Goal: Task Accomplishment & Management: Manage account settings

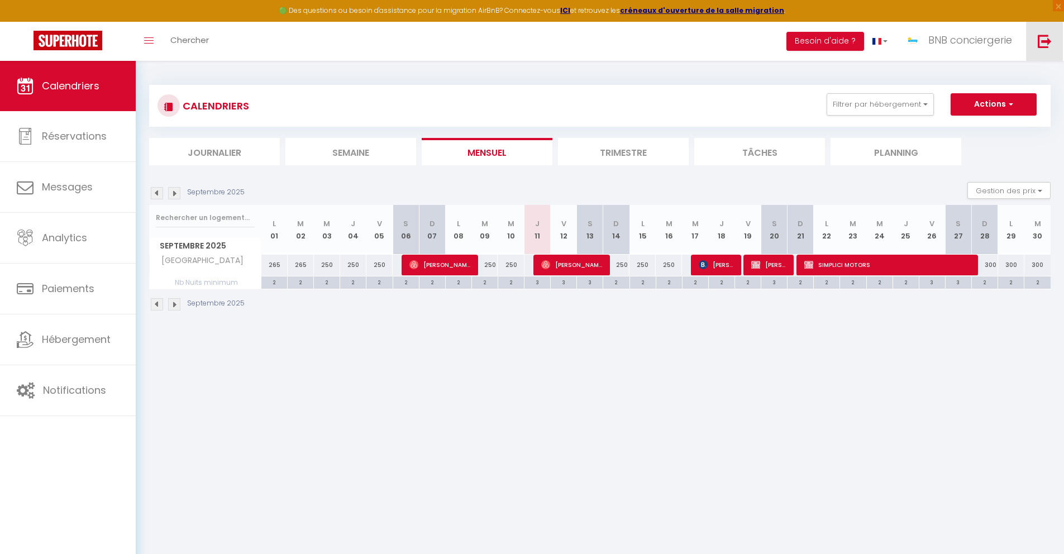
click at [1043, 42] on img at bounding box center [1045, 41] width 14 height 14
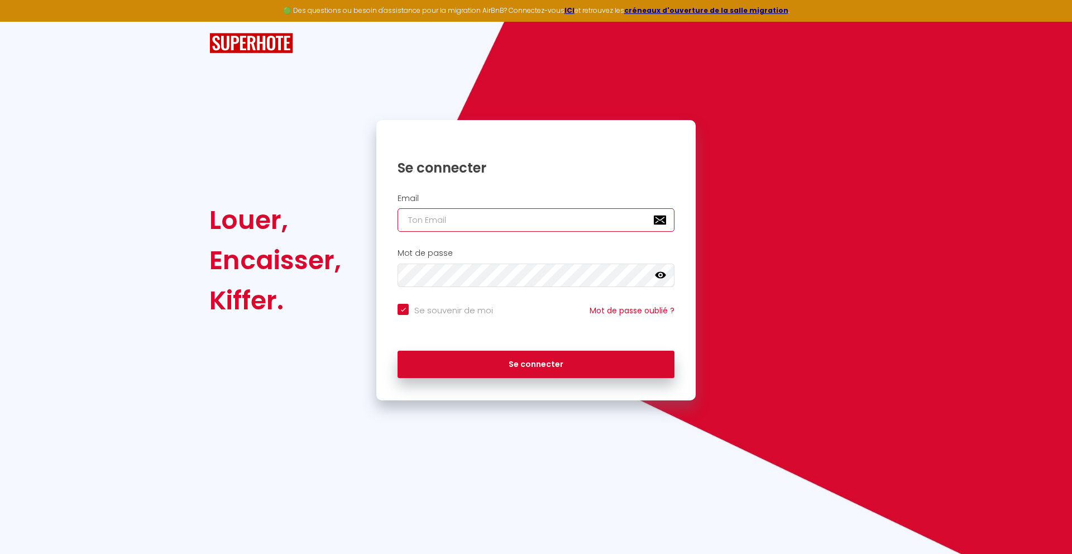
type input "[EMAIL_ADDRESS][DOMAIN_NAME]"
checkbox input "true"
click at [586, 219] on input "[EMAIL_ADDRESS][DOMAIN_NAME]" at bounding box center [536, 219] width 277 height 23
type input "[EMAIL_ADDRESS][DOMAIN_NAME]"
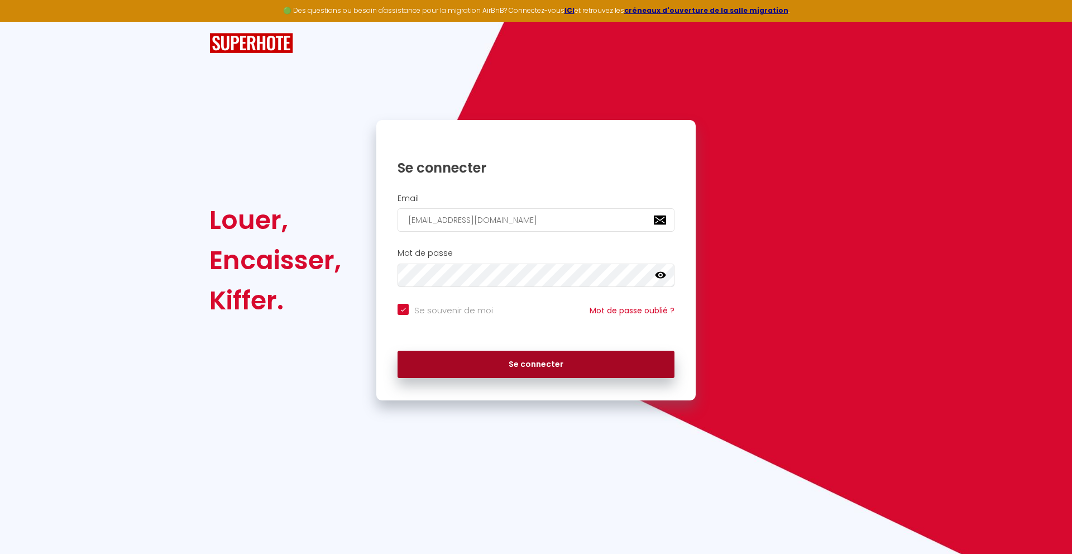
click at [584, 374] on button "Se connecter" at bounding box center [536, 365] width 277 height 28
checkbox input "true"
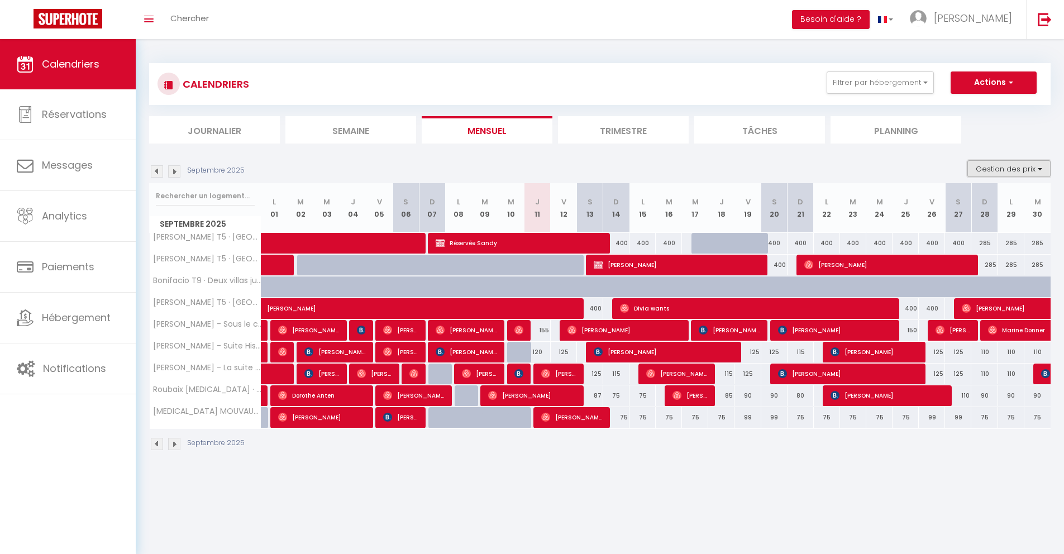
click at [979, 161] on button "Gestion des prix" at bounding box center [1008, 168] width 83 height 17
click at [960, 203] on input "Nb Nuits minimum" at bounding box center [999, 203] width 101 height 11
checkbox input "true"
checkbox input "false"
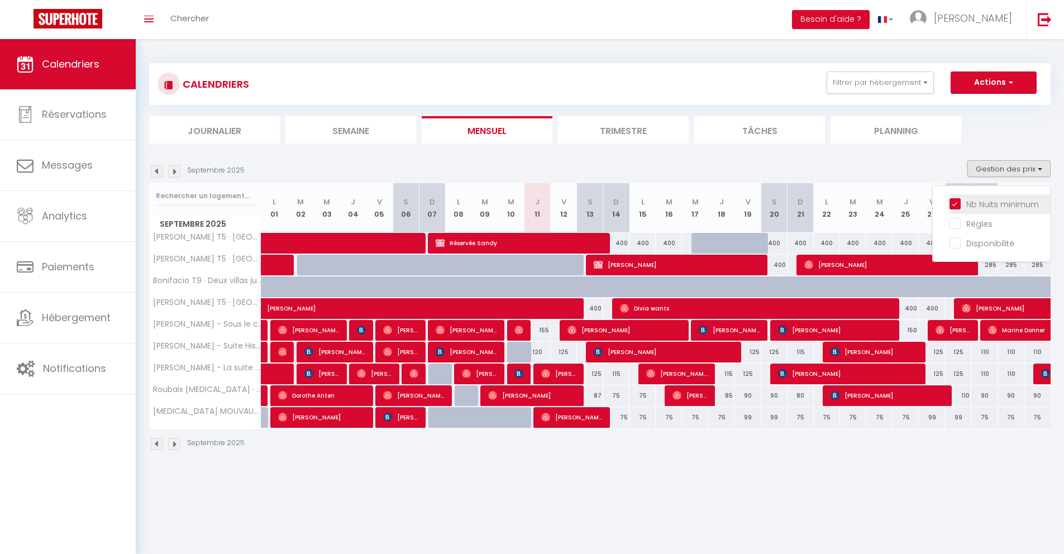
checkbox input "false"
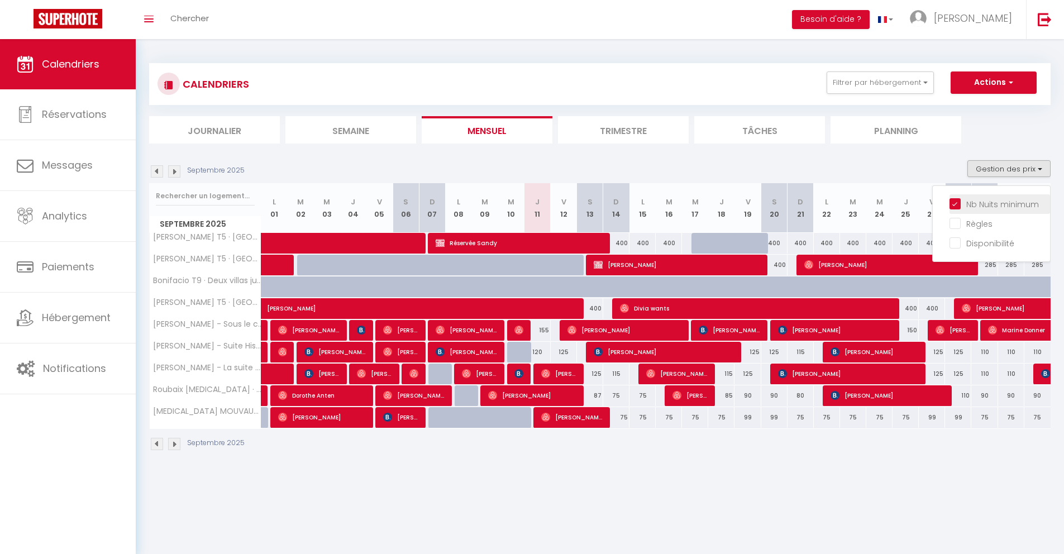
checkbox input "false"
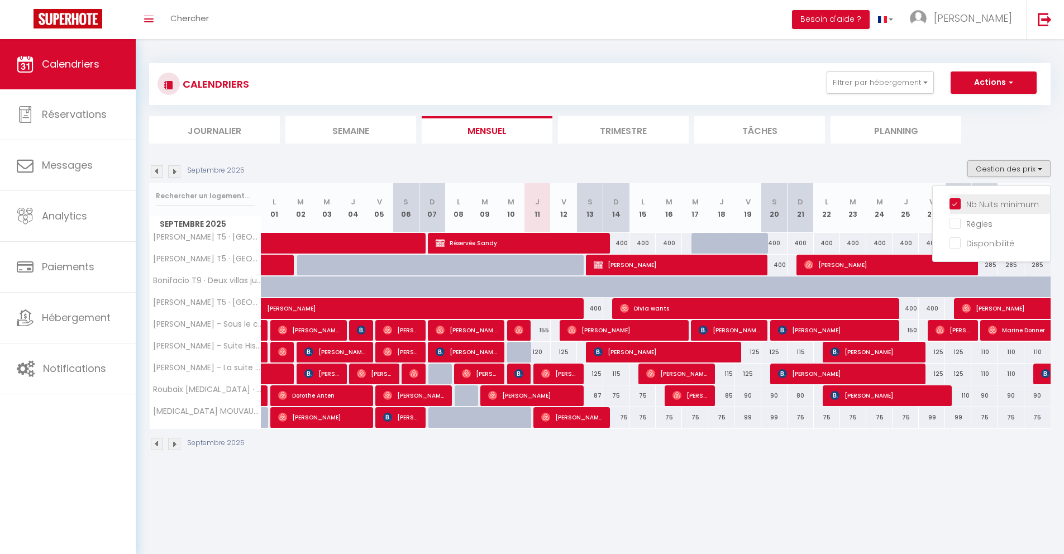
checkbox input "false"
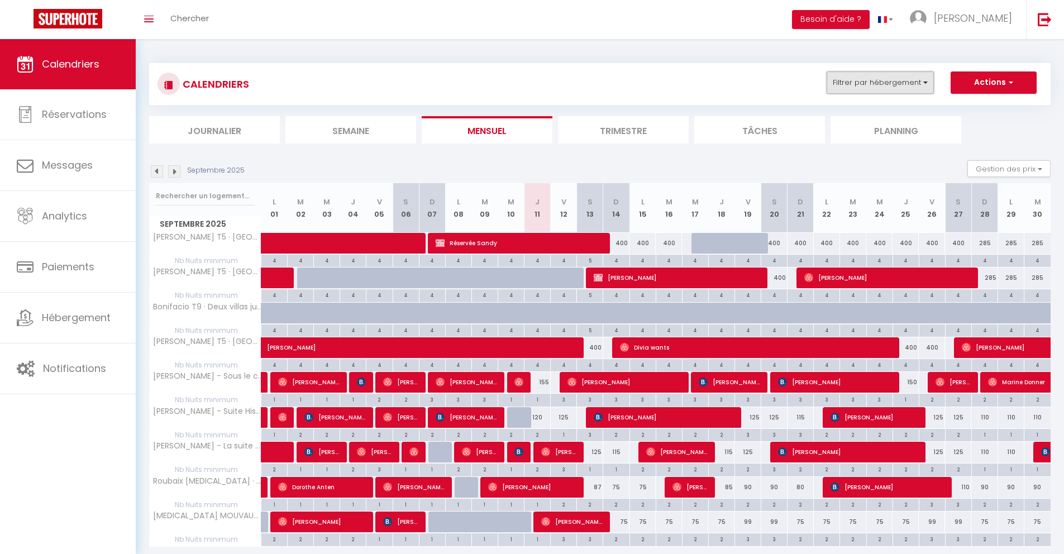
click at [883, 90] on button "Filtrer par hébergement" at bounding box center [879, 82] width 107 height 22
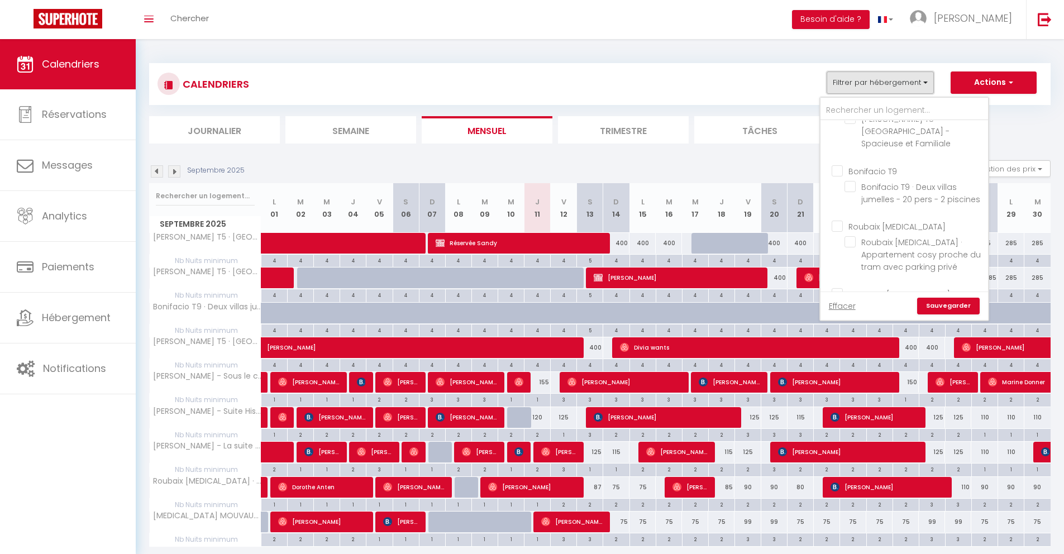
scroll to position [280, 0]
click at [841, 199] on input "Roubaix [MEDICAL_DATA]" at bounding box center [915, 204] width 168 height 11
checkbox input "true"
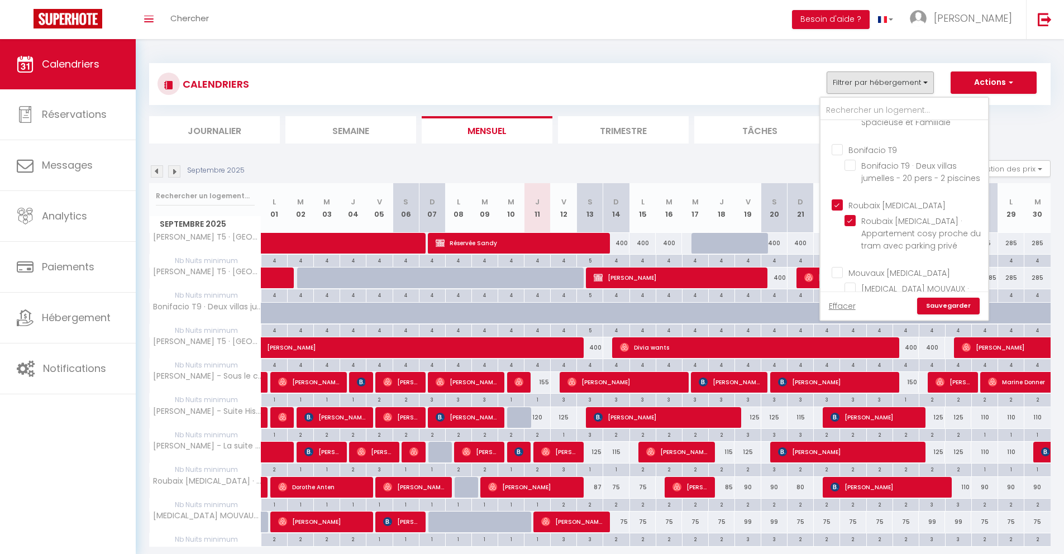
checkbox input "false"
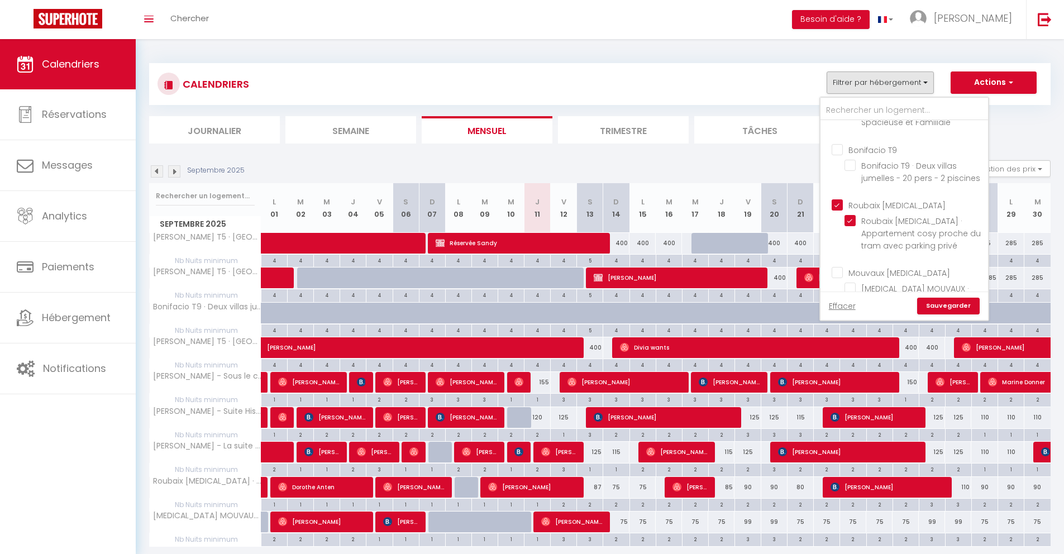
checkbox input "false"
checkbox input "true"
checkbox input "false"
click at [839, 266] on input "Mouvaux [MEDICAL_DATA]" at bounding box center [915, 271] width 168 height 11
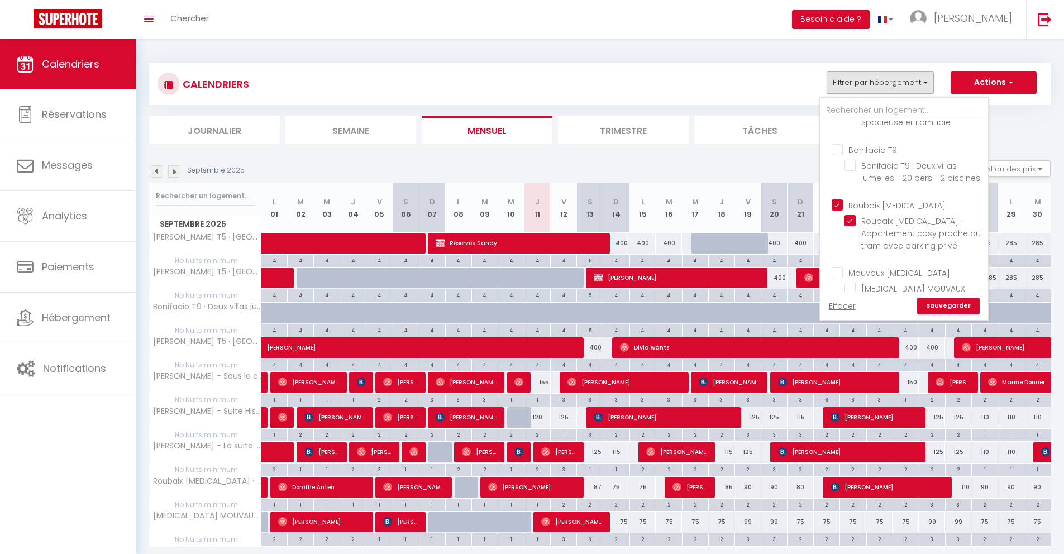
checkbox input "true"
checkbox input "false"
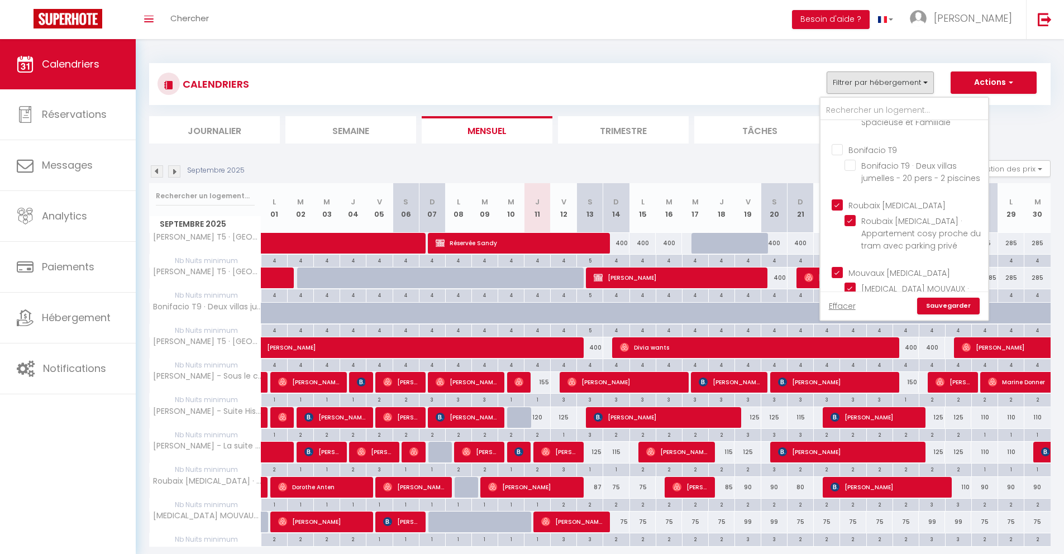
checkbox input "false"
checkbox input "true"
click at [938, 307] on link "Sauvegarder" at bounding box center [948, 306] width 63 height 17
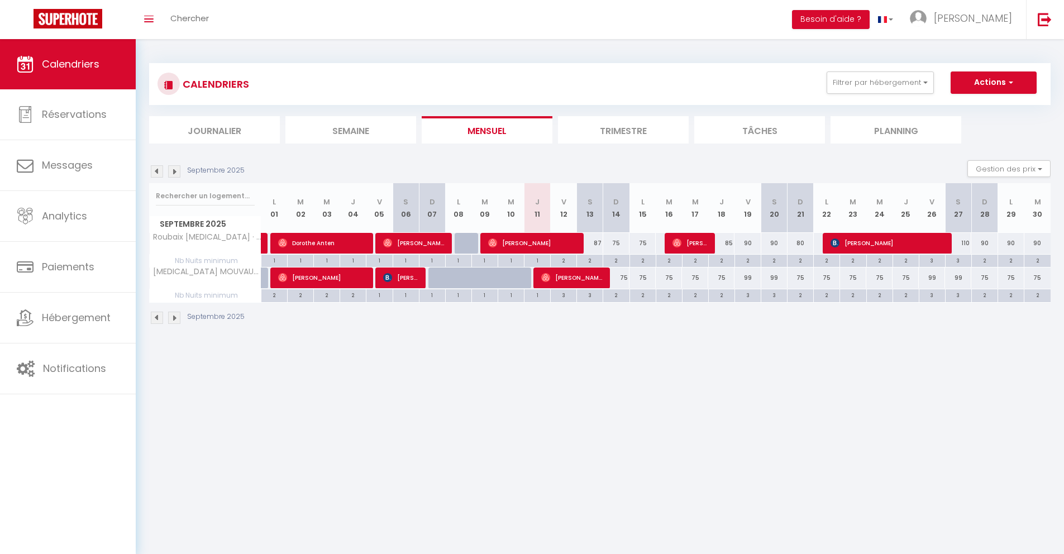
click at [565, 298] on div "3" at bounding box center [564, 294] width 26 height 11
type input "3"
type input "Ven 12 Septembre 2025"
type input "Sam 13 Septembre 2025"
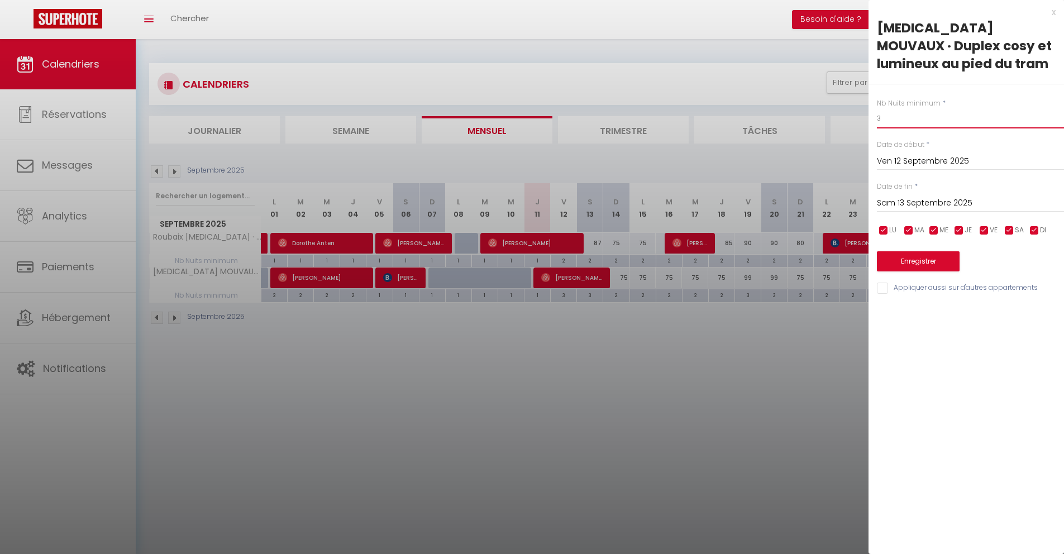
drag, startPoint x: 897, startPoint y: 125, endPoint x: 865, endPoint y: 119, distance: 33.0
click at [865, 119] on body "🟢 Des questions ou besoin d'assistance pour la migration AirBnB? Connectez-vous…" at bounding box center [532, 316] width 1064 height 554
type input "1"
click at [907, 203] on input "Sam 13 Septembre 2025" at bounding box center [970, 203] width 187 height 15
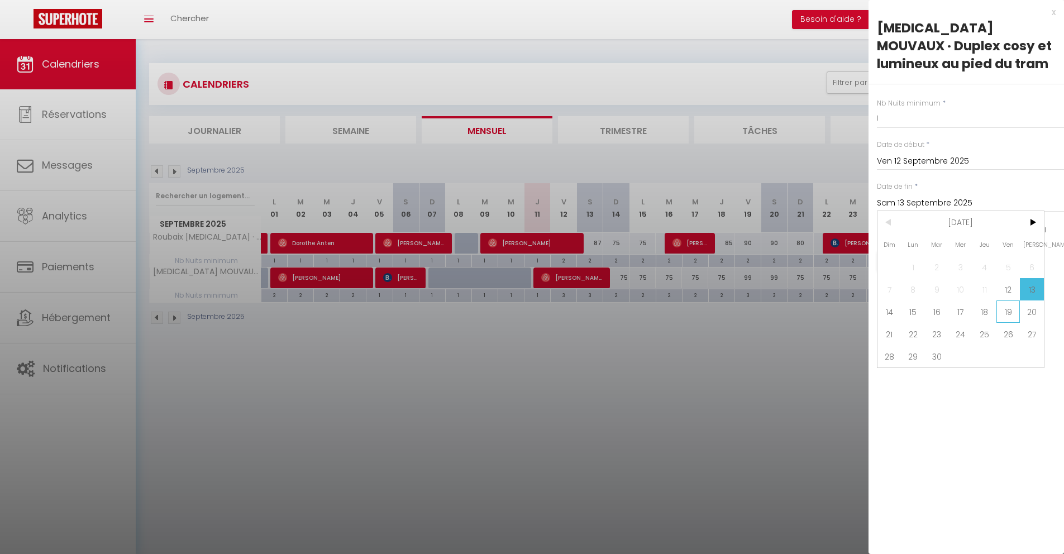
click at [1002, 305] on span "19" at bounding box center [1008, 311] width 24 height 22
type input "Ven 19 Septembre 2025"
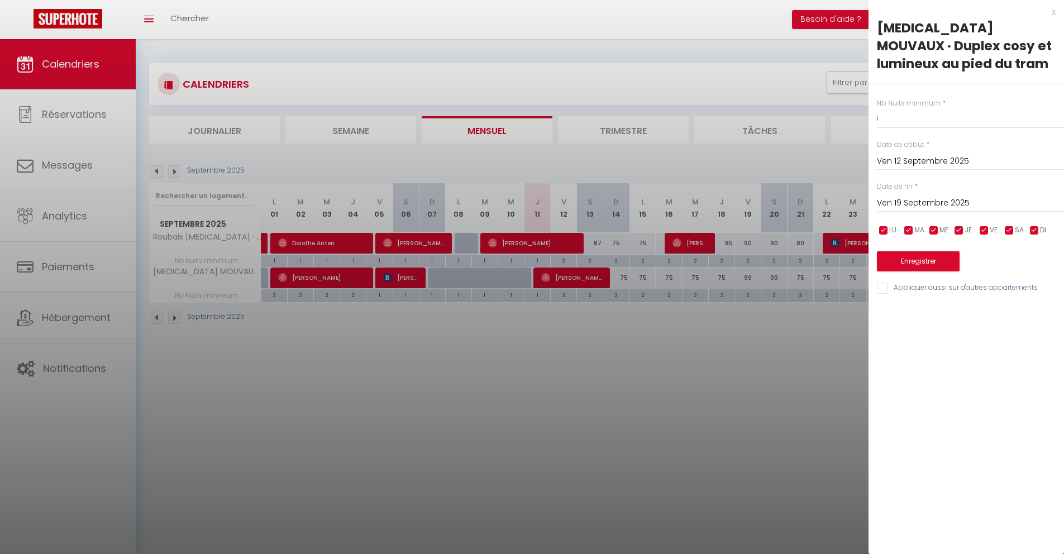
click at [944, 271] on div "Nb Nuits minimum * 1 Date de début * [DATE] < [DATE] > Dim Lun Mar Mer Jeu Ven …" at bounding box center [965, 189] width 195 height 211
click at [937, 267] on button "Enregistrer" at bounding box center [918, 261] width 83 height 20
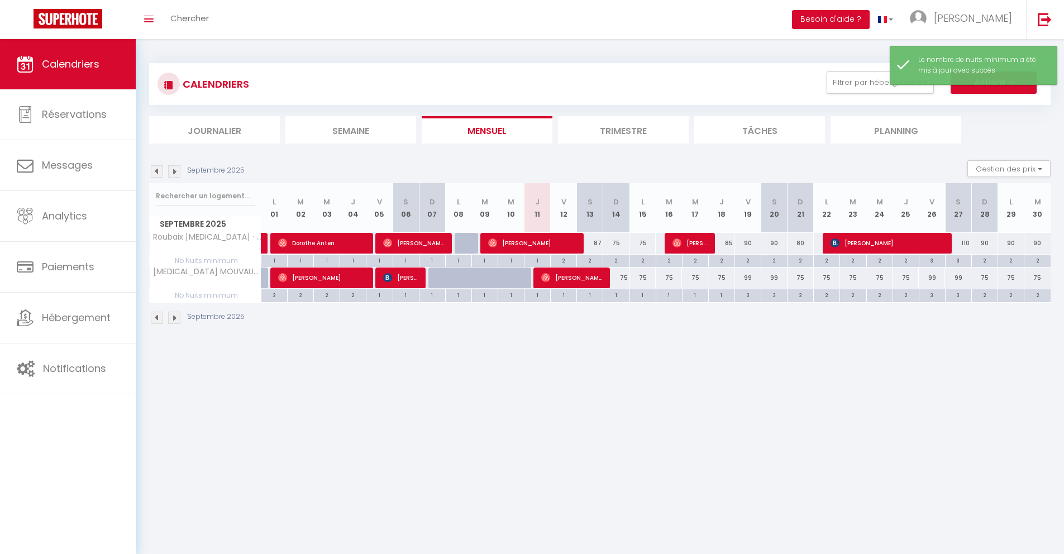
click at [591, 262] on div "2" at bounding box center [590, 260] width 26 height 11
type input "2"
type input "Sam 13 Septembre 2025"
type input "Dim 14 Septembre 2025"
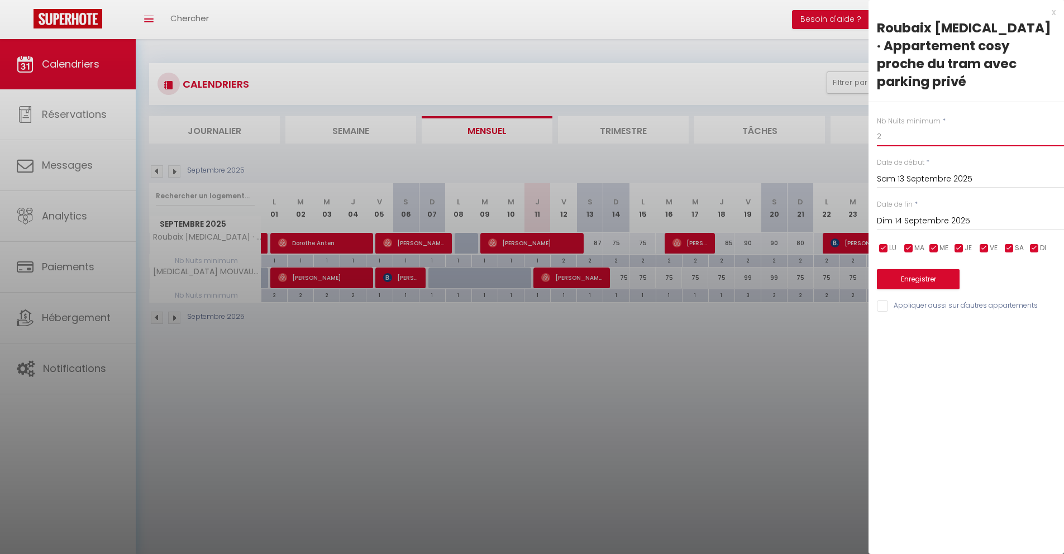
click at [900, 126] on input "2" at bounding box center [970, 136] width 187 height 20
type input "1"
click at [926, 214] on input "Dim 14 Septembre 2025" at bounding box center [970, 221] width 187 height 15
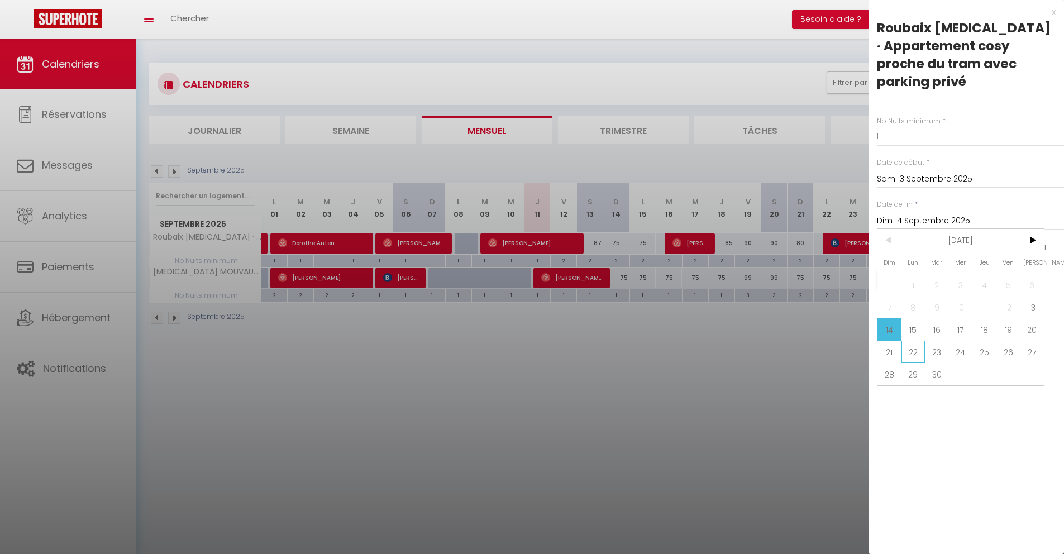
click at [919, 341] on span "22" at bounding box center [913, 352] width 24 height 22
type input "Lun 22 Septembre 2025"
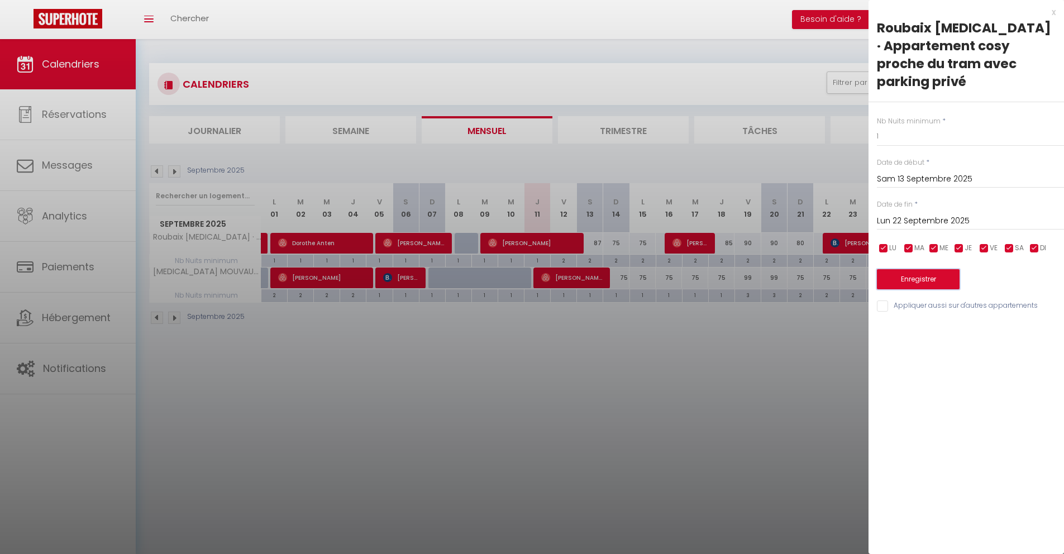
click at [906, 269] on button "Enregistrer" at bounding box center [918, 279] width 83 height 20
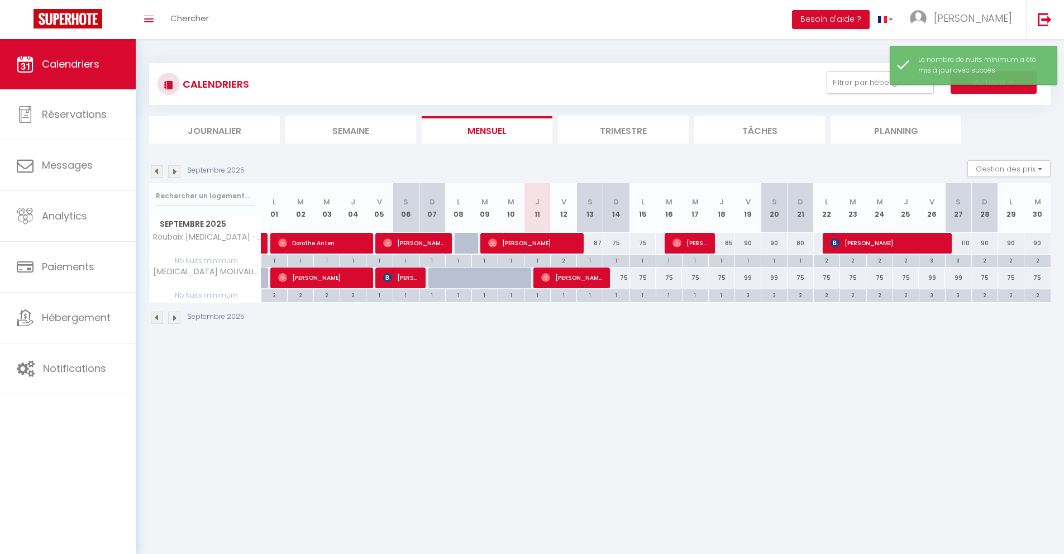
click at [747, 294] on div "3" at bounding box center [748, 294] width 26 height 11
type input "3"
type input "Ven 19 Septembre 2025"
type input "Sam 20 Septembre 2025"
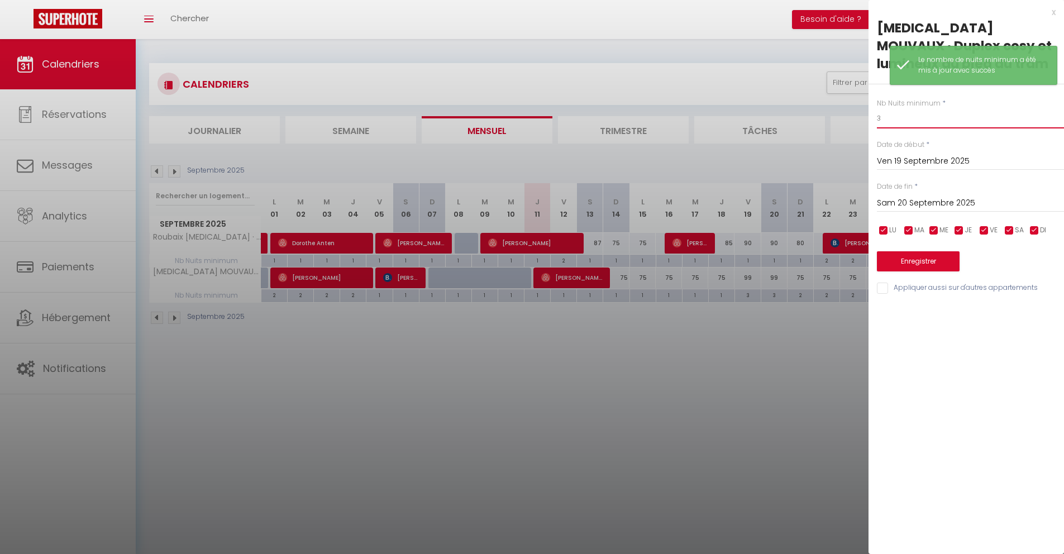
drag, startPoint x: 885, startPoint y: 118, endPoint x: 853, endPoint y: 119, distance: 32.4
click at [862, 119] on body "🟢 Des questions ou besoin d'assistance pour la migration AirBnB? Connectez-vous…" at bounding box center [532, 316] width 1064 height 554
type input "2"
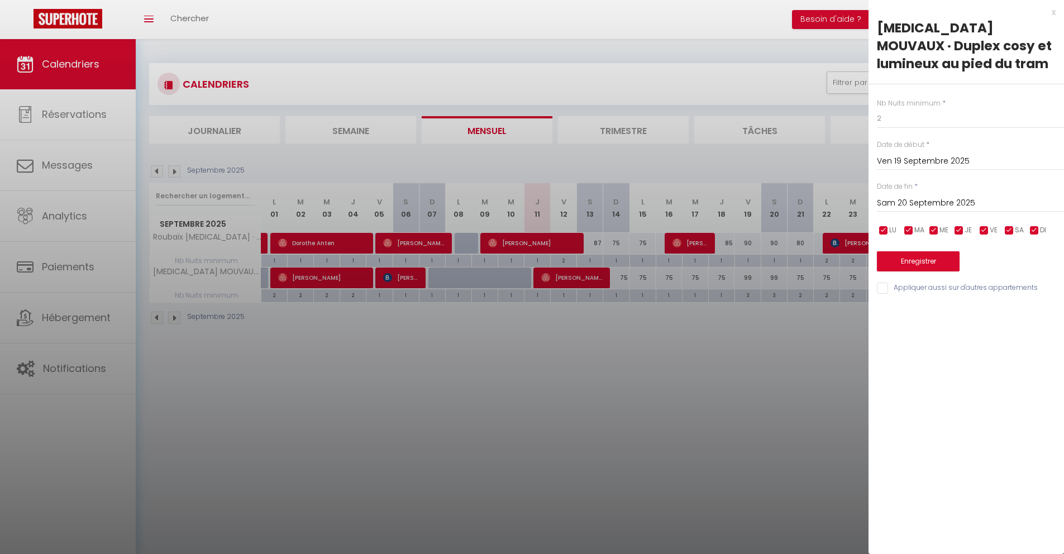
click at [899, 202] on input "Sam 20 Septembre 2025" at bounding box center [970, 203] width 187 height 15
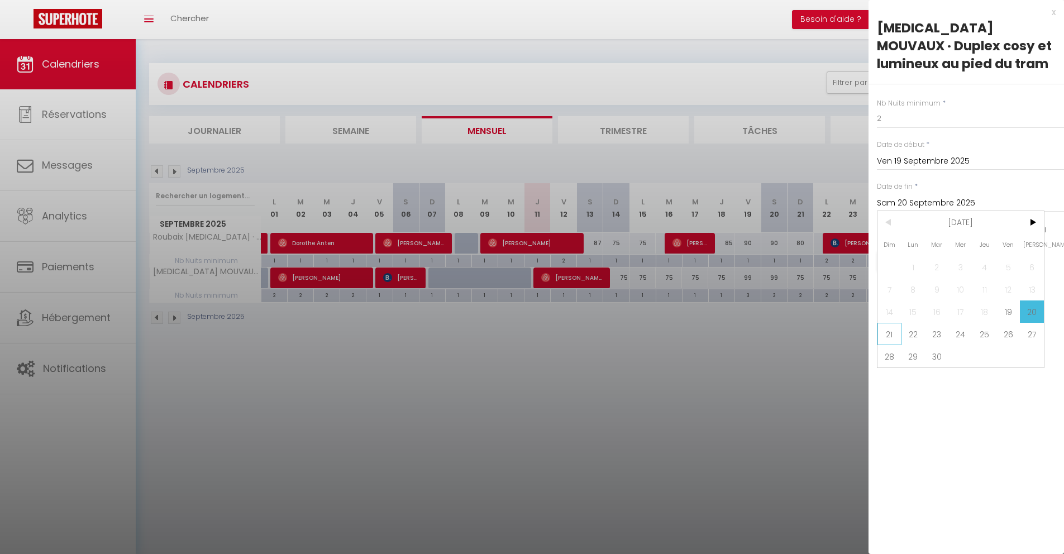
click at [898, 337] on span "21" at bounding box center [889, 334] width 24 height 22
type input "Dim 21 Septembre 2025"
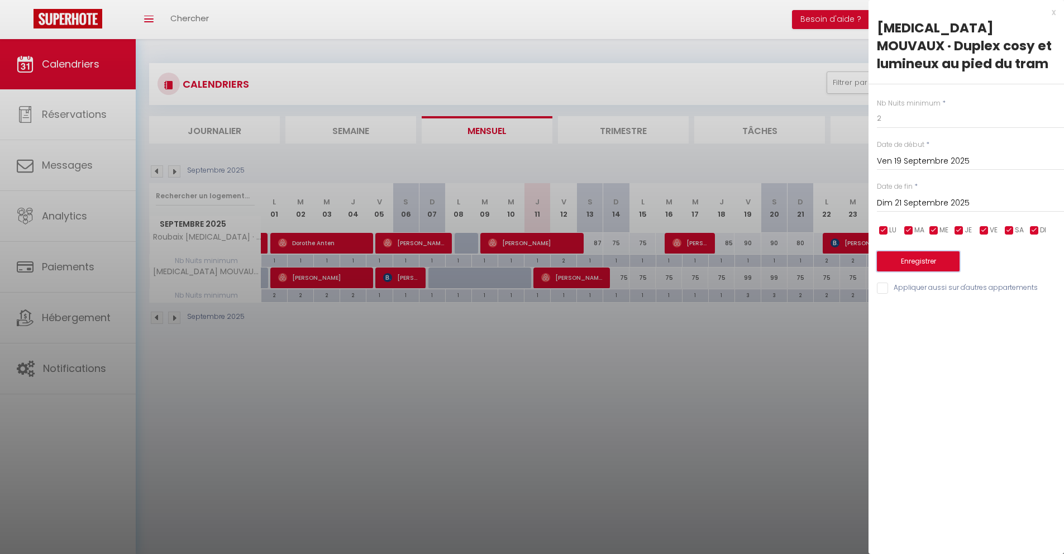
click at [917, 263] on button "Enregistrer" at bounding box center [918, 261] width 83 height 20
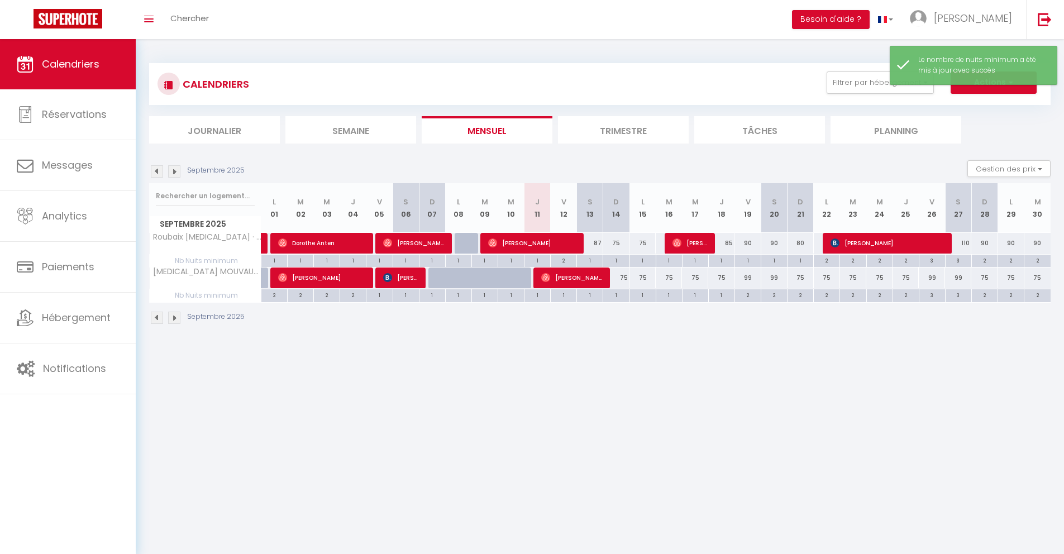
click at [933, 295] on div "3" at bounding box center [932, 294] width 26 height 11
type input "3"
type input "Ven 26 Septembre 2025"
type input "Sam 27 Septembre 2025"
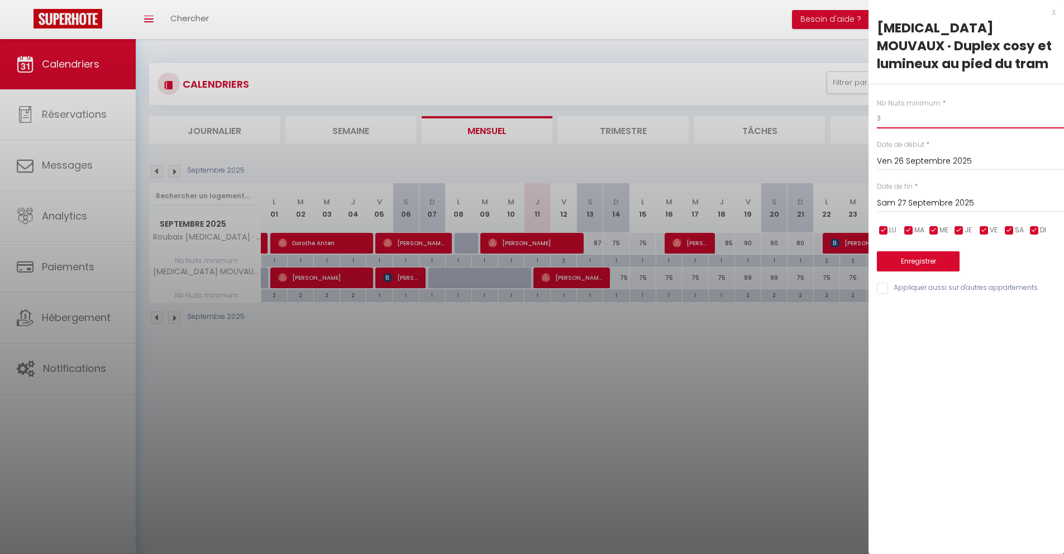
click at [877, 117] on input "3" at bounding box center [970, 118] width 187 height 20
type input "2"
click at [929, 197] on input "Sam 27 Septembre 2025" at bounding box center [970, 203] width 187 height 15
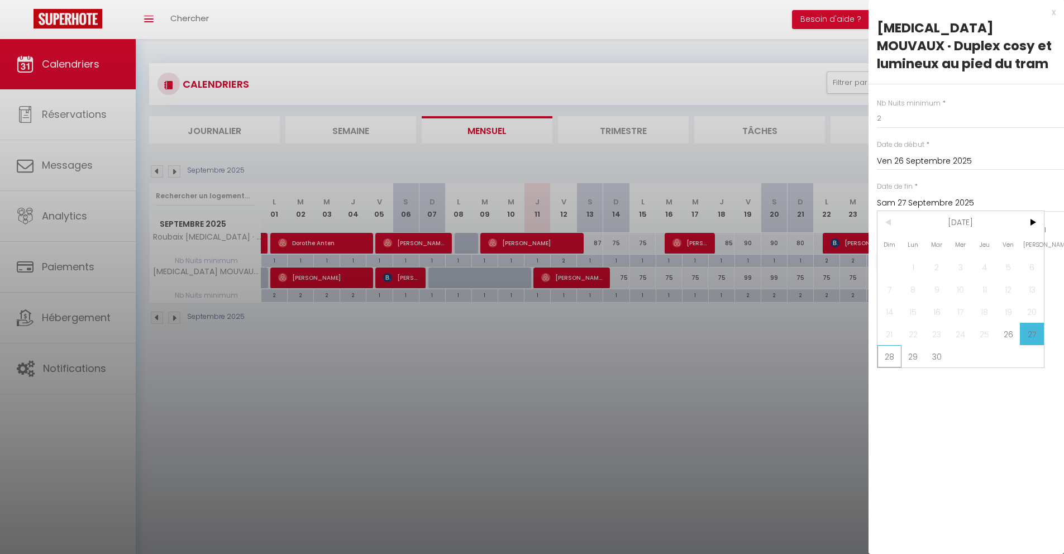
click at [892, 357] on span "28" at bounding box center [889, 356] width 24 height 22
type input "Dim 28 Septembre 2025"
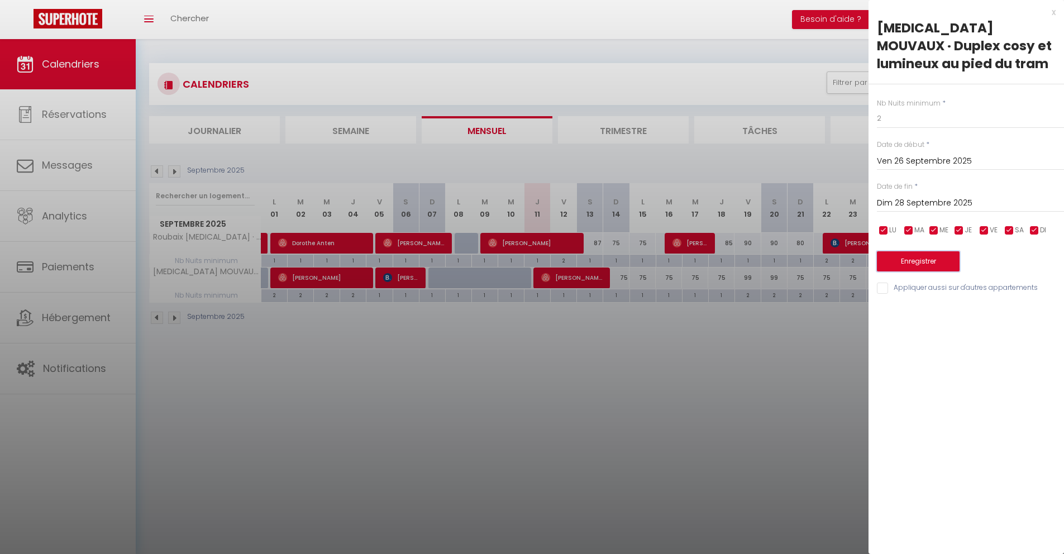
click at [917, 252] on button "Enregistrer" at bounding box center [918, 261] width 83 height 20
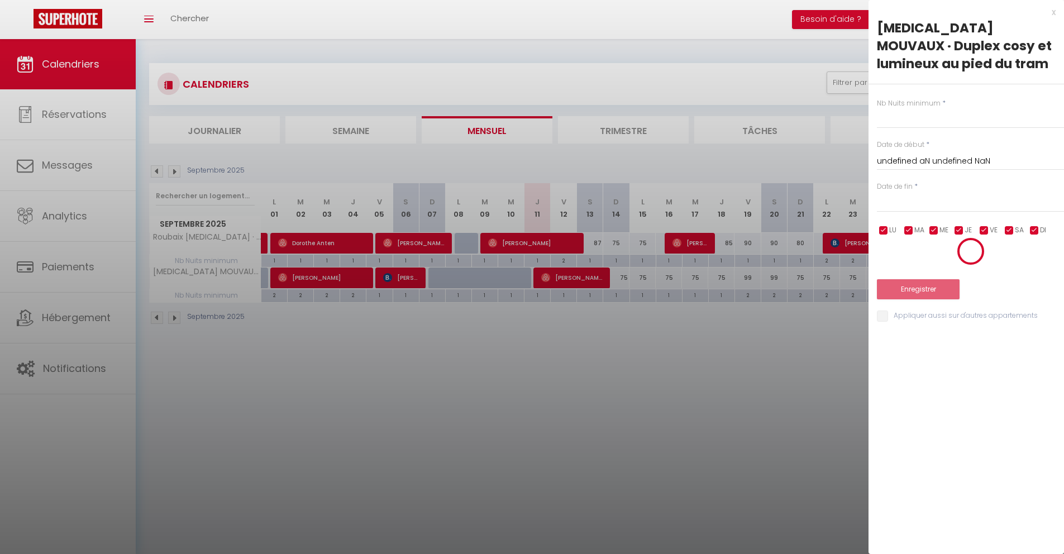
click at [630, 131] on div at bounding box center [532, 277] width 1064 height 554
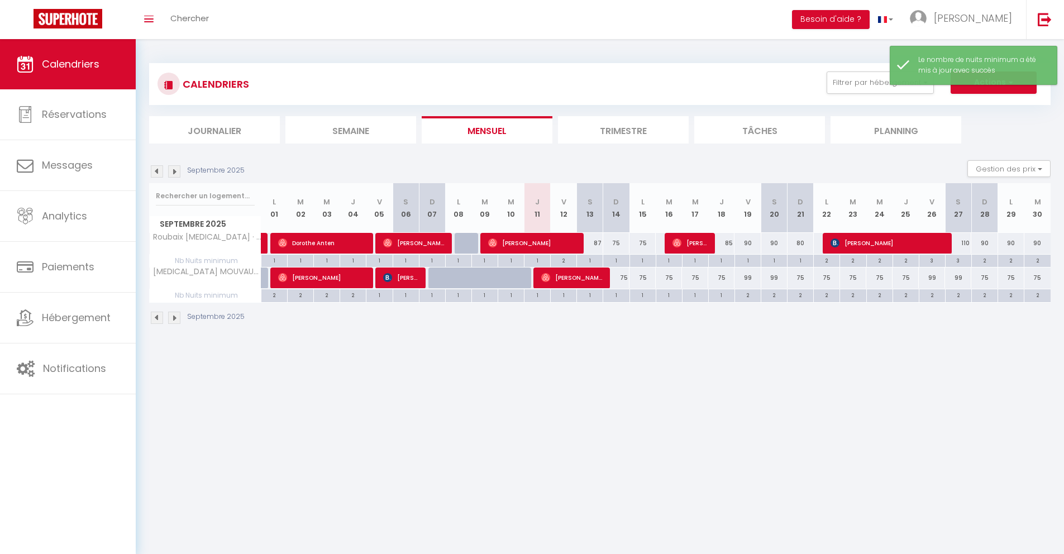
click at [638, 130] on li "Trimestre" at bounding box center [623, 129] width 131 height 27
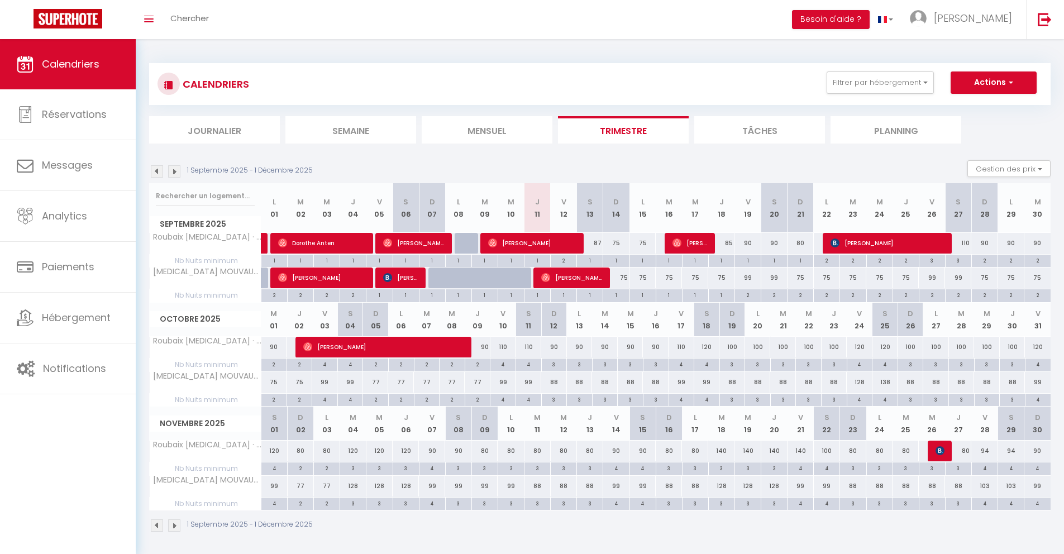
click at [595, 245] on div "87" at bounding box center [590, 243] width 26 height 21
type input "87"
type input "Sam 13 Septembre 2025"
type input "Dim 14 Septembre 2025"
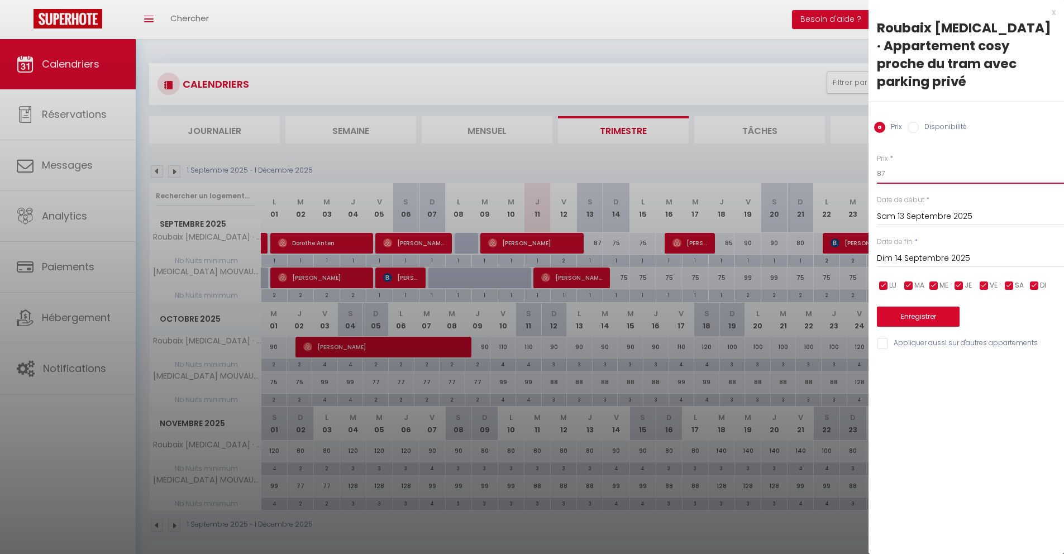
drag, startPoint x: 898, startPoint y: 156, endPoint x: 828, endPoint y: 146, distance: 71.1
click at [828, 146] on body "🟢 Des questions ou besoin d'assistance pour la migration AirBnB? Connectez-vous…" at bounding box center [532, 316] width 1064 height 554
type input "75"
click at [889, 307] on button "Enregistrer" at bounding box center [918, 317] width 83 height 20
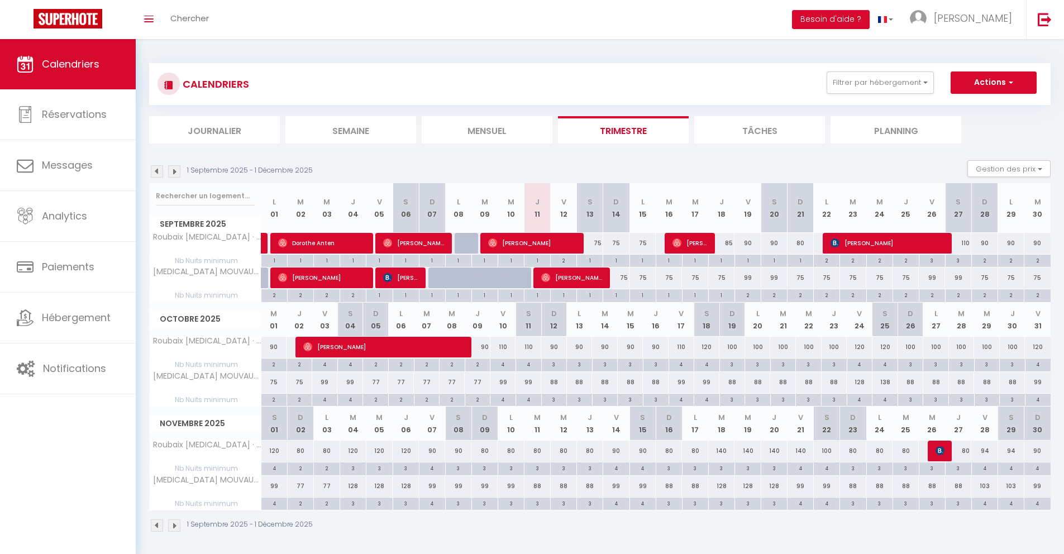
click at [477, 245] on div at bounding box center [468, 243] width 20 height 21
click at [471, 246] on div at bounding box center [468, 243] width 20 height 21
click at [466, 246] on div at bounding box center [468, 243] width 26 height 21
type input "75"
type input "Lun 08 Septembre 2025"
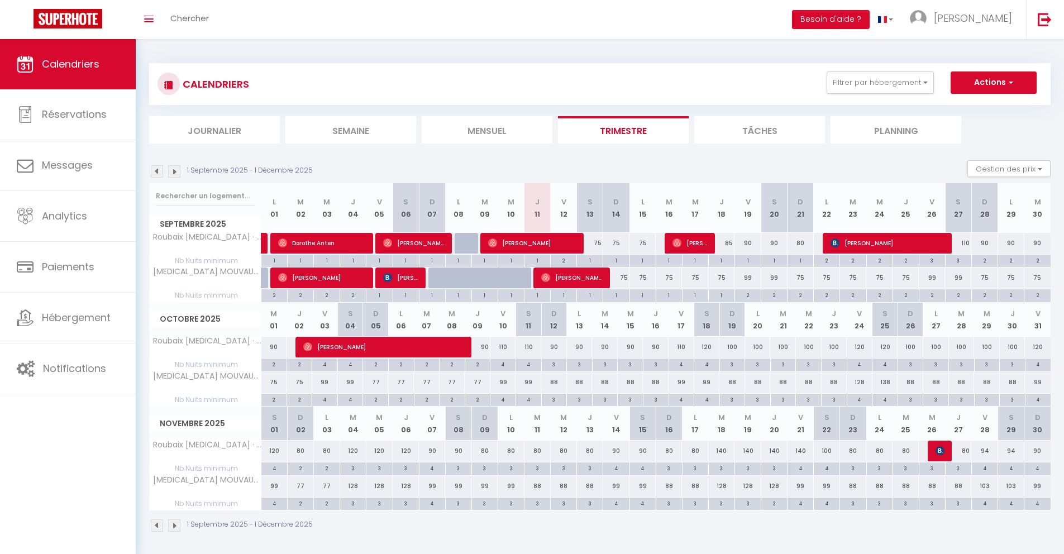
type input "[DATE]"
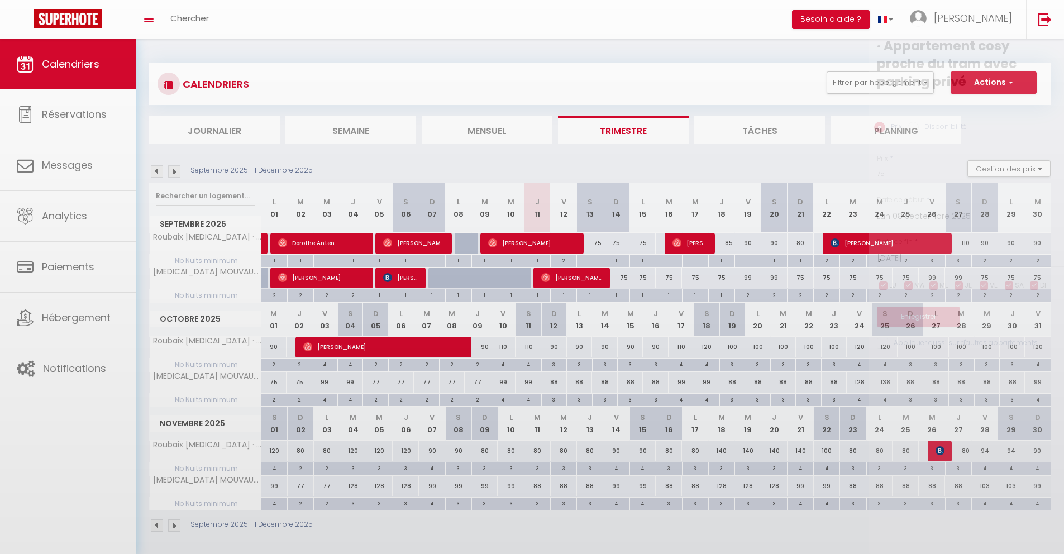
click at [467, 246] on div at bounding box center [532, 277] width 1064 height 554
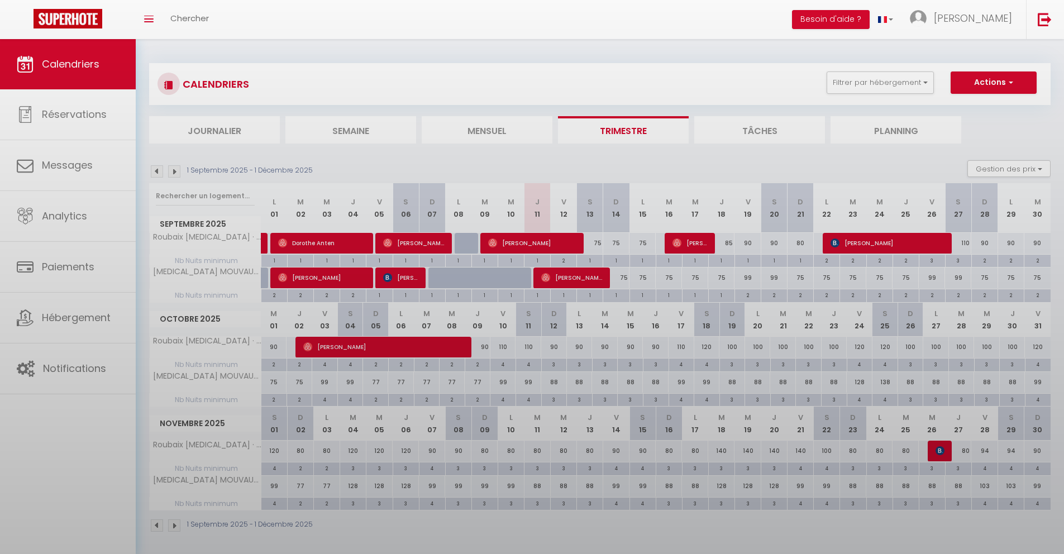
click at [466, 246] on body "🟢 Des questions ou besoin d'assistance pour la migration AirBnB? Connectez-vous…" at bounding box center [532, 316] width 1064 height 554
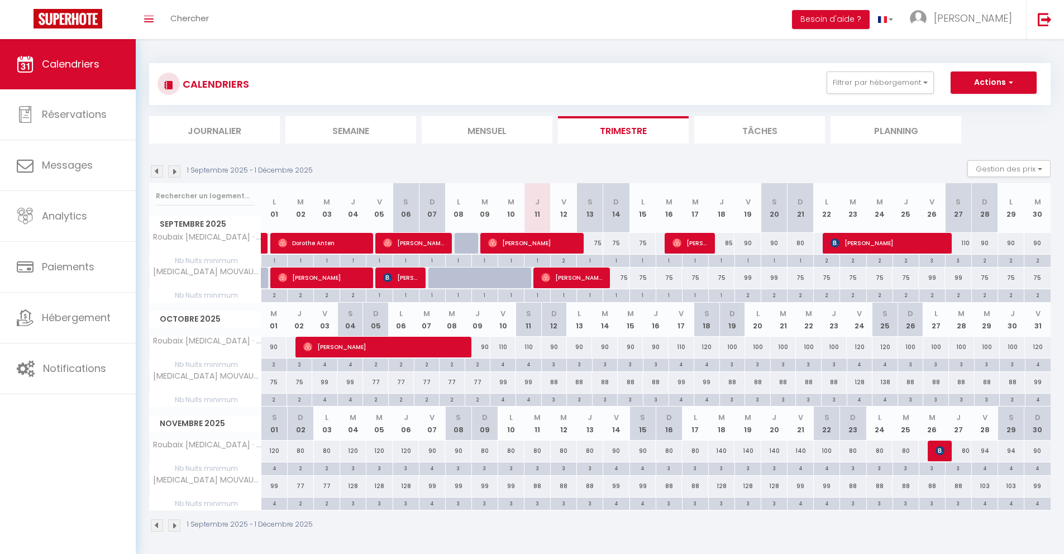
click at [460, 245] on div at bounding box center [468, 243] width 26 height 21
type input "75"
type input "Lun 08 Septembre 2025"
type input "[DATE]"
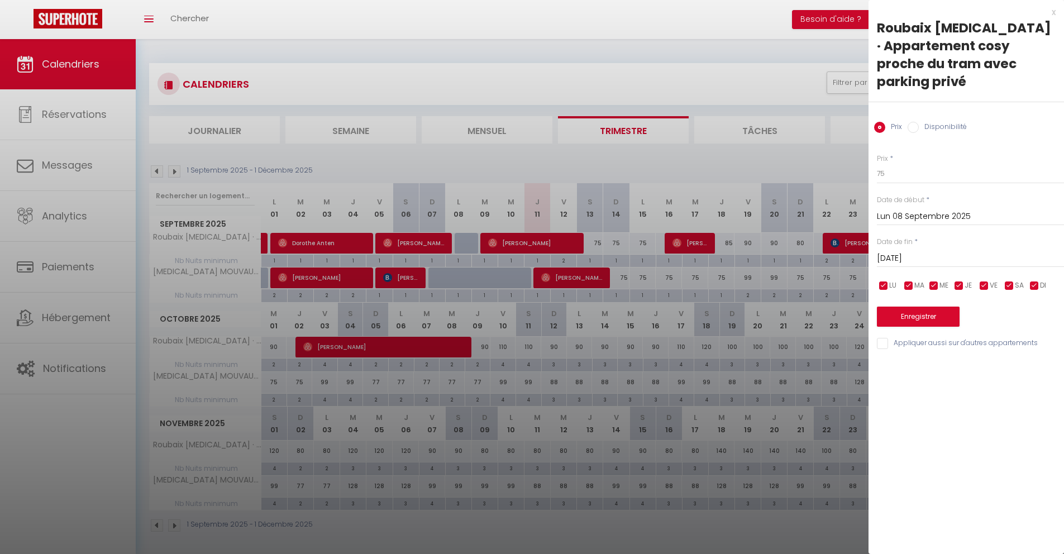
click at [1053, 14] on div "x" at bounding box center [961, 12] width 187 height 13
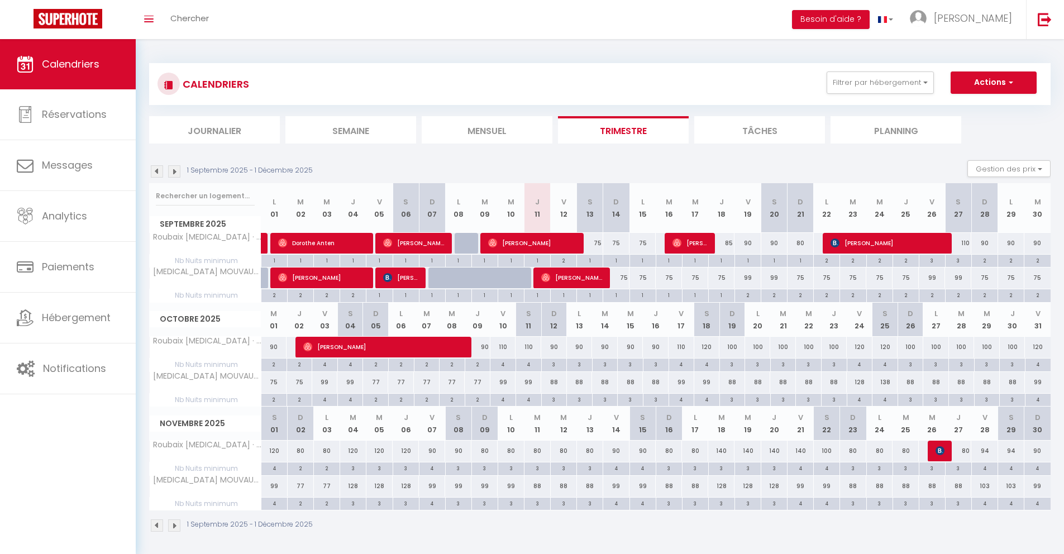
click at [614, 241] on div "75" at bounding box center [616, 243] width 26 height 21
type input "75"
type input "Dim 14 Septembre 2025"
type input "Lun 15 Septembre 2025"
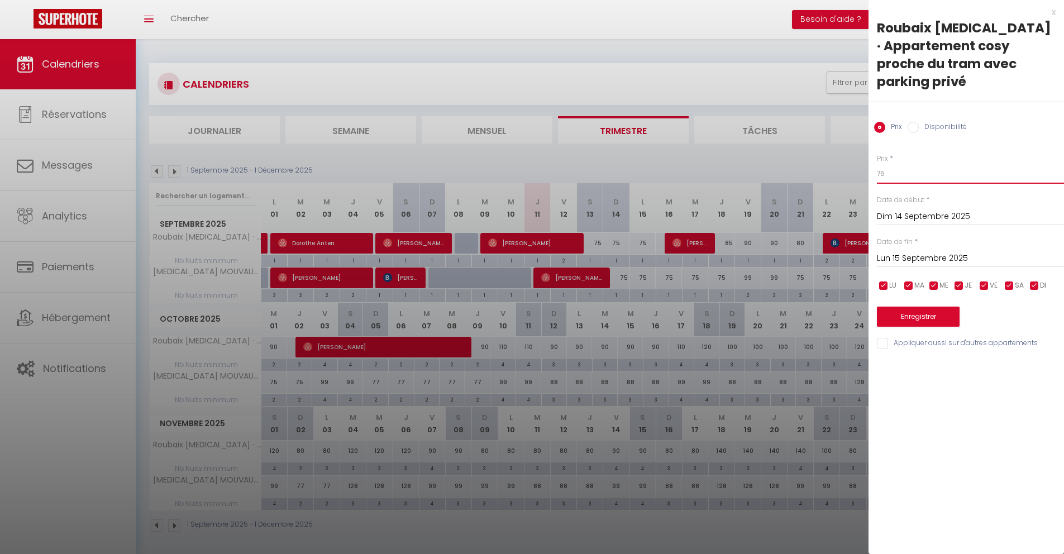
drag, startPoint x: 893, startPoint y: 160, endPoint x: 870, endPoint y: 156, distance: 23.1
click at [870, 156] on div "Prix * 75 Statut * Disponible Indisponible Date de début * [DATE] < [DATE] > Di…" at bounding box center [965, 245] width 195 height 211
type input "65"
click at [917, 251] on input "Lun 15 Septembre 2025" at bounding box center [970, 258] width 187 height 15
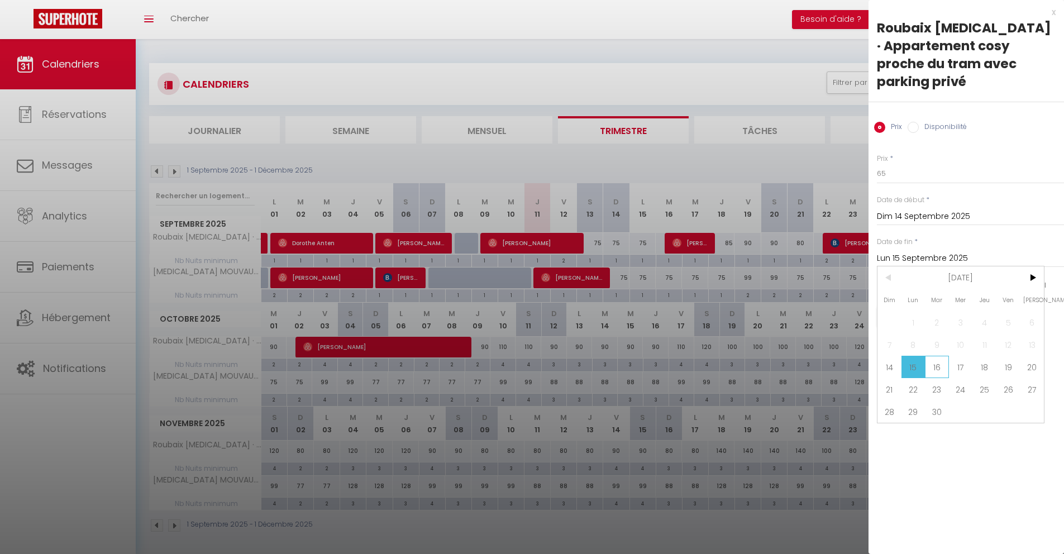
click at [940, 356] on span "16" at bounding box center [937, 367] width 24 height 22
type input "[DATE]"
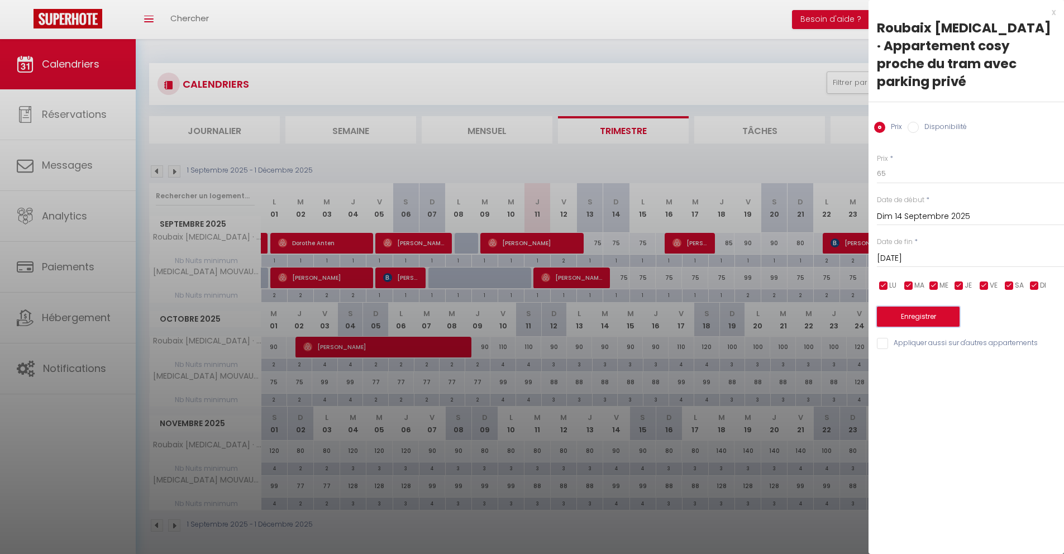
click at [904, 307] on button "Enregistrer" at bounding box center [918, 317] width 83 height 20
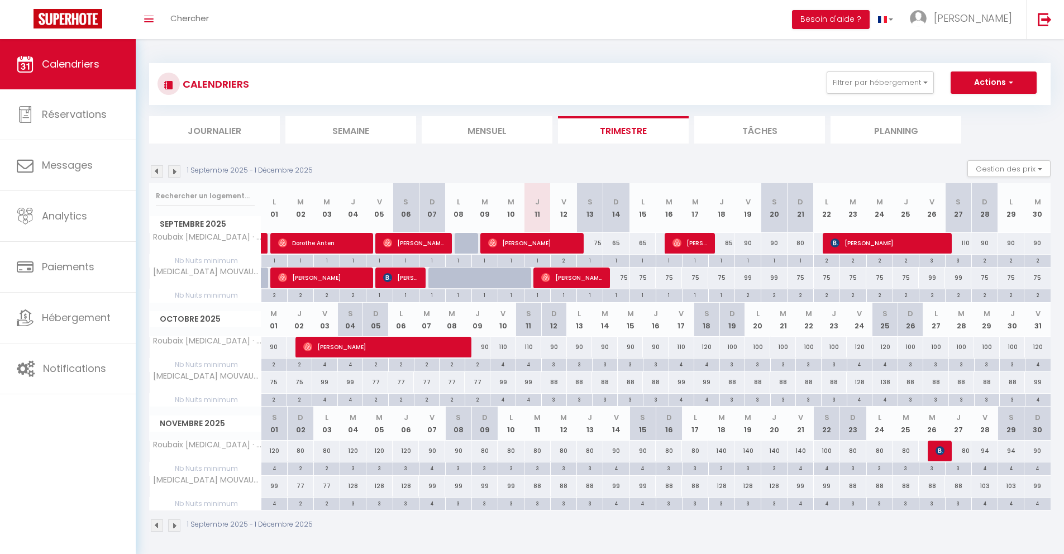
click at [731, 241] on div "85" at bounding box center [721, 243] width 26 height 21
type input "85"
type input "Jeu 18 Septembre 2025"
type input "Ven 19 Septembre 2025"
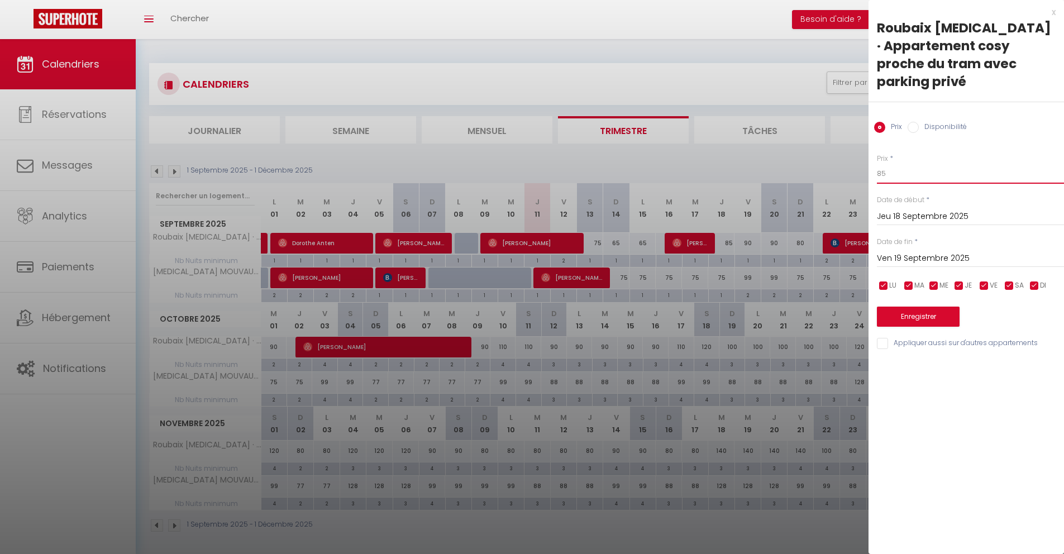
drag, startPoint x: 889, startPoint y: 155, endPoint x: 872, endPoint y: 156, distance: 16.8
click at [872, 156] on div "Prix * 85 Statut * Disponible Indisponible Date de début * [DATE] < [DATE] > Di…" at bounding box center [965, 245] width 195 height 211
type input "70"
click at [895, 307] on button "Enregistrer" at bounding box center [918, 317] width 83 height 20
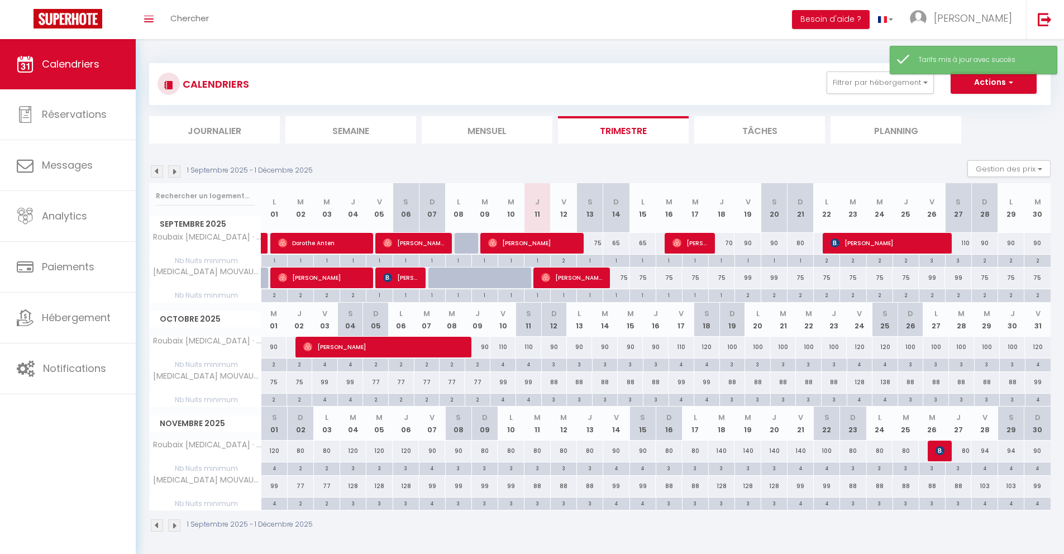
click at [465, 282] on div at bounding box center [468, 284] width 26 height 21
type input "67"
type input "Lun 08 Septembre 2025"
type input "[DATE]"
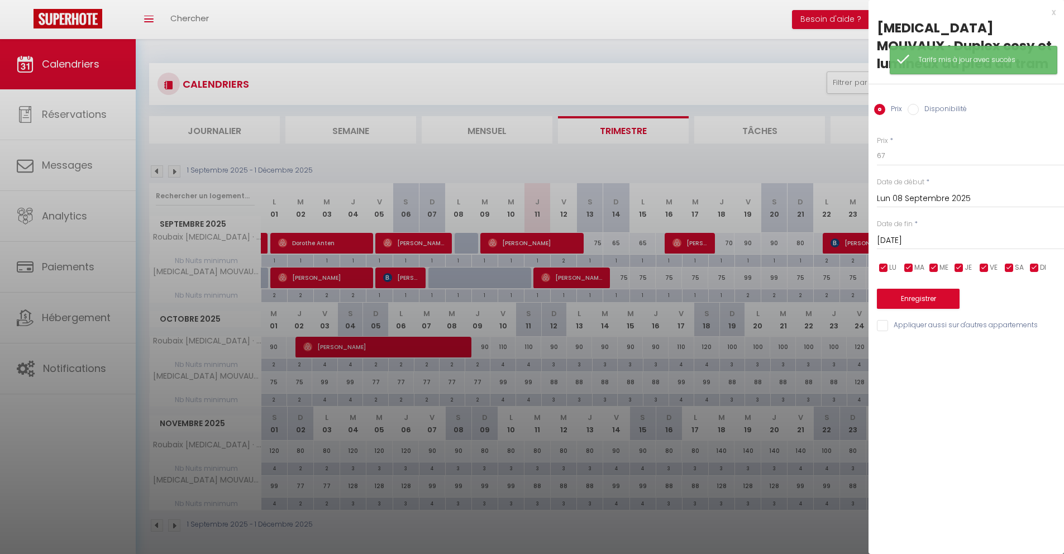
click at [1052, 13] on div "x" at bounding box center [961, 12] width 187 height 13
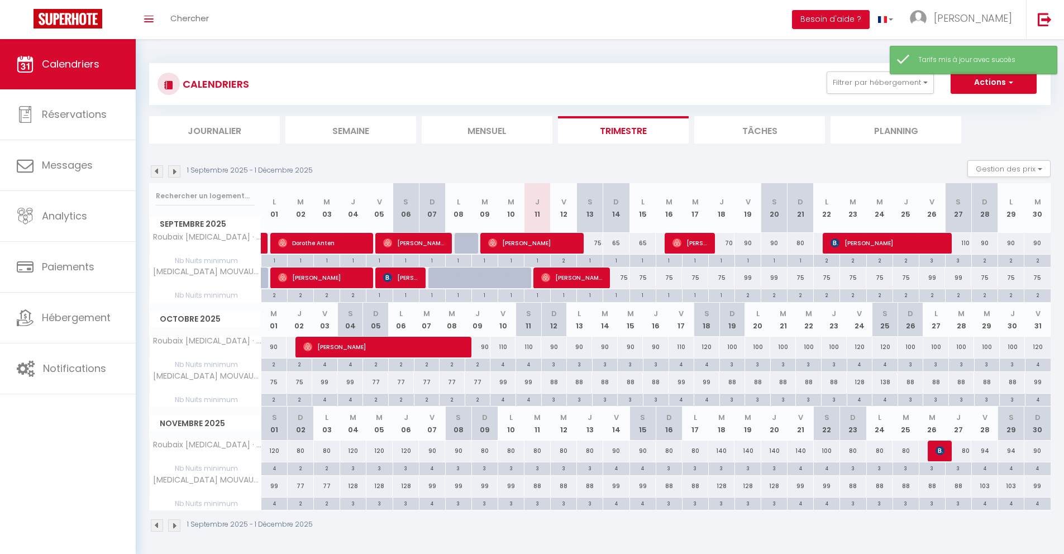
click at [518, 282] on div at bounding box center [520, 284] width 26 height 21
type input "67"
type input "Mer 10 Septembre 2025"
type input "Jeu 11 Septembre 2025"
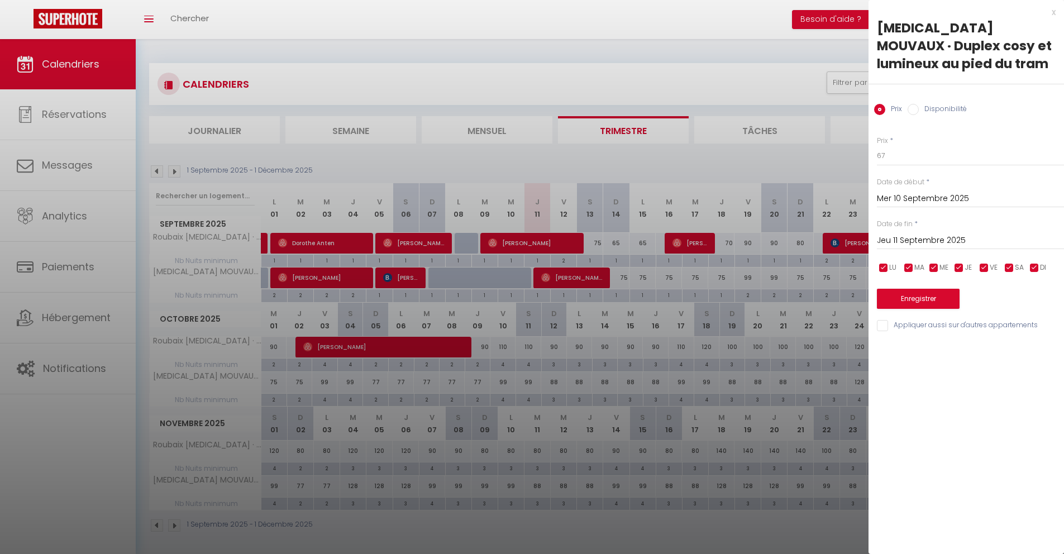
click at [1052, 13] on div "x" at bounding box center [961, 12] width 187 height 13
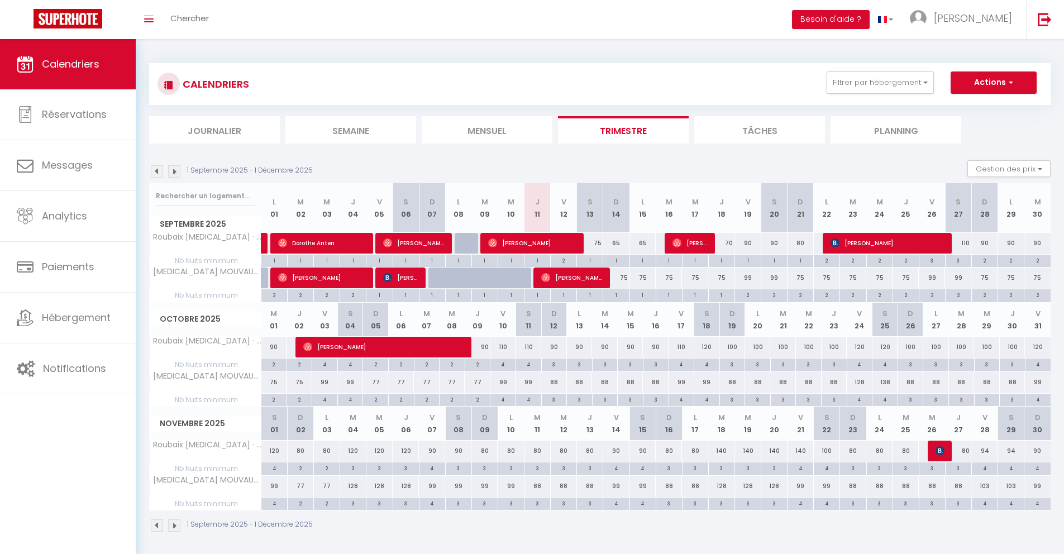
click at [747, 242] on div "90" at bounding box center [747, 243] width 26 height 21
type input "90"
type input "Ven 19 Septembre 2025"
type input "Sam 20 Septembre 2025"
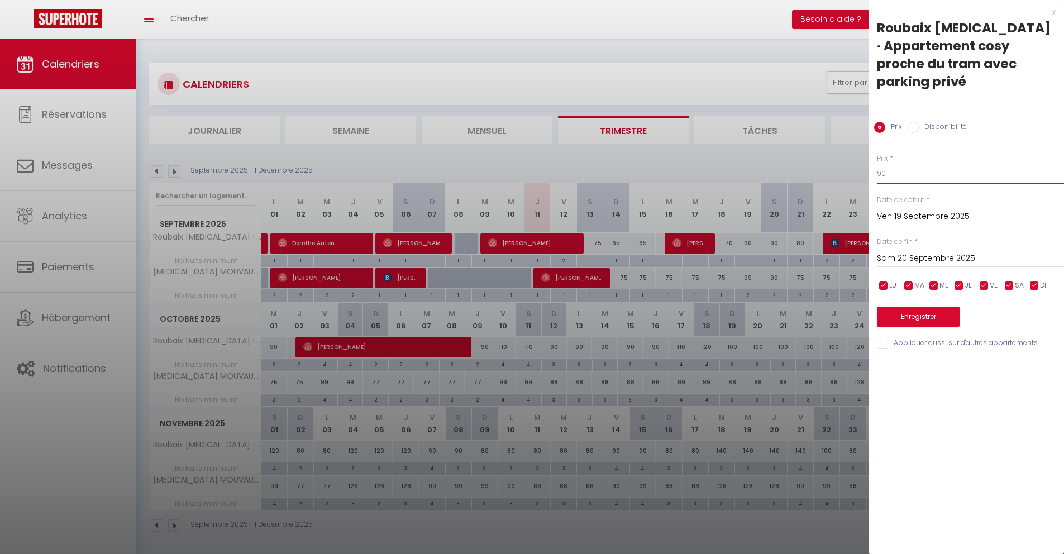
drag, startPoint x: 901, startPoint y: 161, endPoint x: 874, endPoint y: 159, distance: 26.9
click at [874, 159] on div "Prix * 90 Statut * Disponible Indisponible Date de début * [DATE] < [DATE] > Di…" at bounding box center [965, 245] width 195 height 211
type input "80"
click at [907, 251] on input "Sam 20 Septembre 2025" at bounding box center [970, 258] width 187 height 15
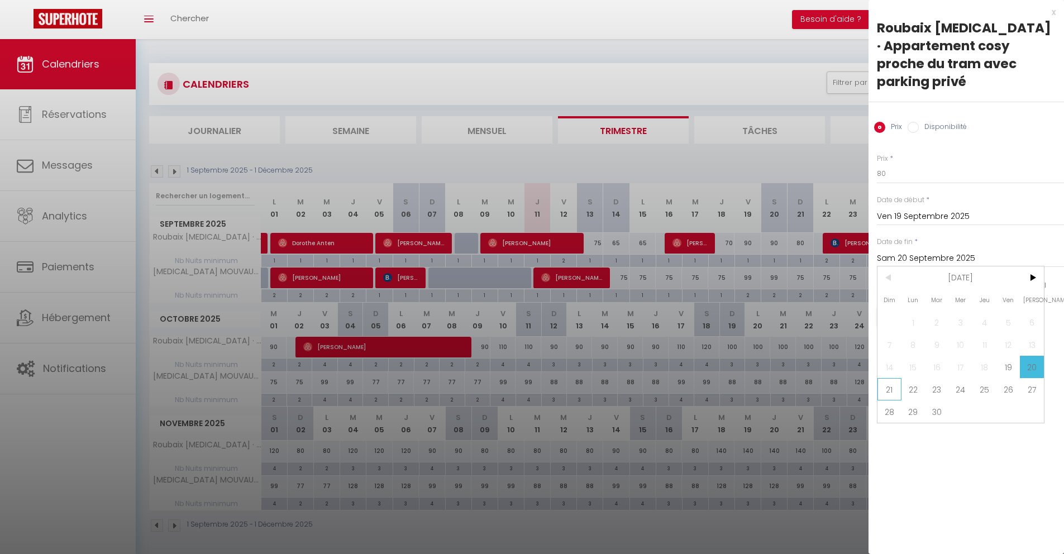
click at [891, 378] on span "21" at bounding box center [889, 389] width 24 height 22
type input "Dim 21 Septembre 2025"
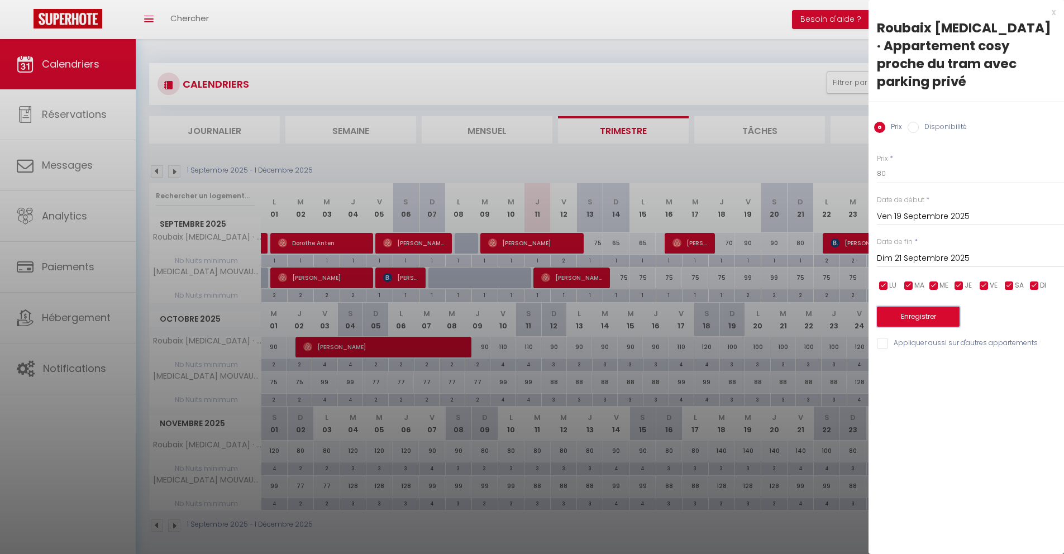
click at [899, 307] on button "Enregistrer" at bounding box center [918, 317] width 83 height 20
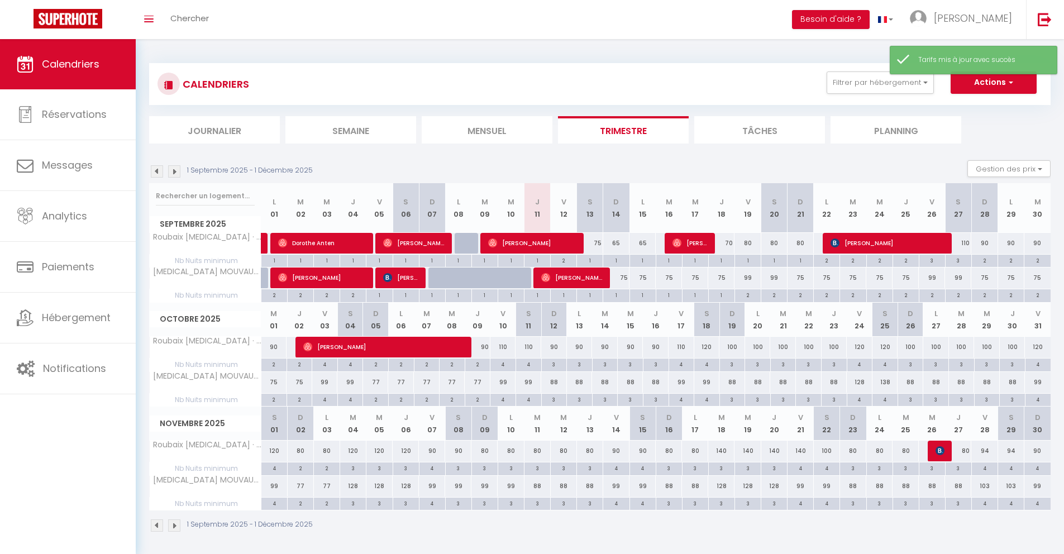
click at [800, 246] on div "80" at bounding box center [800, 243] width 26 height 21
type input "80"
type input "Dim 21 Septembre 2025"
type input "Lun 22 Septembre 2025"
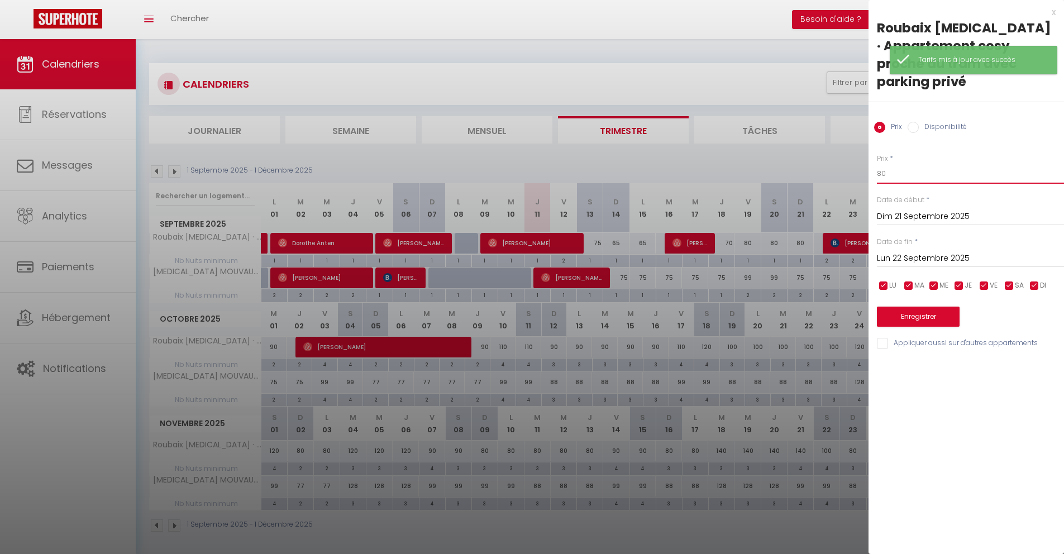
click at [907, 164] on input "80" at bounding box center [970, 174] width 187 height 20
type input "8"
type input "70"
click at [927, 307] on button "Enregistrer" at bounding box center [918, 317] width 83 height 20
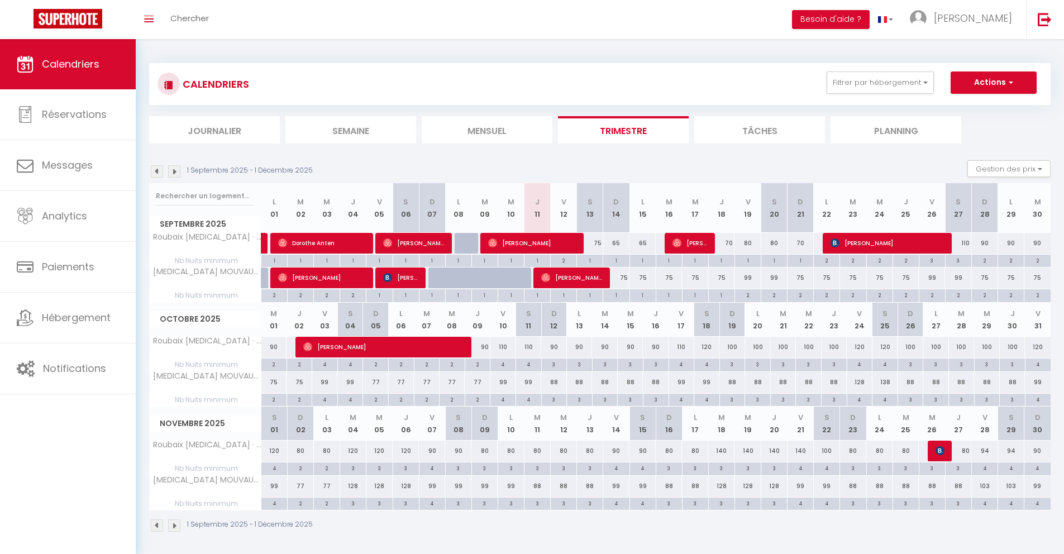
click at [625, 281] on div "75" at bounding box center [616, 277] width 26 height 21
type input "75"
type input "Dim 14 Septembre 2025"
type input "Lun 15 Septembre 2025"
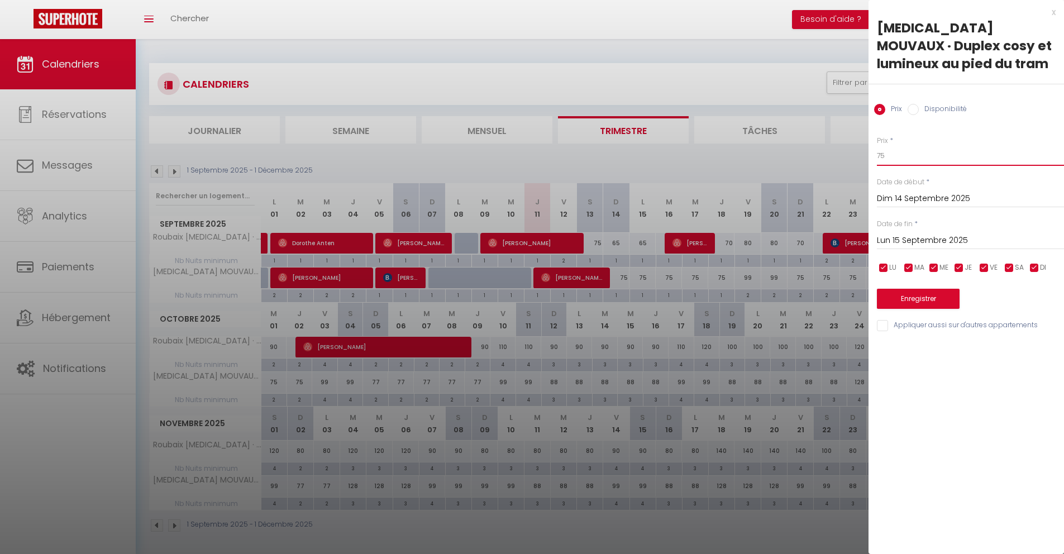
click at [893, 153] on input "75" at bounding box center [970, 156] width 187 height 20
type input "7"
type input "60"
click at [910, 230] on div "[DATE] < [DATE] > Dim Lun Mar Mer Jeu Ven Sam 1 2 3 4 5 6 7 8 9 10 11 12 13 14 …" at bounding box center [970, 240] width 187 height 20
click at [910, 235] on input "Lun 15 Septembre 2025" at bounding box center [970, 240] width 187 height 15
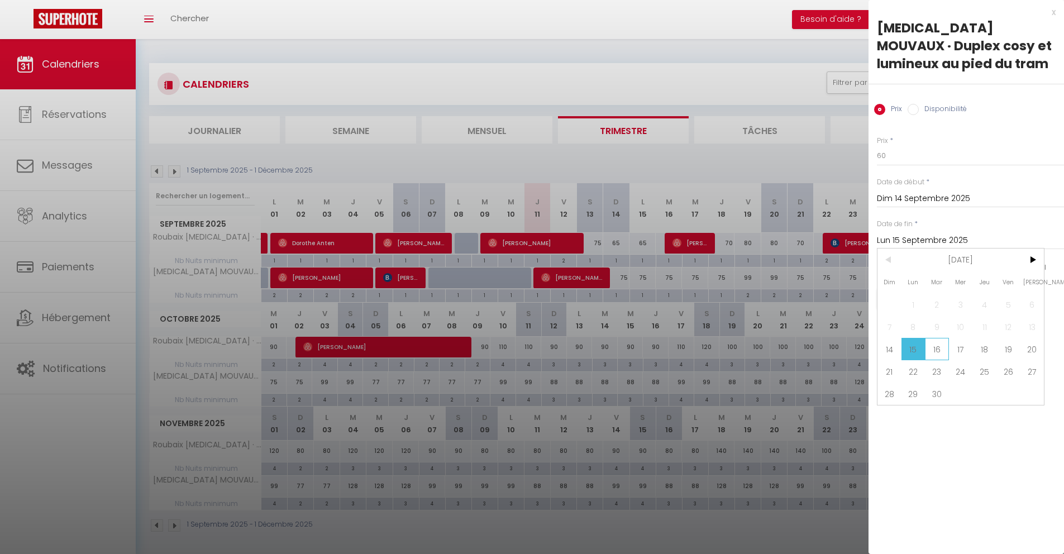
click at [933, 350] on span "16" at bounding box center [937, 349] width 24 height 22
type input "[DATE]"
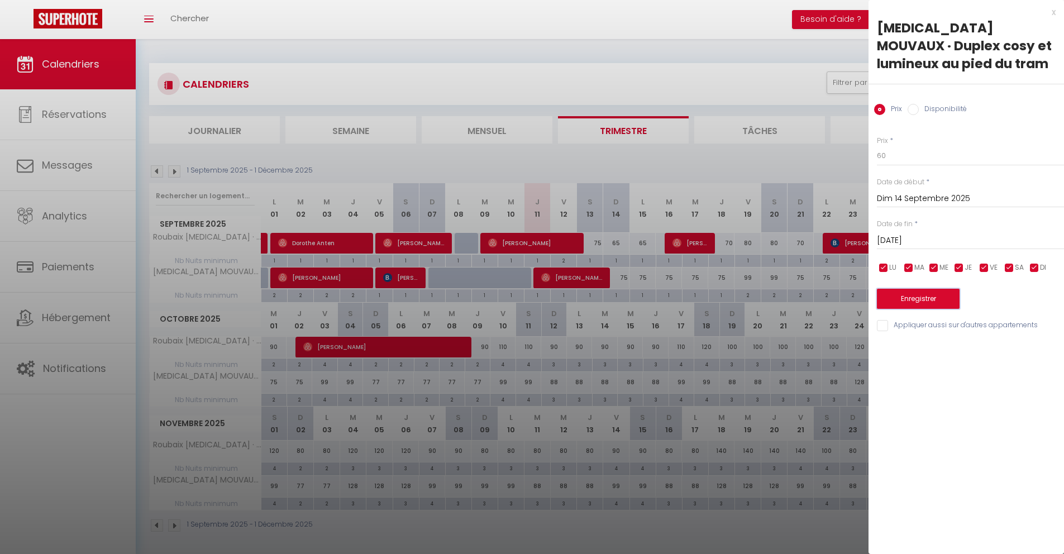
click at [906, 297] on button "Enregistrer" at bounding box center [918, 299] width 83 height 20
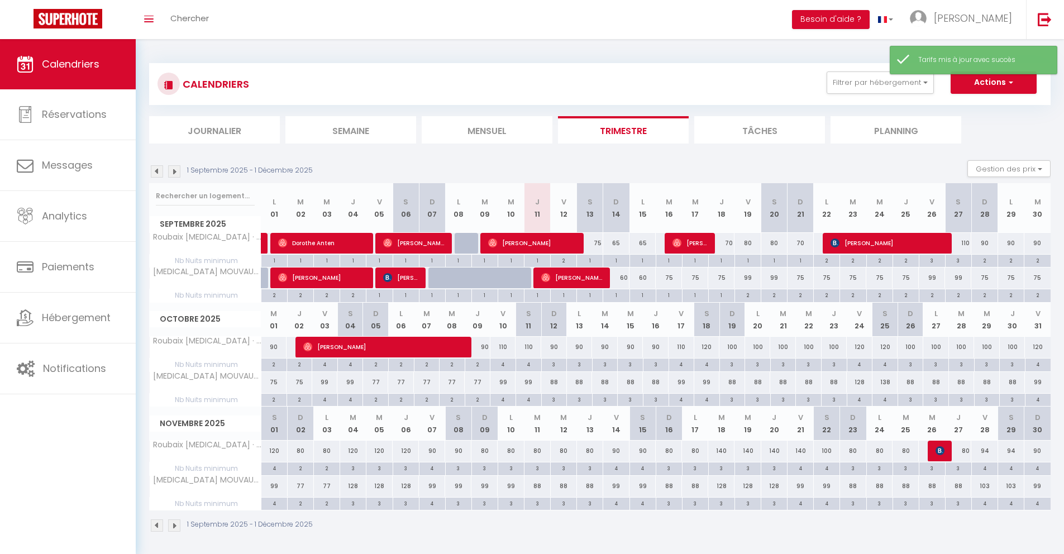
click at [668, 280] on div "75" at bounding box center [669, 277] width 26 height 21
type input "75"
type input "[DATE]"
type input "Mer 17 Septembre 2025"
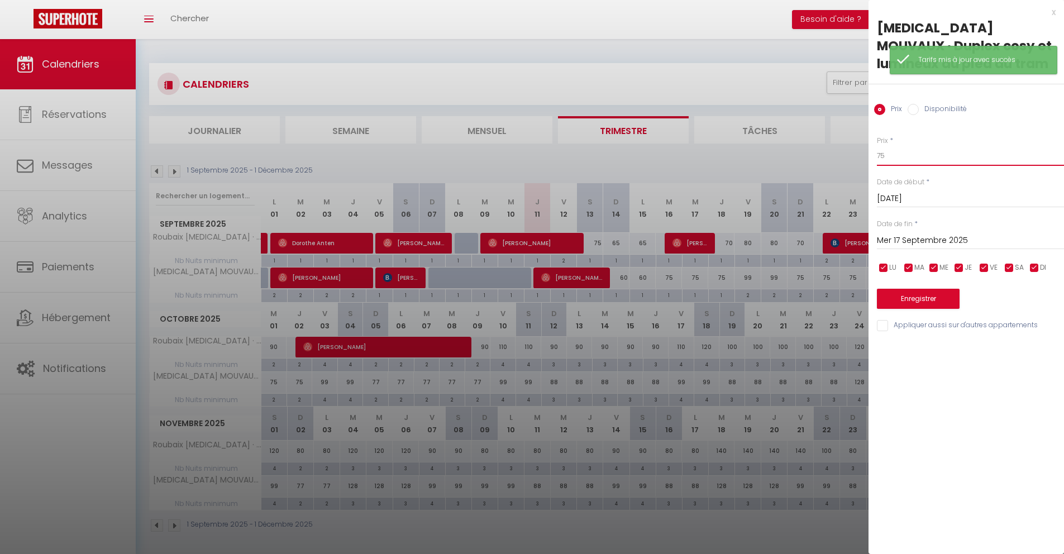
drag, startPoint x: 896, startPoint y: 155, endPoint x: 864, endPoint y: 155, distance: 31.8
click at [864, 155] on body "🟢 Des questions ou besoin d'assistance pour la migration AirBnB? Connectez-vous…" at bounding box center [532, 316] width 1064 height 554
type input "7"
type input "67"
click at [924, 236] on input "Mer 17 Septembre 2025" at bounding box center [970, 240] width 187 height 15
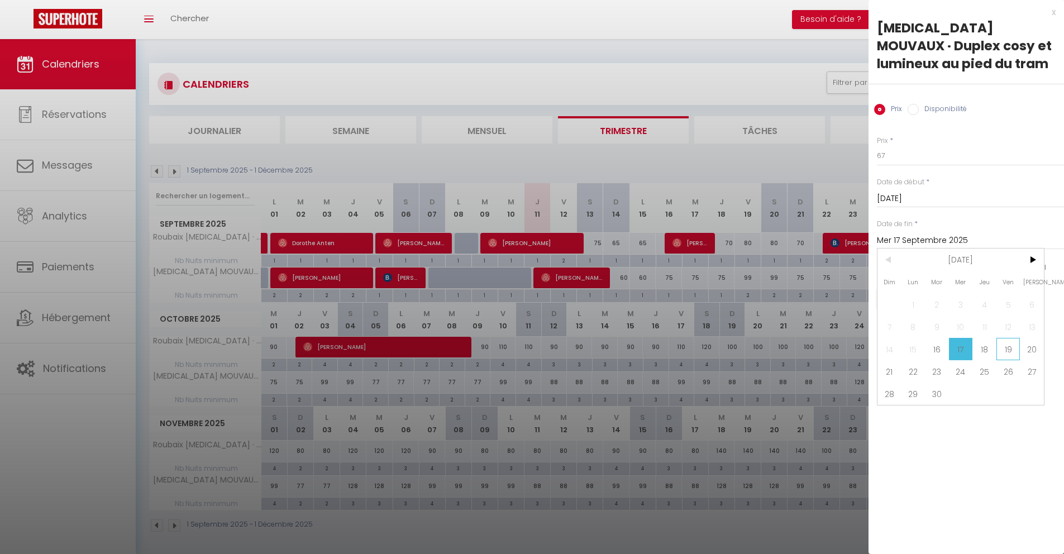
click at [1007, 353] on span "19" at bounding box center [1008, 349] width 24 height 22
type input "Ven 19 Septembre 2025"
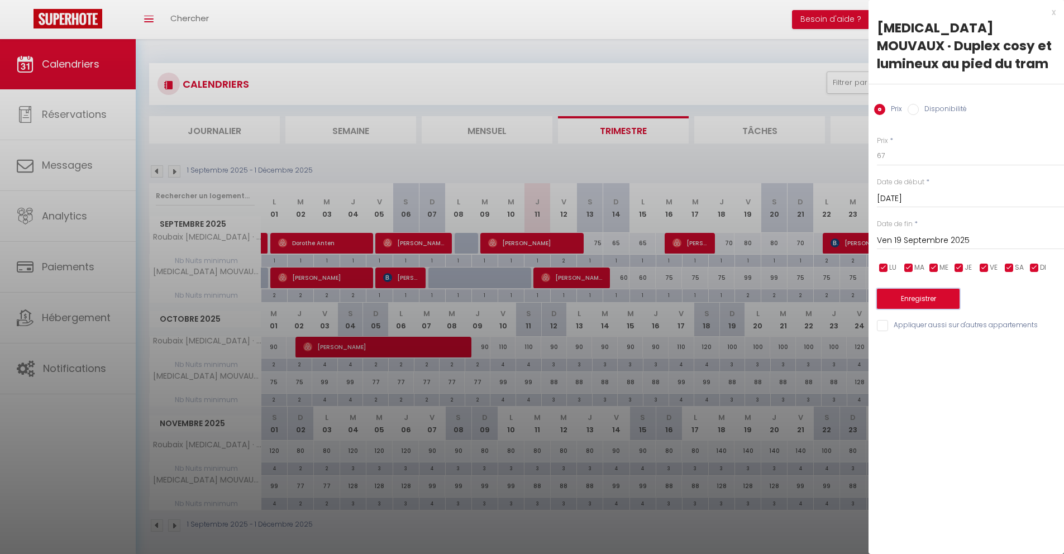
click at [924, 301] on button "Enregistrer" at bounding box center [918, 299] width 83 height 20
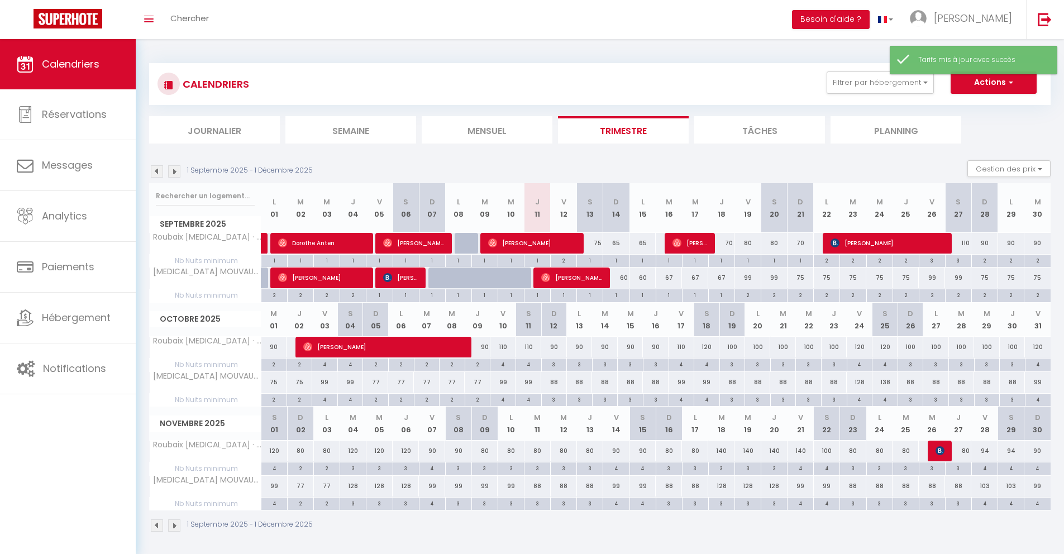
click at [748, 280] on div "99" at bounding box center [747, 277] width 26 height 21
type input "99"
type input "Ven 19 Septembre 2025"
type input "Sam 20 Septembre 2025"
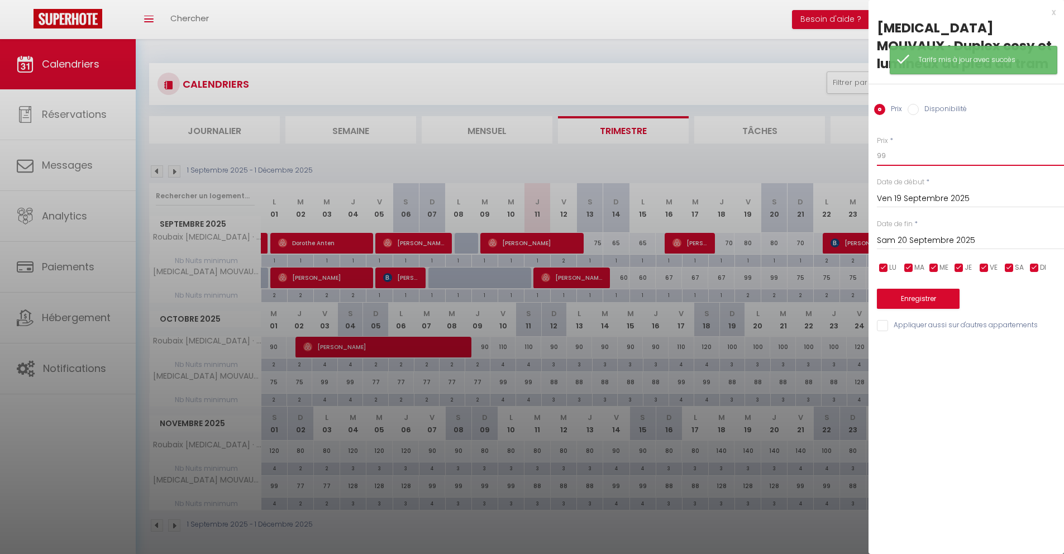
drag, startPoint x: 905, startPoint y: 160, endPoint x: 840, endPoint y: 138, distance: 68.3
click at [840, 138] on body "🟢 Des questions ou besoin d'assistance pour la migration AirBnB? Connectez-vous…" at bounding box center [532, 316] width 1064 height 554
type input "75"
click at [910, 240] on input "Sam 20 Septembre 2025" at bounding box center [970, 240] width 187 height 15
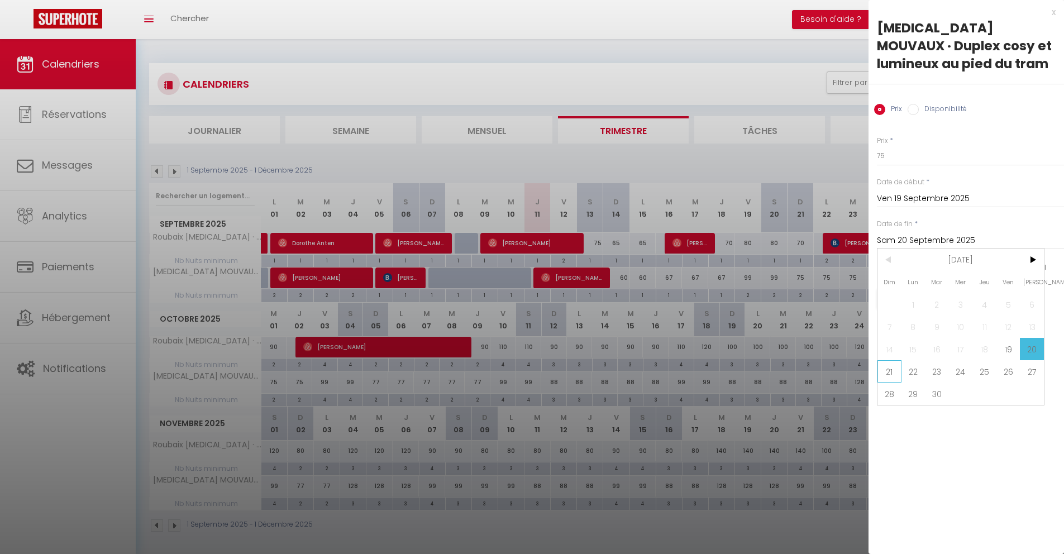
click at [891, 376] on span "21" at bounding box center [889, 371] width 24 height 22
type input "Dim 21 Septembre 2025"
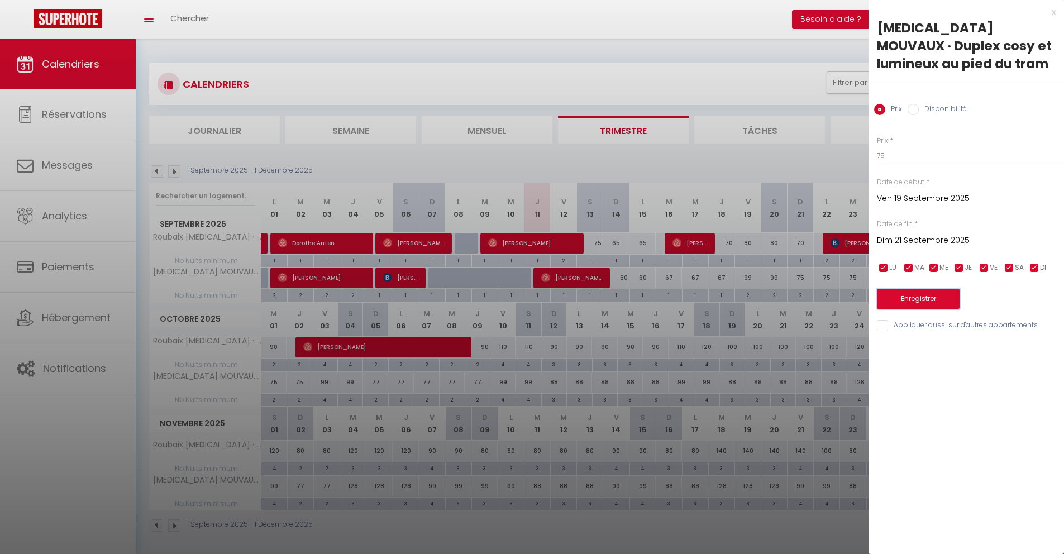
click at [905, 307] on button "Enregistrer" at bounding box center [918, 299] width 83 height 20
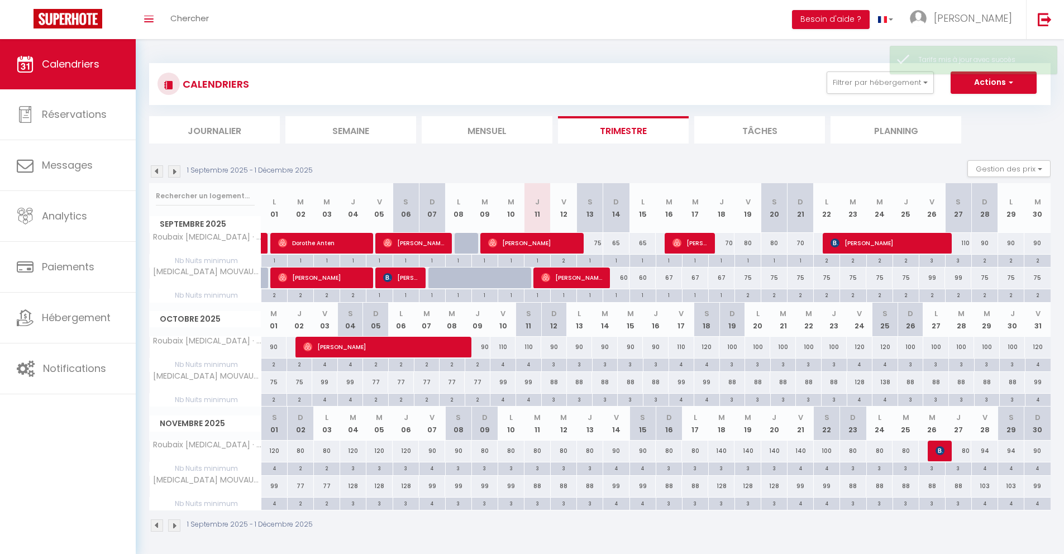
click at [802, 278] on div "75" at bounding box center [800, 277] width 26 height 21
type input "75"
type input "Dim 21 Septembre 2025"
type input "Lun 22 Septembre 2025"
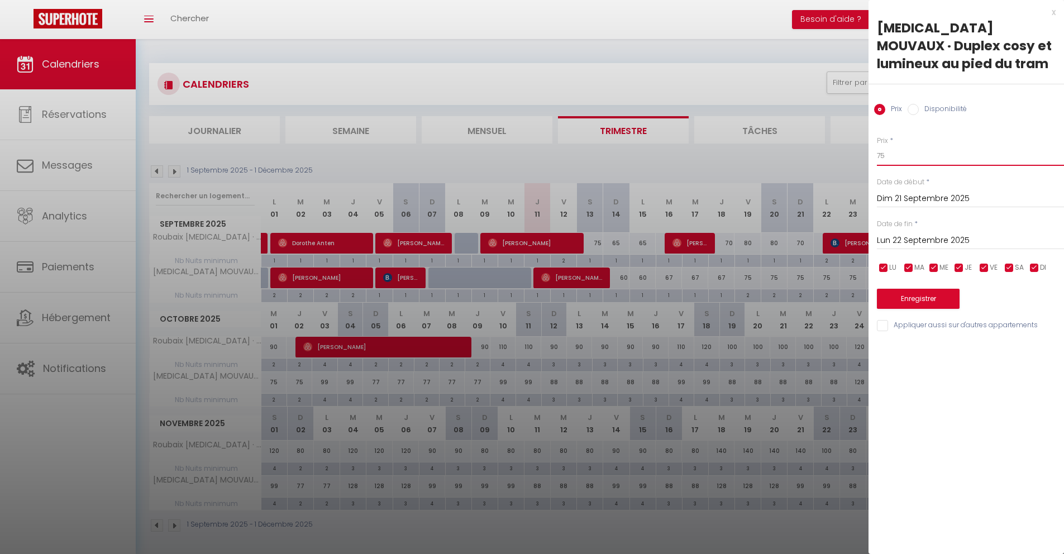
click at [906, 160] on input "75" at bounding box center [970, 156] width 187 height 20
type input "7"
type input "67"
click at [916, 243] on input "Lun 22 Septembre 2025" at bounding box center [970, 240] width 187 height 15
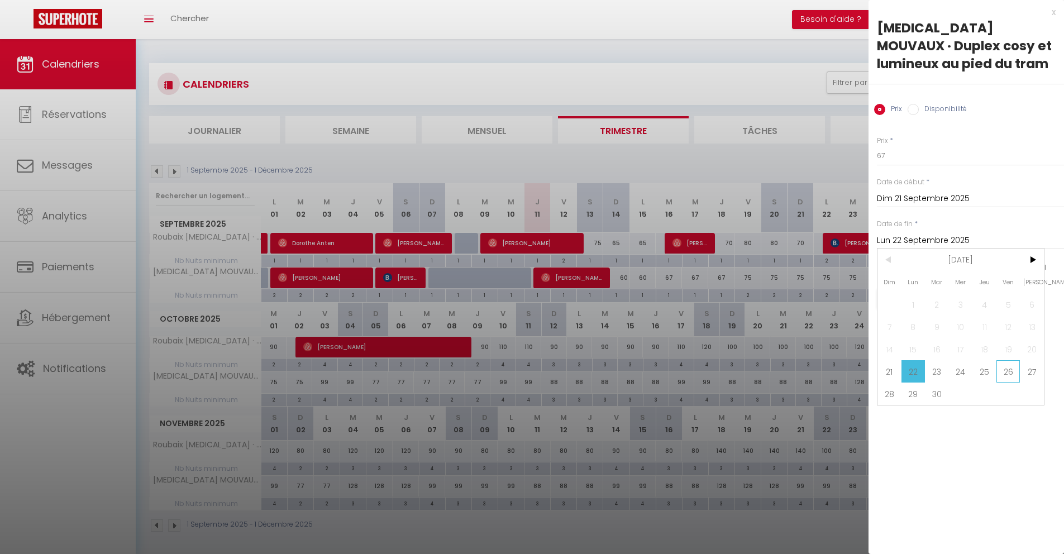
click at [1012, 372] on span "26" at bounding box center [1008, 371] width 24 height 22
type input "Ven 26 Septembre 2025"
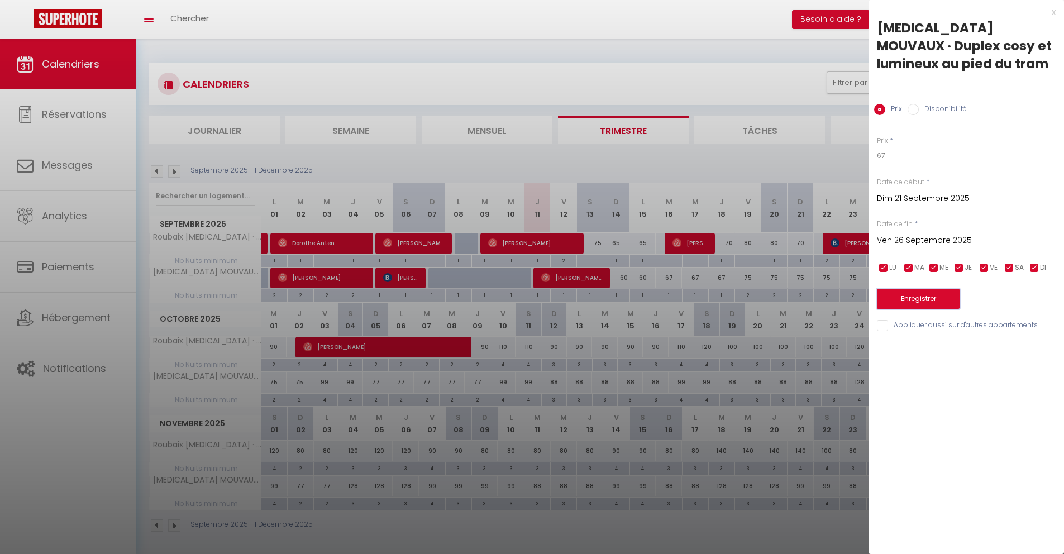
click at [924, 299] on button "Enregistrer" at bounding box center [918, 299] width 83 height 20
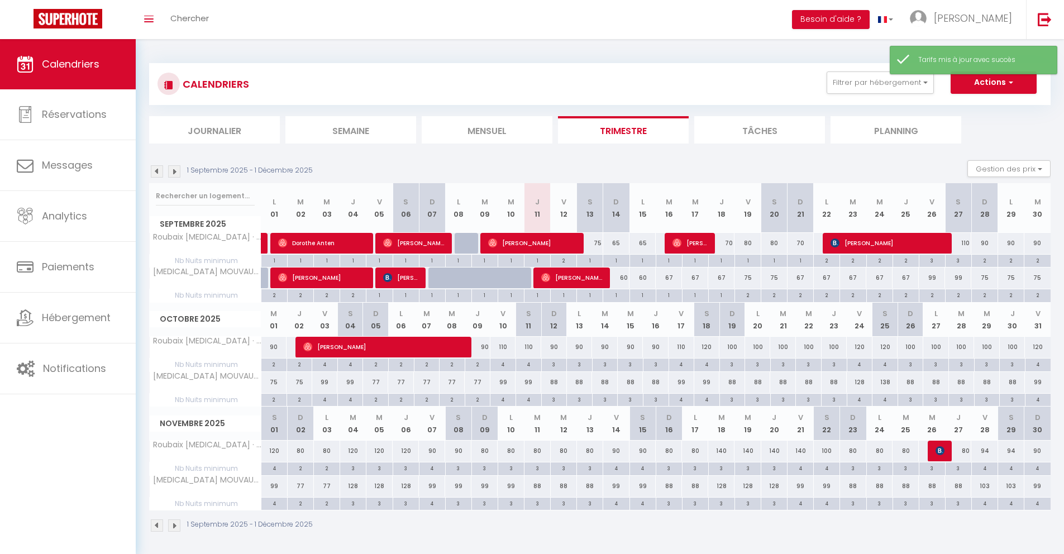
click at [930, 278] on div "99" at bounding box center [932, 277] width 26 height 21
type input "99"
type input "Ven 26 Septembre 2025"
type input "Sam 27 Septembre 2025"
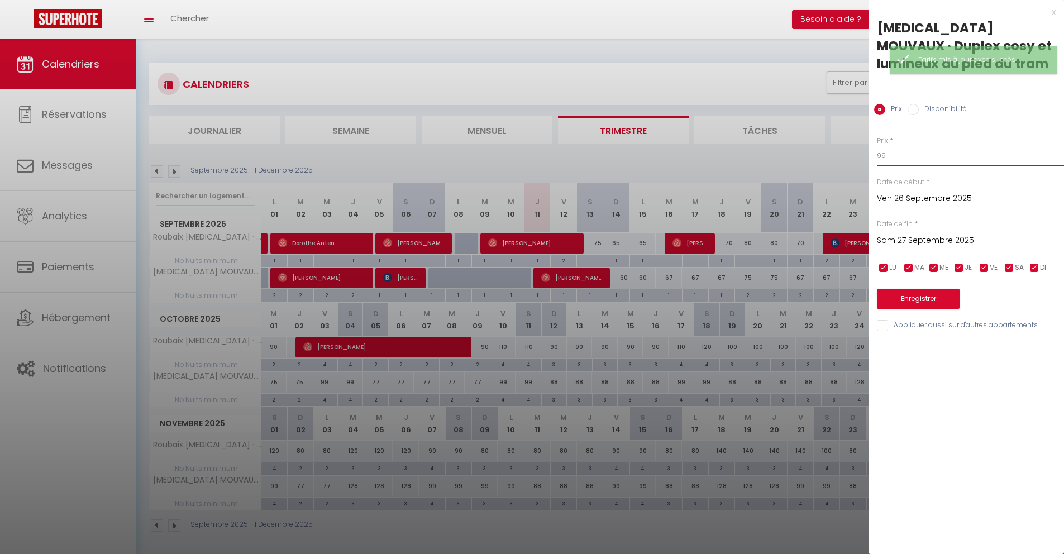
click at [904, 155] on input "99" at bounding box center [970, 156] width 187 height 20
type input "9"
type input "7"
type input "80"
click at [915, 243] on input "Sam 27 Septembre 2025" at bounding box center [970, 240] width 187 height 15
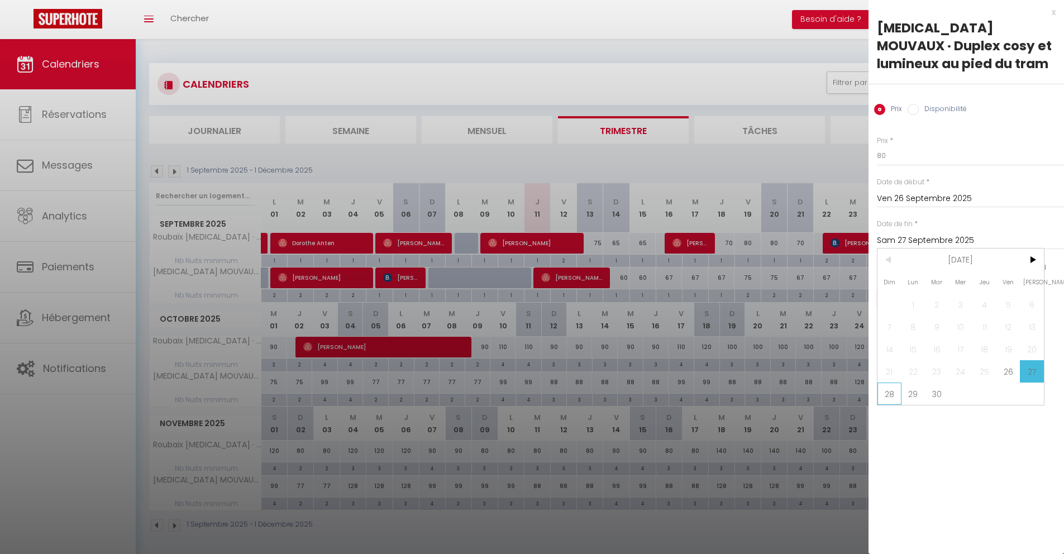
click at [896, 398] on span "28" at bounding box center [889, 394] width 24 height 22
type input "Dim 28 Septembre 2025"
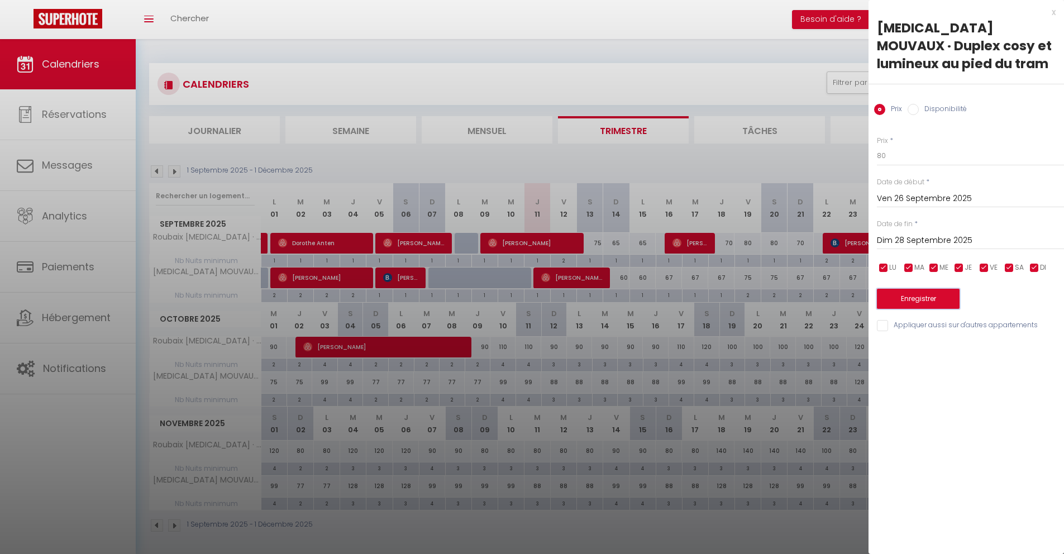
click at [900, 294] on button "Enregistrer" at bounding box center [918, 299] width 83 height 20
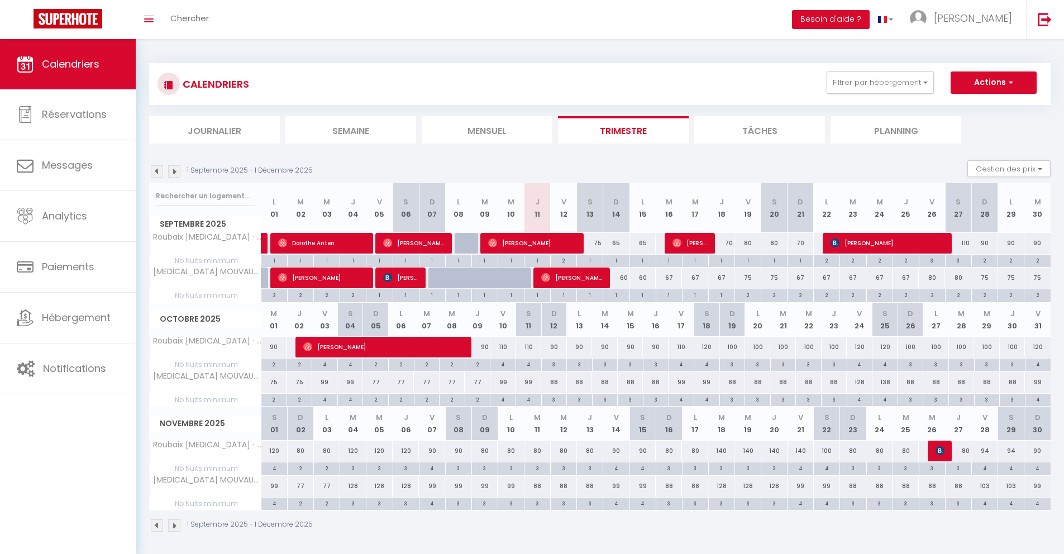
click at [984, 277] on div "75" at bounding box center [984, 277] width 26 height 21
type input "75"
type input "Dim 28 Septembre 2025"
type input "Lun 29 Septembre 2025"
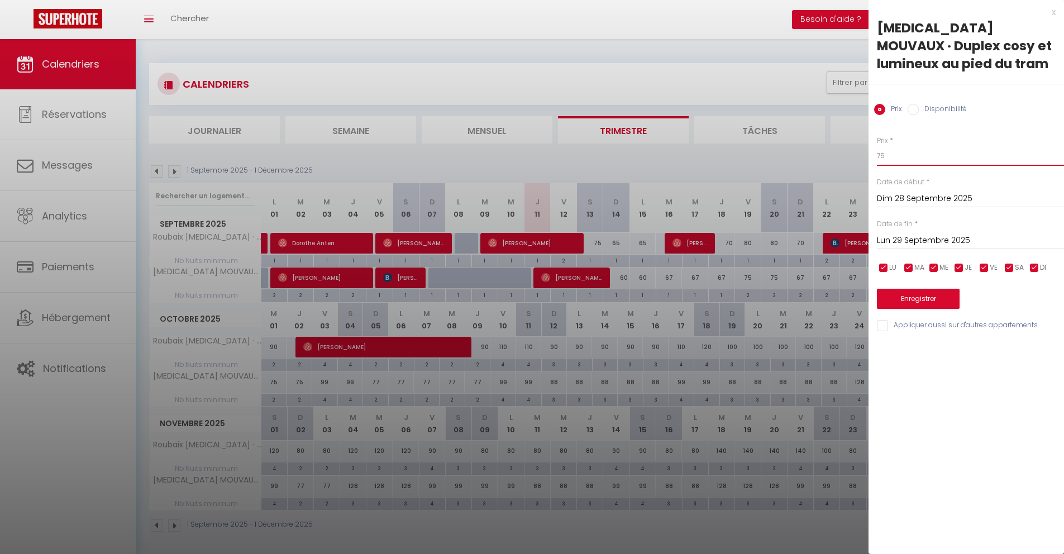
drag, startPoint x: 909, startPoint y: 163, endPoint x: 901, endPoint y: 160, distance: 8.5
click at [909, 162] on input "75" at bounding box center [970, 156] width 187 height 20
type input "70"
click at [878, 234] on input "Lun 29 Septembre 2025" at bounding box center [970, 240] width 187 height 15
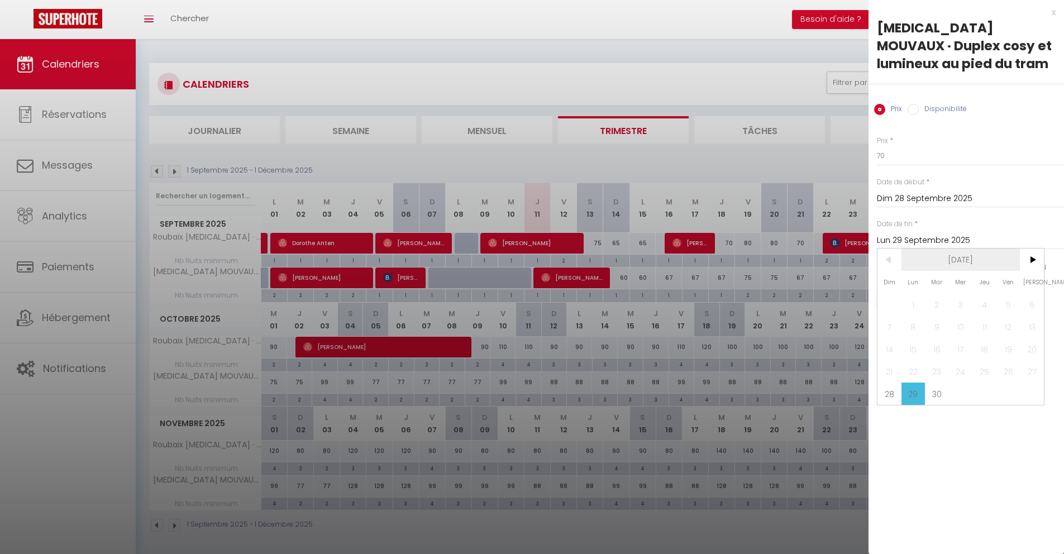
drag, startPoint x: 1026, startPoint y: 262, endPoint x: 1008, endPoint y: 269, distance: 19.4
click at [1026, 262] on span ">" at bounding box center [1032, 259] width 24 height 22
click at [961, 295] on span "1" at bounding box center [961, 304] width 24 height 22
type input "Mer 01 Octobre 2025"
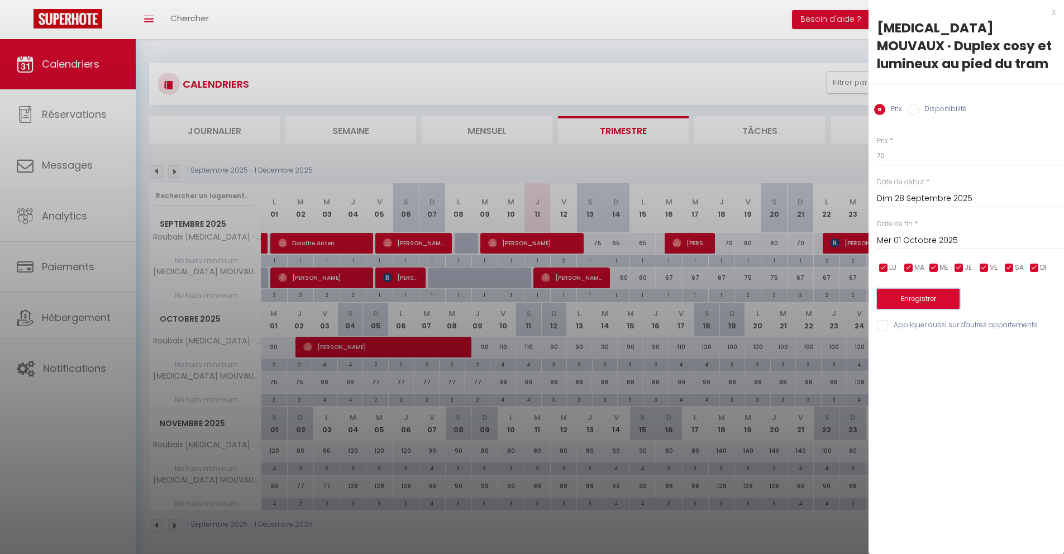
click at [937, 296] on button "Enregistrer" at bounding box center [918, 299] width 83 height 20
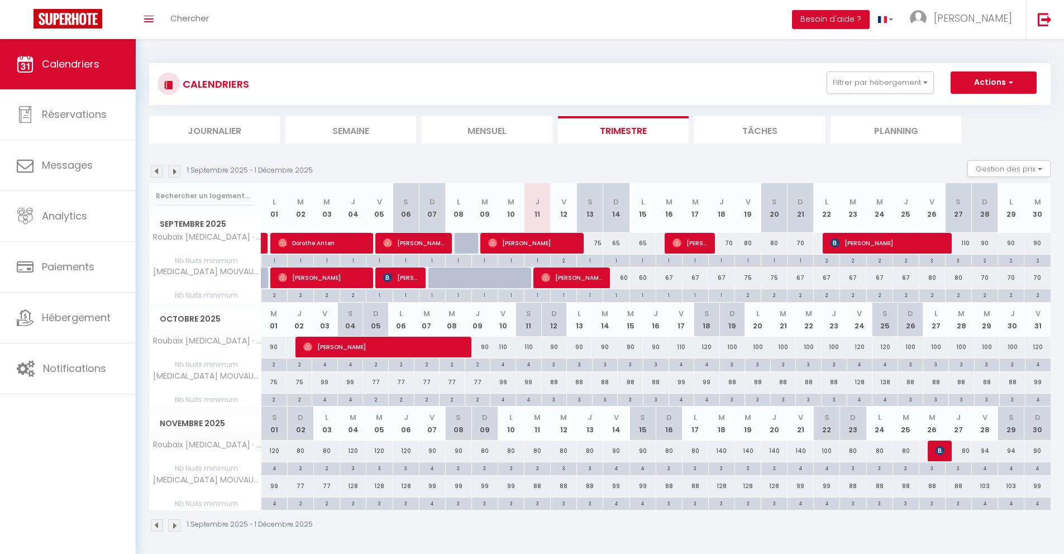
click at [963, 262] on div "3" at bounding box center [958, 260] width 26 height 11
type input "3"
type input "Sam 27 Septembre 2025"
type input "Dim 28 Septembre 2025"
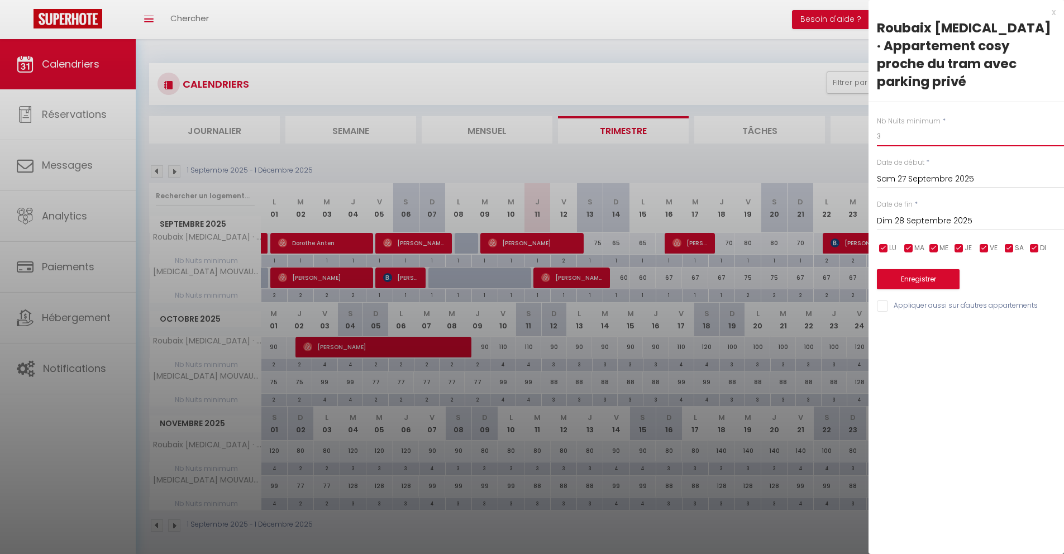
drag, startPoint x: 887, startPoint y: 122, endPoint x: 864, endPoint y: 116, distance: 23.2
click at [864, 116] on body "🟢 Des questions ou besoin d'assistance pour la migration AirBnB? Connectez-vous…" at bounding box center [532, 316] width 1064 height 554
type input "2"
click at [916, 269] on button "Enregistrer" at bounding box center [918, 279] width 83 height 20
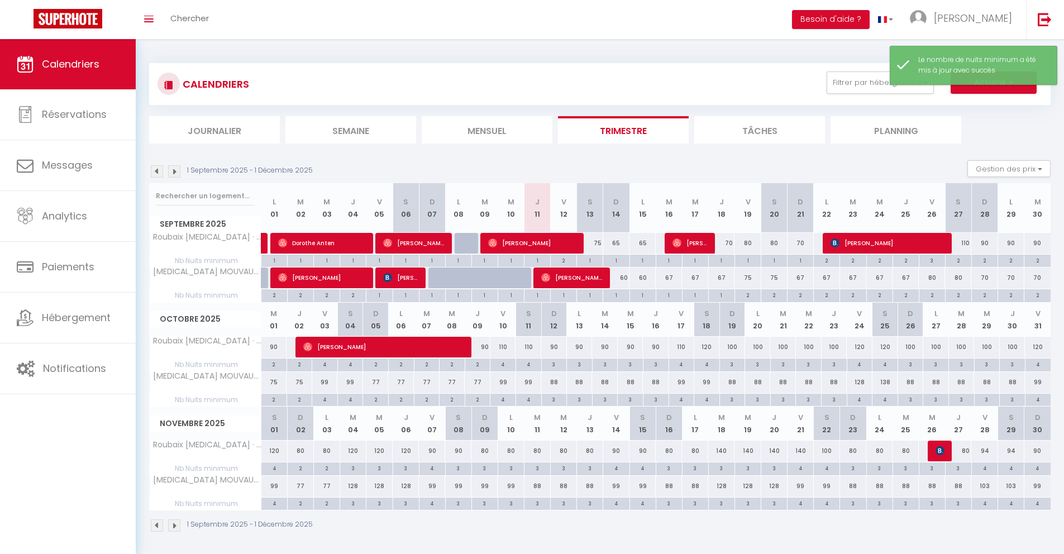
click at [983, 243] on div "90" at bounding box center [984, 243] width 26 height 21
type input "90"
type input "Dim 28 Septembre 2025"
type input "Lun 29 Septembre 2025"
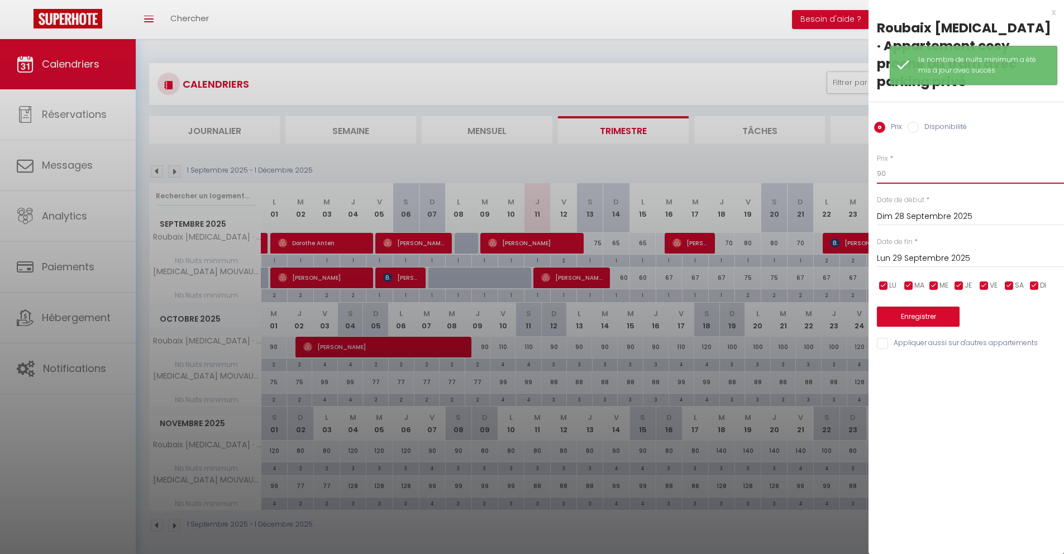
click at [919, 164] on input "90" at bounding box center [970, 174] width 187 height 20
type input "9"
type input "80"
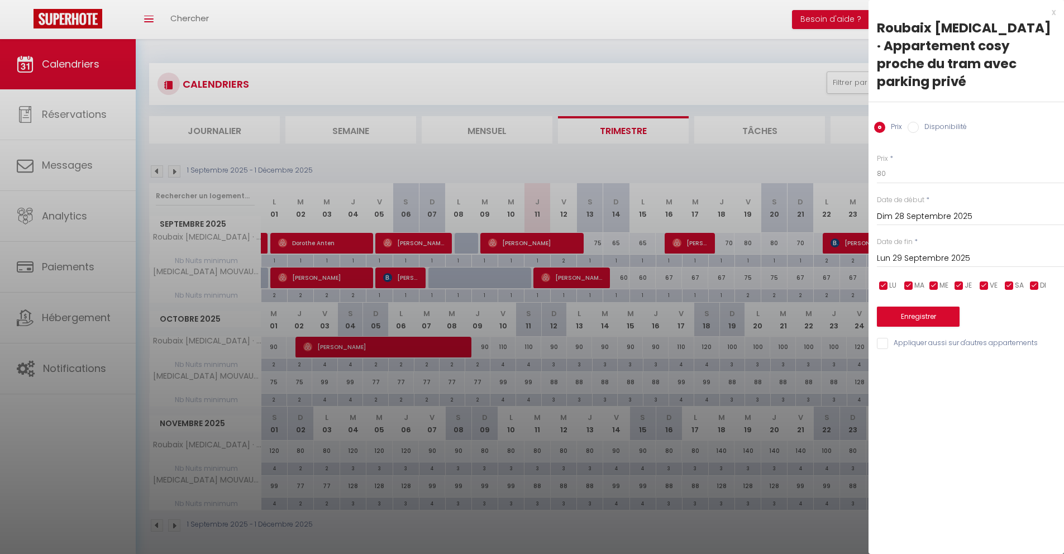
click at [915, 251] on input "Lun 29 Septembre 2025" at bounding box center [970, 258] width 187 height 15
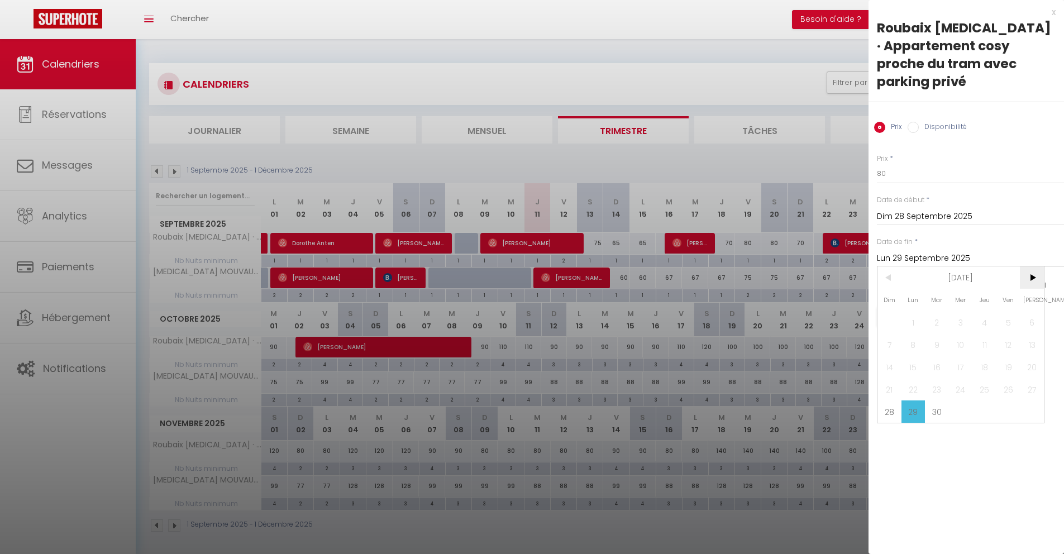
click at [1028, 266] on span ">" at bounding box center [1032, 277] width 24 height 22
click at [988, 311] on span "2" at bounding box center [984, 322] width 24 height 22
type input "Jeu 02 Octobre 2025"
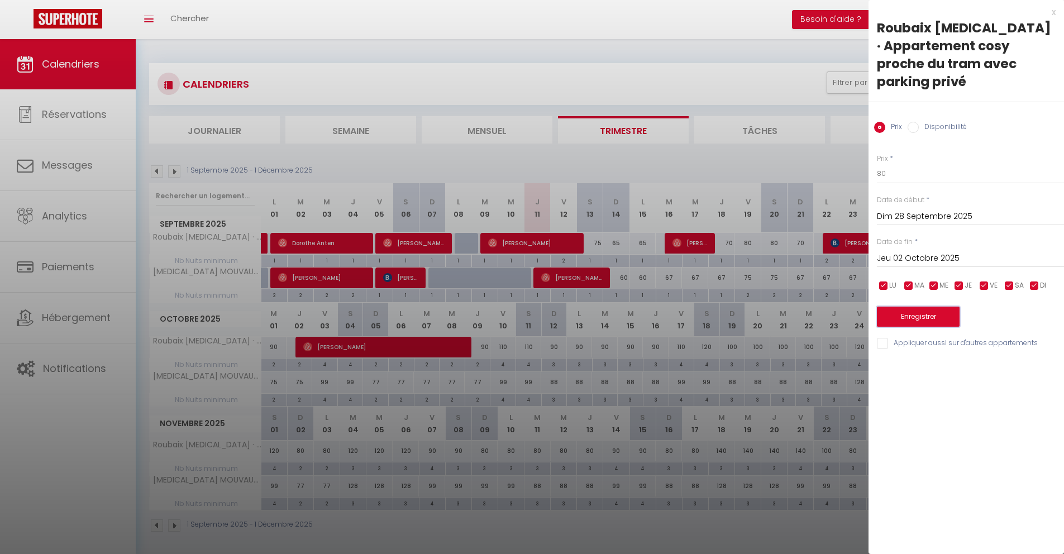
click at [911, 307] on button "Enregistrer" at bounding box center [918, 317] width 83 height 20
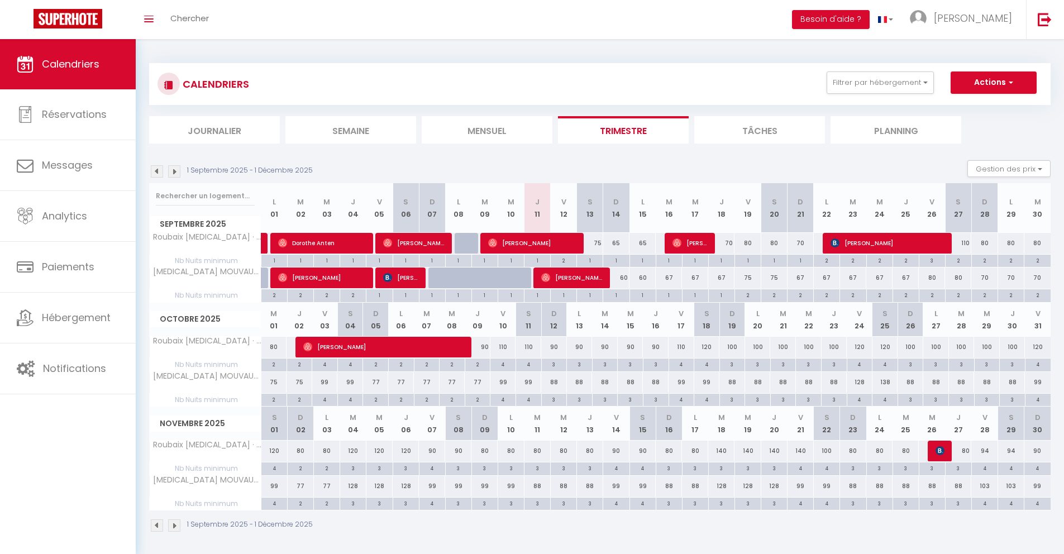
click at [504, 361] on div "4" at bounding box center [502, 364] width 25 height 11
type input "4"
type input "Ven 10 Octobre 2025"
type input "[DATE]"
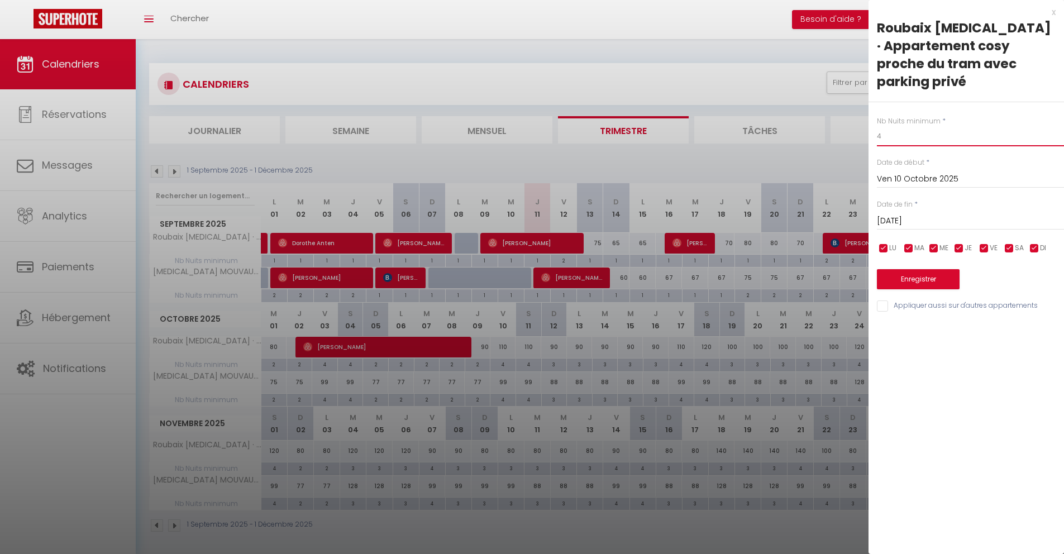
drag, startPoint x: 890, startPoint y: 117, endPoint x: 856, endPoint y: 117, distance: 33.5
click at [856, 117] on body "🟢 Des questions ou besoin d'assistance pour la migration AirBnB? Connectez-vous…" at bounding box center [532, 316] width 1064 height 554
type input "3"
click at [887, 214] on input "[DATE]" at bounding box center [970, 221] width 187 height 15
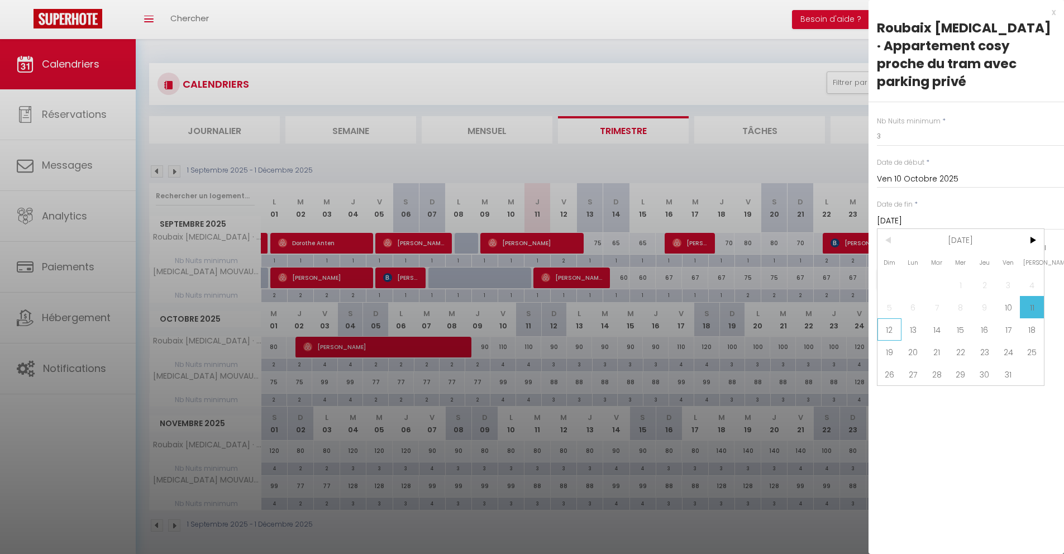
click at [890, 318] on span "12" at bounding box center [889, 329] width 24 height 22
type input "Dim 12 Octobre 2025"
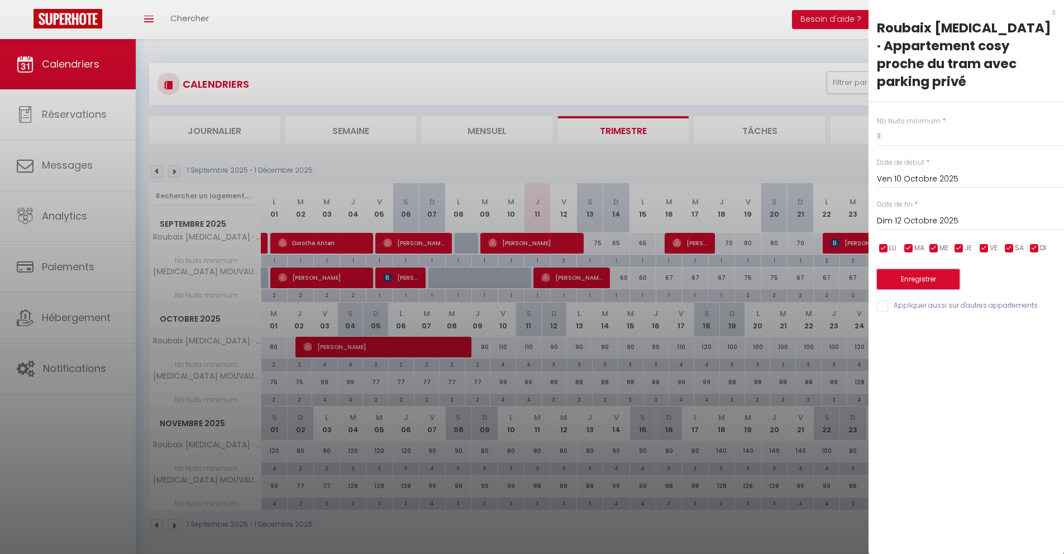
click at [923, 269] on button "Enregistrer" at bounding box center [918, 279] width 83 height 20
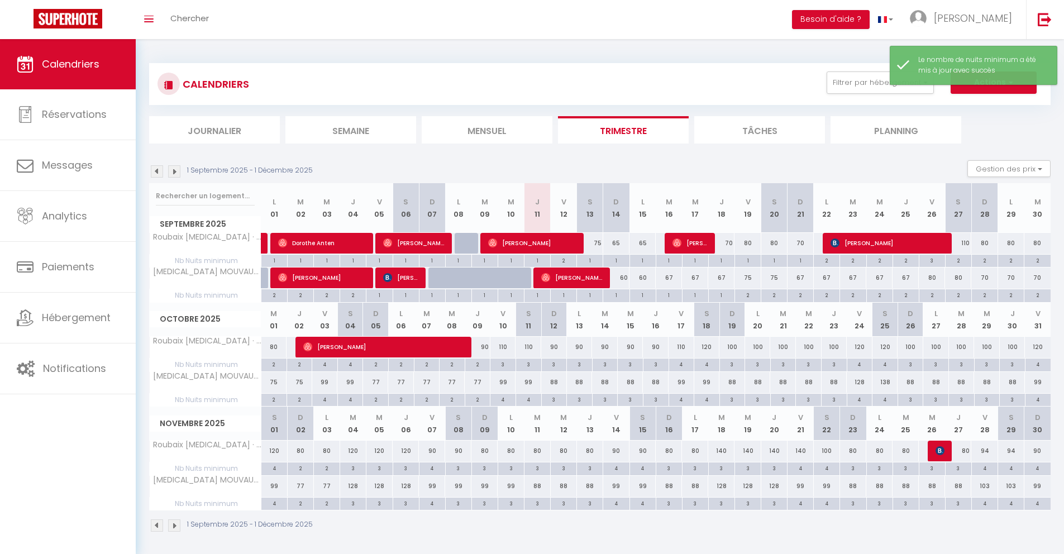
click at [553, 365] on div "3" at bounding box center [554, 364] width 25 height 11
type input "3"
type input "Dim 12 Octobre 2025"
type input "Lun 13 Octobre 2025"
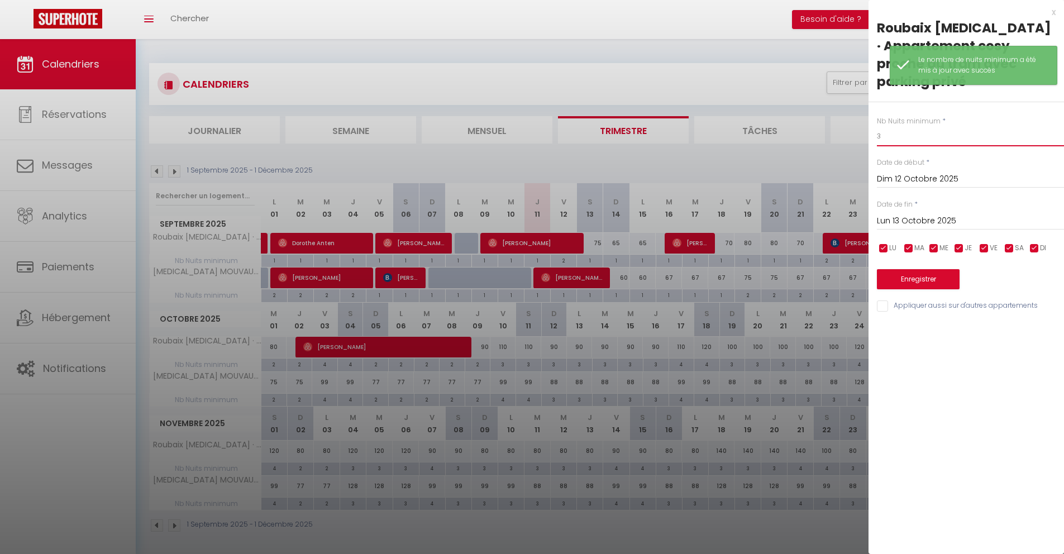
drag, startPoint x: 906, startPoint y: 120, endPoint x: 849, endPoint y: 115, distance: 57.7
click at [849, 115] on body "🟢 Des questions ou besoin d'assistance pour la migration AirBnB? Connectez-vous…" at bounding box center [532, 316] width 1064 height 554
type input "2"
click at [894, 214] on input "Lun 13 Octobre 2025" at bounding box center [970, 221] width 187 height 15
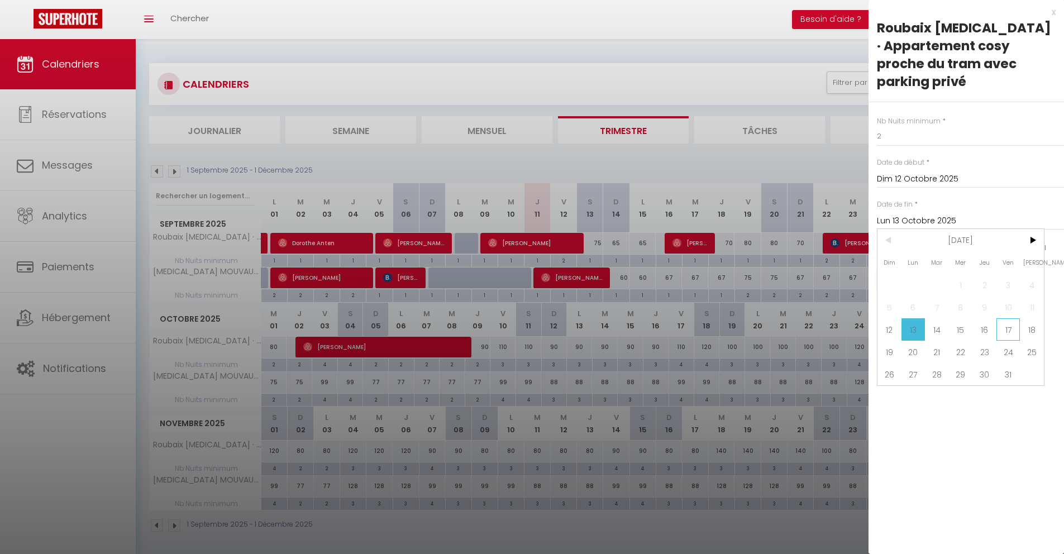
click at [1002, 318] on span "17" at bounding box center [1008, 329] width 24 height 22
type input "Ven 17 Octobre 2025"
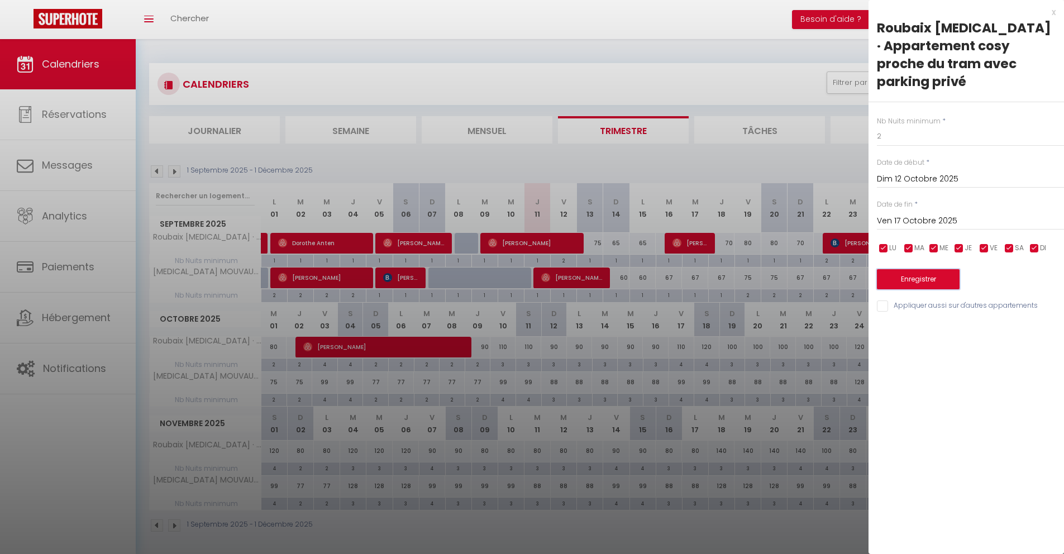
click at [936, 269] on button "Enregistrer" at bounding box center [918, 279] width 83 height 20
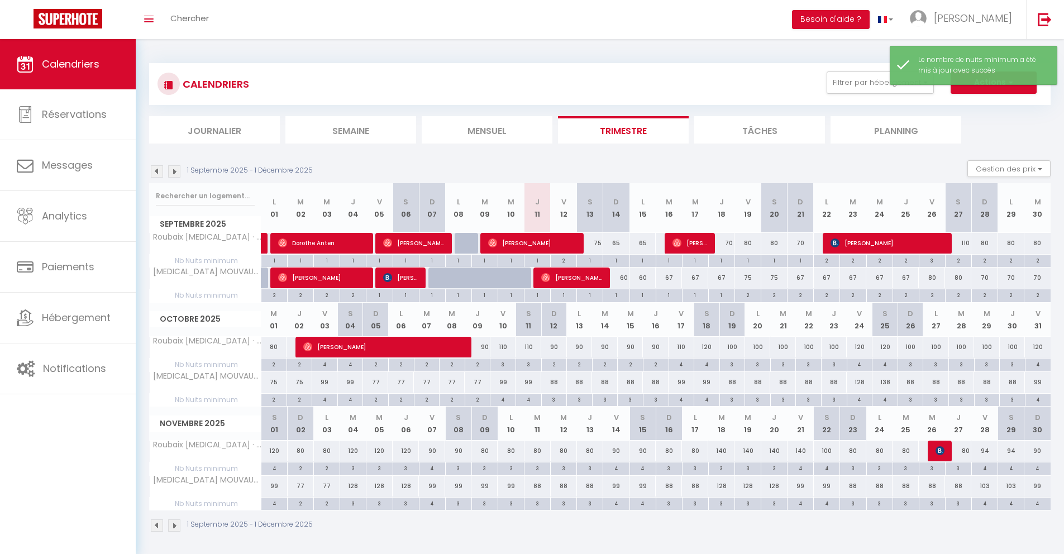
click at [682, 366] on div "4" at bounding box center [681, 364] width 25 height 11
type input "4"
type input "Ven 17 Octobre 2025"
type input "[DATE]"
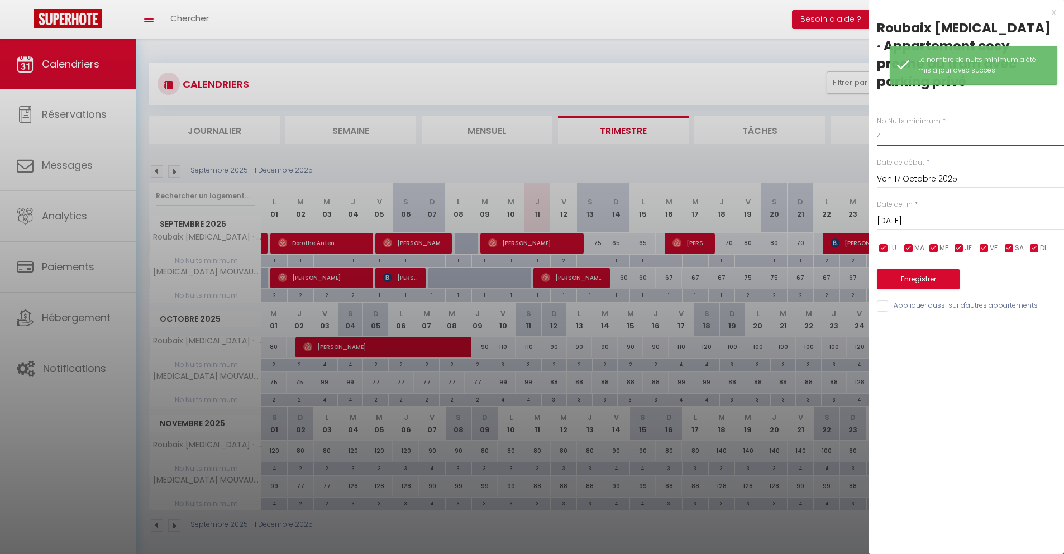
drag, startPoint x: 867, startPoint y: 113, endPoint x: 854, endPoint y: 113, distance: 13.4
click at [855, 113] on body "🟢 Des questions ou besoin d'assistance pour la migration AirBnB? Connectez-vous…" at bounding box center [532, 316] width 1064 height 554
type input "3"
click at [893, 214] on input "[DATE]" at bounding box center [970, 221] width 187 height 15
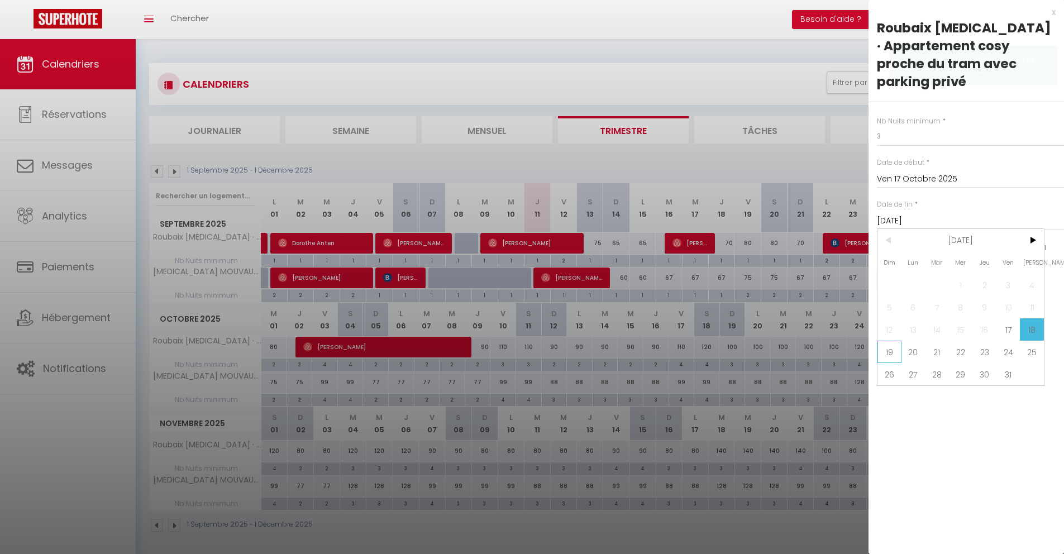
click at [896, 341] on span "19" at bounding box center [889, 352] width 24 height 22
type input "Dim 19 Octobre 2025"
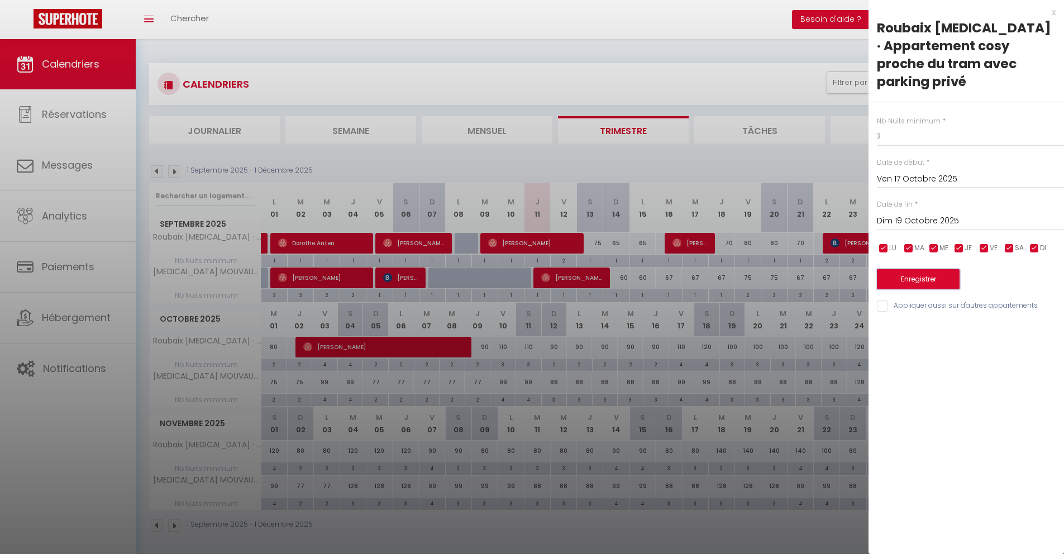
click at [907, 271] on button "Enregistrer" at bounding box center [918, 279] width 83 height 20
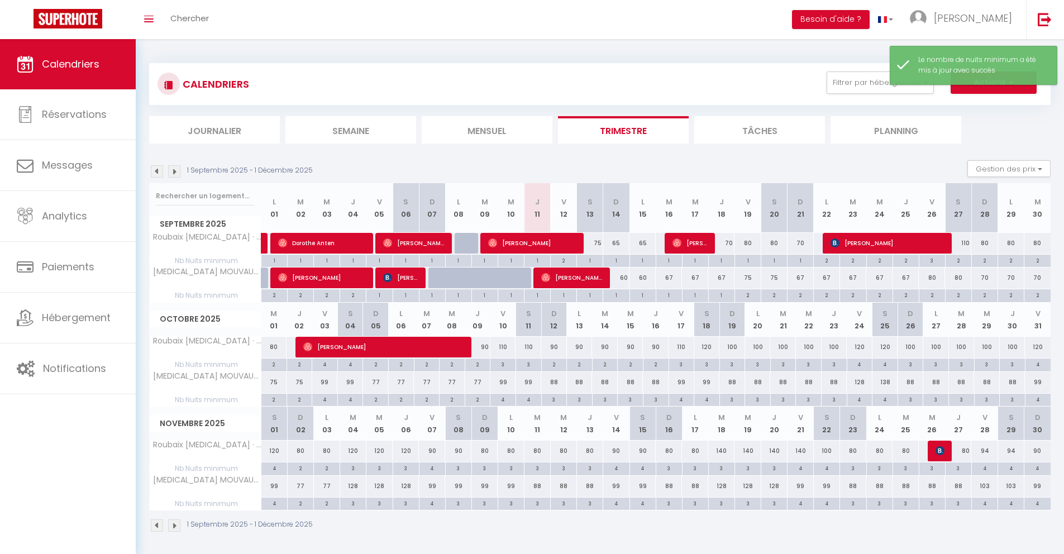
click at [862, 365] on div "4" at bounding box center [859, 364] width 25 height 11
type input "4"
type input "Ven 24 Octobre 2025"
type input "[DATE]"
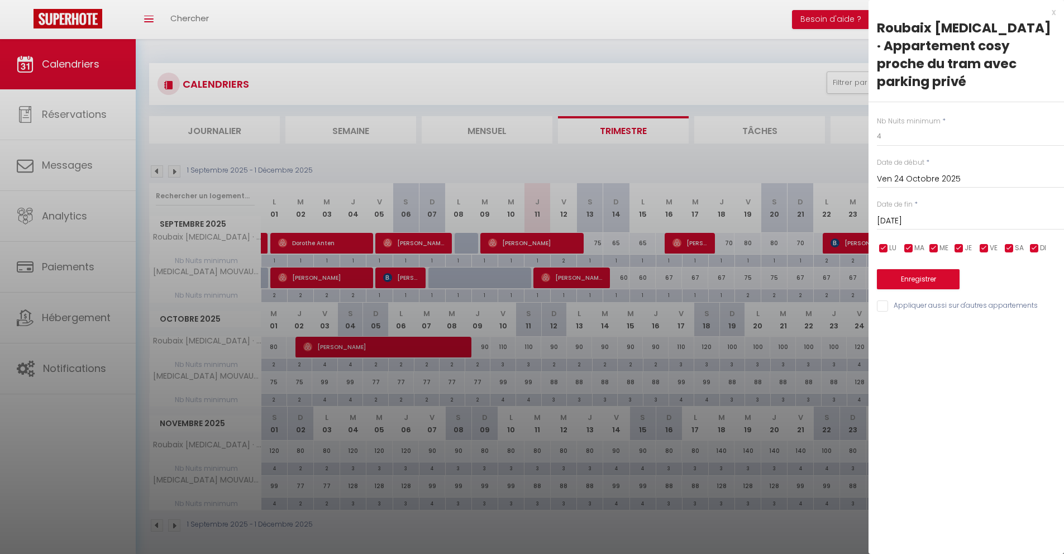
click at [917, 214] on input "[DATE]" at bounding box center [970, 221] width 187 height 15
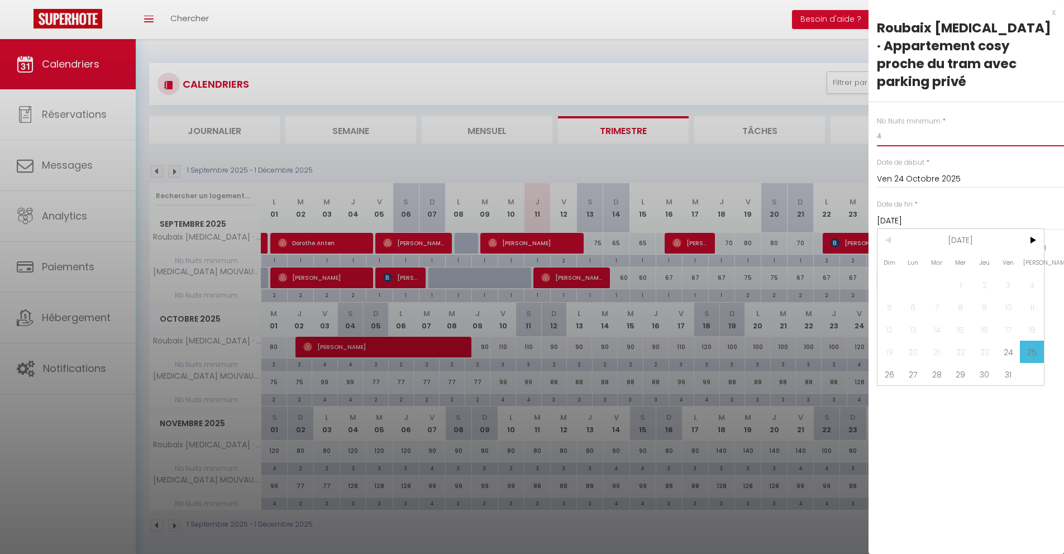
click at [901, 127] on input "4" at bounding box center [970, 136] width 187 height 20
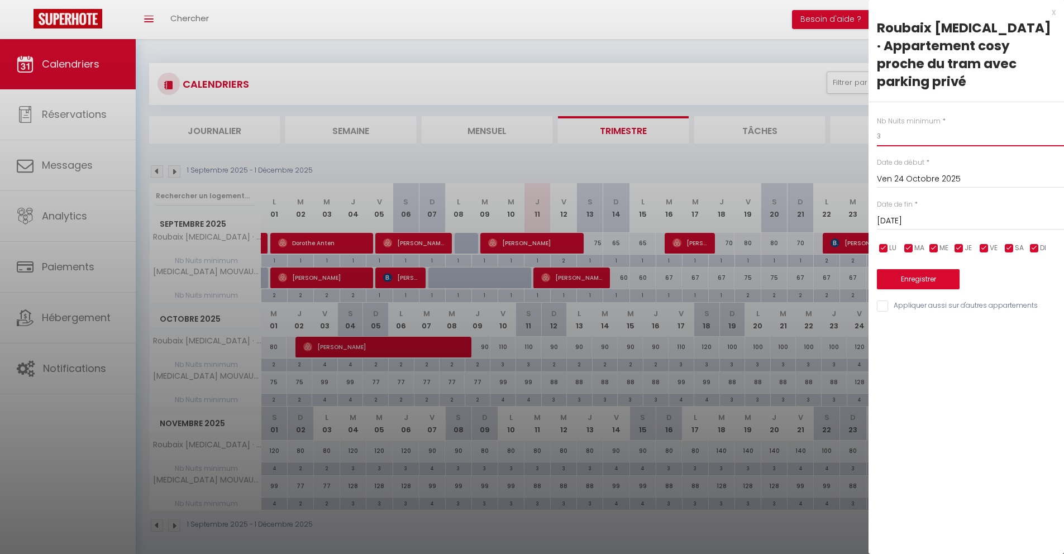
type input "3"
click at [933, 214] on input "[DATE]" at bounding box center [970, 221] width 187 height 15
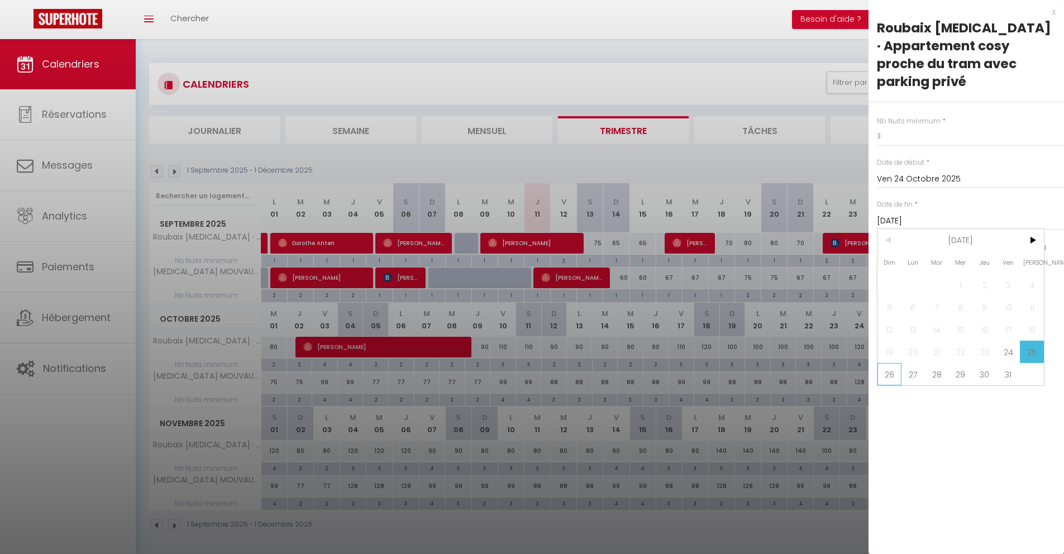
click at [896, 363] on span "26" at bounding box center [889, 374] width 24 height 22
type input "Dim 26 Octobre 2025"
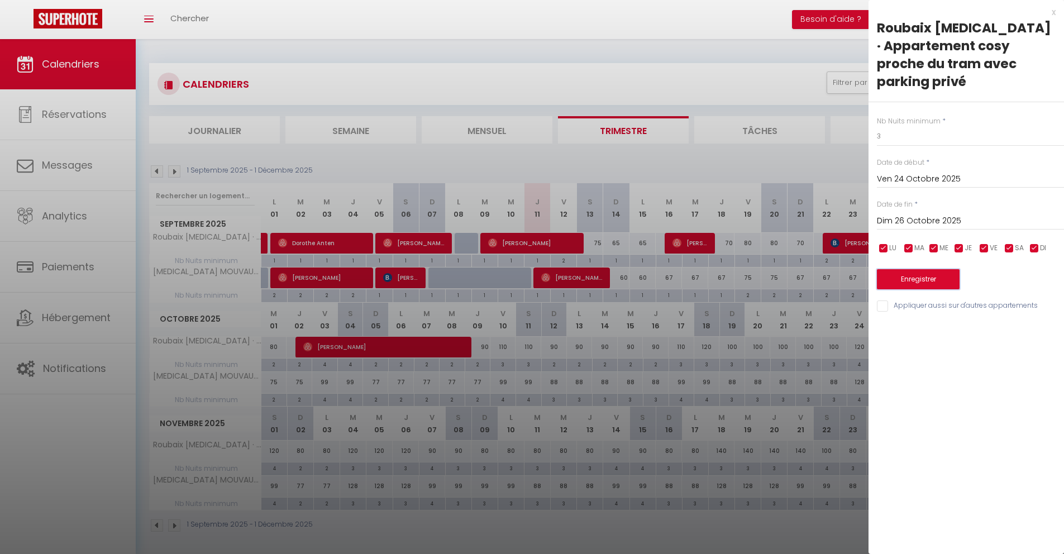
click at [900, 269] on button "Enregistrer" at bounding box center [918, 279] width 83 height 20
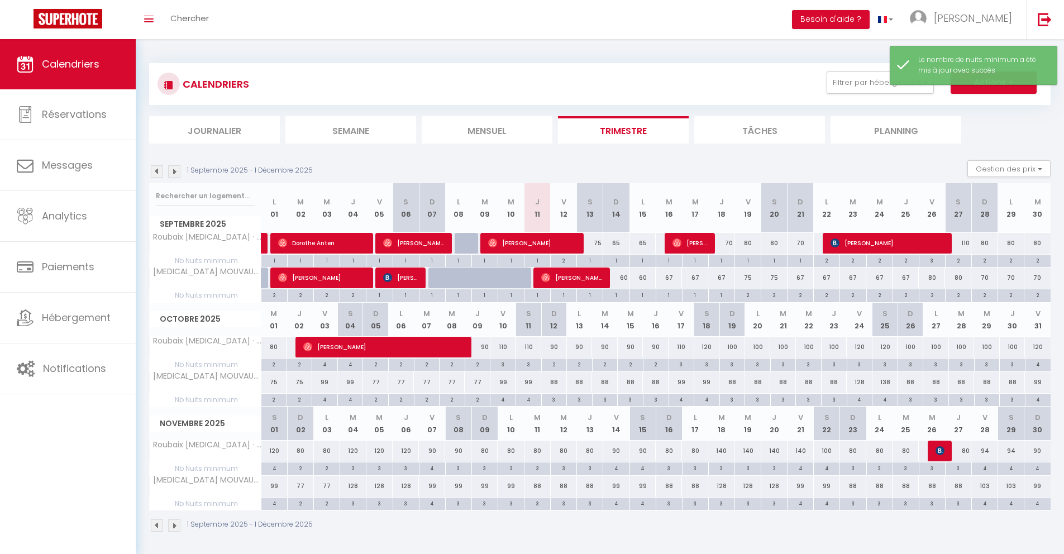
drag, startPoint x: 1045, startPoint y: 364, endPoint x: 1034, endPoint y: 363, distance: 10.7
click at [1034, 363] on div "4" at bounding box center [1037, 364] width 25 height 11
type input "4"
type input "Ven 31 Octobre 2025"
type input "[DATE]"
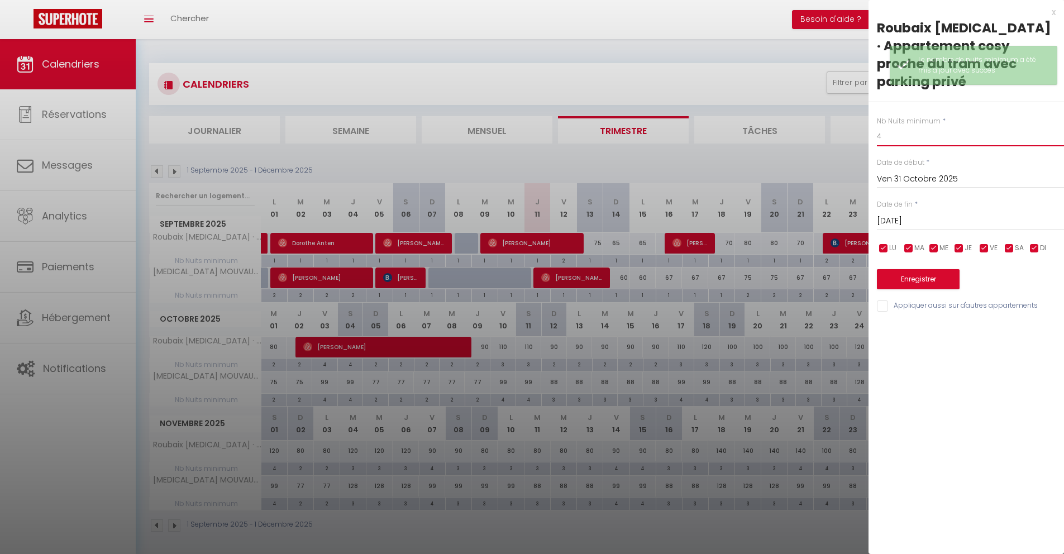
click at [905, 126] on input "4" at bounding box center [970, 136] width 187 height 20
type input "3"
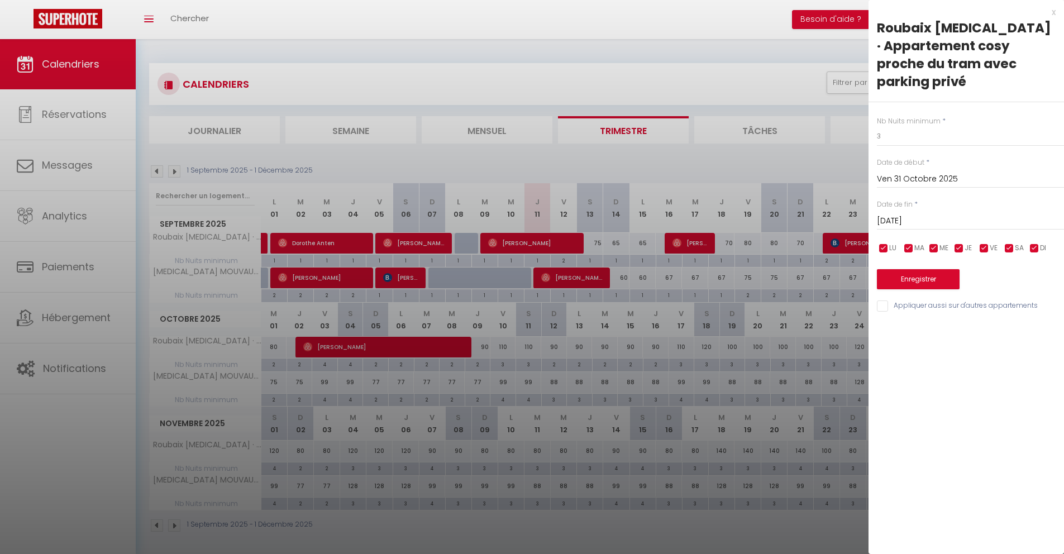
click at [917, 214] on input "[DATE]" at bounding box center [970, 221] width 187 height 15
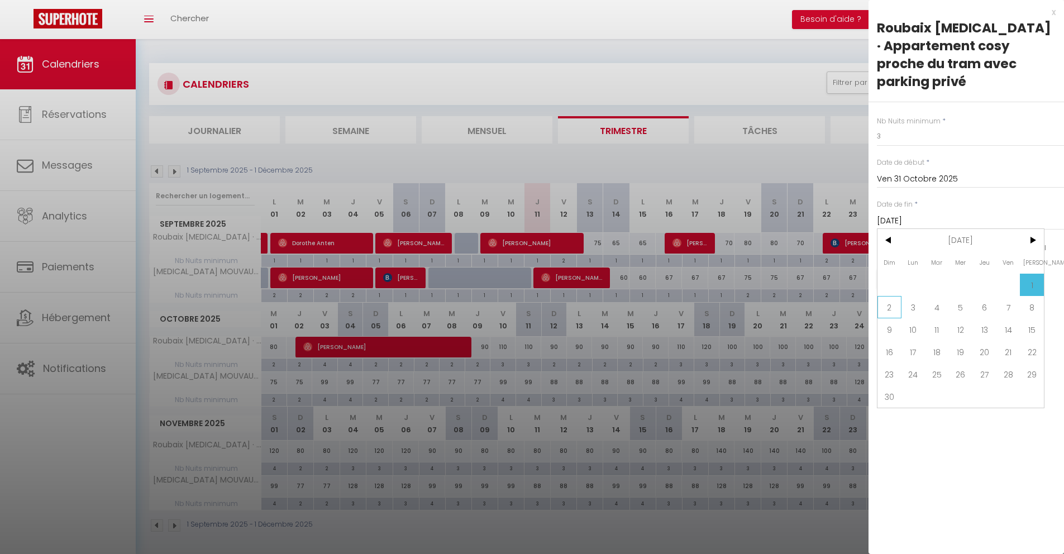
click at [898, 296] on span "2" at bounding box center [889, 307] width 24 height 22
type input "Dim 02 Novembre 2025"
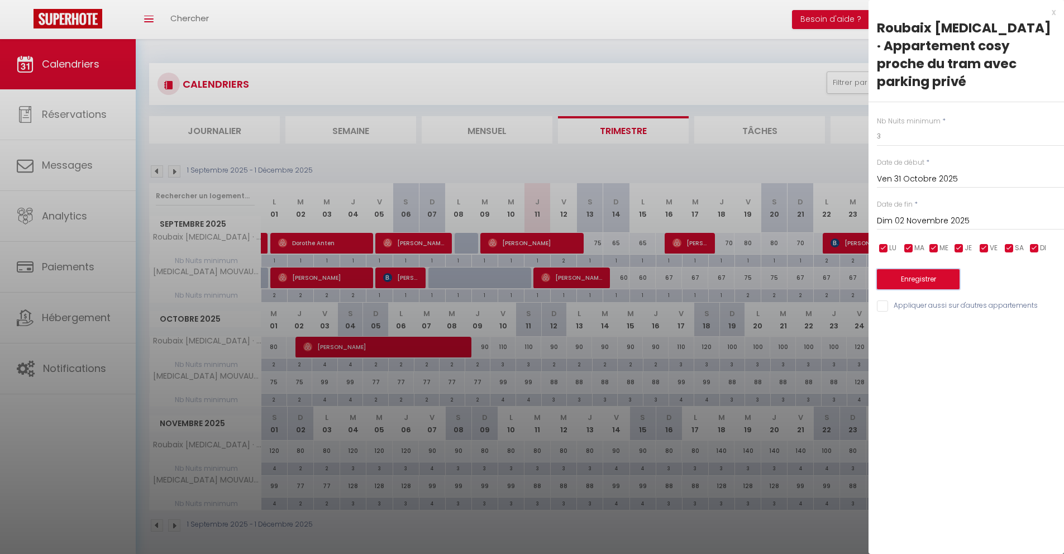
click at [909, 269] on button "Enregistrer" at bounding box center [918, 279] width 83 height 20
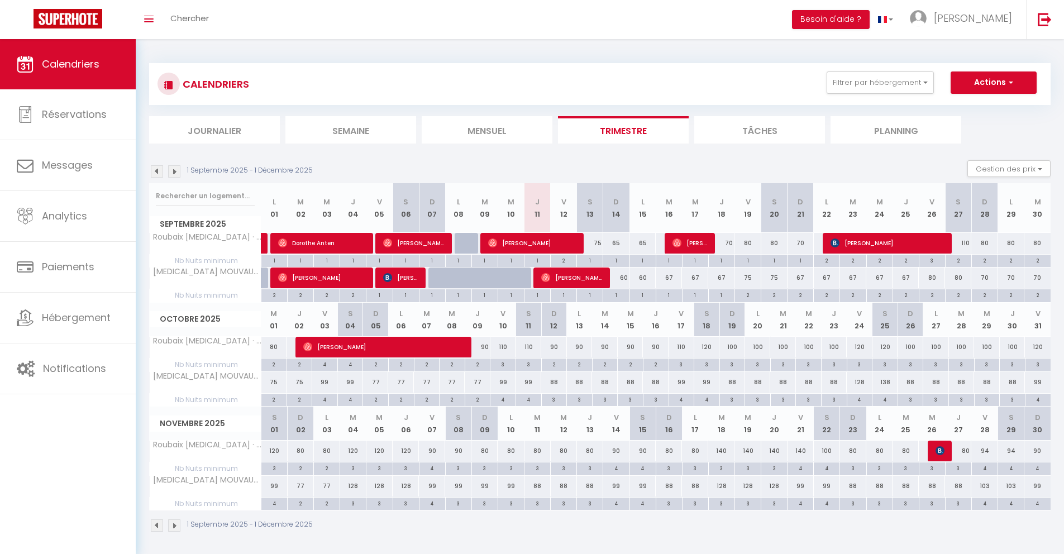
click at [323, 399] on div "4" at bounding box center [324, 399] width 25 height 11
type input "4"
type input "Ven 03 Octobre 2025"
type input "[DATE]"
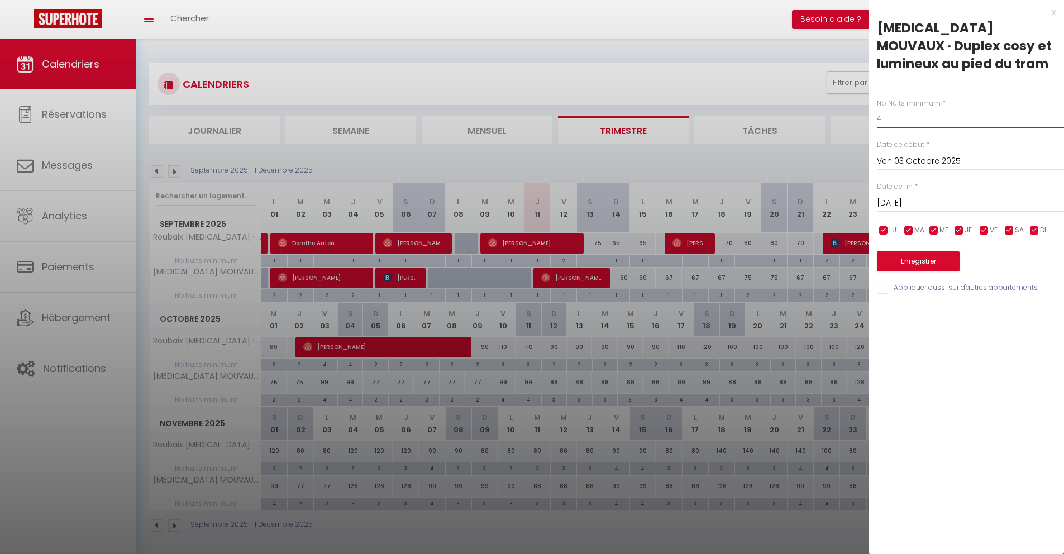
click at [911, 121] on input "4" at bounding box center [970, 118] width 187 height 20
type input "3"
click at [915, 199] on input "[DATE]" at bounding box center [970, 203] width 187 height 15
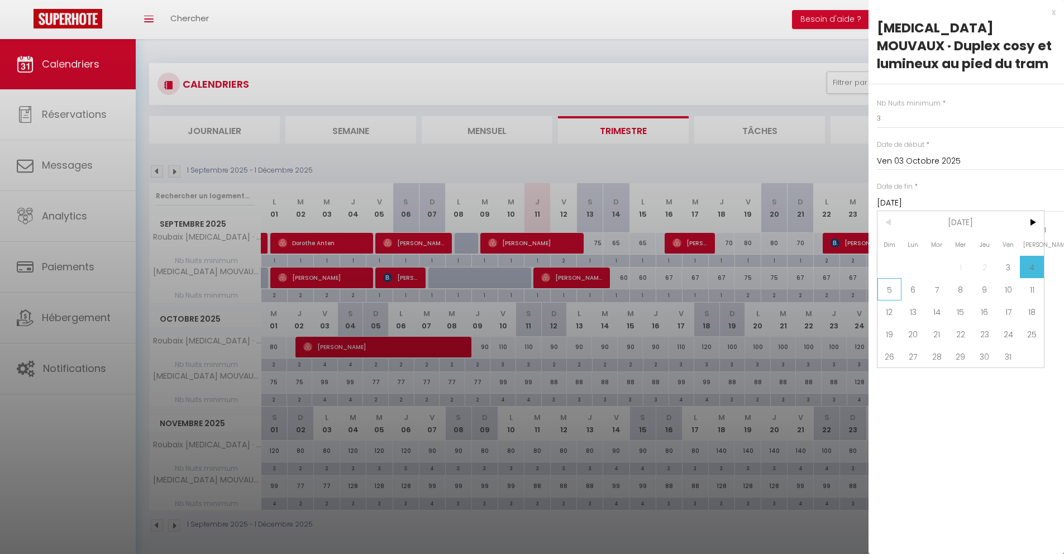
click at [893, 294] on span "5" at bounding box center [889, 289] width 24 height 22
type input "Dim 05 Octobre 2025"
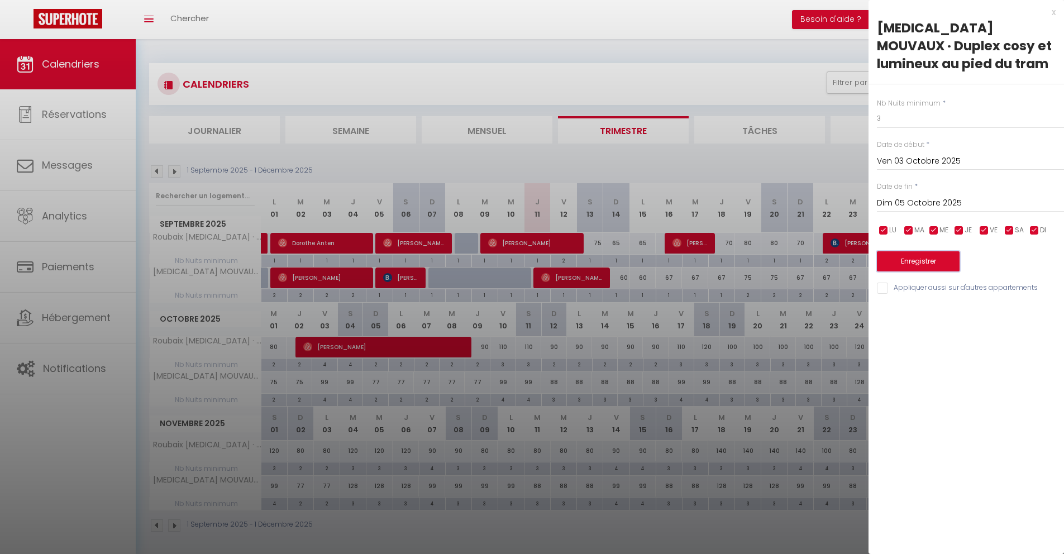
click at [896, 260] on button "Enregistrer" at bounding box center [918, 261] width 83 height 20
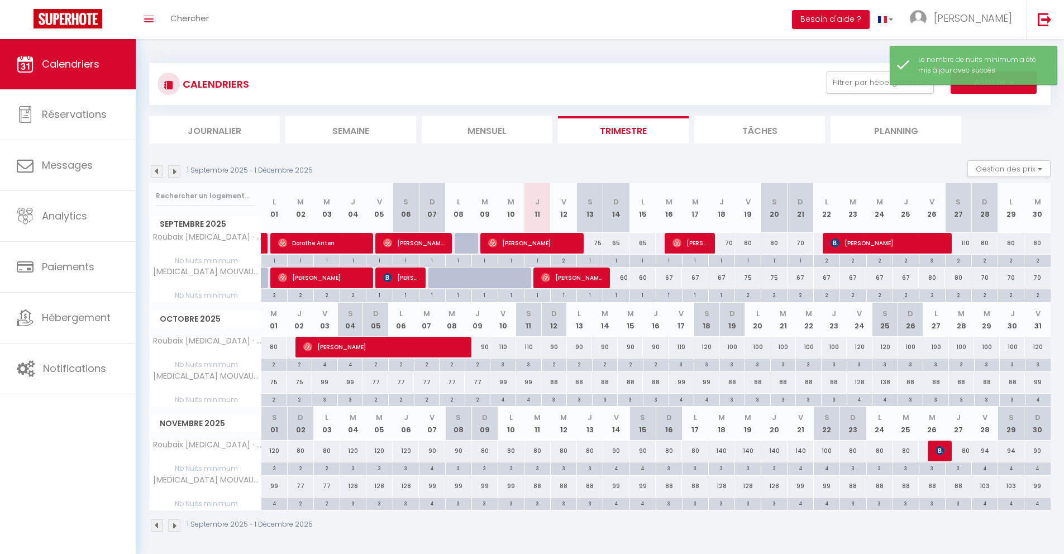
click at [502, 399] on div "4" at bounding box center [502, 399] width 25 height 11
type input "4"
type input "Ven 10 Octobre 2025"
type input "[DATE]"
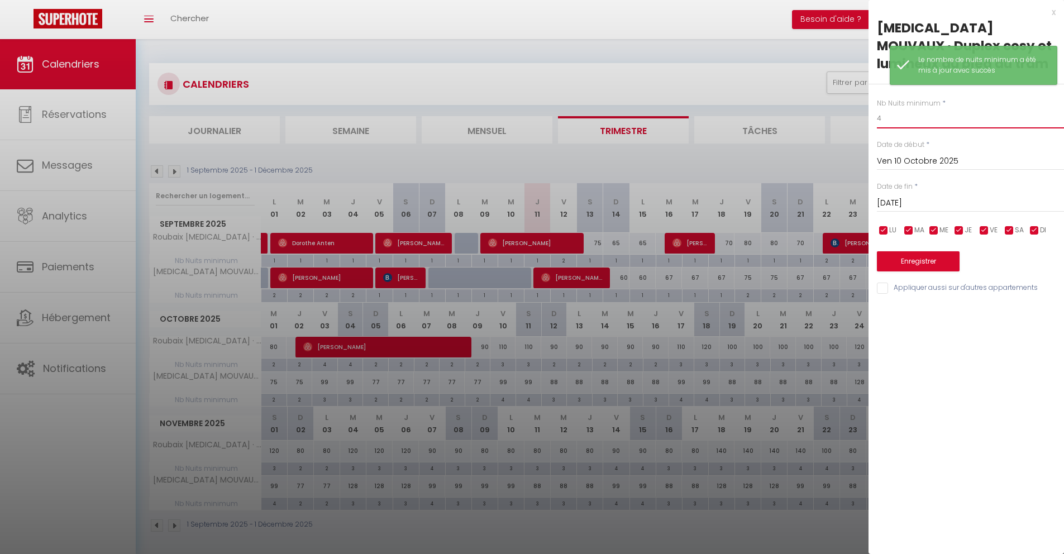
click at [904, 124] on input "4" at bounding box center [970, 118] width 187 height 20
type input "3"
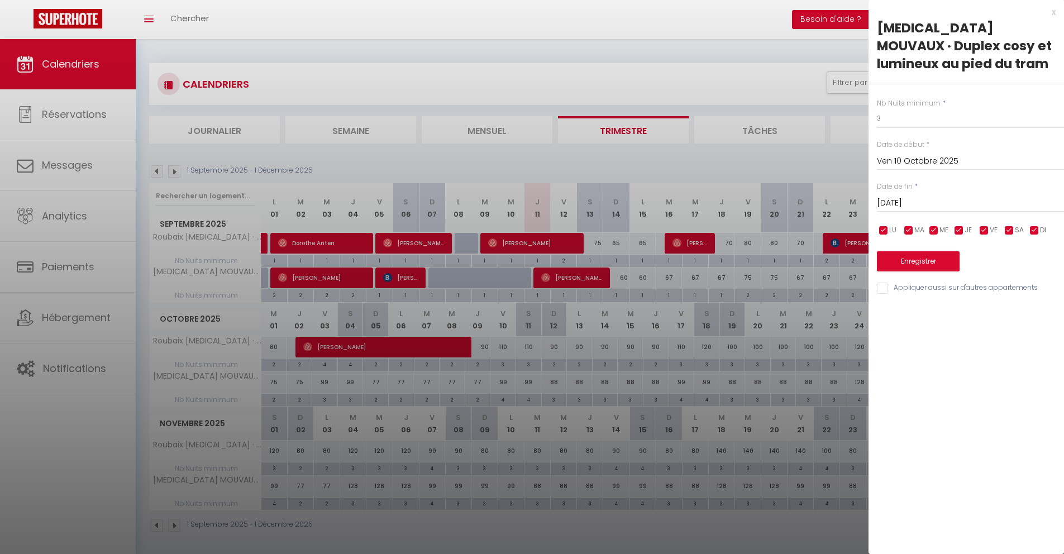
click at [902, 200] on input "[DATE]" at bounding box center [970, 203] width 187 height 15
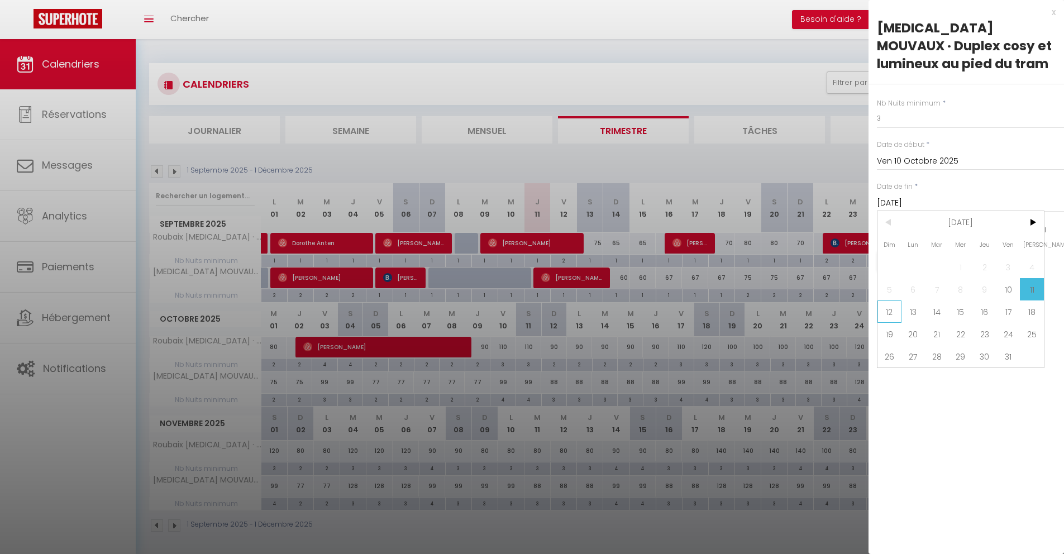
click at [894, 316] on span "12" at bounding box center [889, 311] width 24 height 22
type input "Dim 12 Octobre 2025"
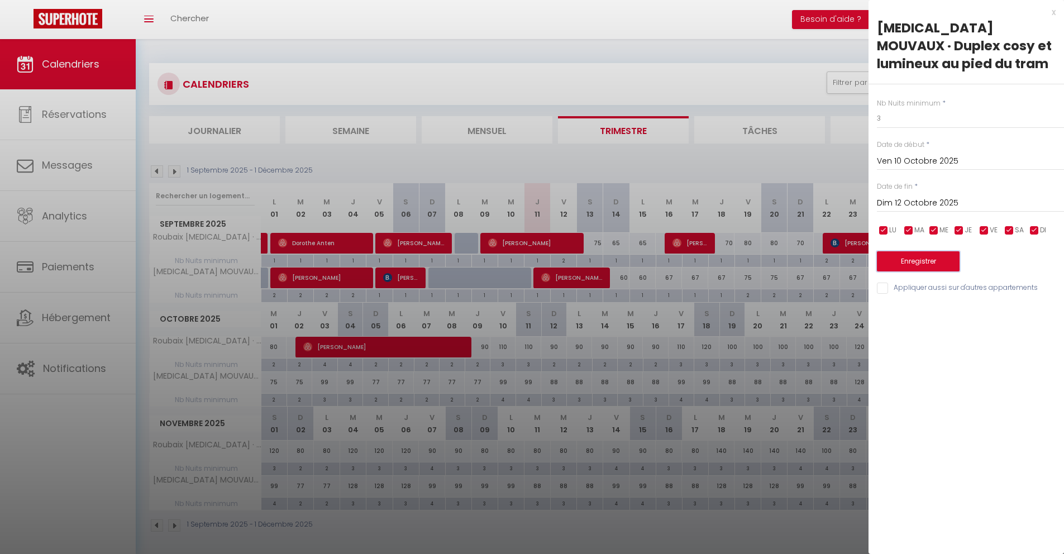
click at [905, 267] on button "Enregistrer" at bounding box center [918, 261] width 83 height 20
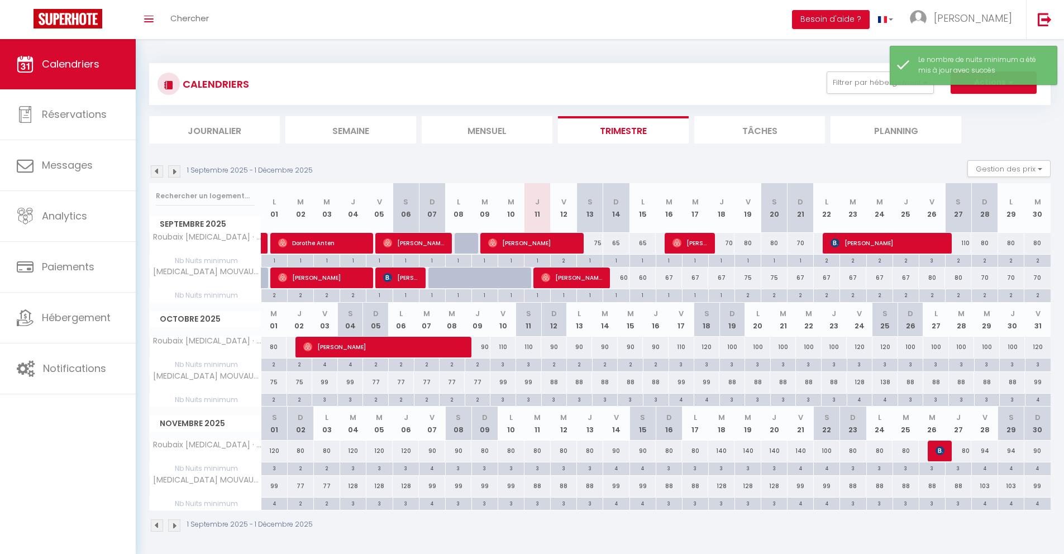
click at [556, 401] on div "3" at bounding box center [554, 399] width 25 height 11
type input "3"
type input "Dim 12 Octobre 2025"
type input "Lun 13 Octobre 2025"
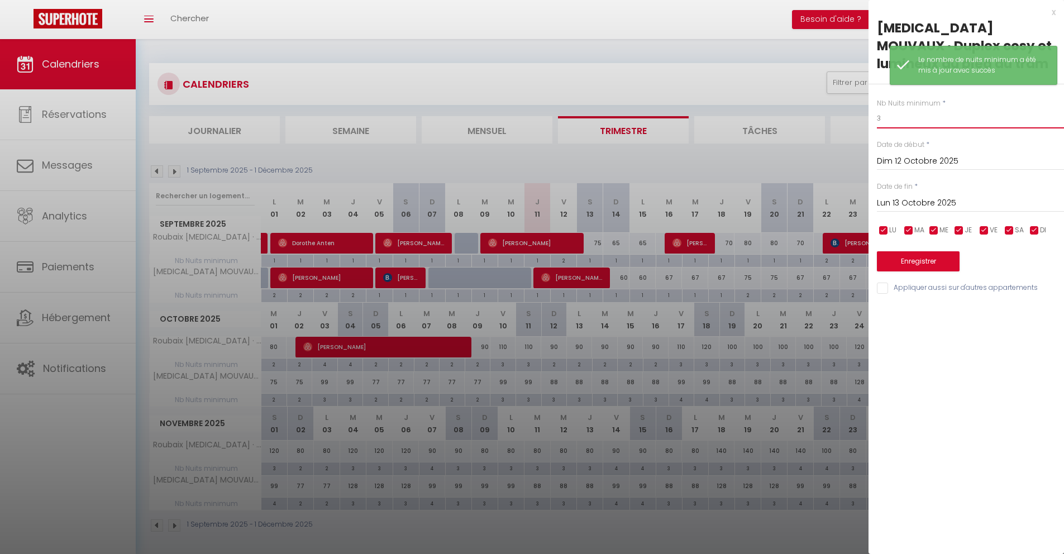
click at [923, 117] on input "3" at bounding box center [970, 118] width 187 height 20
type input "2"
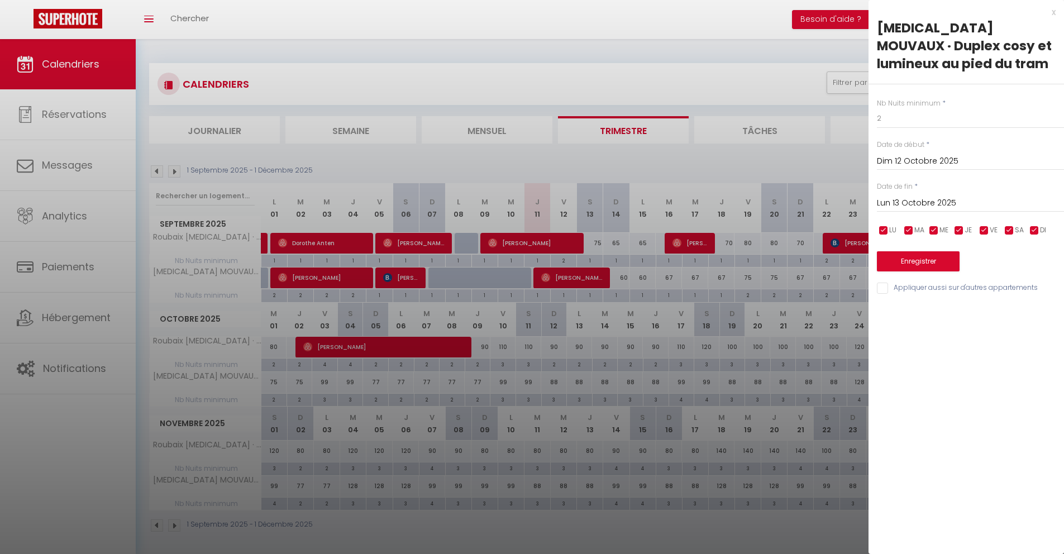
click at [919, 201] on input "Lun 13 Octobre 2025" at bounding box center [970, 203] width 187 height 15
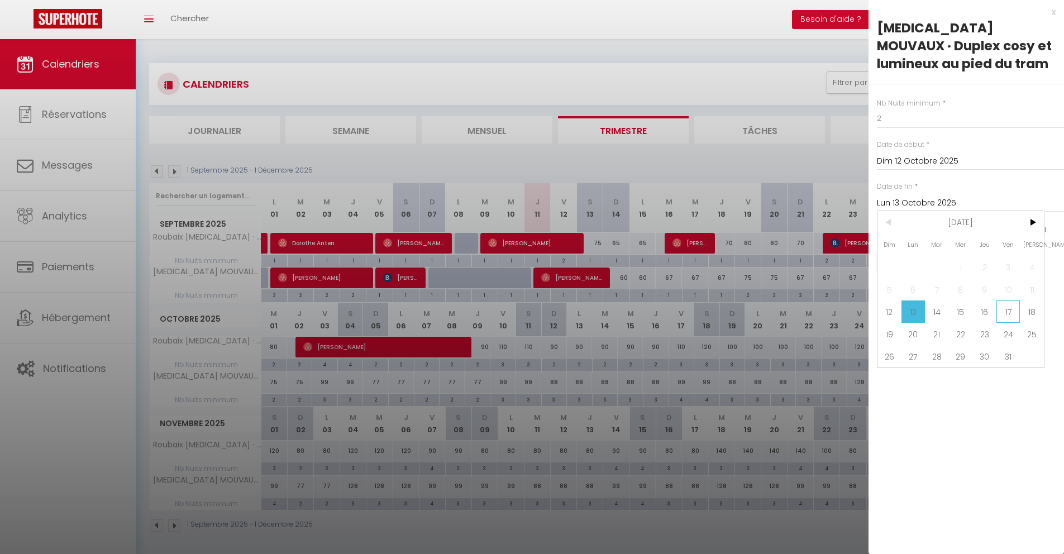
click at [997, 317] on span "17" at bounding box center [1008, 311] width 24 height 22
type input "Ven 17 Octobre 2025"
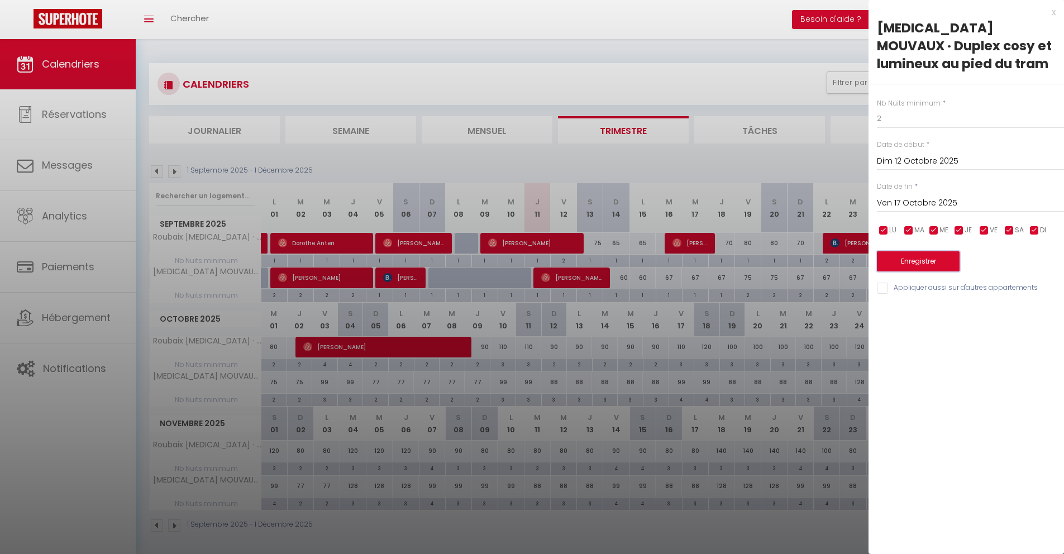
click at [910, 270] on button "Enregistrer" at bounding box center [918, 261] width 83 height 20
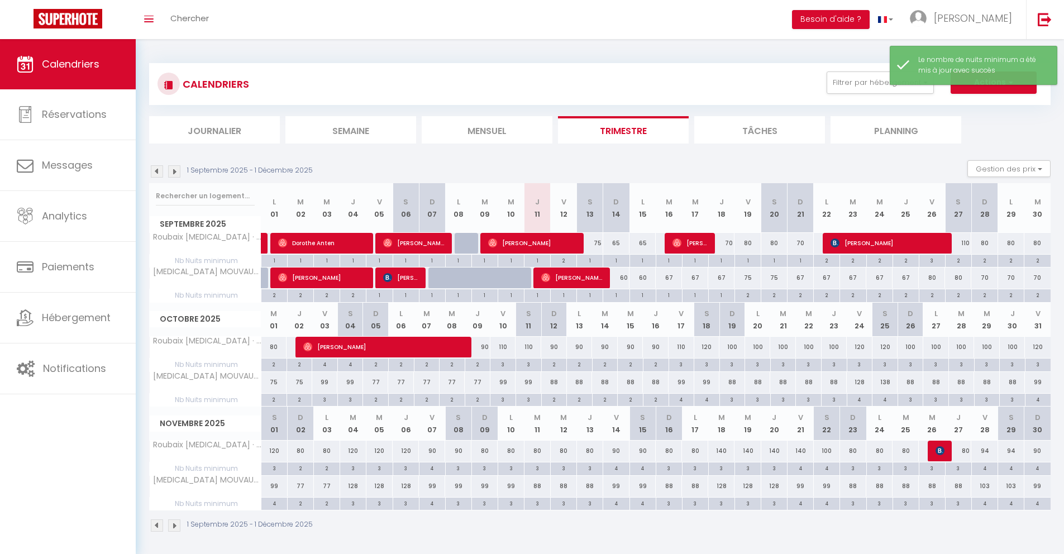
click at [682, 400] on div "4" at bounding box center [681, 399] width 25 height 11
type input "4"
type input "Ven 17 Octobre 2025"
type input "[DATE]"
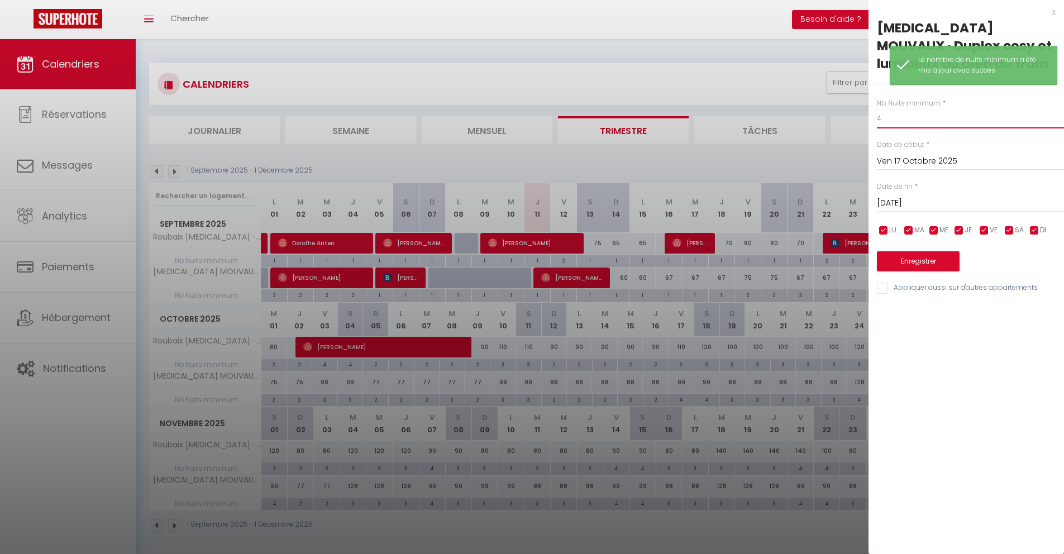
drag, startPoint x: 877, startPoint y: 121, endPoint x: 842, endPoint y: 115, distance: 35.1
click at [843, 115] on body "🟢 Des questions ou besoin d'assistance pour la migration AirBnB? Connectez-vous…" at bounding box center [532, 316] width 1064 height 554
drag, startPoint x: 898, startPoint y: 115, endPoint x: 854, endPoint y: 111, distance: 44.3
click at [854, 111] on body "🟢 Des questions ou besoin d'assistance pour la migration AirBnB? Connectez-vous…" at bounding box center [532, 316] width 1064 height 554
type input "3"
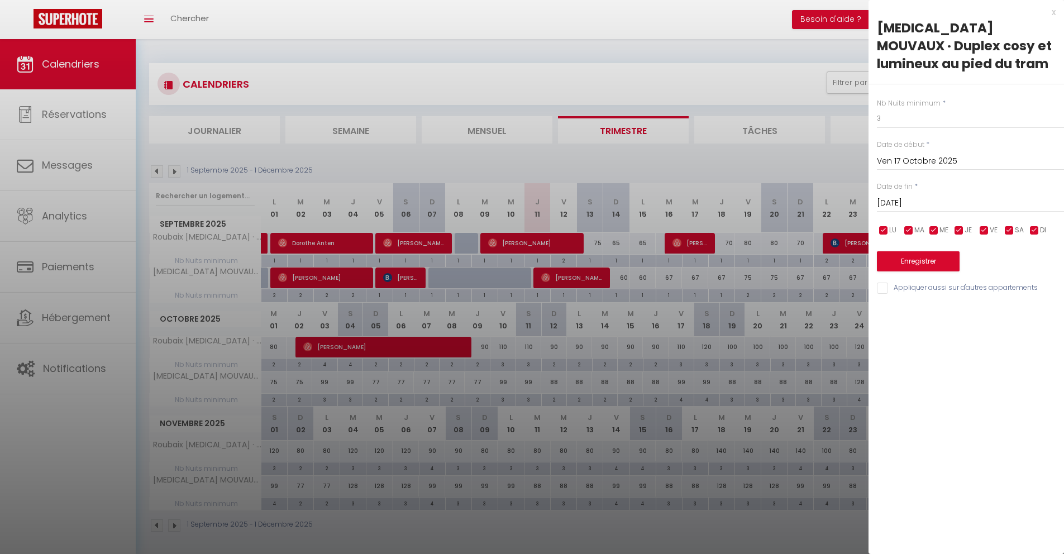
click at [927, 204] on input "[DATE]" at bounding box center [970, 203] width 187 height 15
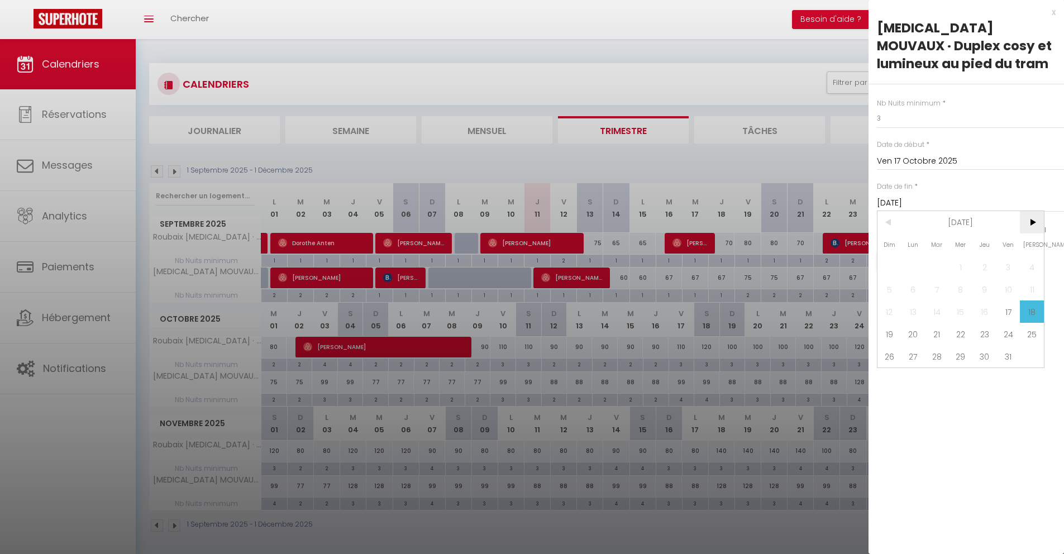
click at [1038, 226] on span ">" at bounding box center [1032, 222] width 24 height 22
click at [892, 294] on span "2" at bounding box center [889, 289] width 24 height 22
type input "Dim 02 Novembre 2025"
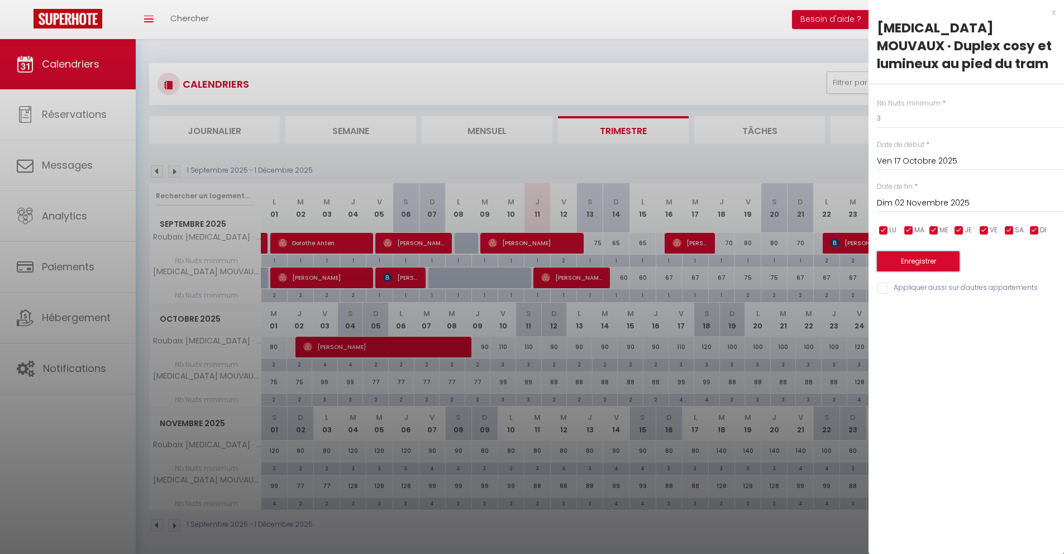
click at [908, 261] on button "Enregistrer" at bounding box center [918, 261] width 83 height 20
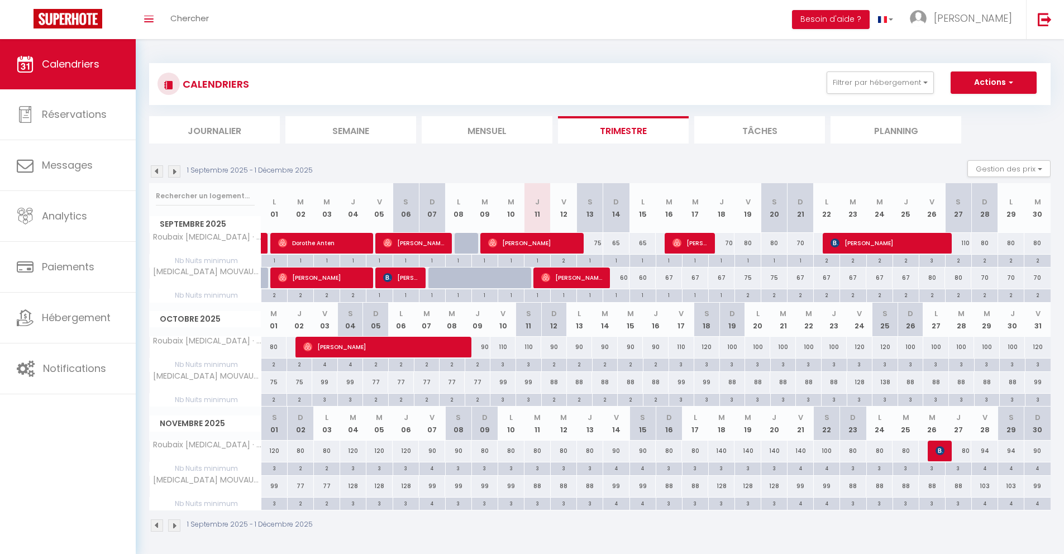
click at [667, 279] on div "67" at bounding box center [669, 277] width 26 height 21
type input "67"
type input "[DATE]"
type input "Mer 17 Septembre 2025"
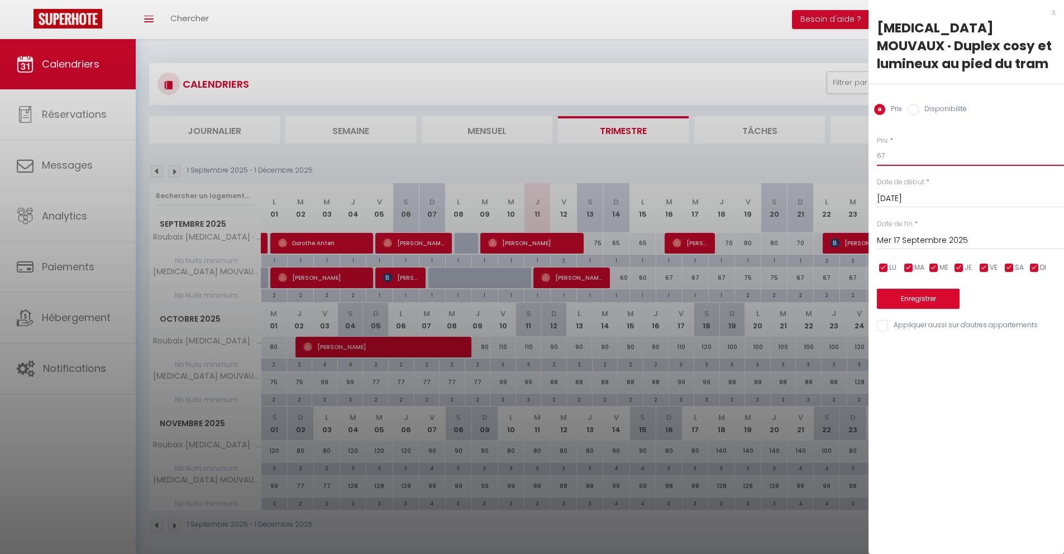
click at [910, 157] on input "67" at bounding box center [970, 156] width 187 height 20
type input "60"
click at [909, 233] on input "Mer 17 Septembre 2025" at bounding box center [970, 240] width 187 height 15
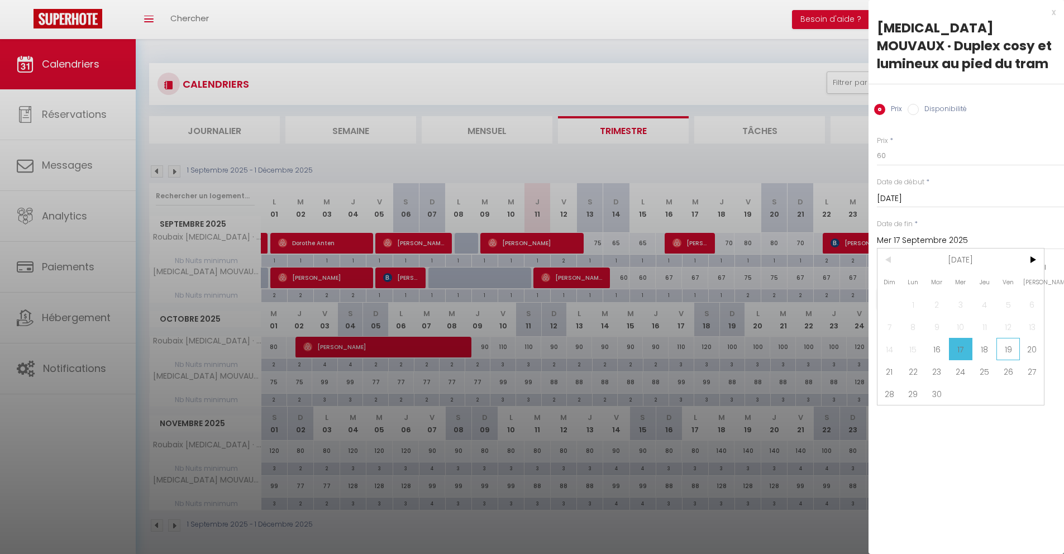
click at [1001, 350] on span "19" at bounding box center [1008, 349] width 24 height 22
type input "Ven 19 Septembre 2025"
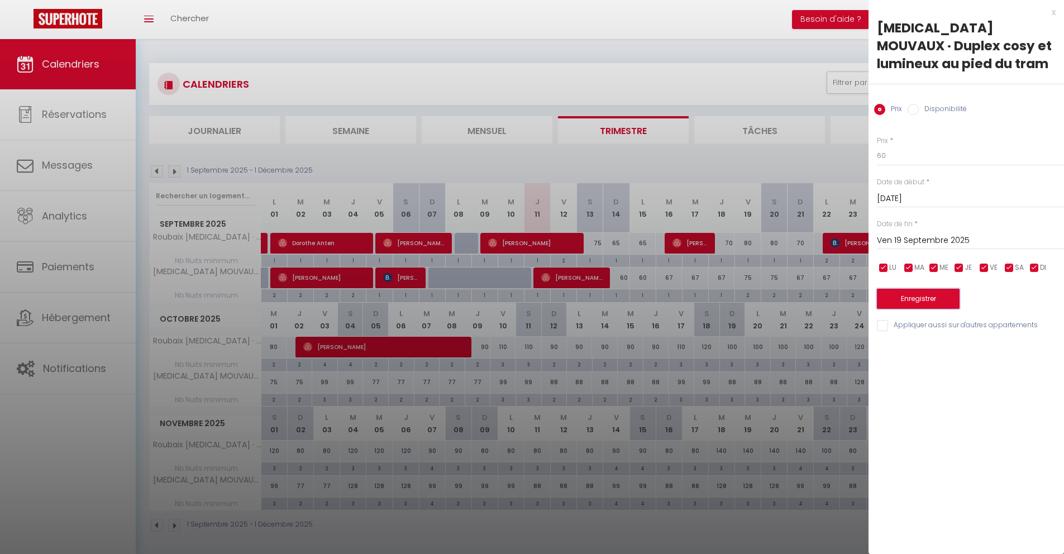
click at [933, 297] on button "Enregistrer" at bounding box center [918, 299] width 83 height 20
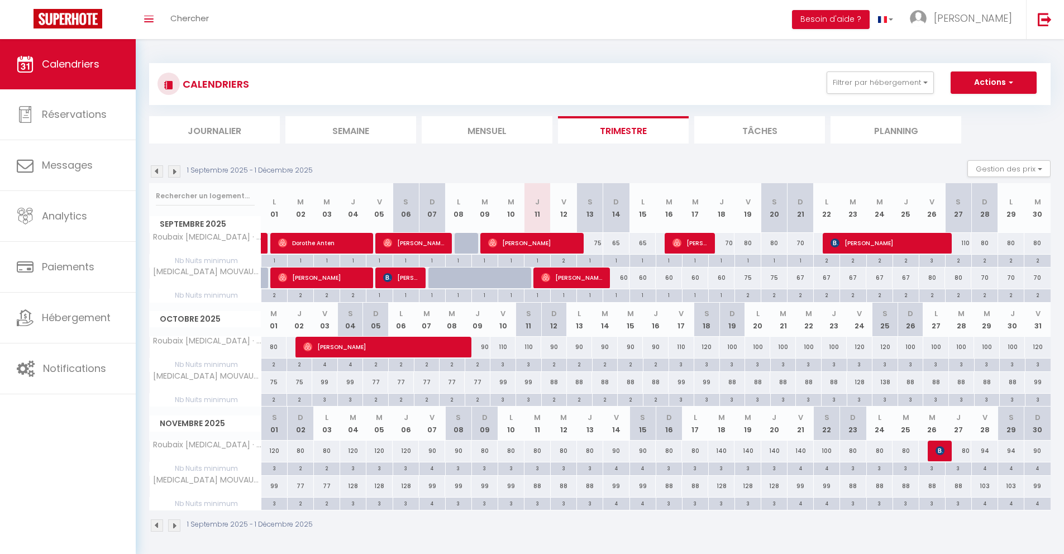
click at [751, 280] on div "75" at bounding box center [747, 277] width 26 height 21
type input "75"
type input "Ven 19 Septembre 2025"
type input "Sam 20 Septembre 2025"
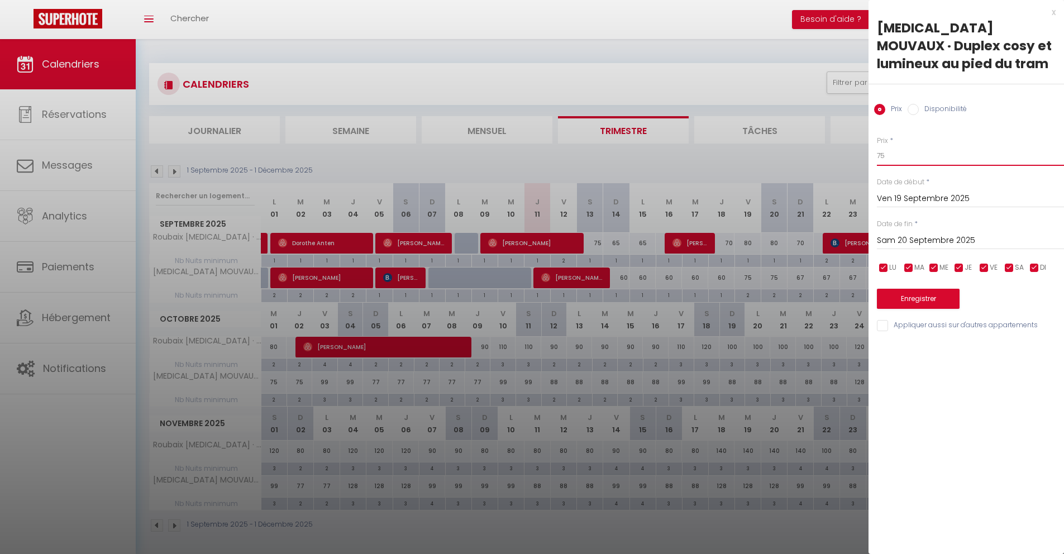
click at [893, 156] on input "75" at bounding box center [970, 156] width 187 height 20
type input "70"
click at [918, 236] on input "Sam 20 Septembre 2025" at bounding box center [970, 240] width 187 height 15
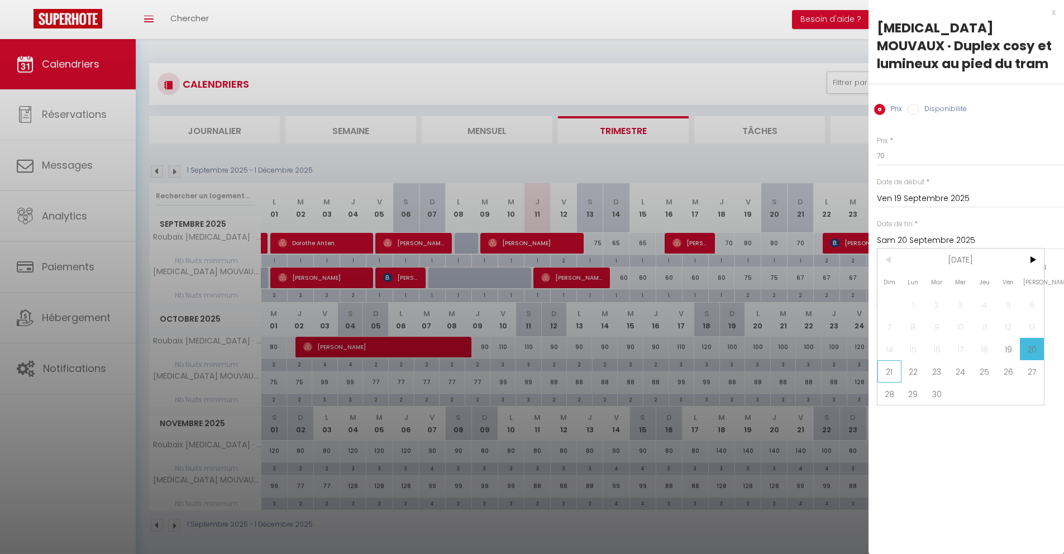
click at [886, 374] on span "21" at bounding box center [889, 371] width 24 height 22
type input "Dim 21 Septembre 2025"
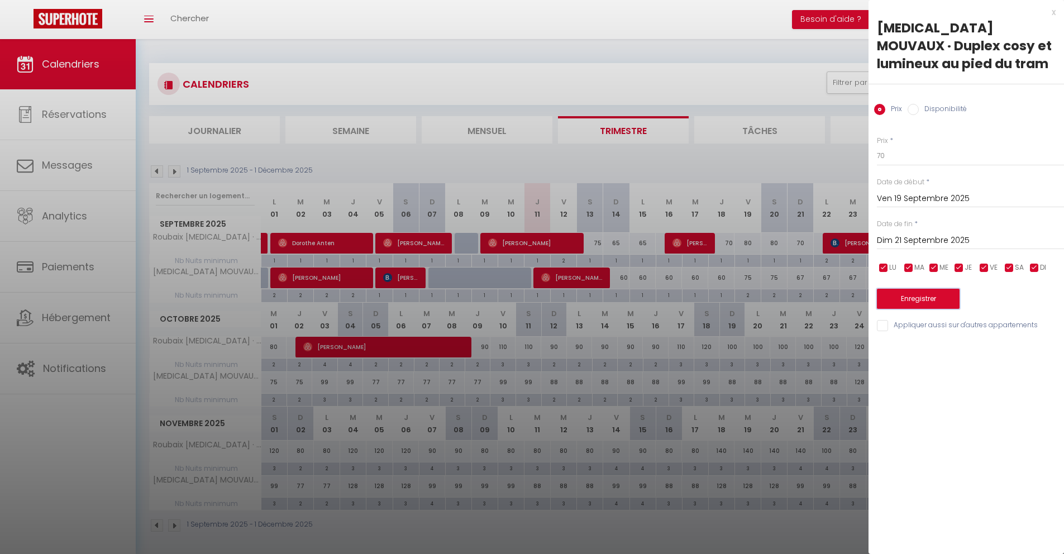
click at [905, 305] on button "Enregistrer" at bounding box center [918, 299] width 83 height 20
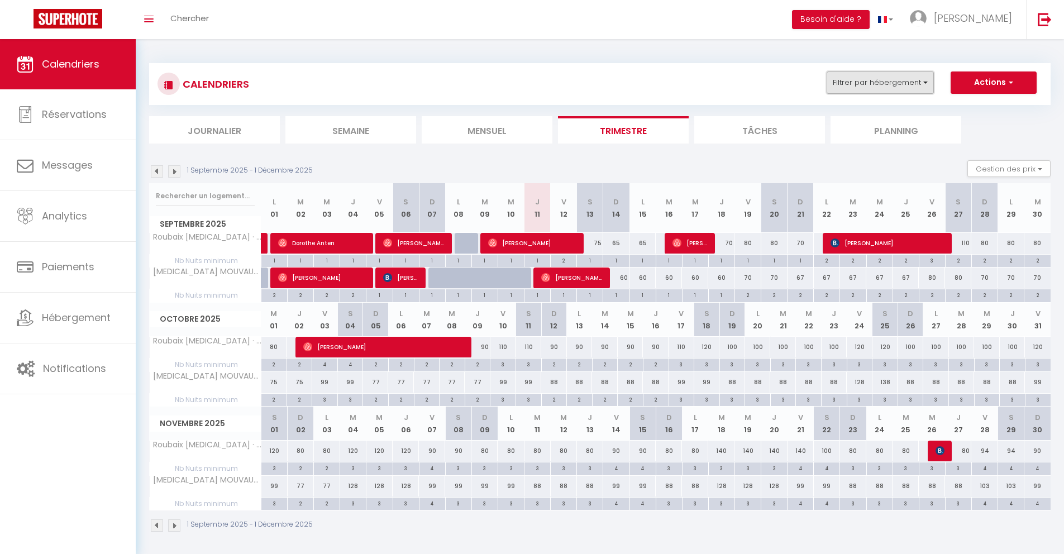
click at [854, 76] on button "Filtrer par hébergement" at bounding box center [879, 82] width 107 height 22
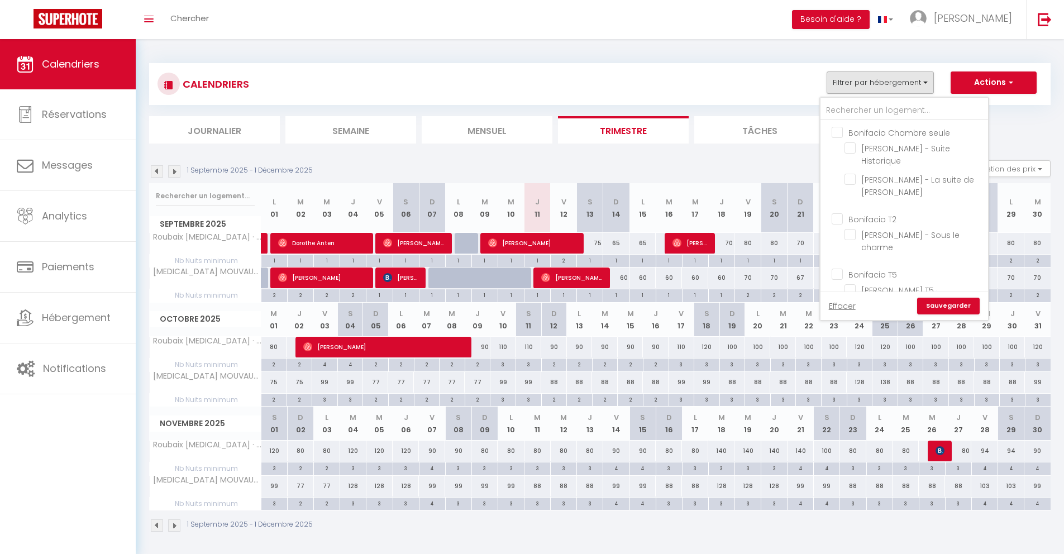
click at [843, 132] on input "Bonifacio Chambre seule" at bounding box center [915, 131] width 168 height 11
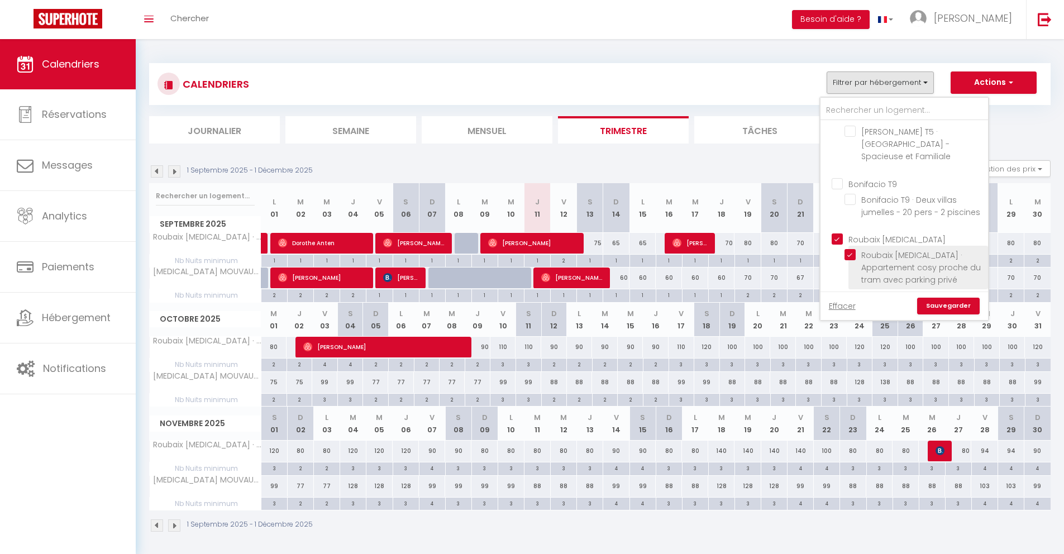
scroll to position [247, 0]
click at [847, 182] on ul "[PERSON_NAME] T9 Bonifacio T9 · Deux villas jumelles - 20 pers - 2 piscines" at bounding box center [904, 197] width 168 height 55
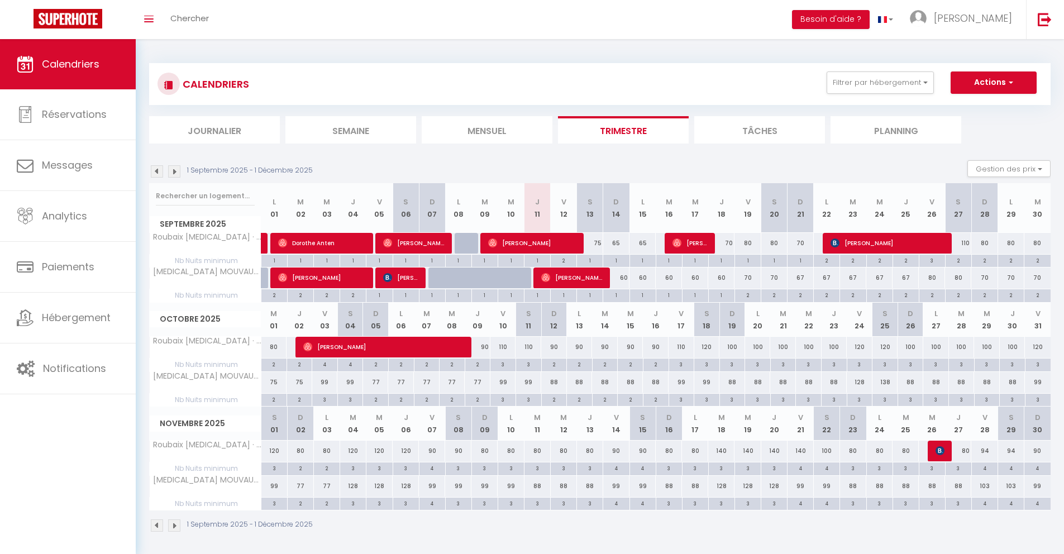
click at [799, 295] on div "2" at bounding box center [800, 294] width 26 height 11
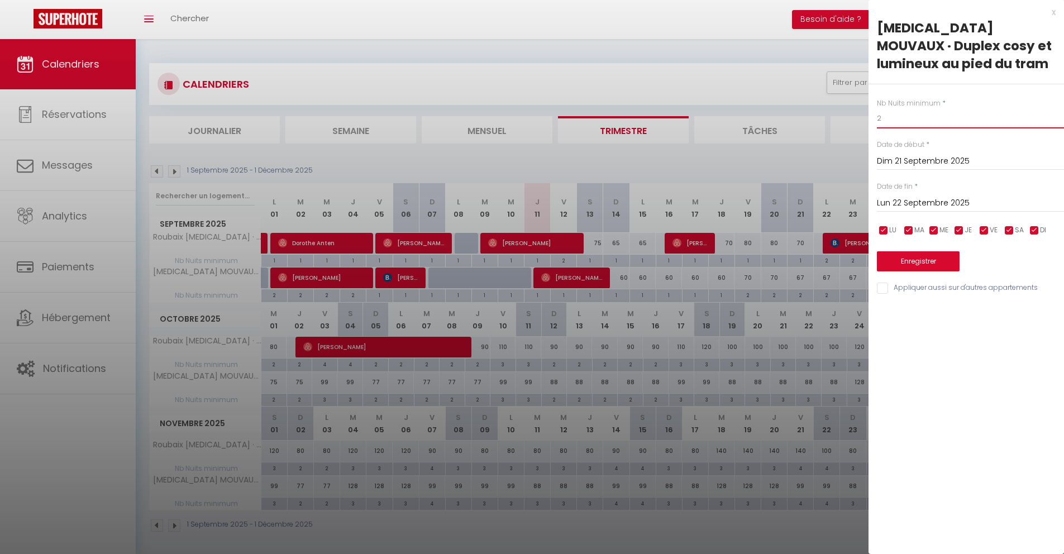
drag, startPoint x: 883, startPoint y: 120, endPoint x: 877, endPoint y: 120, distance: 6.1
click at [877, 120] on input "2" at bounding box center [970, 118] width 187 height 20
click at [913, 202] on input "Lun 22 Septembre 2025" at bounding box center [970, 203] width 187 height 15
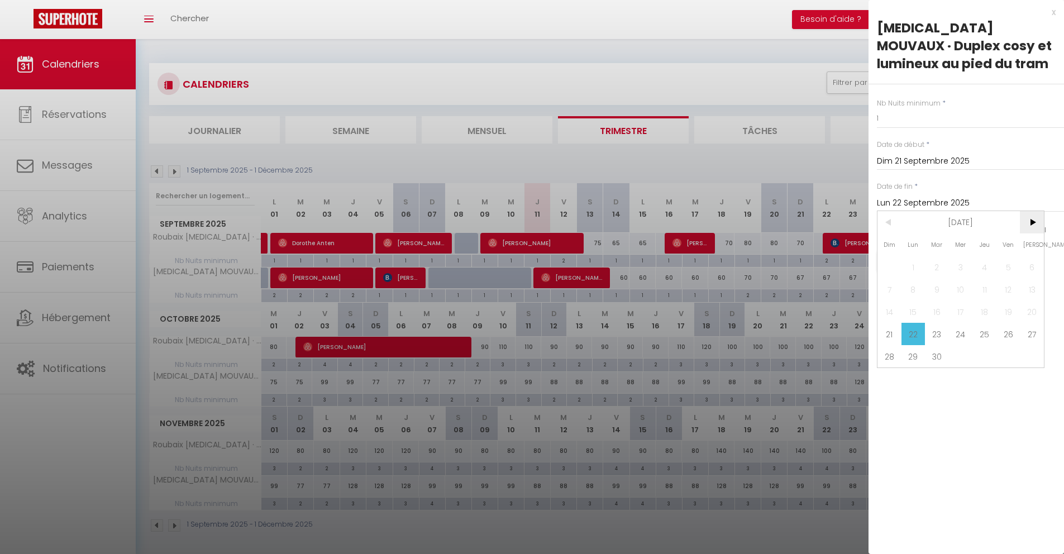
click at [1035, 227] on span ">" at bounding box center [1032, 222] width 24 height 22
click at [965, 261] on span "1" at bounding box center [961, 267] width 24 height 22
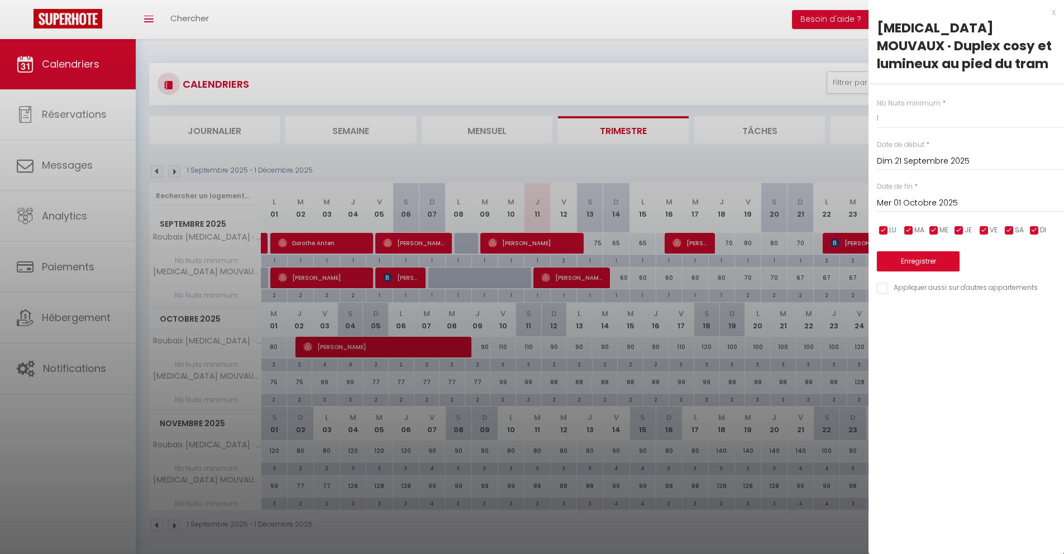
click at [987, 233] on input "checkbox" at bounding box center [983, 230] width 11 height 11
click at [1006, 230] on input "checkbox" at bounding box center [1008, 230] width 11 height 11
click at [931, 265] on button "Enregistrer" at bounding box center [918, 261] width 83 height 20
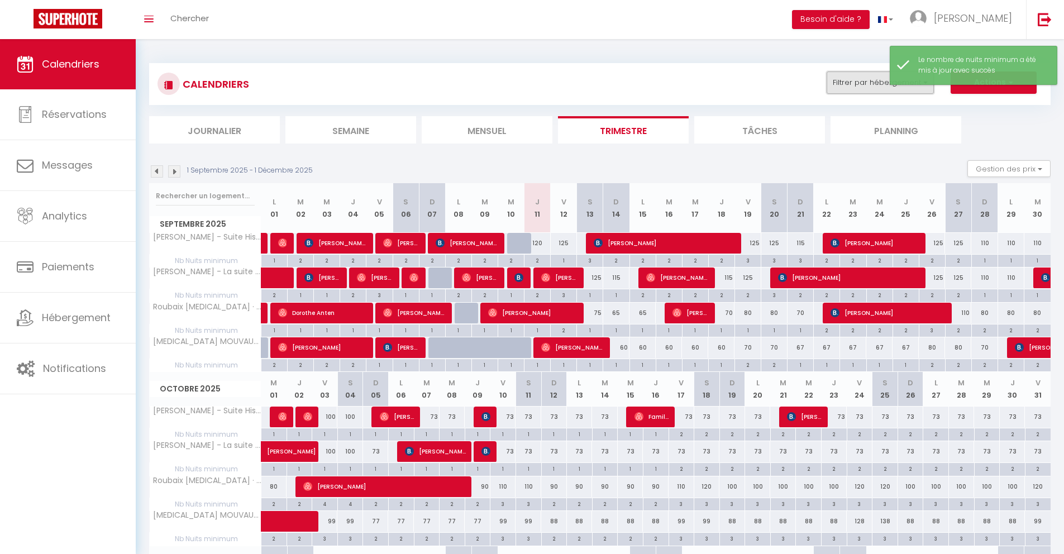
click at [872, 83] on button "Filtrer par hébergement" at bounding box center [879, 82] width 107 height 22
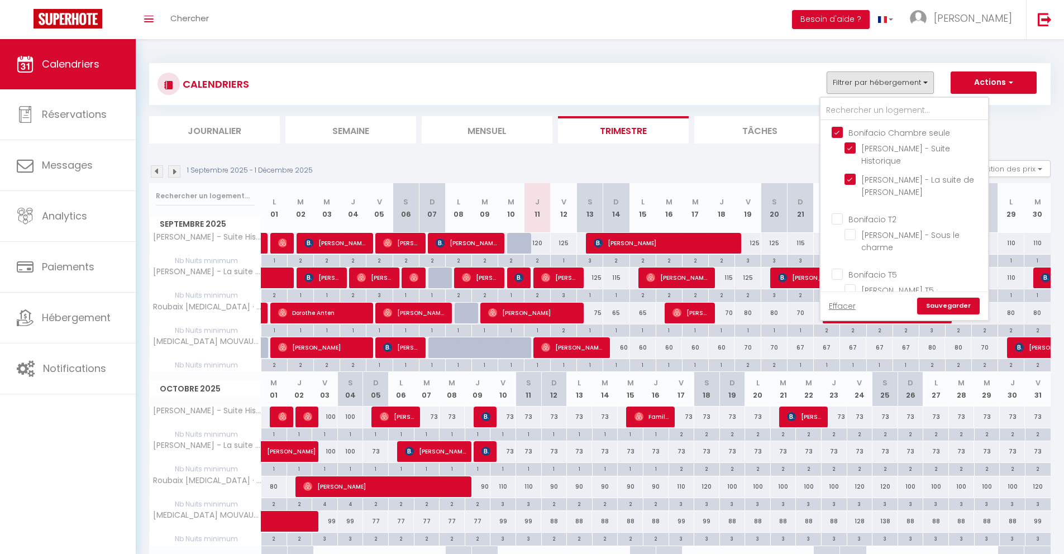
click at [838, 132] on input "Bonifacio Chambre seule" at bounding box center [915, 131] width 168 height 11
click at [938, 307] on link "Sauvegarder" at bounding box center [948, 306] width 63 height 17
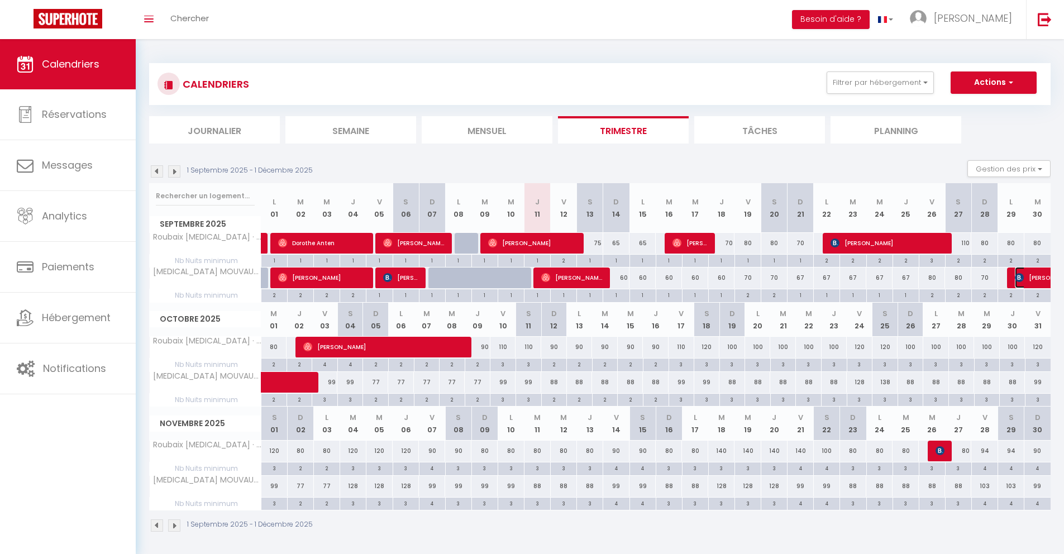
click at [1021, 283] on span "[PERSON_NAME]" at bounding box center [1066, 277] width 103 height 21
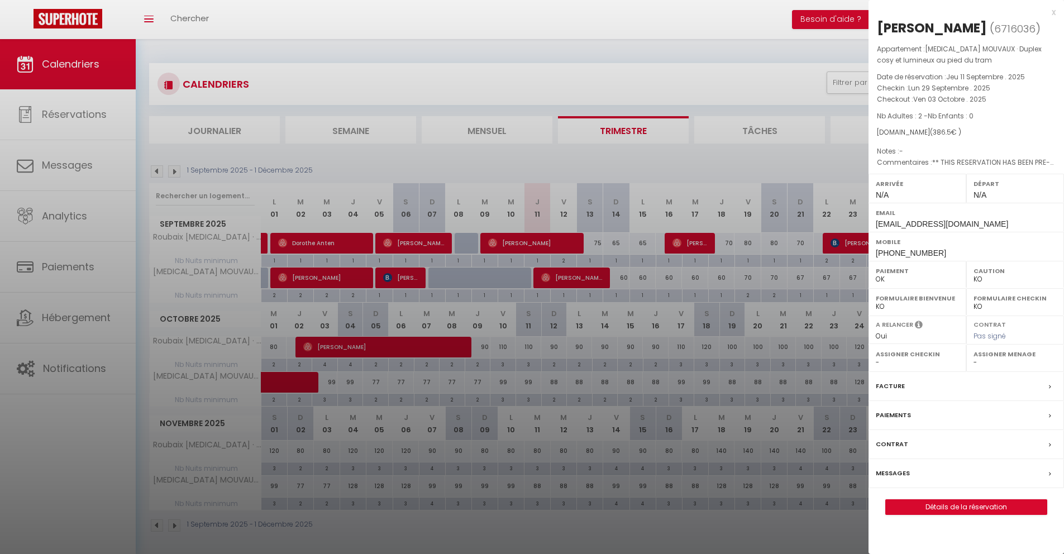
click at [1051, 14] on div "x" at bounding box center [961, 12] width 187 height 13
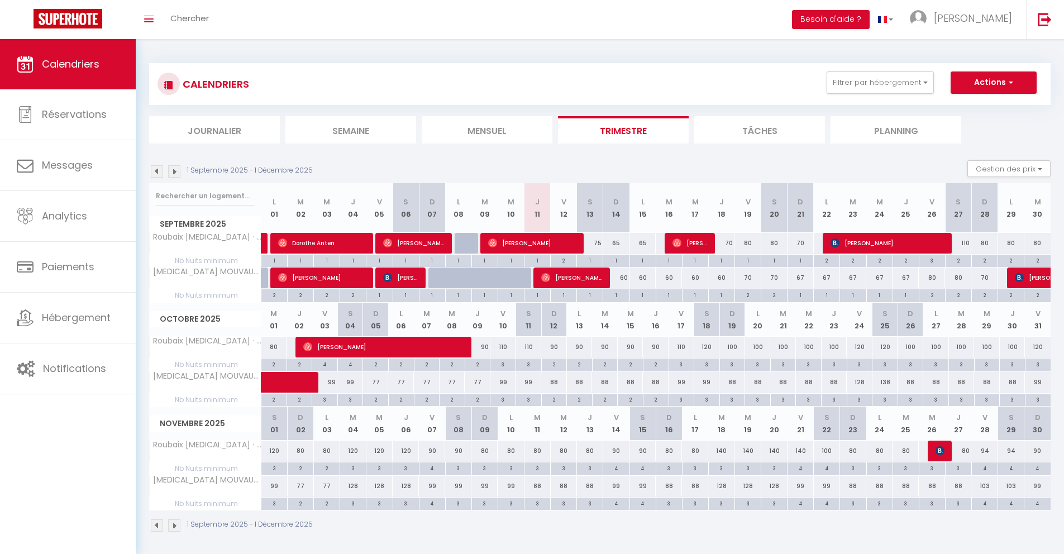
click at [985, 295] on div "2" at bounding box center [985, 294] width 26 height 11
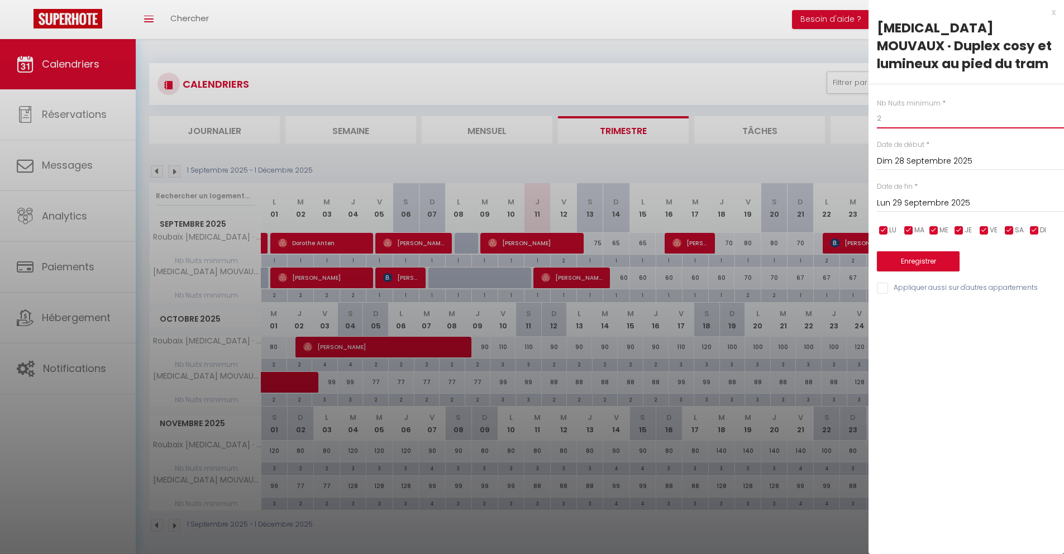
click at [936, 117] on input "2" at bounding box center [970, 118] width 187 height 20
click at [921, 262] on button "Enregistrer" at bounding box center [918, 261] width 83 height 20
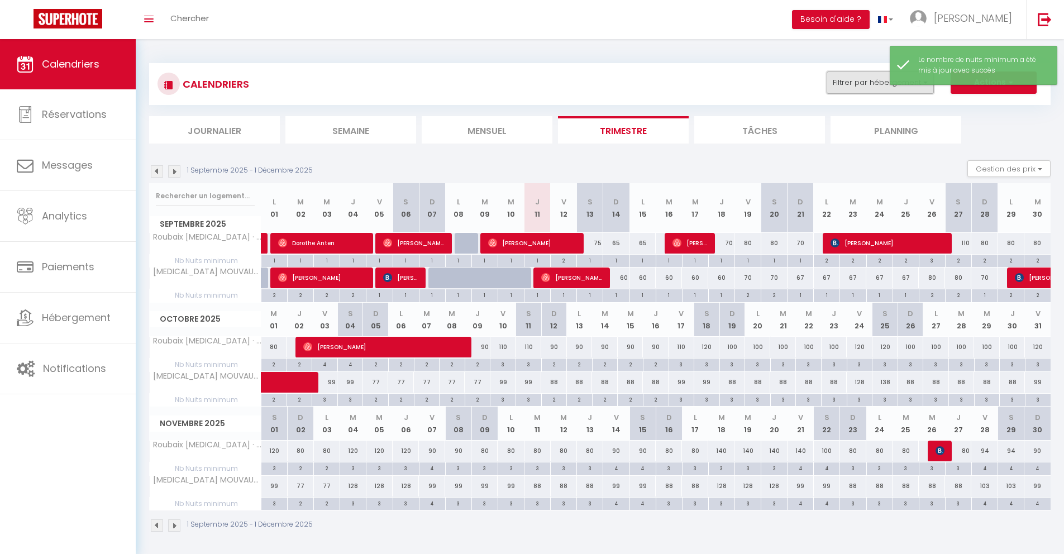
click at [845, 87] on button "Filtrer par hébergement" at bounding box center [879, 82] width 107 height 22
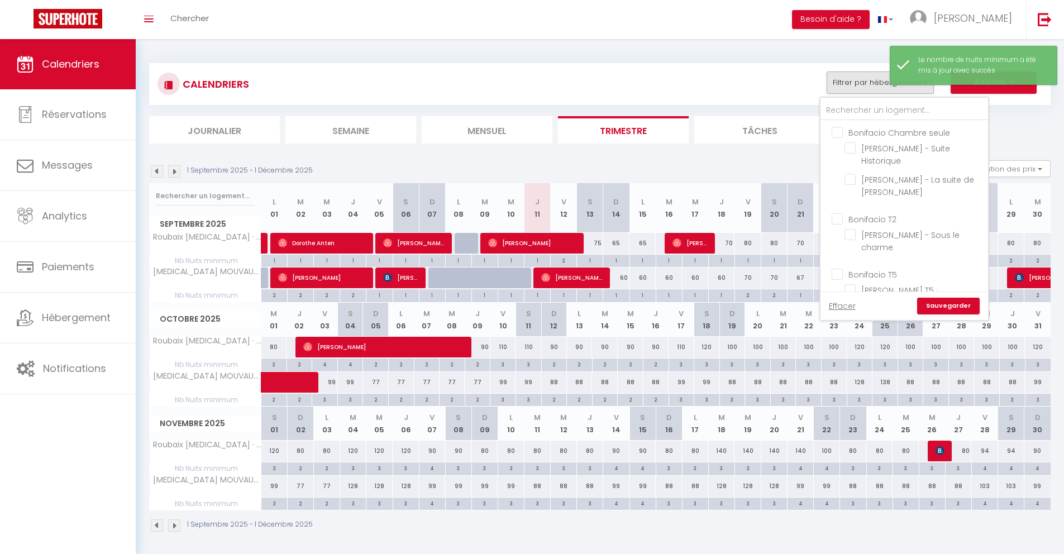
click at [775, 157] on section "1 Septembre 2025 - 1 Décembre 2025 Gestion des prix Nb Nuits minimum Règles Dis…" at bounding box center [599, 346] width 901 height 394
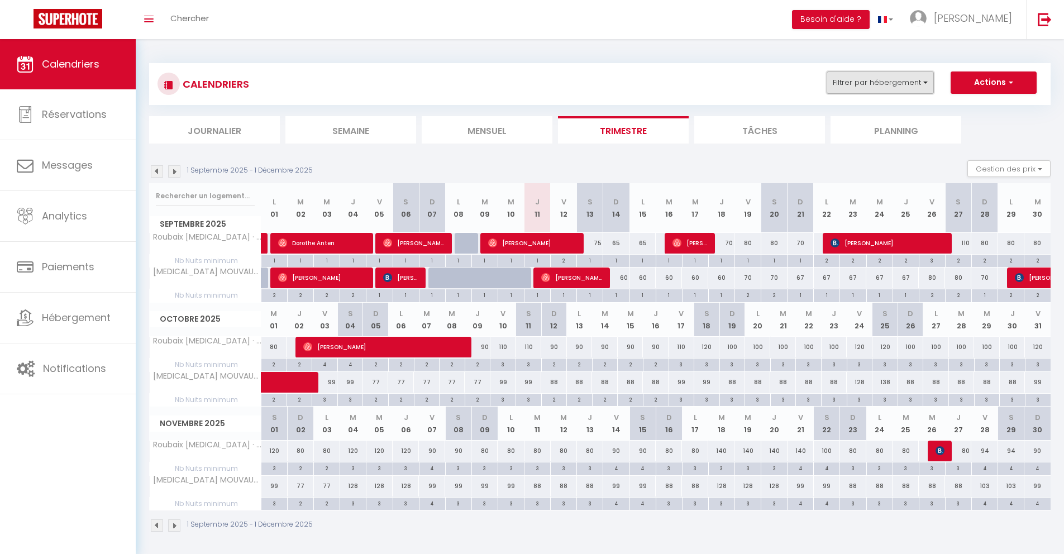
click at [874, 83] on button "Filtrer par hébergement" at bounding box center [879, 82] width 107 height 22
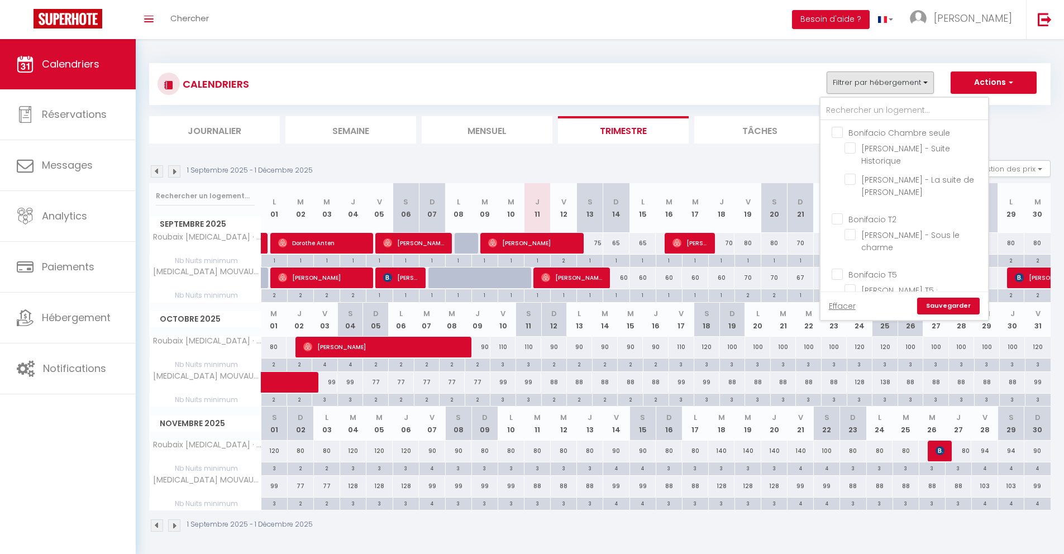
click at [842, 131] on input "Bonifacio Chambre seule" at bounding box center [915, 131] width 168 height 11
click at [841, 216] on input "Bonifacio T2" at bounding box center [915, 218] width 168 height 11
click at [837, 199] on input "Roubaix [MEDICAL_DATA]" at bounding box center [915, 204] width 168 height 11
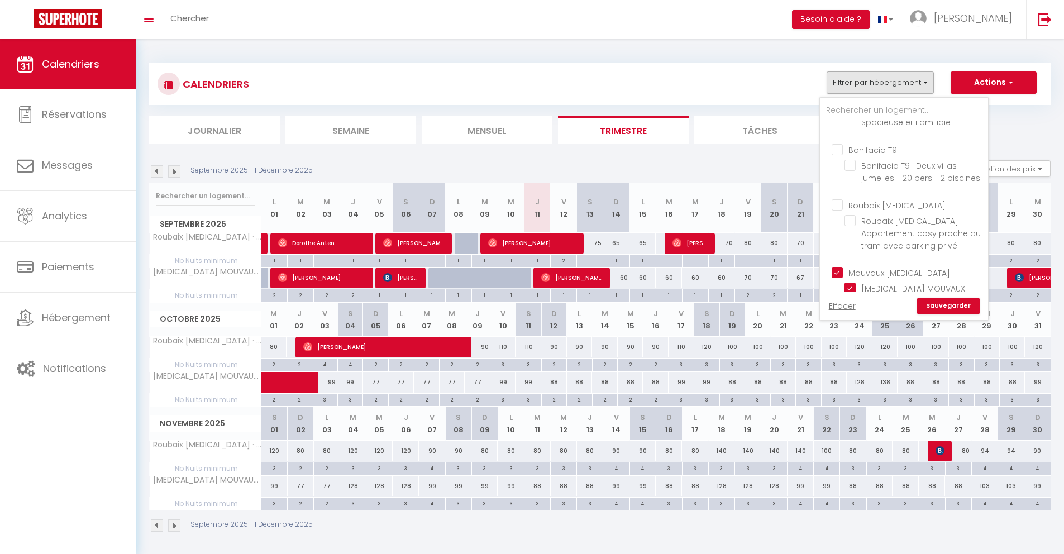
click at [837, 266] on input "Mouvaux [MEDICAL_DATA]" at bounding box center [915, 271] width 168 height 11
click at [951, 302] on link "Sauvegarder" at bounding box center [948, 306] width 63 height 17
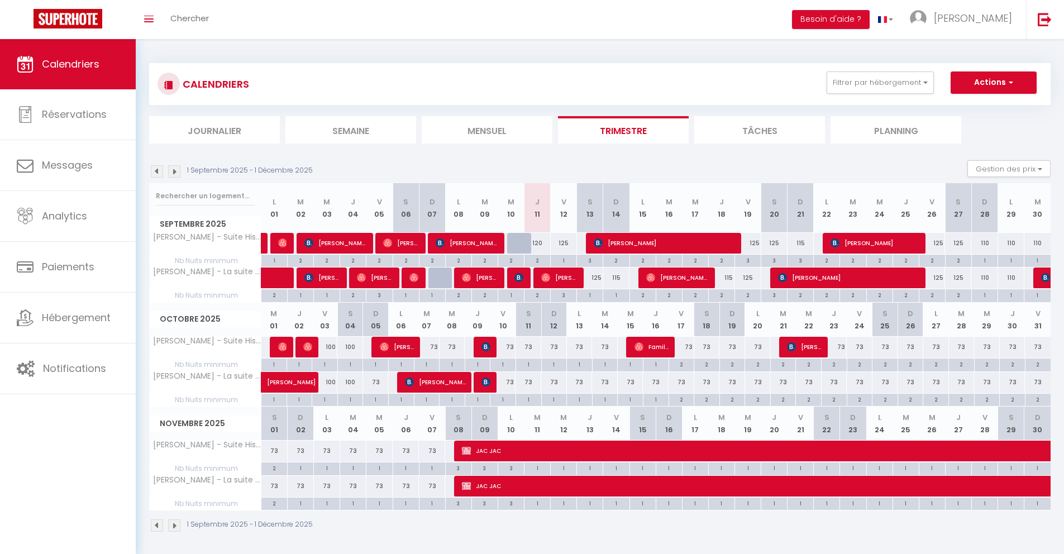
click at [752, 261] on div "3" at bounding box center [748, 260] width 26 height 11
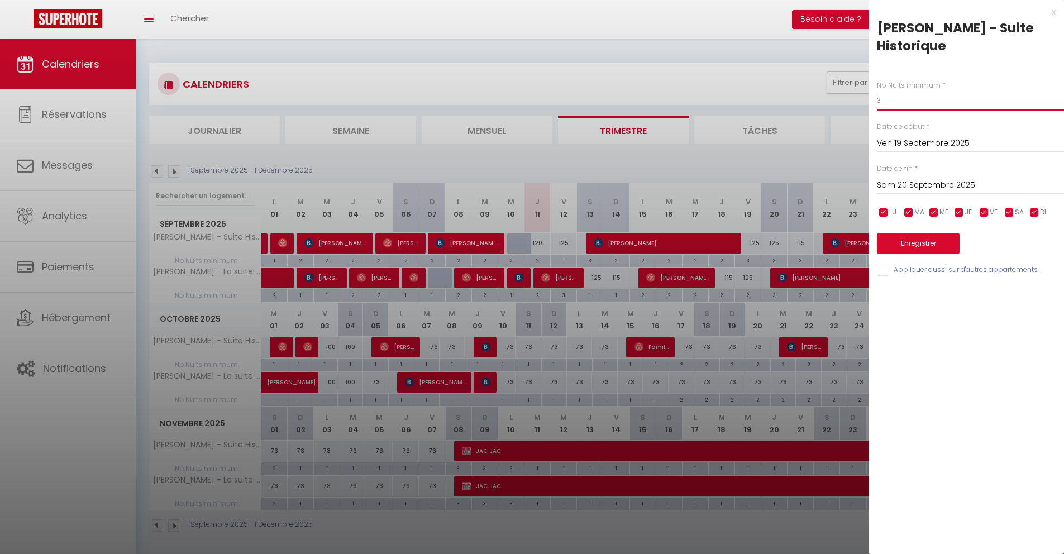
drag, startPoint x: 886, startPoint y: 103, endPoint x: 875, endPoint y: 101, distance: 11.3
click at [875, 101] on div "Nb Nuits minimum * 3 Date de début * [DATE] < [DATE] > Dim Lun Mar Mer Jeu Ven …" at bounding box center [965, 171] width 195 height 211
click at [916, 177] on div "[DATE] < [DATE] > Dim Lun Mar Mer Jeu Ven Sam 1 2 3 4 5 6 7 8 9 10 11 12 13 14 …" at bounding box center [970, 184] width 187 height 20
click at [914, 180] on input "Sam 20 Septembre 2025" at bounding box center [970, 185] width 187 height 15
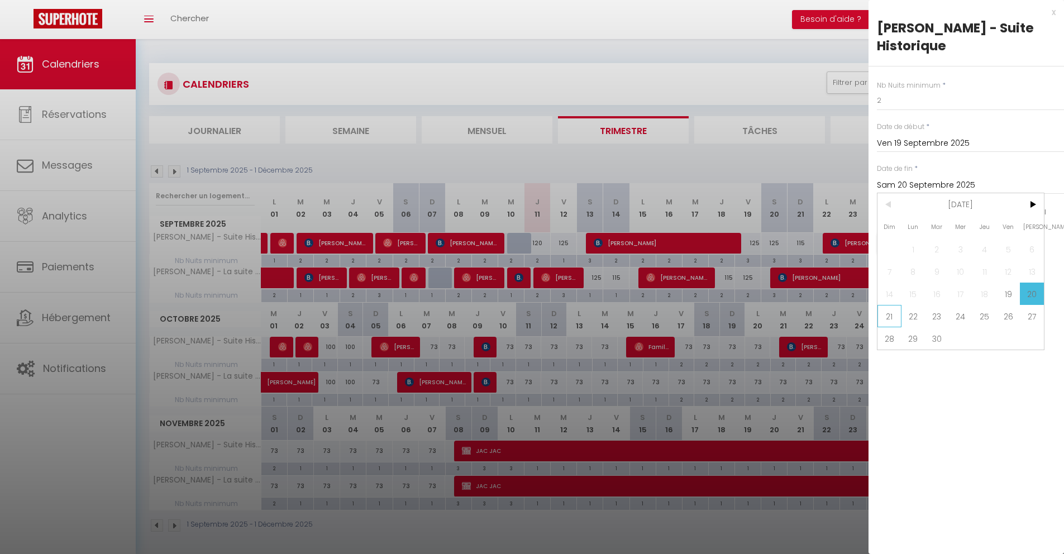
click at [886, 308] on span "21" at bounding box center [889, 316] width 24 height 22
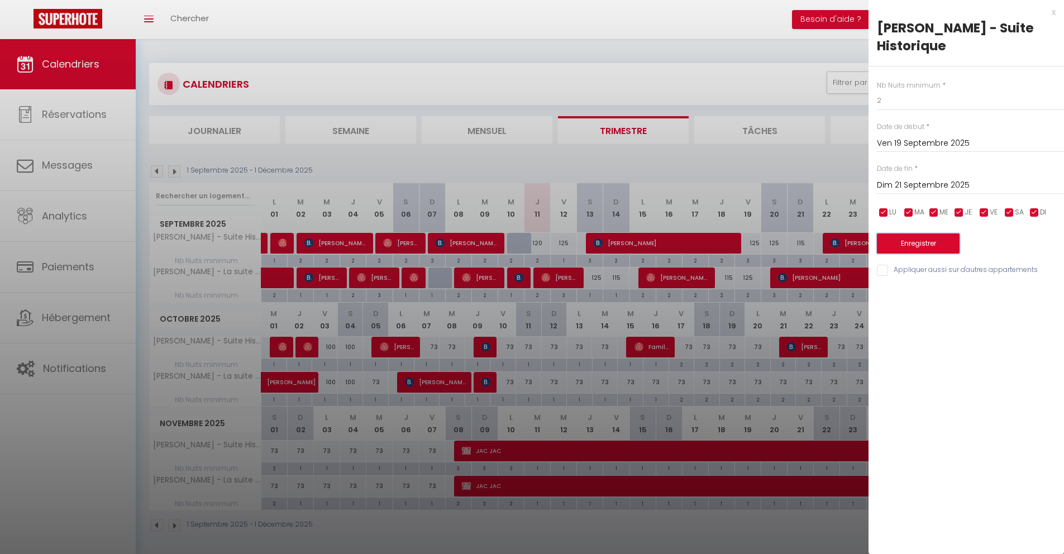
click at [902, 250] on button "Enregistrer" at bounding box center [918, 243] width 83 height 20
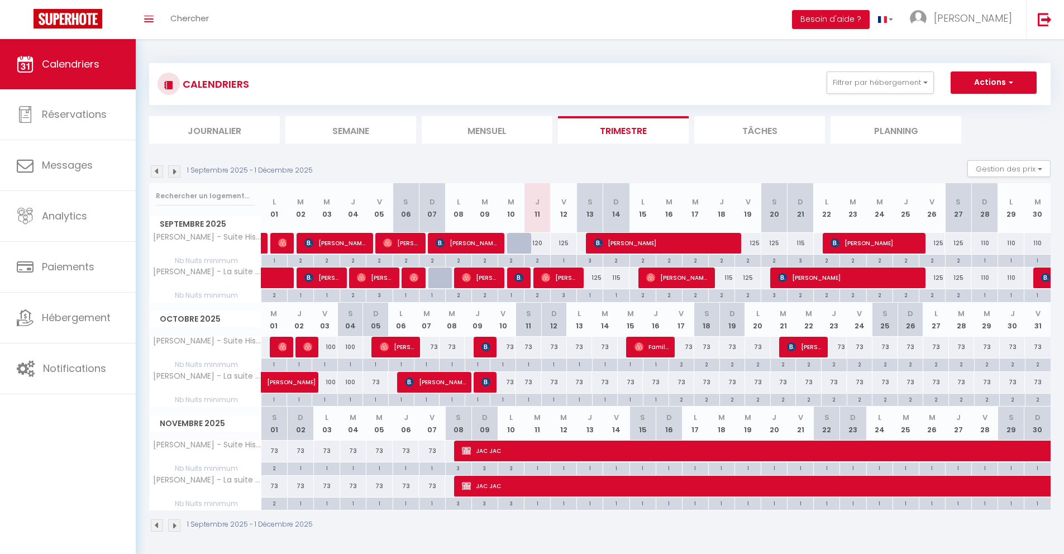
click at [543, 261] on div "2" at bounding box center [537, 260] width 26 height 11
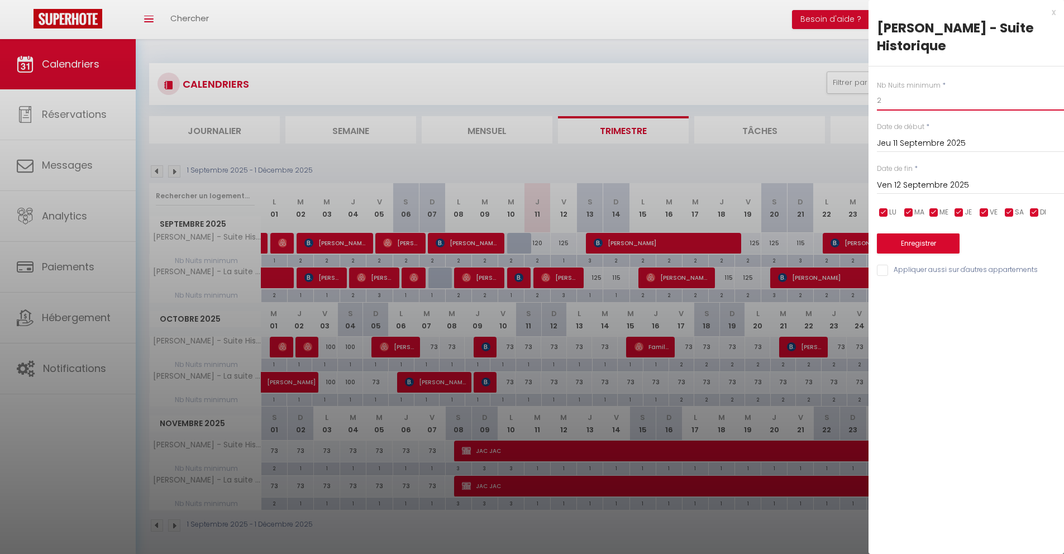
click at [903, 107] on input "2" at bounding box center [970, 100] width 187 height 20
click at [899, 241] on button "Enregistrer" at bounding box center [918, 243] width 83 height 20
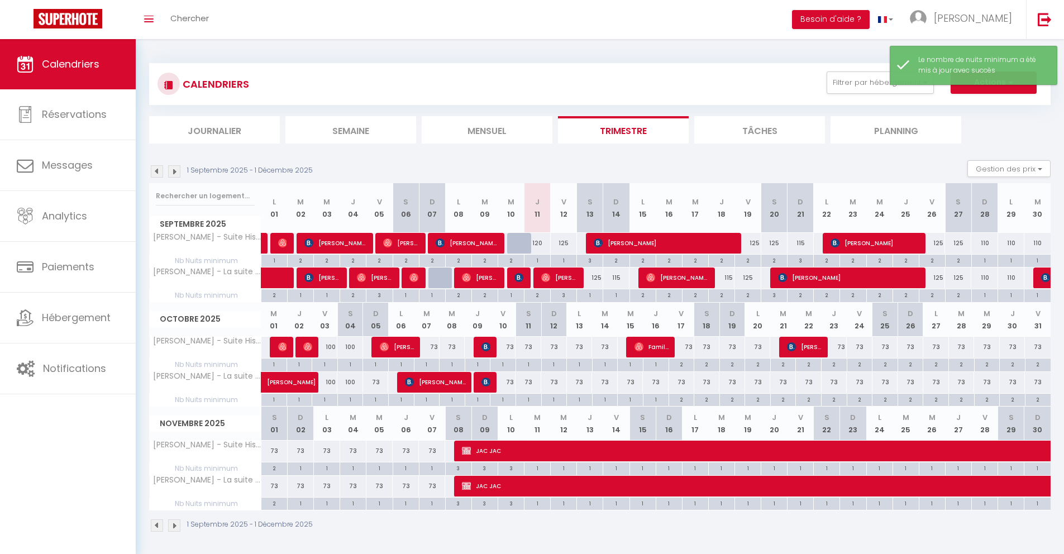
click at [721, 295] on div "2" at bounding box center [722, 294] width 26 height 11
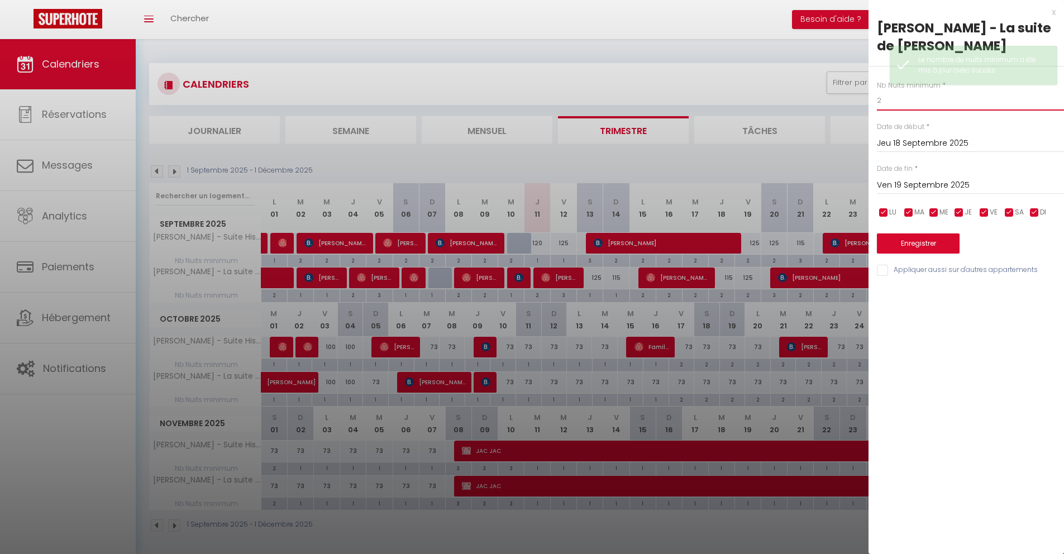
drag, startPoint x: 881, startPoint y: 101, endPoint x: 857, endPoint y: 97, distance: 24.4
click at [857, 97] on body "🟢 Des questions ou besoin d'assistance pour la migration AirBnB? Connectez-vous…" at bounding box center [532, 316] width 1064 height 554
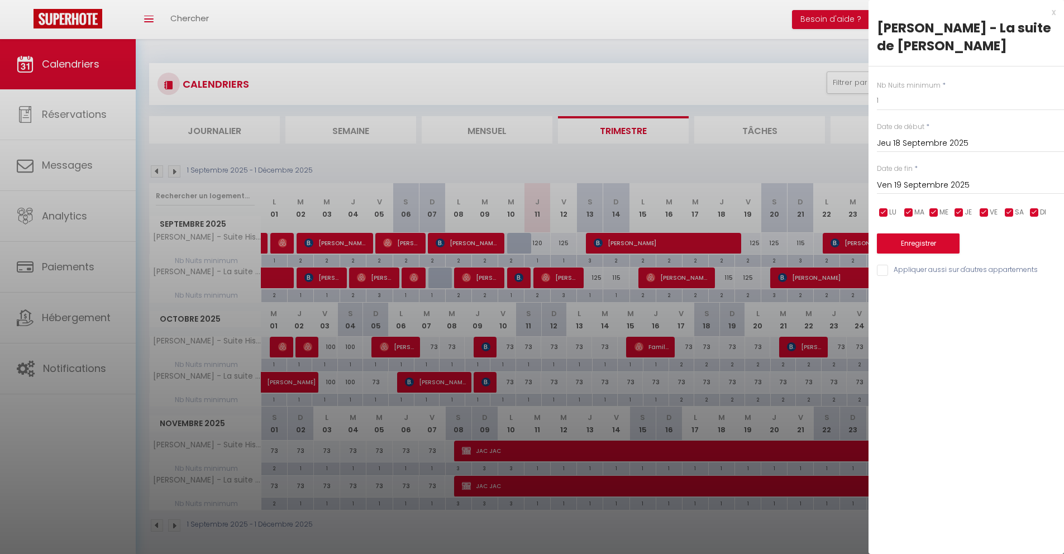
click at [893, 180] on input "Ven 19 Septembre 2025" at bounding box center [970, 185] width 187 height 15
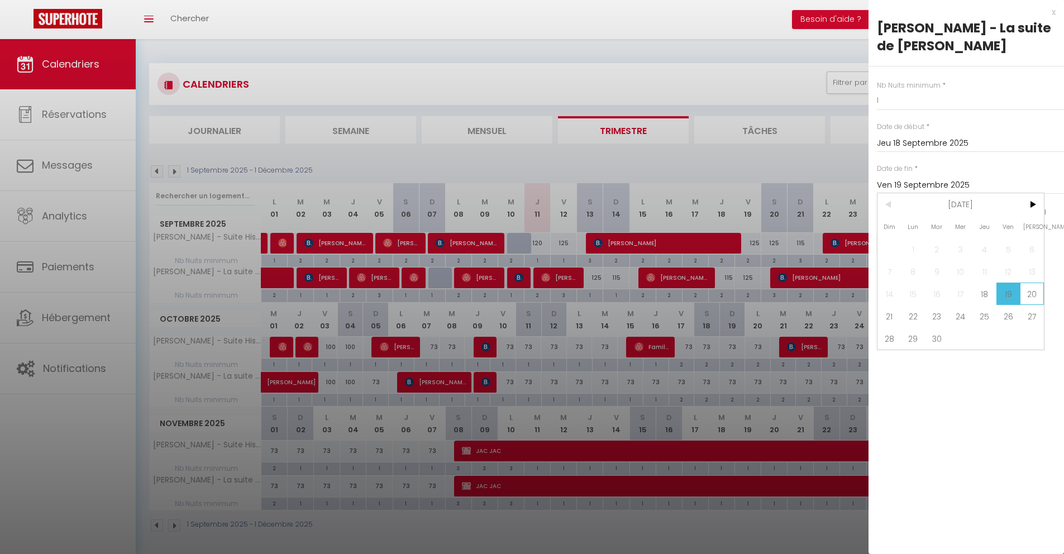
click at [1024, 299] on span "20" at bounding box center [1032, 294] width 24 height 22
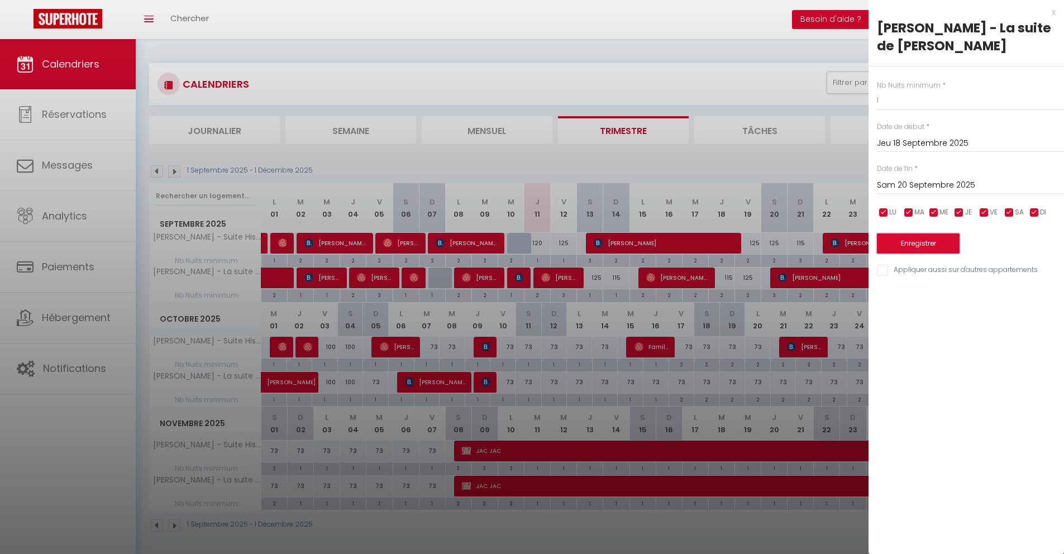
click at [905, 246] on button "Enregistrer" at bounding box center [918, 243] width 83 height 20
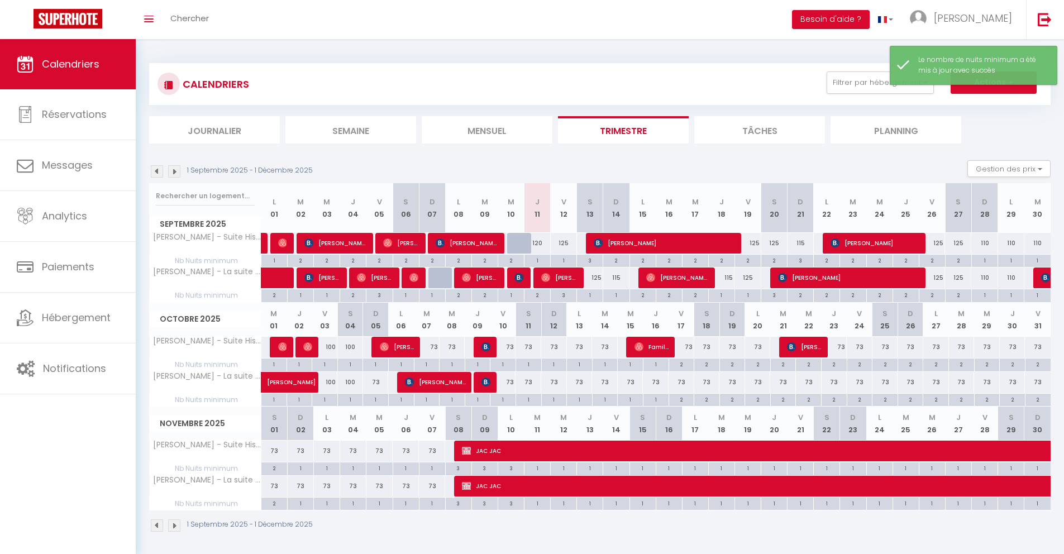
click at [755, 259] on div "2" at bounding box center [748, 260] width 26 height 11
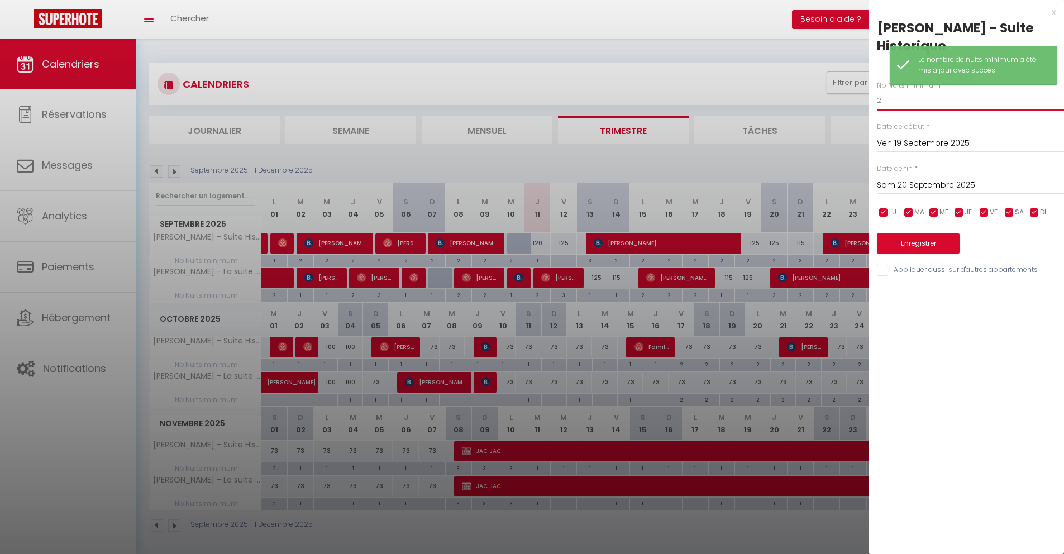
drag, startPoint x: 894, startPoint y: 107, endPoint x: 874, endPoint y: 103, distance: 19.9
click at [874, 103] on div "Nb Nuits minimum * 2 Date de début * [DATE] < [DATE] > Dim Lun Mar Mer Jeu Ven …" at bounding box center [965, 171] width 195 height 211
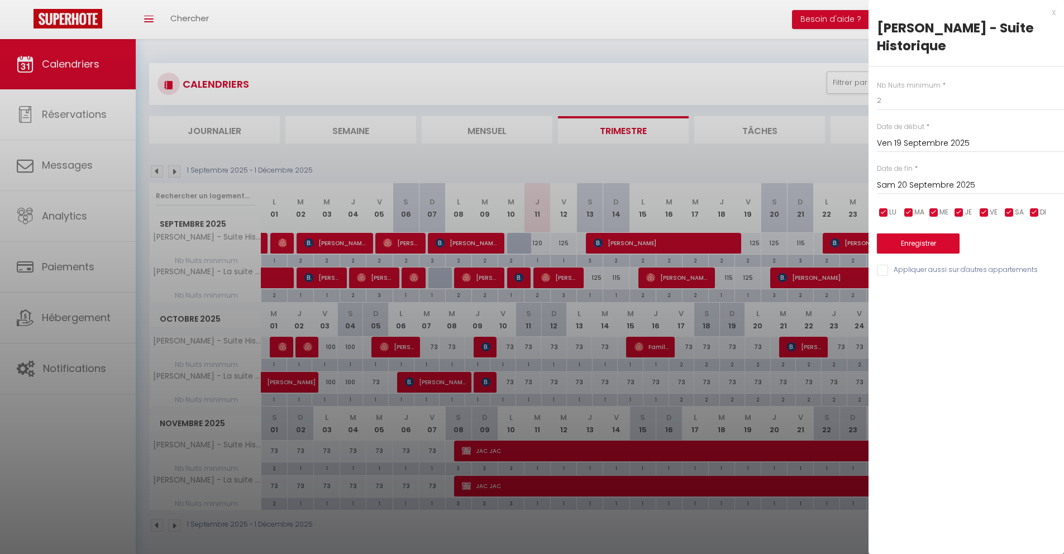
click at [877, 186] on input "Sam 20 Septembre 2025" at bounding box center [970, 185] width 187 height 15
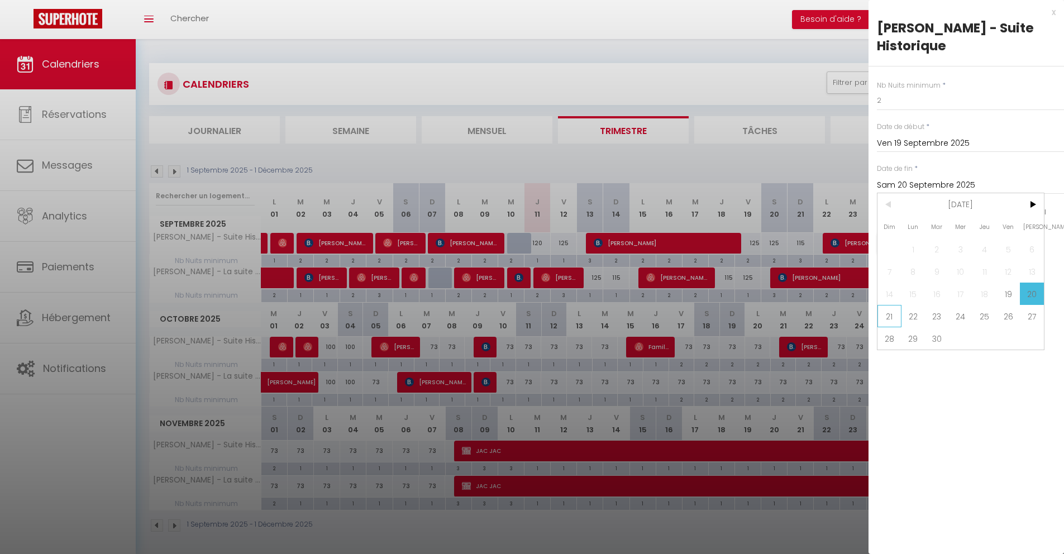
click at [887, 309] on span "21" at bounding box center [889, 316] width 24 height 22
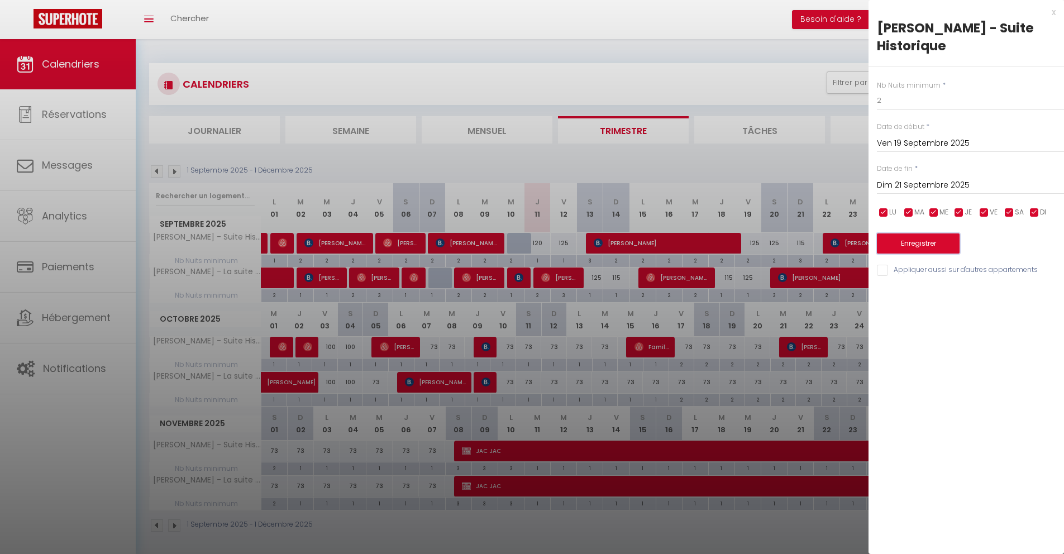
click at [895, 235] on button "Enregistrer" at bounding box center [918, 243] width 83 height 20
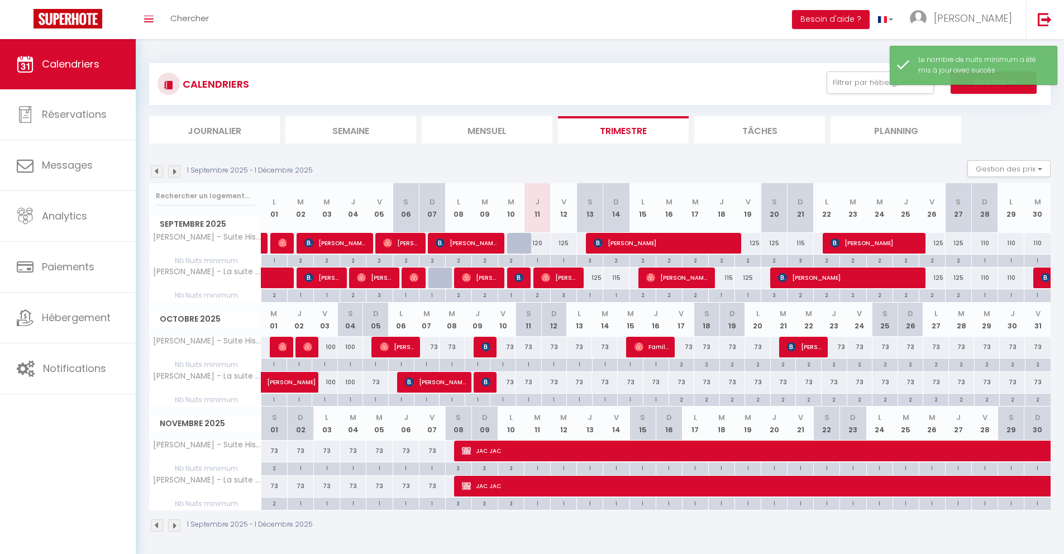
click at [803, 262] on div "3" at bounding box center [800, 260] width 26 height 11
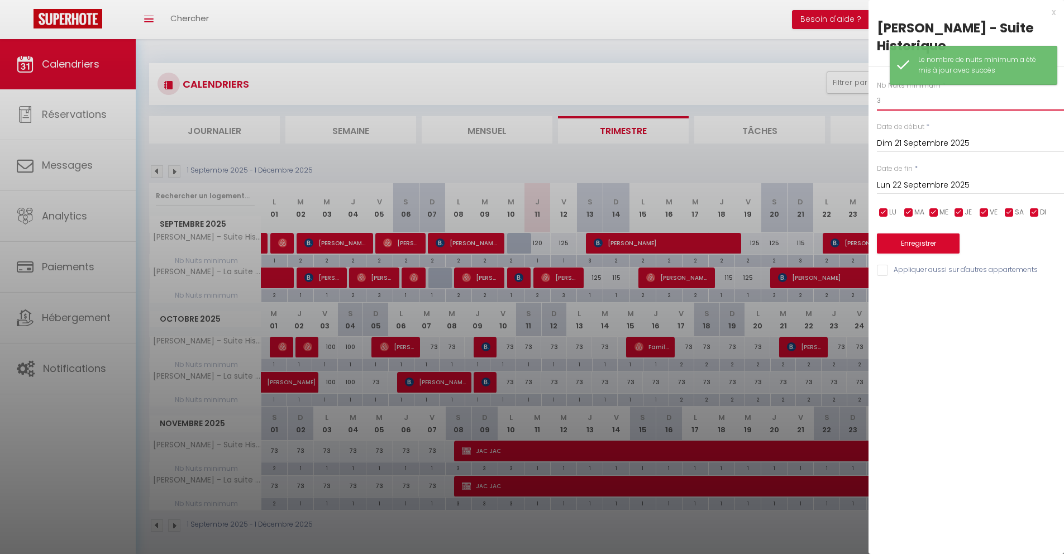
drag, startPoint x: 884, startPoint y: 98, endPoint x: 869, endPoint y: 98, distance: 15.1
click at [870, 98] on div "Nb Nuits minimum * 3 Date de début * [DATE] < [DATE] > Dim Lun Mar Mer Jeu Ven …" at bounding box center [965, 171] width 195 height 211
click at [917, 240] on button "Enregistrer" at bounding box center [918, 243] width 83 height 20
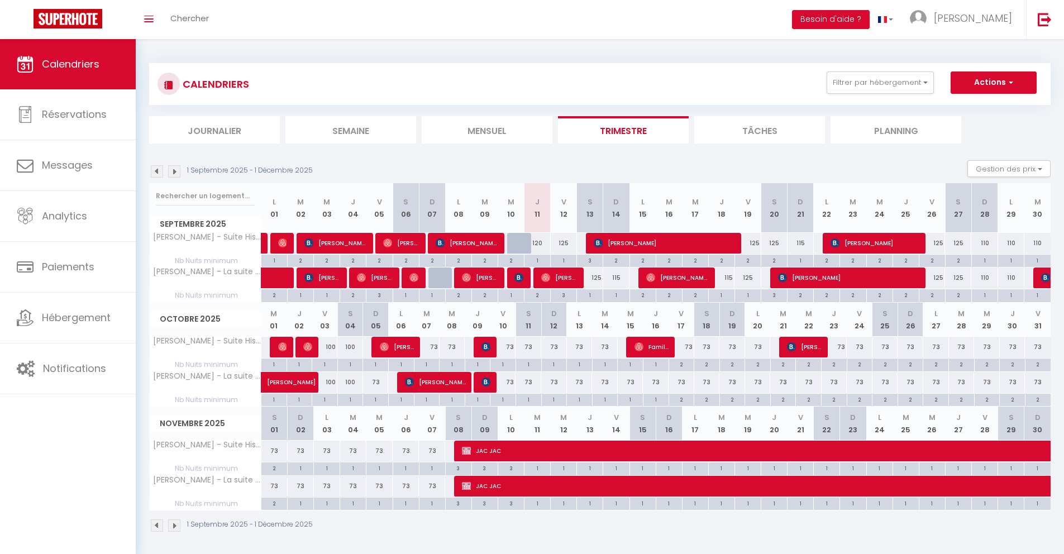
click at [542, 246] on div "120" at bounding box center [537, 243] width 26 height 21
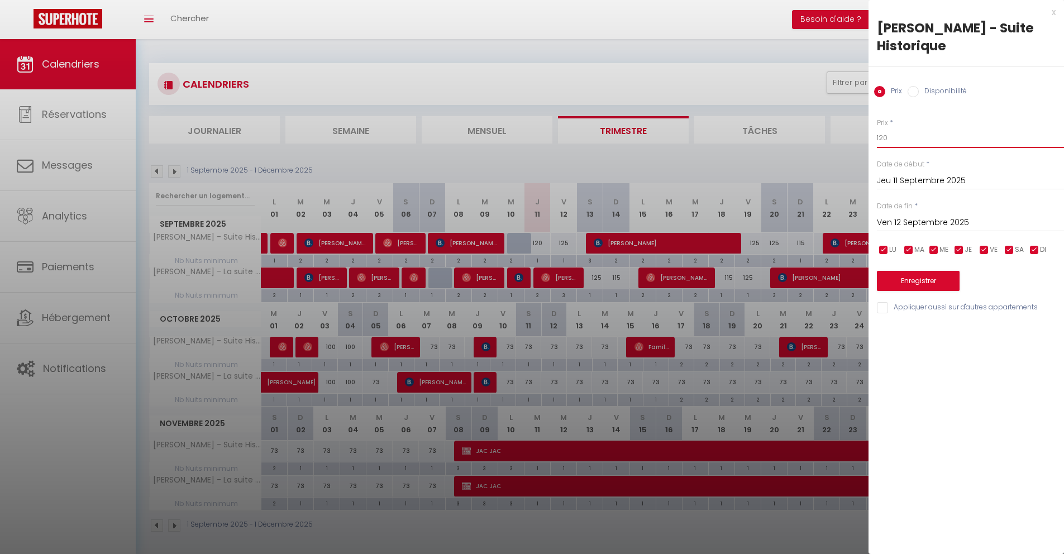
click at [900, 139] on input "120" at bounding box center [970, 138] width 187 height 20
click at [905, 281] on button "Enregistrer" at bounding box center [918, 281] width 83 height 20
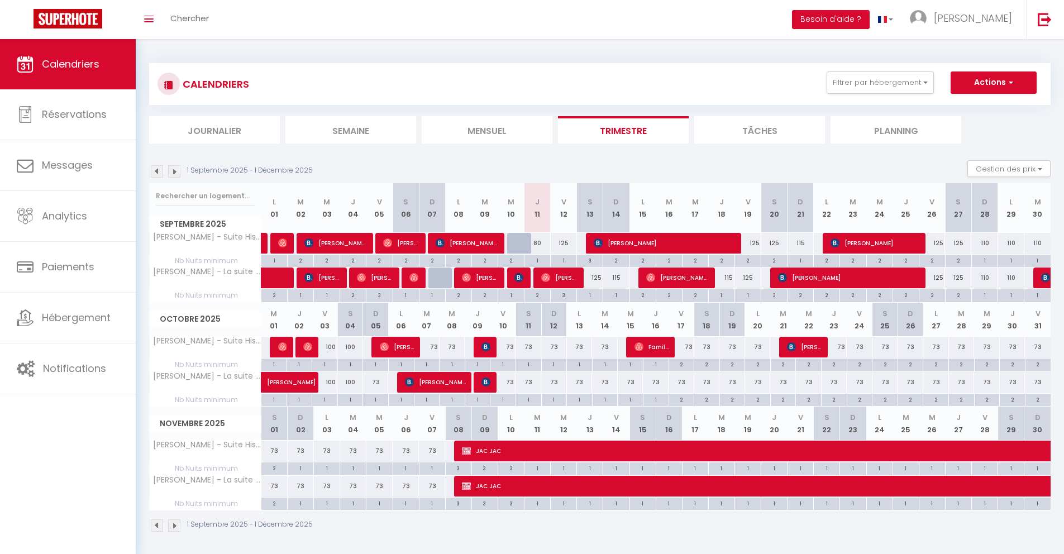
click at [447, 283] on div at bounding box center [442, 277] width 20 height 21
click at [446, 283] on div at bounding box center [442, 277] width 20 height 21
click at [439, 283] on div at bounding box center [441, 277] width 26 height 21
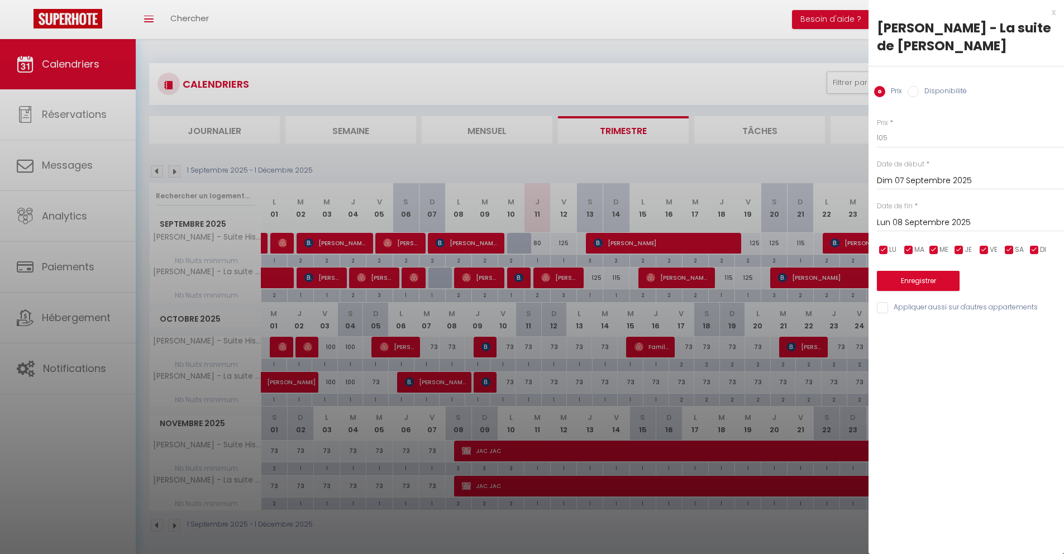
click at [1051, 12] on div "x" at bounding box center [961, 12] width 187 height 13
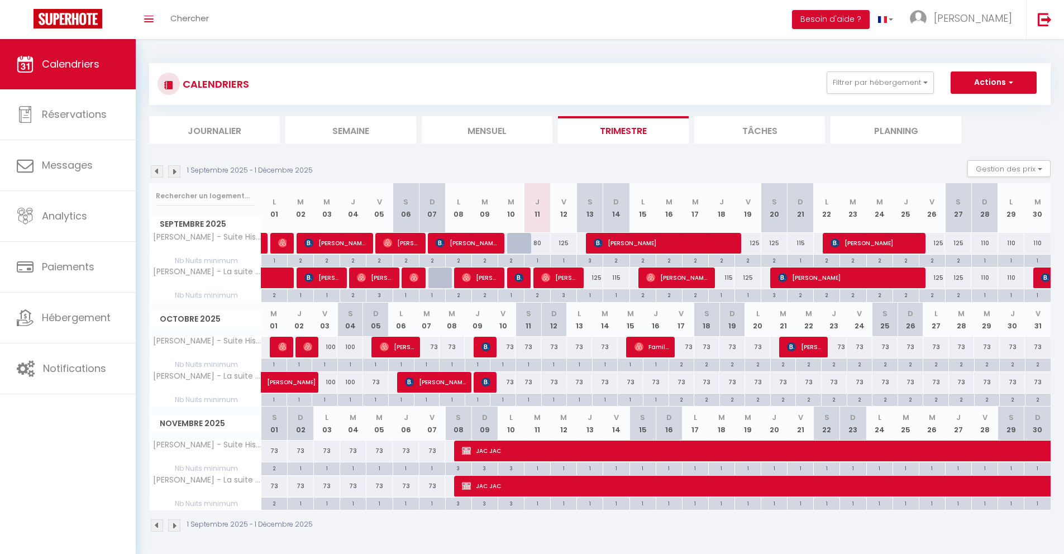
click at [563, 243] on div "125" at bounding box center [564, 243] width 26 height 21
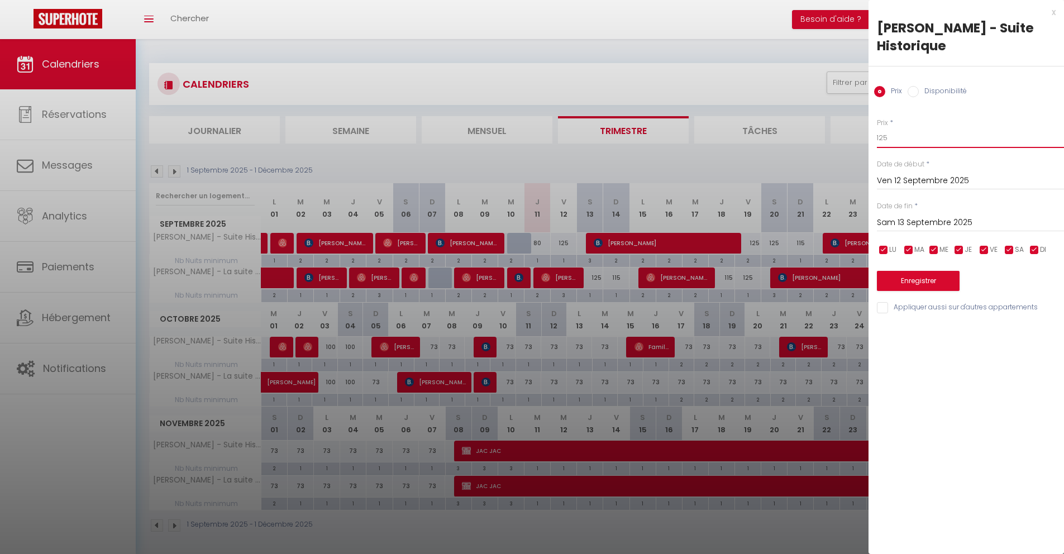
click at [887, 134] on input "125" at bounding box center [970, 138] width 187 height 20
click at [896, 272] on button "Enregistrer" at bounding box center [918, 281] width 83 height 20
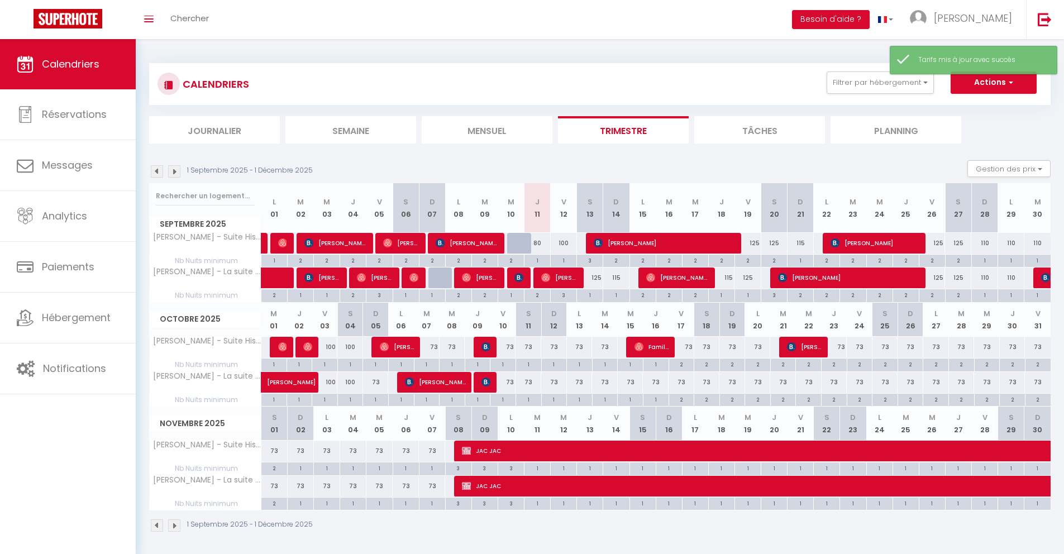
click at [597, 281] on div "125" at bounding box center [590, 277] width 26 height 21
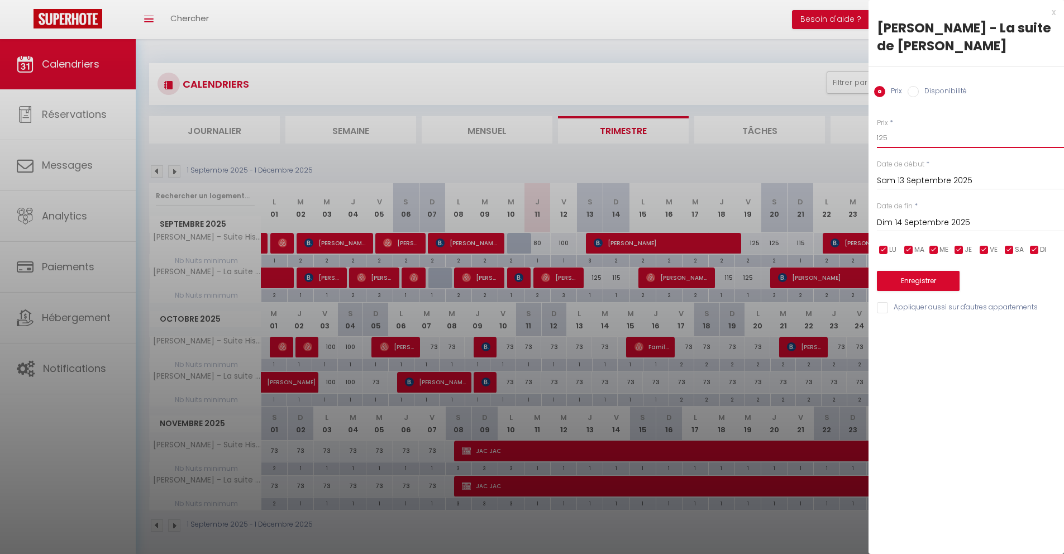
click at [893, 139] on input "125" at bounding box center [970, 138] width 187 height 20
click at [911, 280] on button "Enregistrer" at bounding box center [918, 281] width 83 height 20
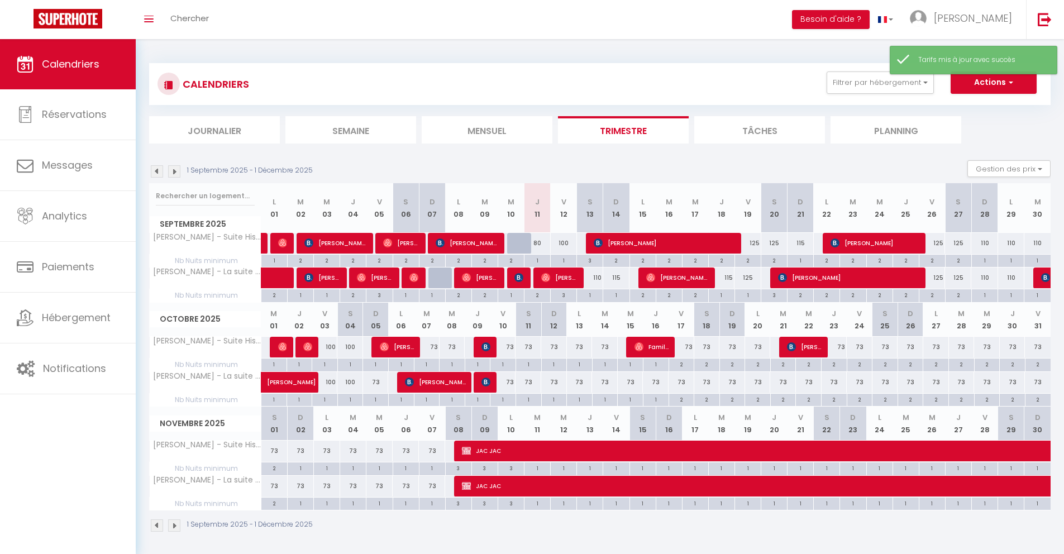
click at [617, 279] on div "115" at bounding box center [616, 277] width 26 height 21
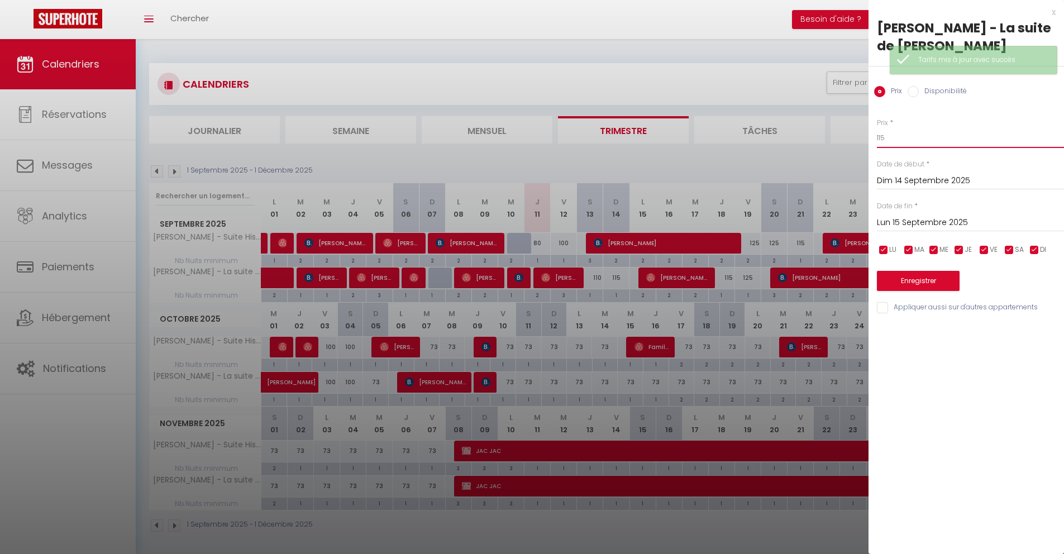
click at [906, 144] on input "115" at bounding box center [970, 138] width 187 height 20
click at [896, 281] on button "Enregistrer" at bounding box center [918, 281] width 83 height 20
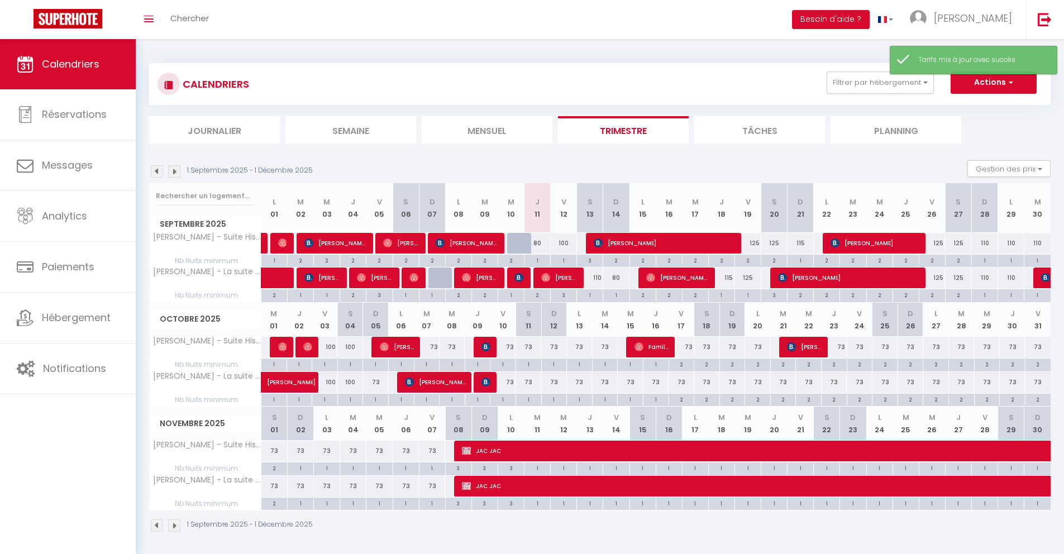
click at [515, 242] on div at bounding box center [520, 243] width 26 height 21
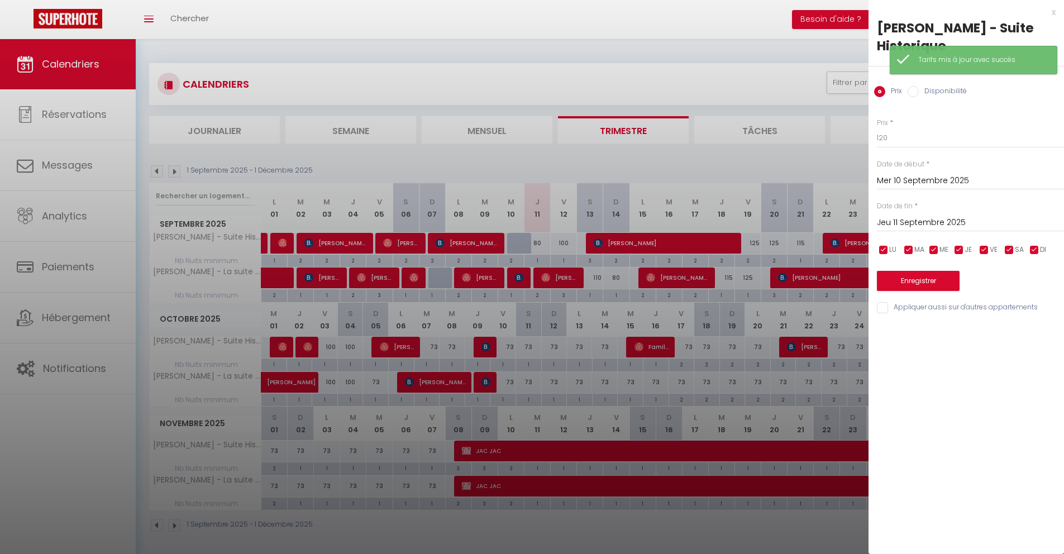
click at [1053, 9] on div "x" at bounding box center [961, 12] width 187 height 13
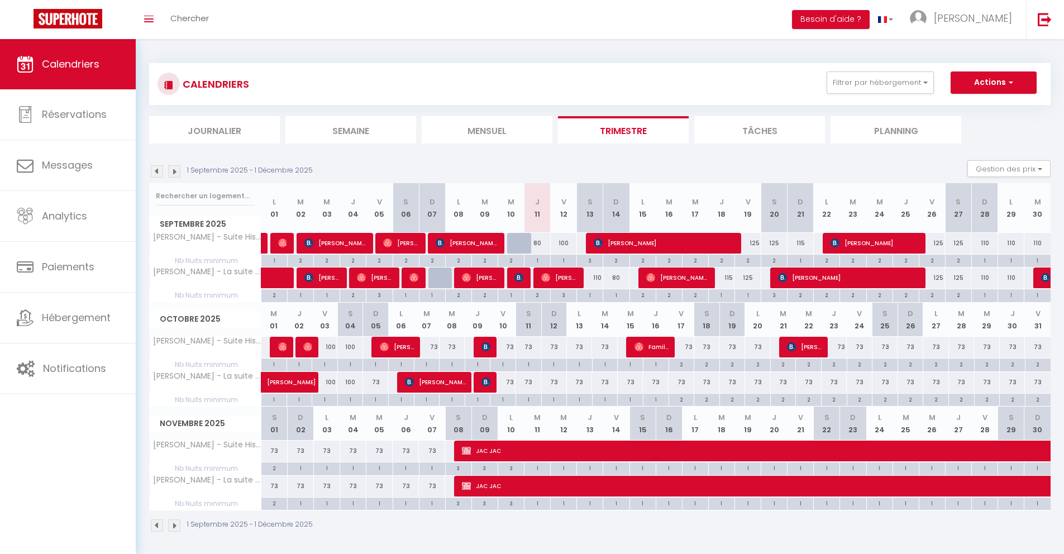
click at [726, 277] on div "115" at bounding box center [721, 277] width 26 height 21
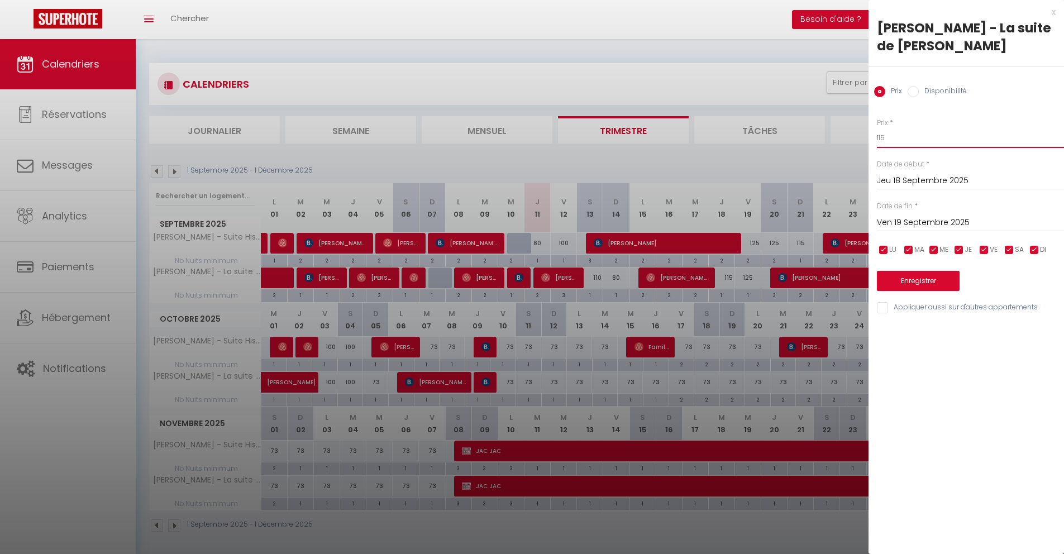
click at [912, 137] on input "115" at bounding box center [970, 138] width 187 height 20
click at [914, 276] on button "Enregistrer" at bounding box center [918, 281] width 83 height 20
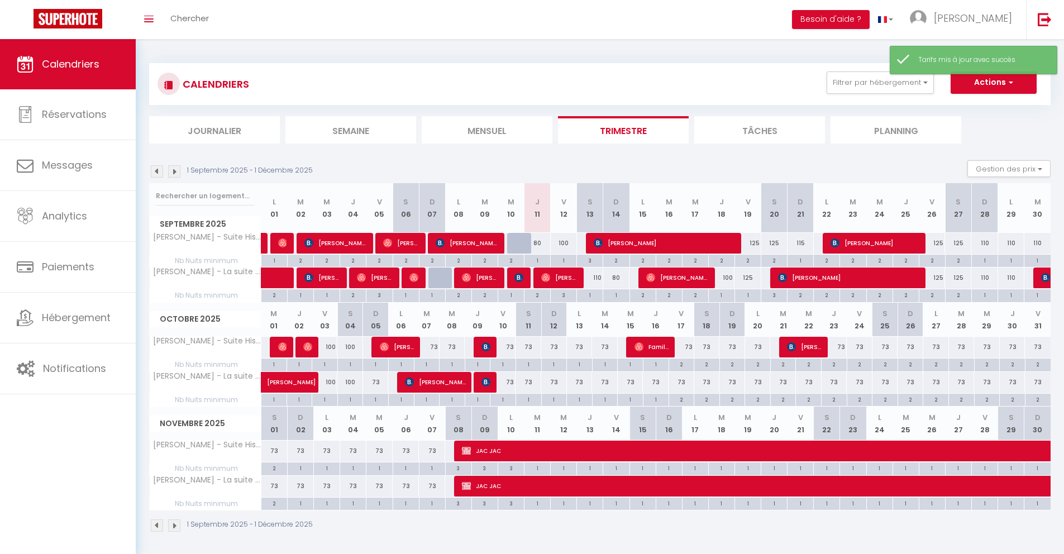
click at [751, 279] on div "125" at bounding box center [747, 277] width 26 height 21
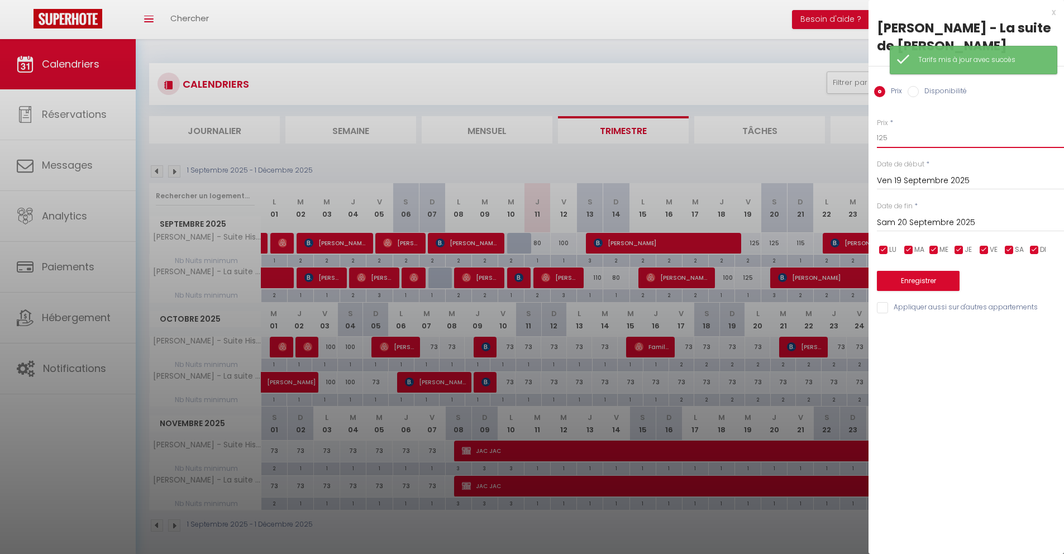
click at [908, 140] on input "125" at bounding box center [970, 138] width 187 height 20
click at [900, 279] on button "Enregistrer" at bounding box center [918, 281] width 83 height 20
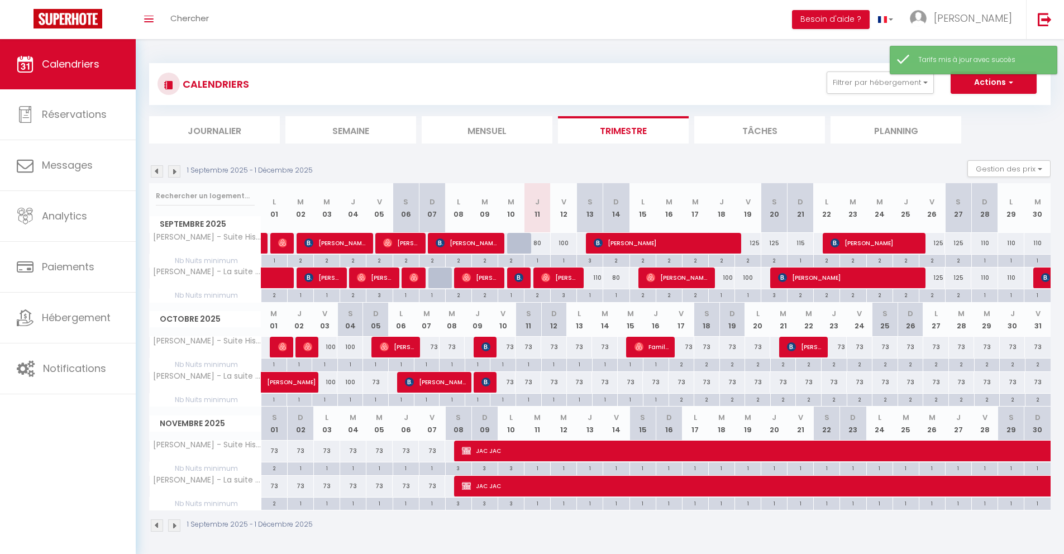
click at [754, 245] on div "125" at bounding box center [747, 243] width 26 height 21
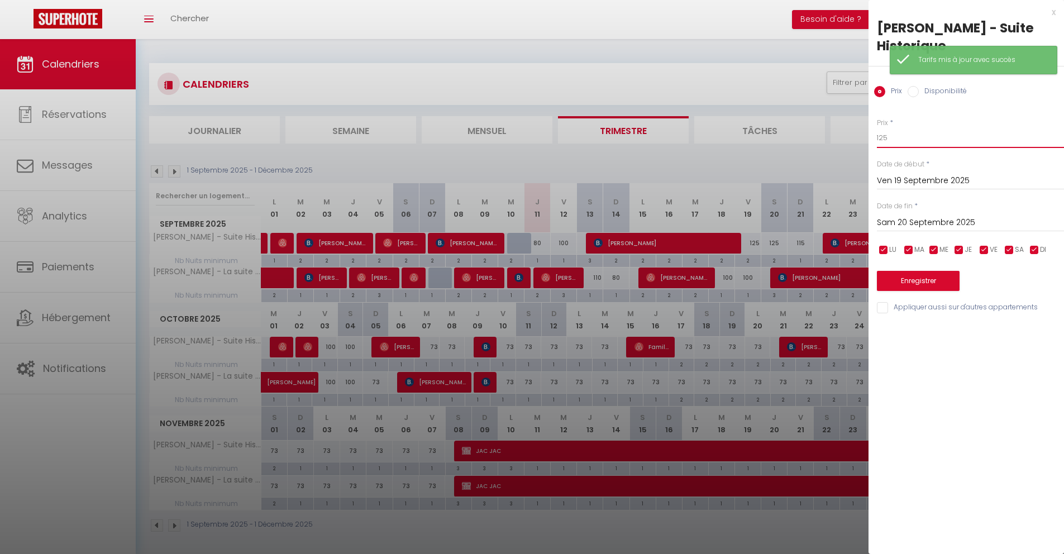
click at [911, 142] on input "125" at bounding box center [970, 138] width 187 height 20
click at [895, 283] on button "Enregistrer" at bounding box center [918, 281] width 83 height 20
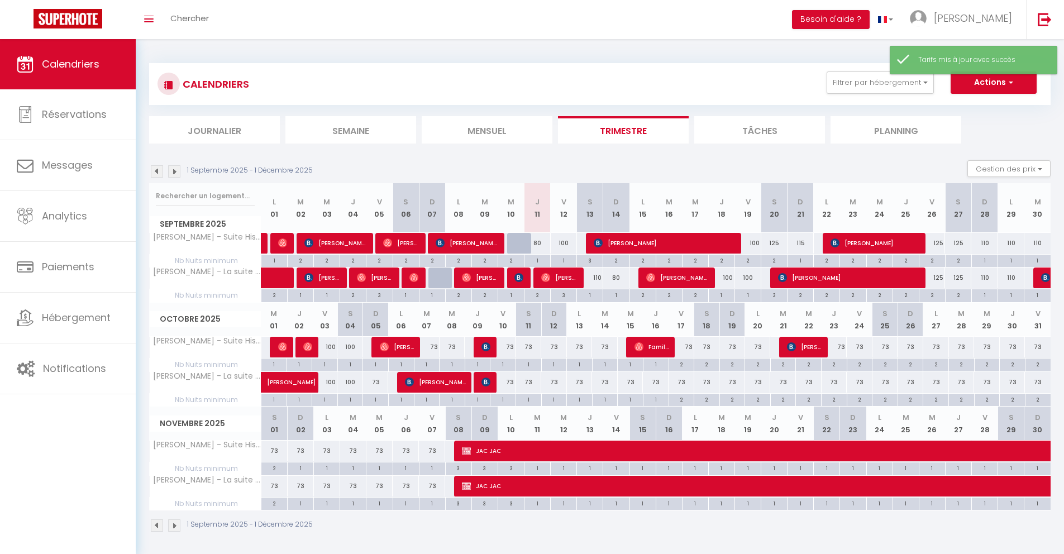
click at [799, 243] on div "115" at bounding box center [800, 243] width 26 height 21
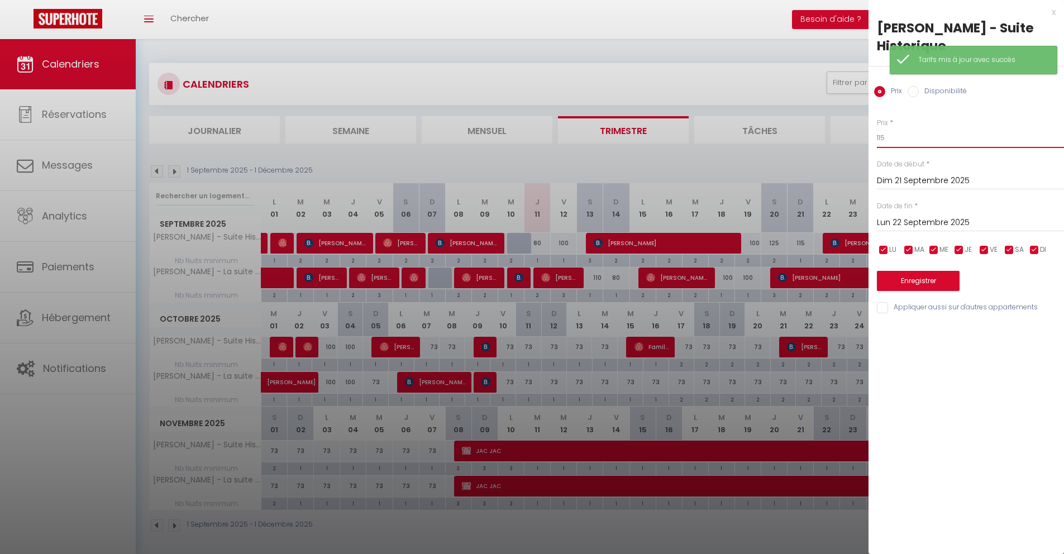
click at [907, 142] on input "115" at bounding box center [970, 138] width 187 height 20
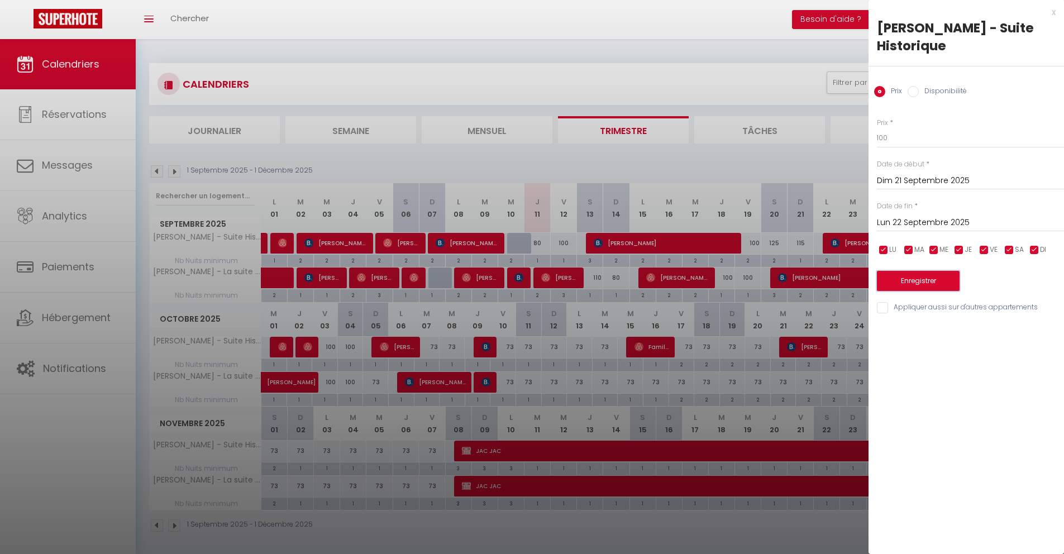
click at [900, 286] on button "Enregistrer" at bounding box center [918, 281] width 83 height 20
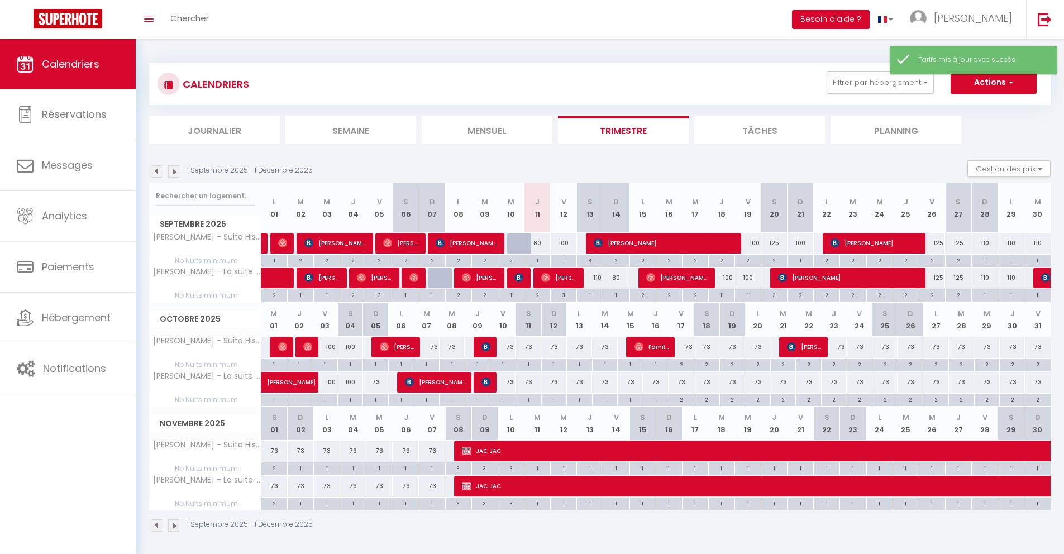
click at [778, 245] on div "125" at bounding box center [774, 243] width 26 height 21
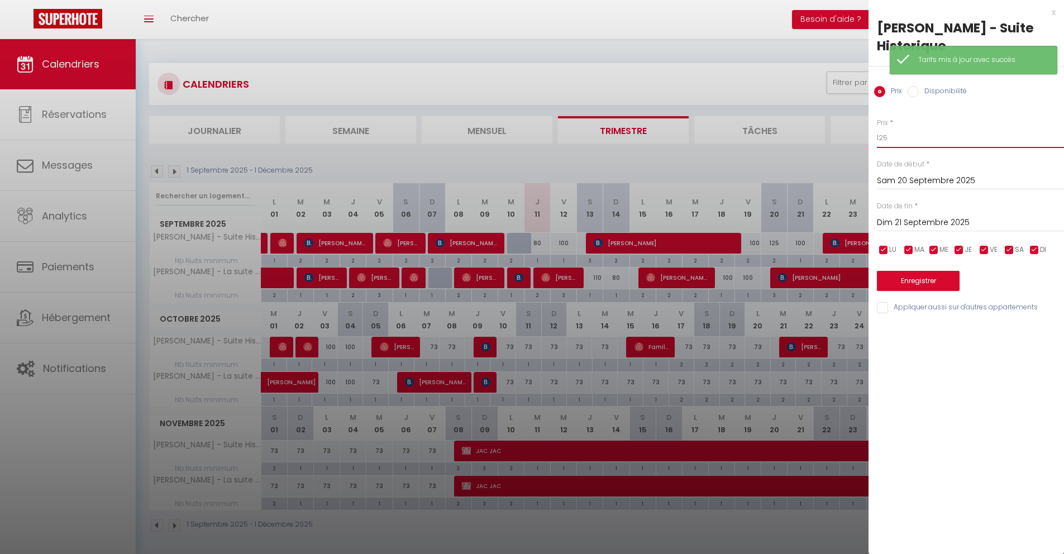
click at [907, 135] on input "125" at bounding box center [970, 138] width 187 height 20
click at [928, 278] on button "Enregistrer" at bounding box center [918, 281] width 83 height 20
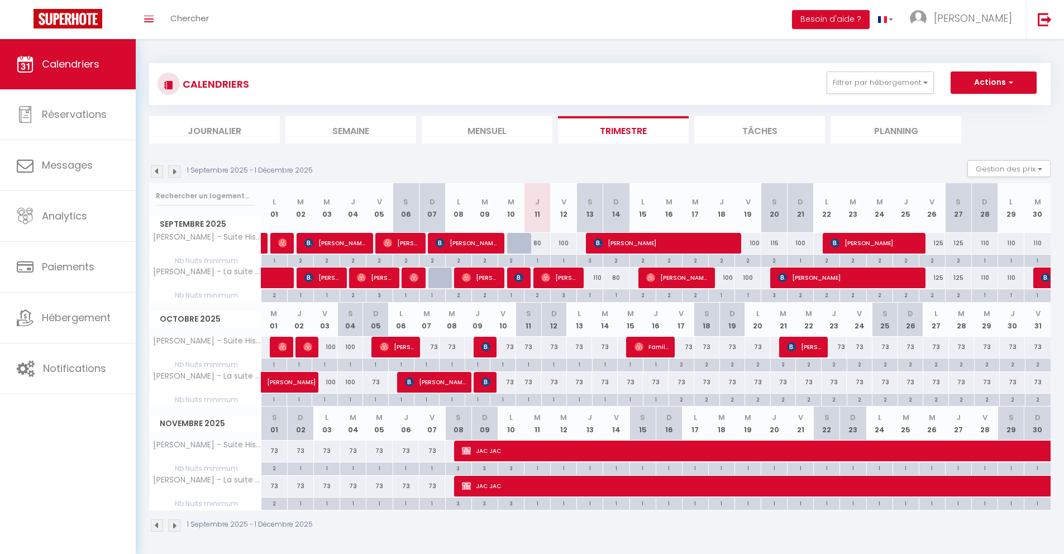
click at [986, 246] on div "110" at bounding box center [984, 243] width 26 height 21
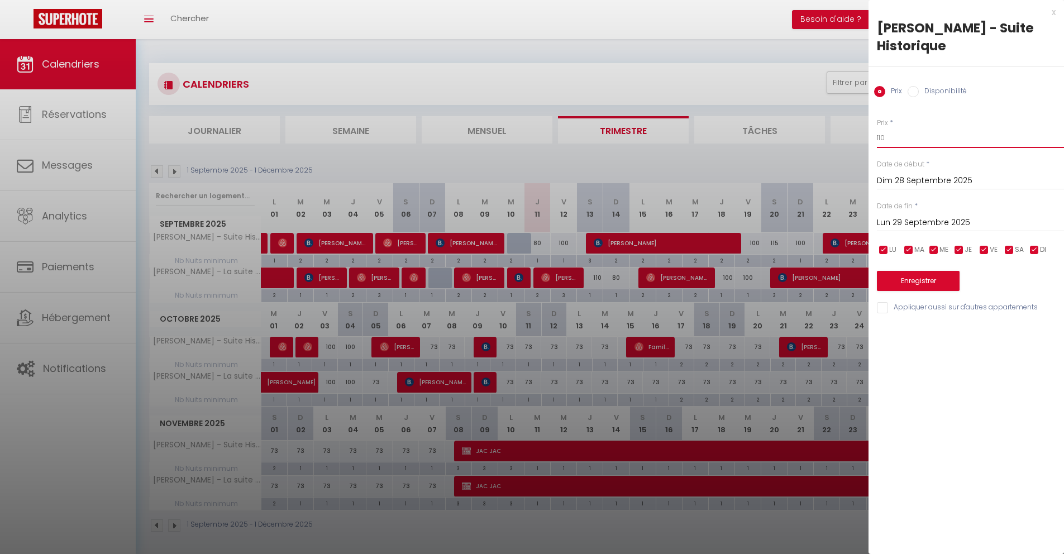
click at [900, 144] on input "110" at bounding box center [970, 138] width 187 height 20
click at [911, 183] on input "Dim 28 Septembre 2025" at bounding box center [970, 181] width 187 height 15
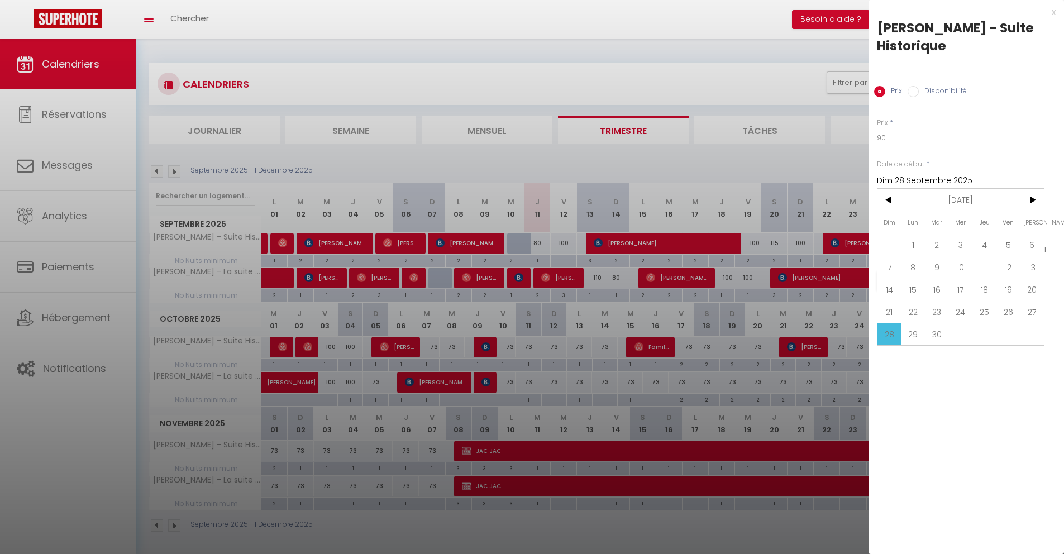
click at [1026, 211] on span "[PERSON_NAME]" at bounding box center [1032, 222] width 24 height 22
click at [1031, 202] on span ">" at bounding box center [1032, 200] width 24 height 22
click at [957, 237] on span "1" at bounding box center [961, 244] width 24 height 22
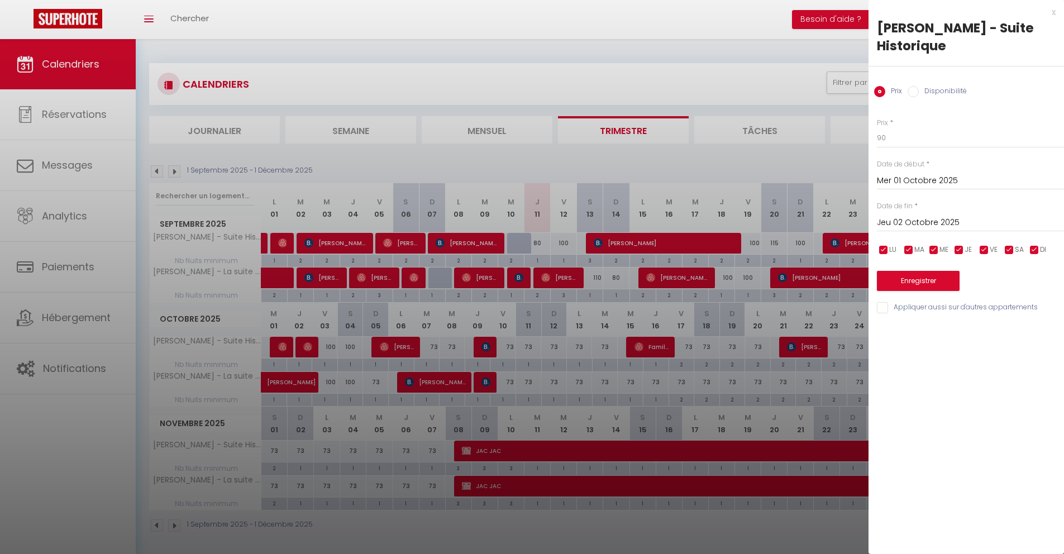
click at [968, 181] on input "Mer 01 Octobre 2025" at bounding box center [970, 181] width 187 height 15
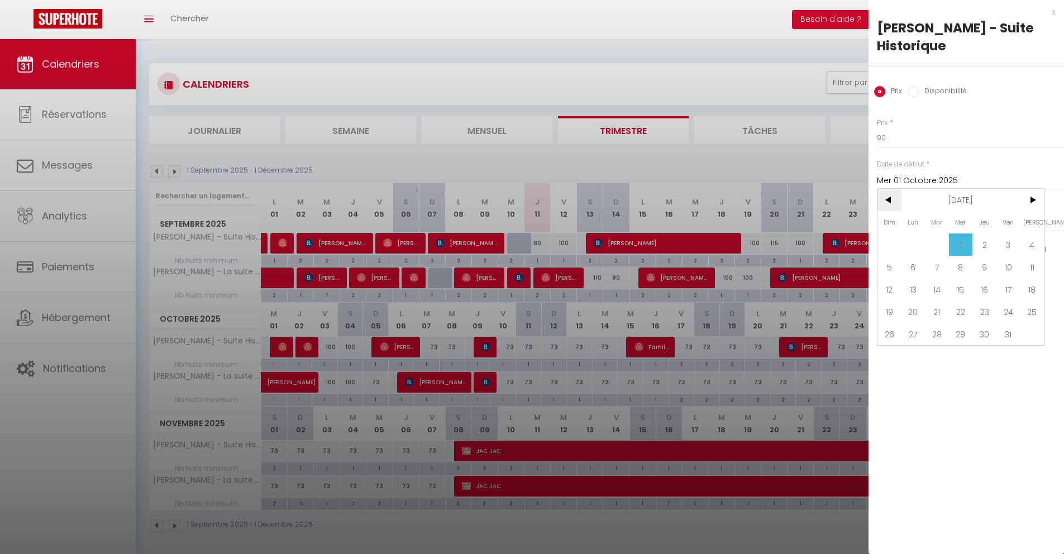
click at [892, 199] on span "<" at bounding box center [889, 200] width 24 height 22
click at [891, 326] on span "28" at bounding box center [889, 334] width 24 height 22
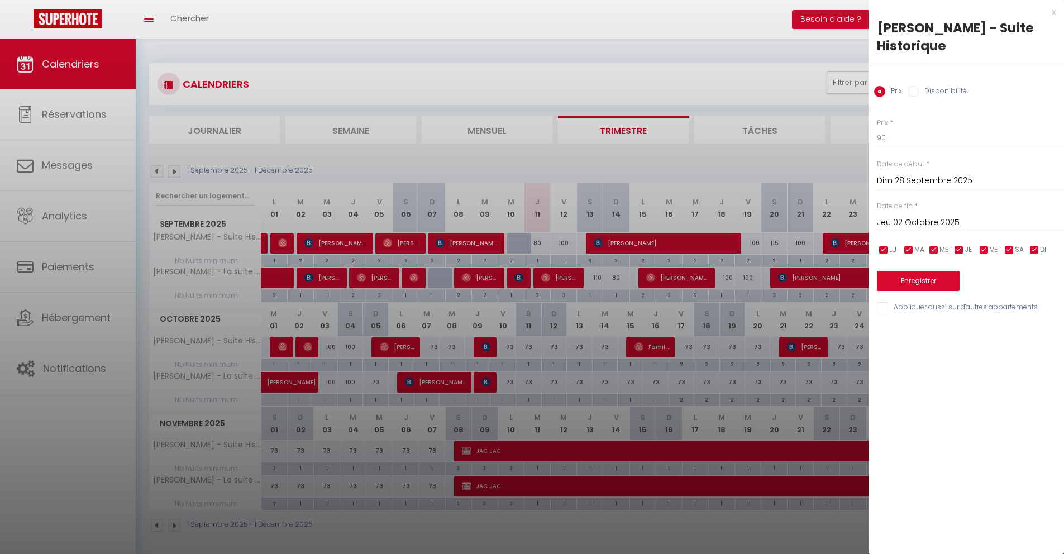
click at [906, 223] on input "Jeu 02 Octobre 2025" at bounding box center [970, 223] width 187 height 15
click at [963, 283] on span "1" at bounding box center [961, 286] width 24 height 22
click at [912, 285] on button "Enregistrer" at bounding box center [918, 281] width 83 height 20
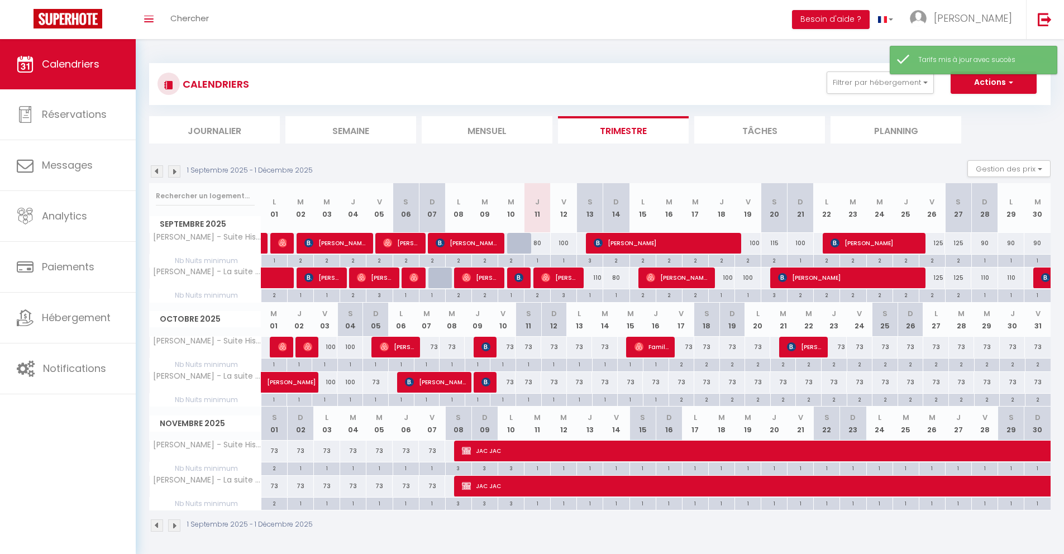
click at [984, 279] on div "110" at bounding box center [984, 277] width 26 height 21
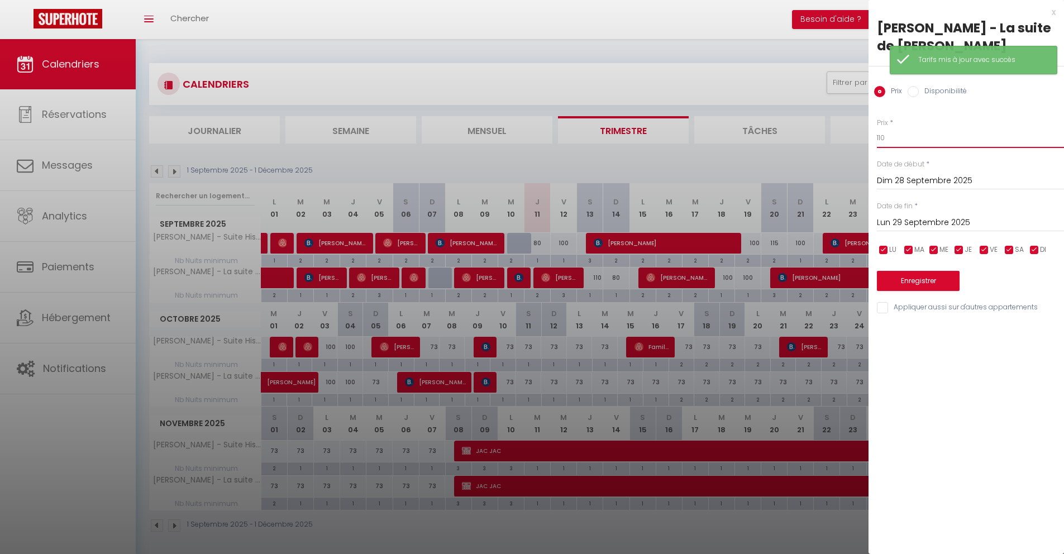
click at [905, 143] on input "110" at bounding box center [970, 138] width 187 height 20
click at [928, 224] on input "Lun 29 Septembre 2025" at bounding box center [970, 223] width 187 height 15
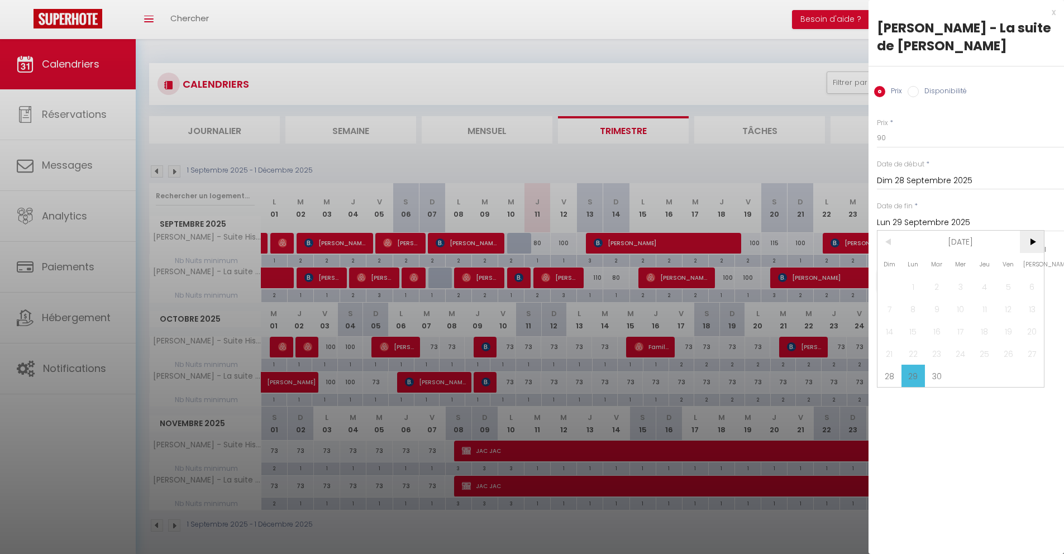
click at [1036, 245] on span ">" at bounding box center [1032, 242] width 24 height 22
click at [958, 279] on span "1" at bounding box center [961, 286] width 24 height 22
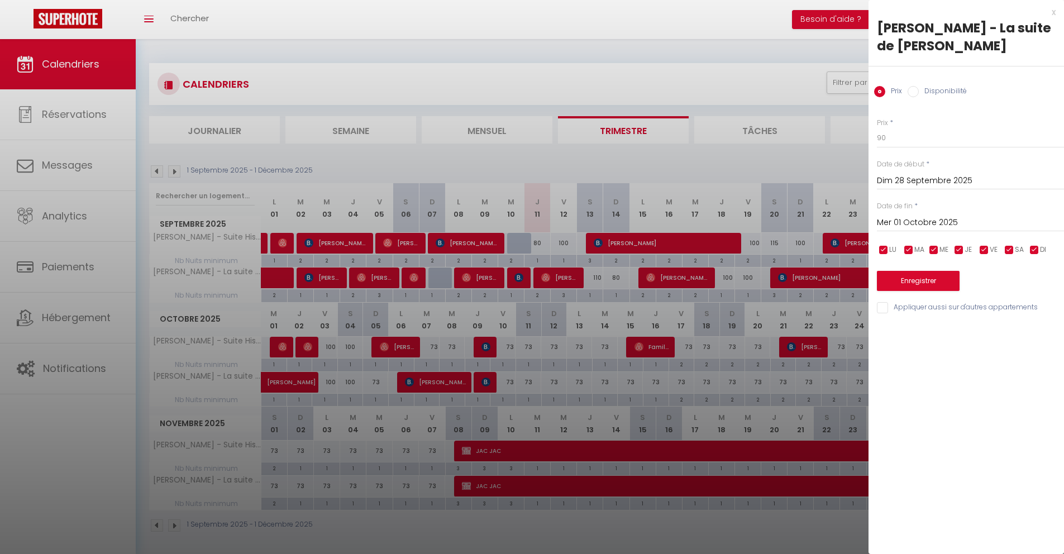
click at [1049, 13] on div "x" at bounding box center [961, 12] width 187 height 13
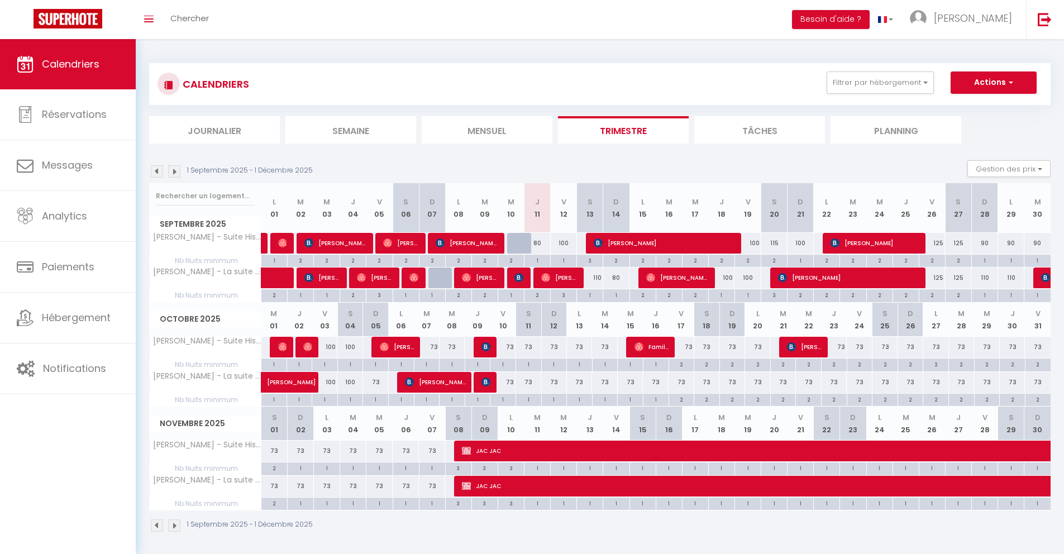
click at [986, 276] on div "110" at bounding box center [984, 277] width 26 height 21
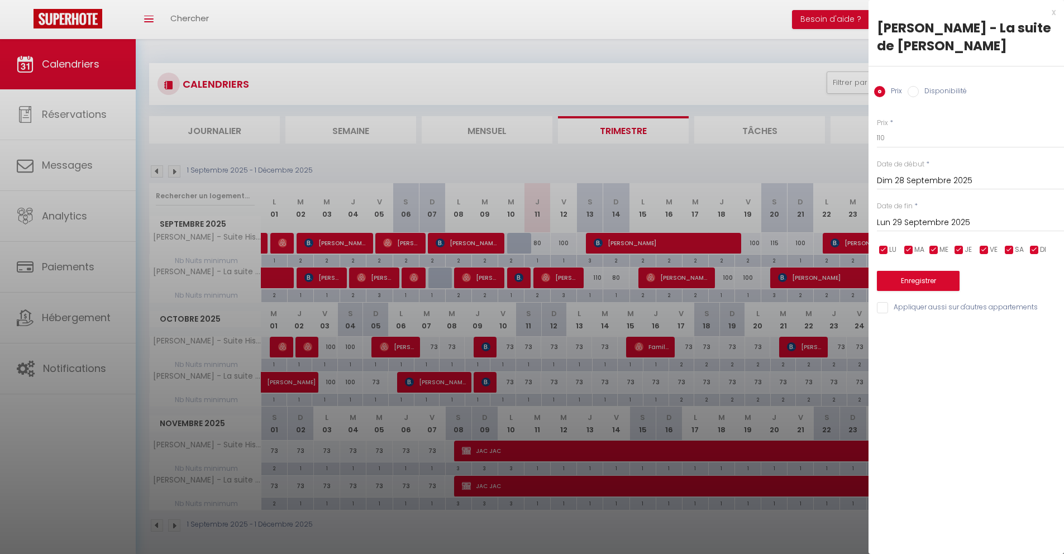
click at [904, 226] on input "Lun 29 Septembre 2025" at bounding box center [970, 223] width 187 height 15
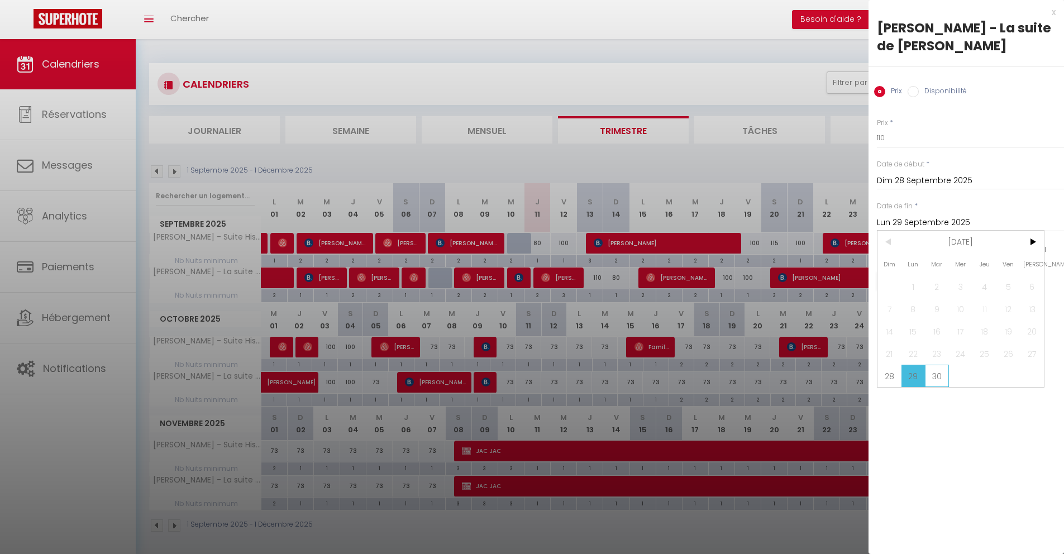
click at [939, 369] on span "30" at bounding box center [937, 376] width 24 height 22
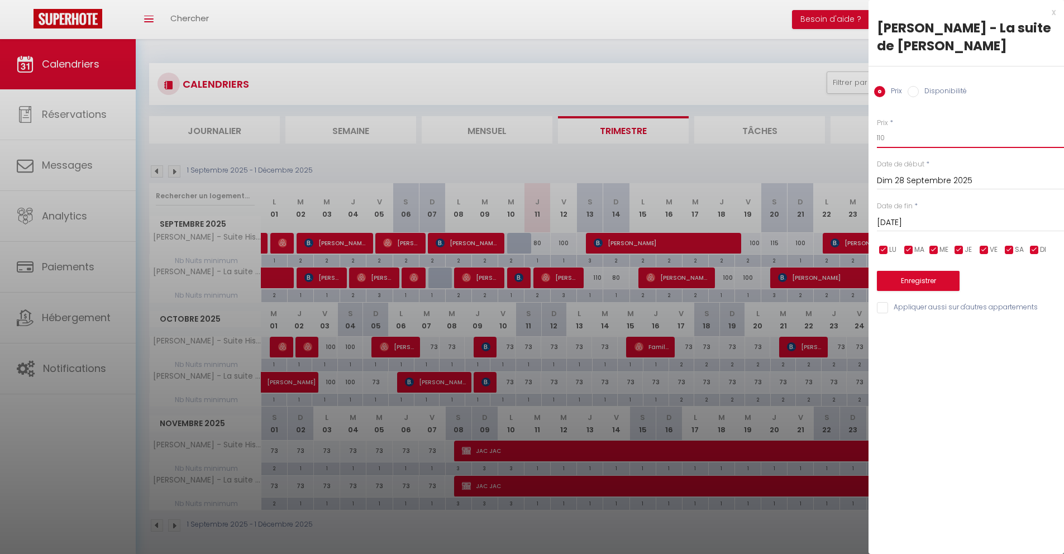
click at [923, 142] on input "110" at bounding box center [970, 138] width 187 height 20
click at [939, 281] on button "Enregistrer" at bounding box center [918, 281] width 83 height 20
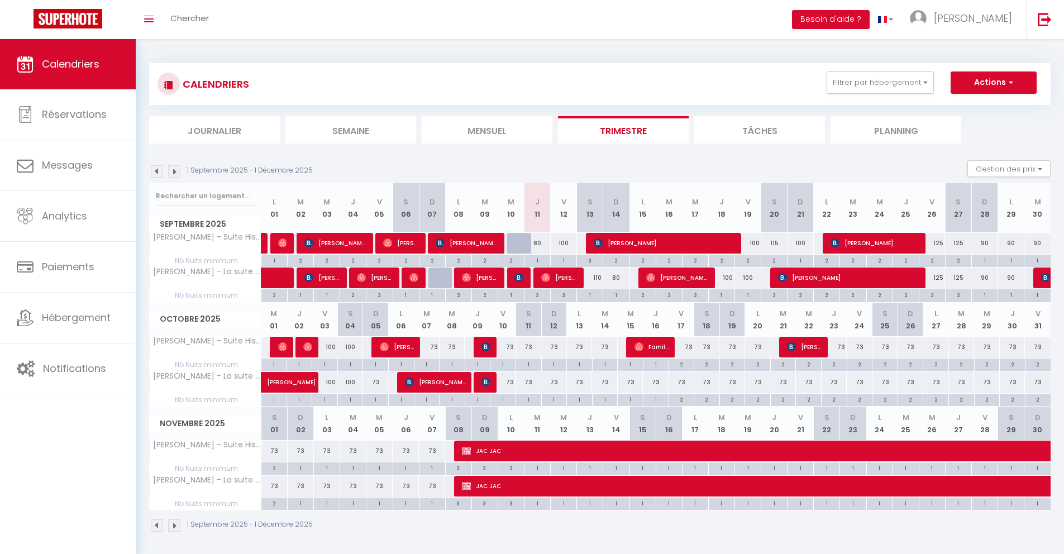
click at [543, 260] on div "1" at bounding box center [537, 260] width 26 height 11
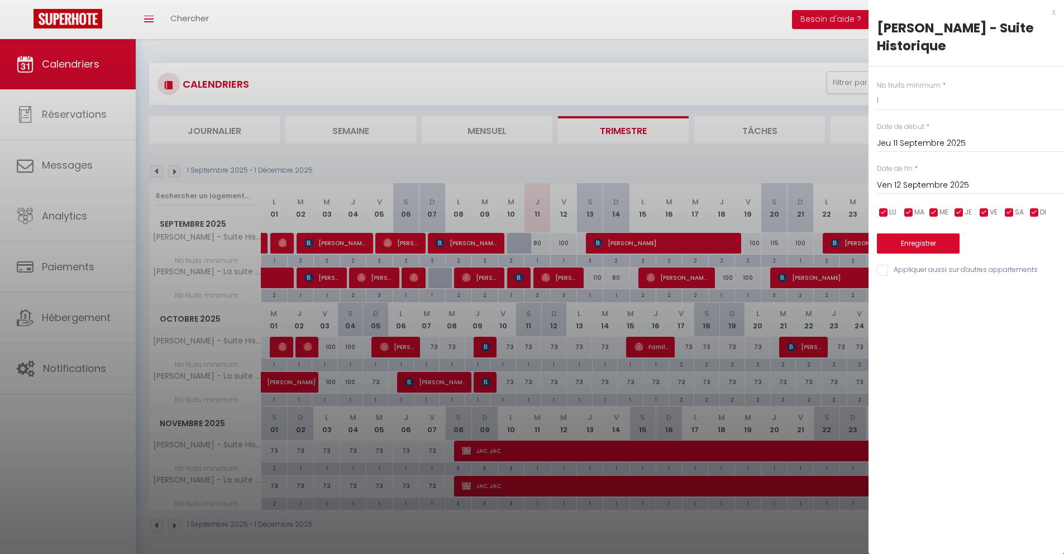
click at [897, 187] on input "Ven 12 Septembre 2025" at bounding box center [970, 185] width 187 height 15
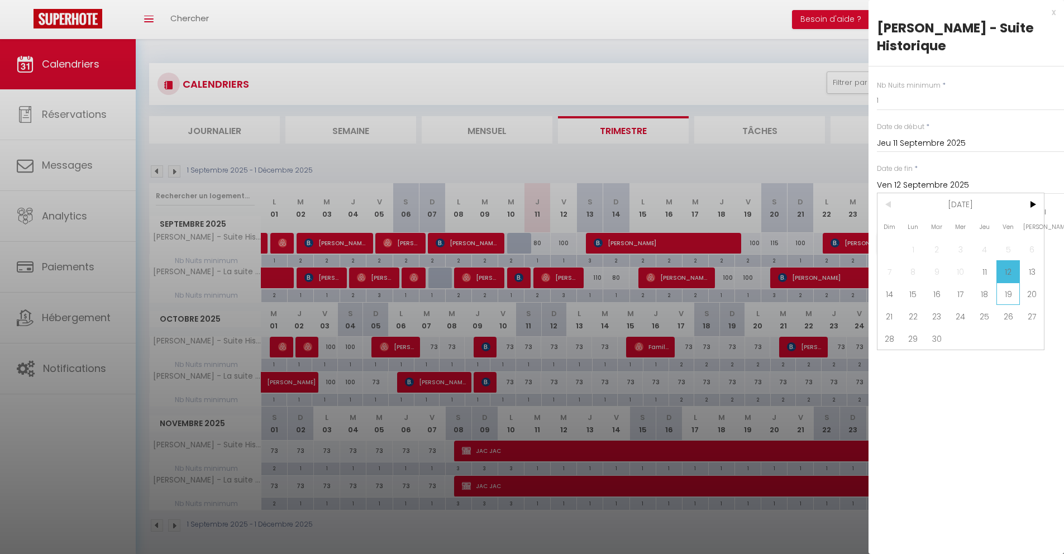
click at [1001, 297] on span "19" at bounding box center [1008, 294] width 24 height 22
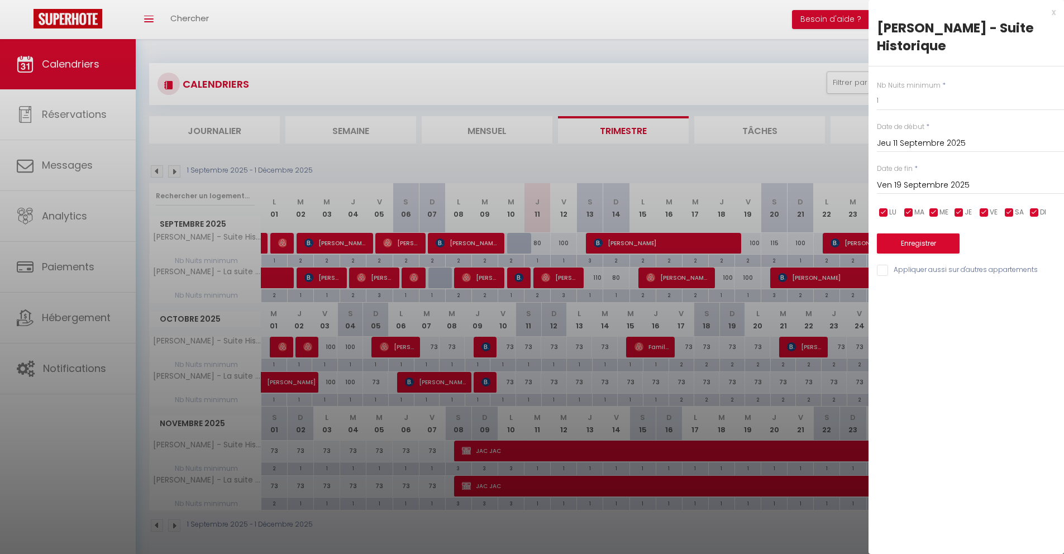
click at [881, 272] on input "Appliquer aussi sur d'autres appartements" at bounding box center [970, 270] width 187 height 11
click at [887, 250] on button "Enregistrer" at bounding box center [918, 243] width 83 height 20
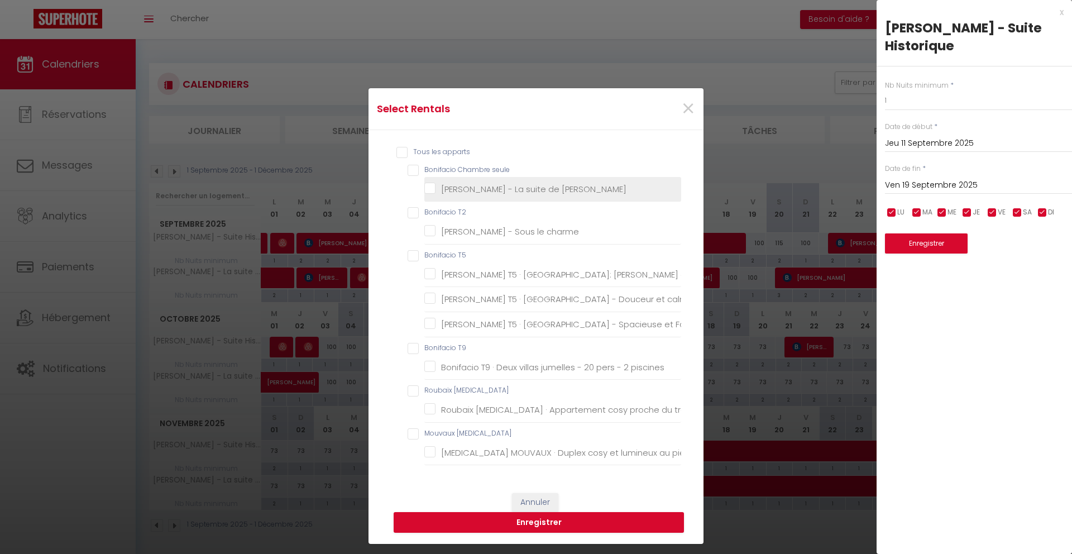
click at [439, 184] on Doria "[PERSON_NAME] - La suite de [PERSON_NAME]" at bounding box center [552, 189] width 257 height 11
click at [558, 530] on button "Enregistrer" at bounding box center [539, 522] width 290 height 21
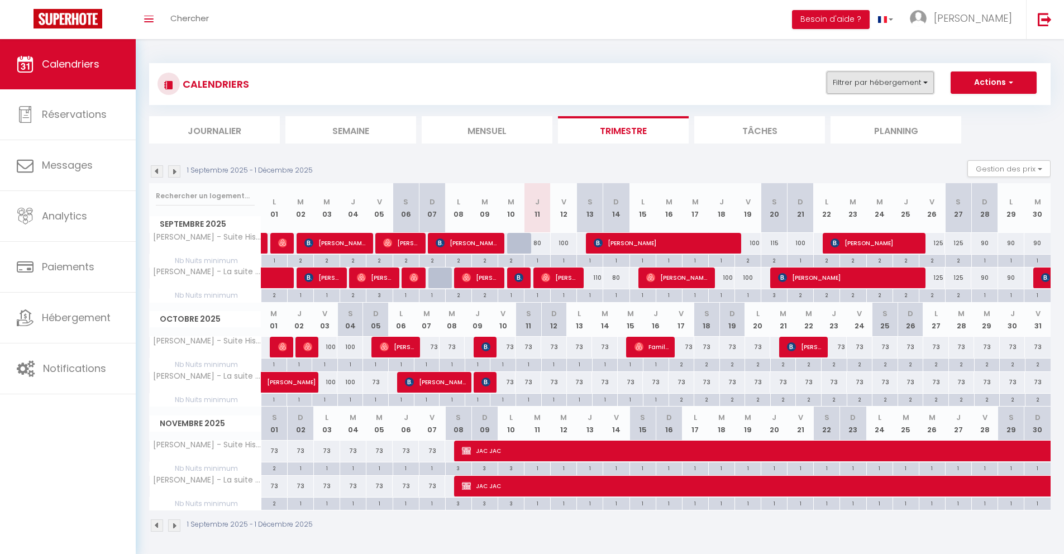
click at [881, 76] on button "Filtrer par hébergement" at bounding box center [879, 82] width 107 height 22
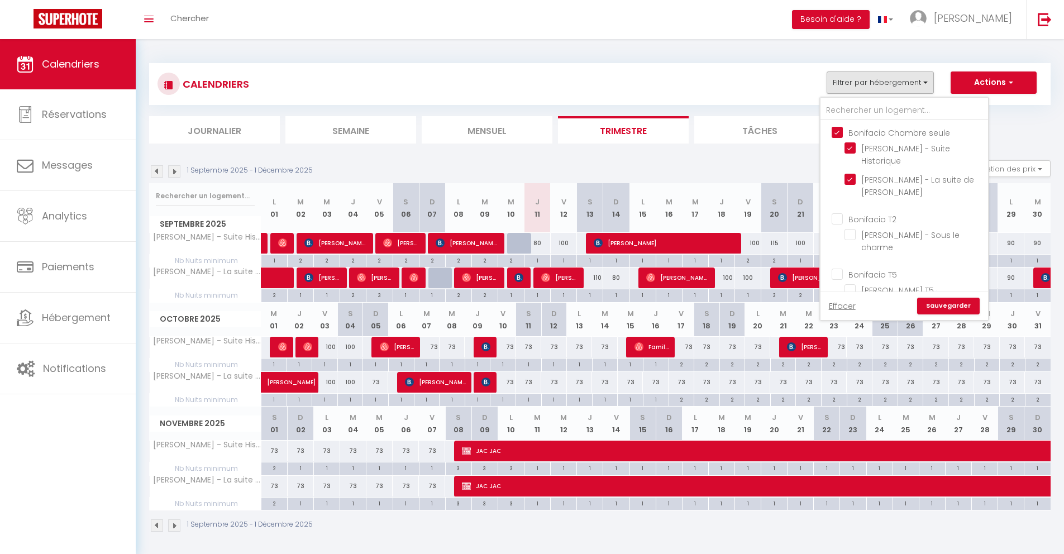
click at [837, 131] on input "Bonifacio Chambre seule" at bounding box center [915, 131] width 168 height 11
click at [842, 213] on input "Bonifacio T2" at bounding box center [915, 218] width 168 height 11
click at [971, 309] on link "Sauvegarder" at bounding box center [948, 306] width 63 height 17
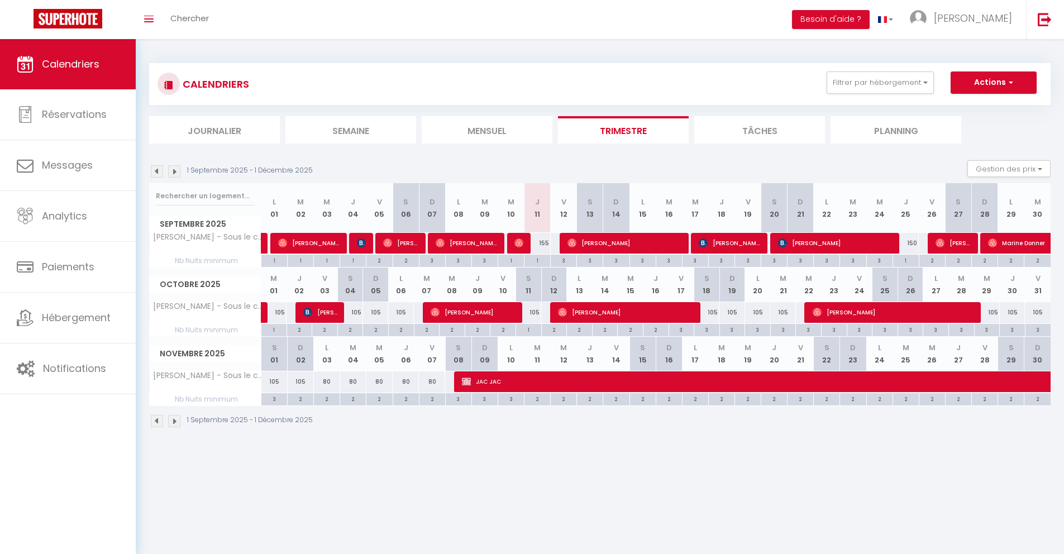
click at [543, 242] on div "155" at bounding box center [537, 243] width 26 height 21
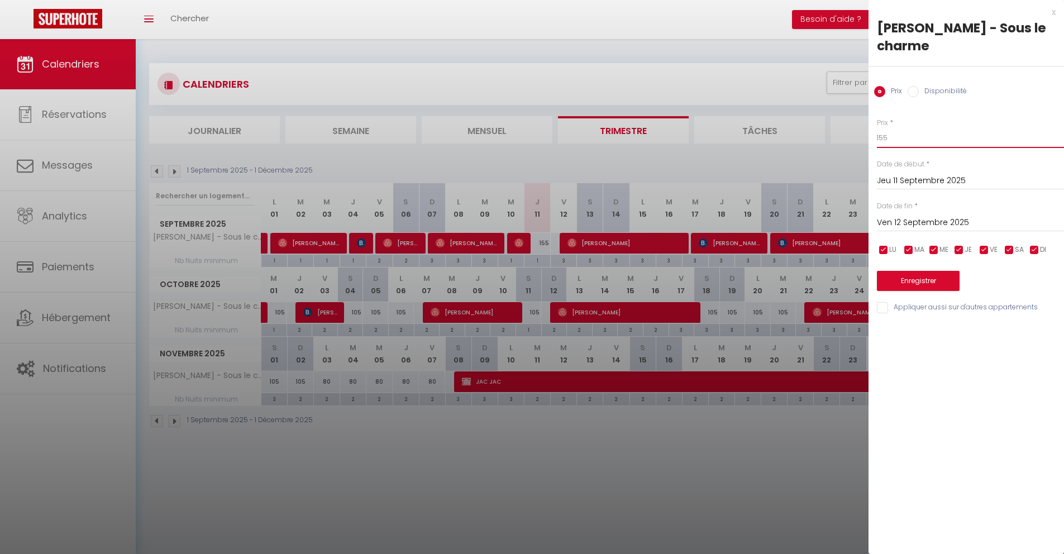
click at [914, 140] on input "155" at bounding box center [970, 138] width 187 height 20
click at [935, 281] on button "Enregistrer" at bounding box center [918, 281] width 83 height 20
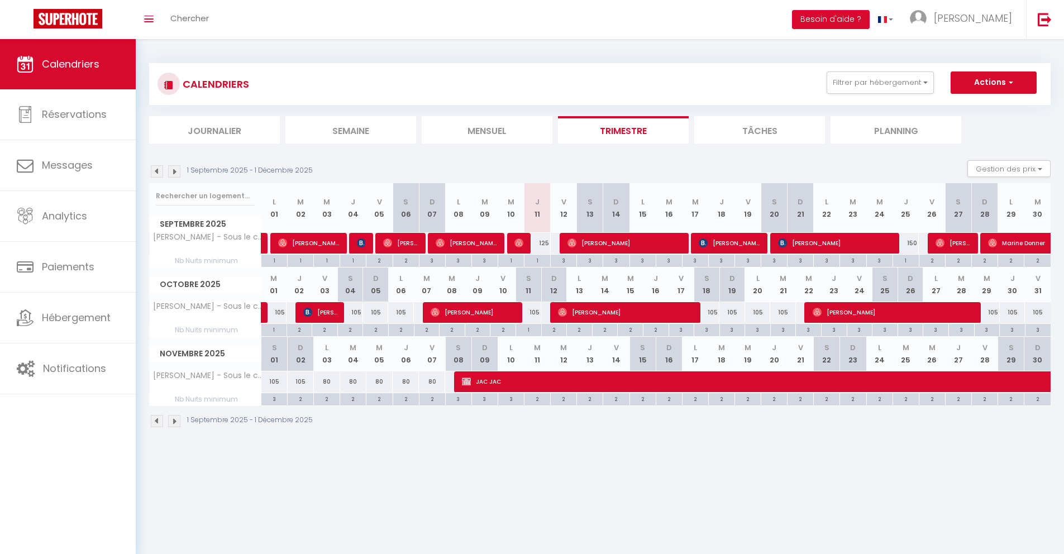
click at [706, 331] on div "3" at bounding box center [706, 329] width 25 height 11
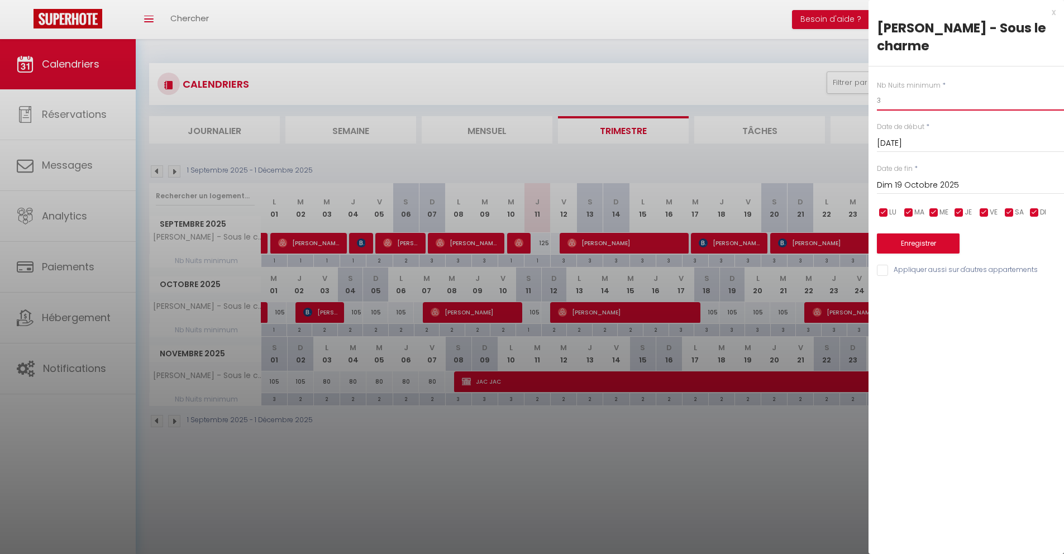
click at [888, 103] on input "3" at bounding box center [970, 100] width 187 height 20
click at [908, 184] on input "Dim 19 Octobre 2025" at bounding box center [970, 185] width 187 height 15
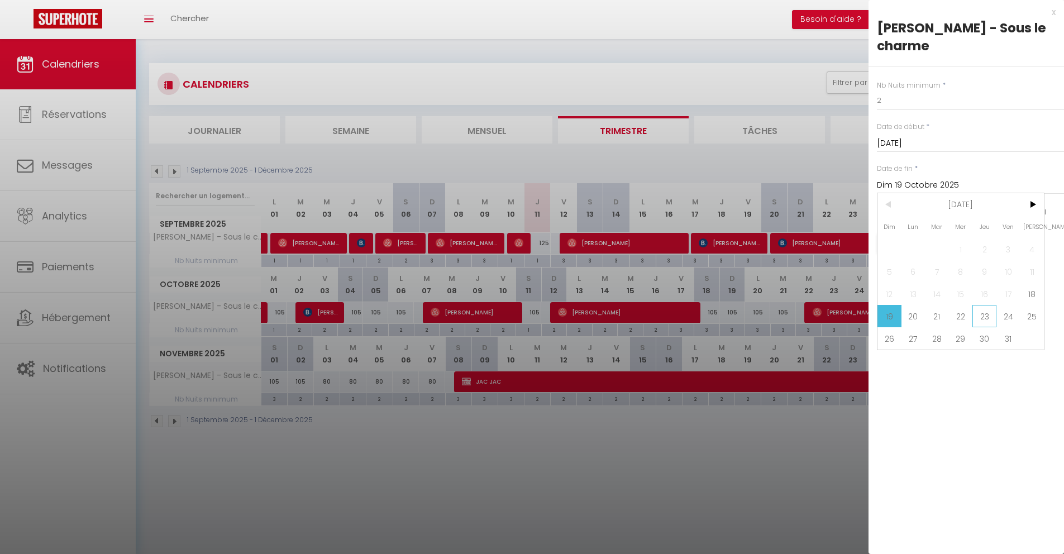
click at [991, 313] on span "23" at bounding box center [984, 316] width 24 height 22
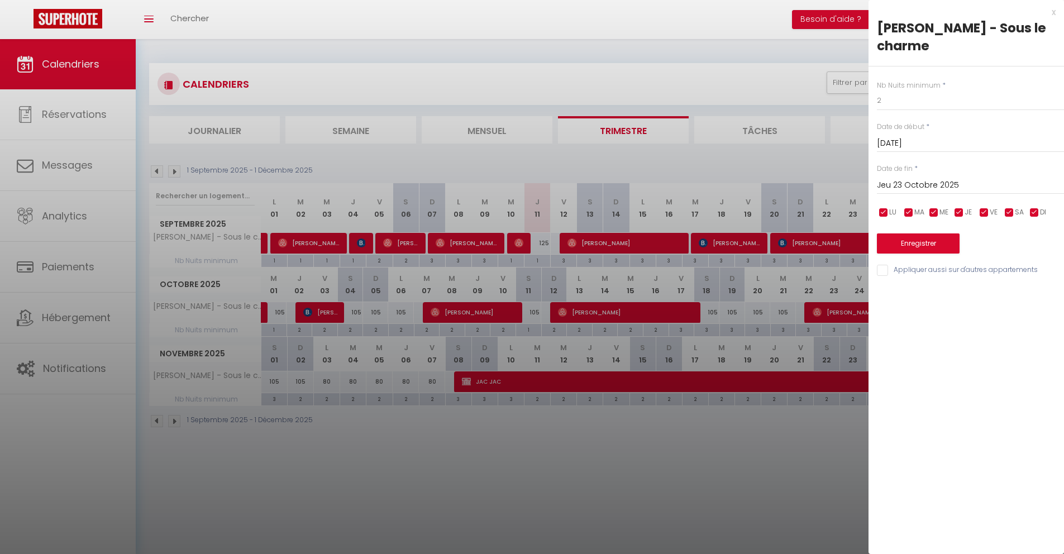
click at [907, 183] on input "Jeu 23 Octobre 2025" at bounding box center [970, 185] width 187 height 15
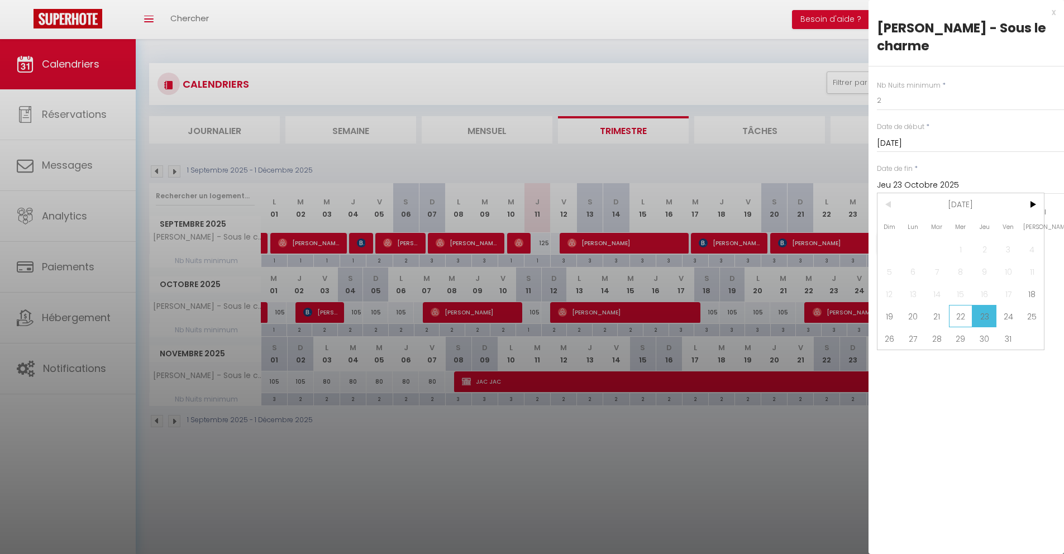
click at [966, 317] on span "22" at bounding box center [961, 316] width 24 height 22
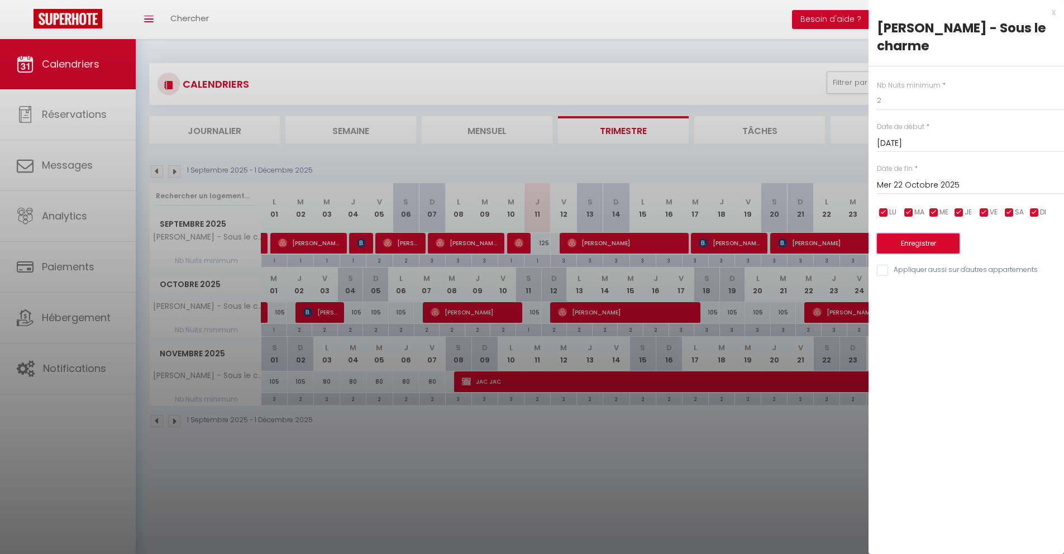
click at [898, 240] on button "Enregistrer" at bounding box center [918, 243] width 83 height 20
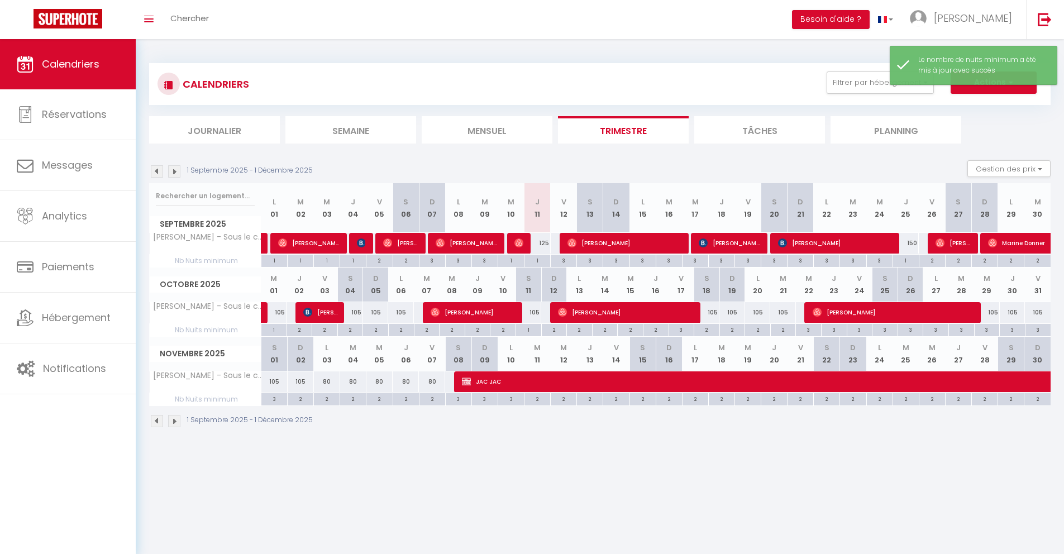
click at [991, 333] on div "3" at bounding box center [986, 329] width 25 height 11
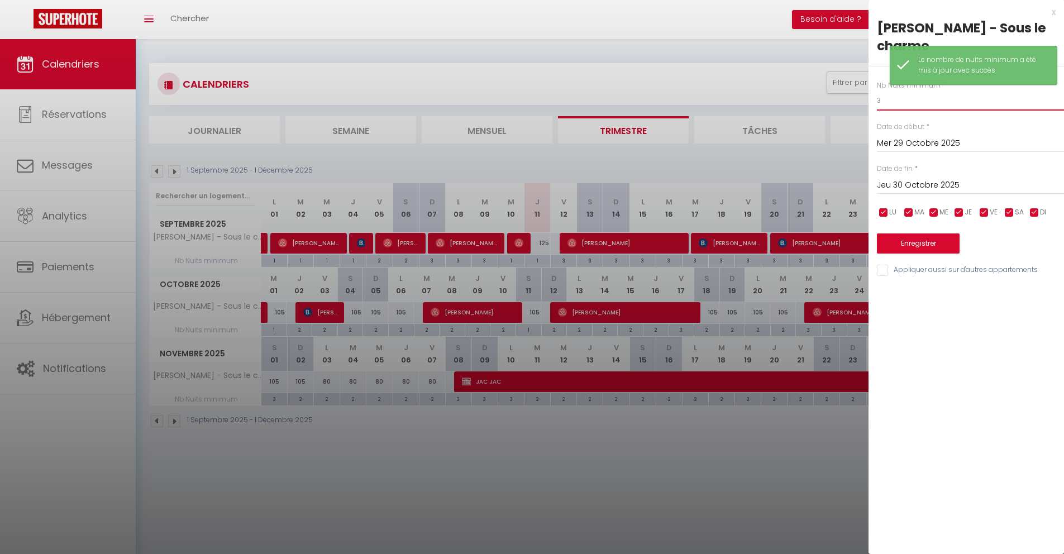
drag, startPoint x: 890, startPoint y: 103, endPoint x: 847, endPoint y: 97, distance: 43.5
click at [847, 97] on body "🟢 Des questions ou besoin d'assistance pour la migration AirBnB? Connectez-vous…" at bounding box center [532, 316] width 1064 height 554
click at [931, 176] on div "[DATE] < [DATE] > Dim Lun Mar Mer Jeu Ven Sam 1 2 3 4 5 6 7 8 9 10 11 12 13 14 …" at bounding box center [970, 184] width 187 height 20
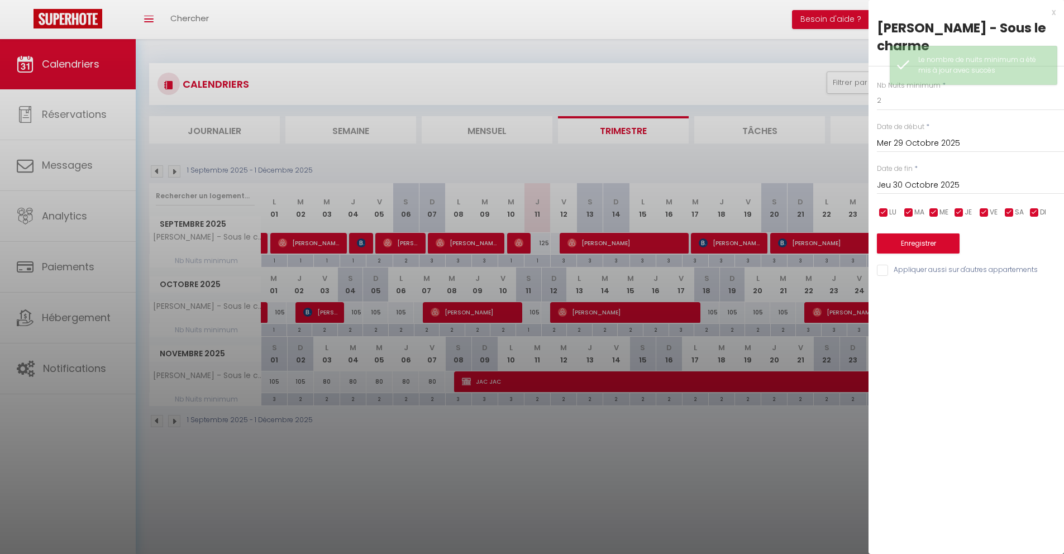
click at [930, 179] on input "Jeu 30 Octobre 2025" at bounding box center [970, 185] width 187 height 15
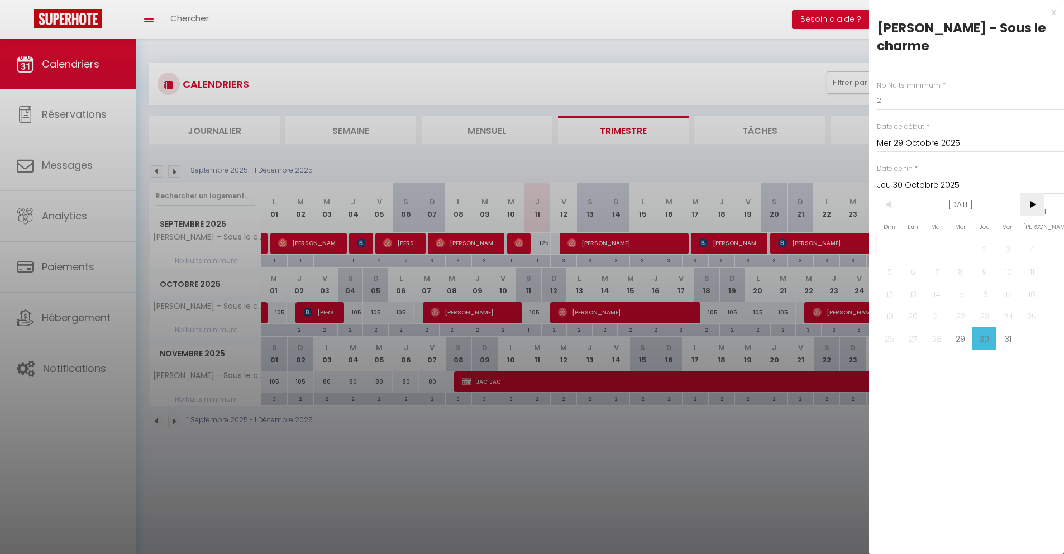
click at [1034, 207] on span ">" at bounding box center [1032, 204] width 24 height 22
click at [899, 269] on span "2" at bounding box center [889, 271] width 24 height 22
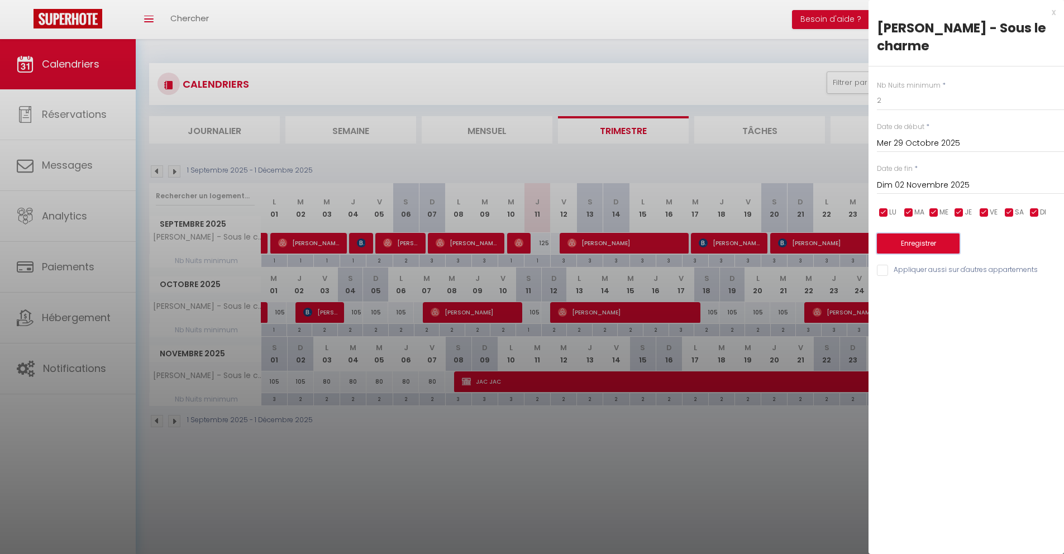
click at [910, 246] on button "Enregistrer" at bounding box center [918, 243] width 83 height 20
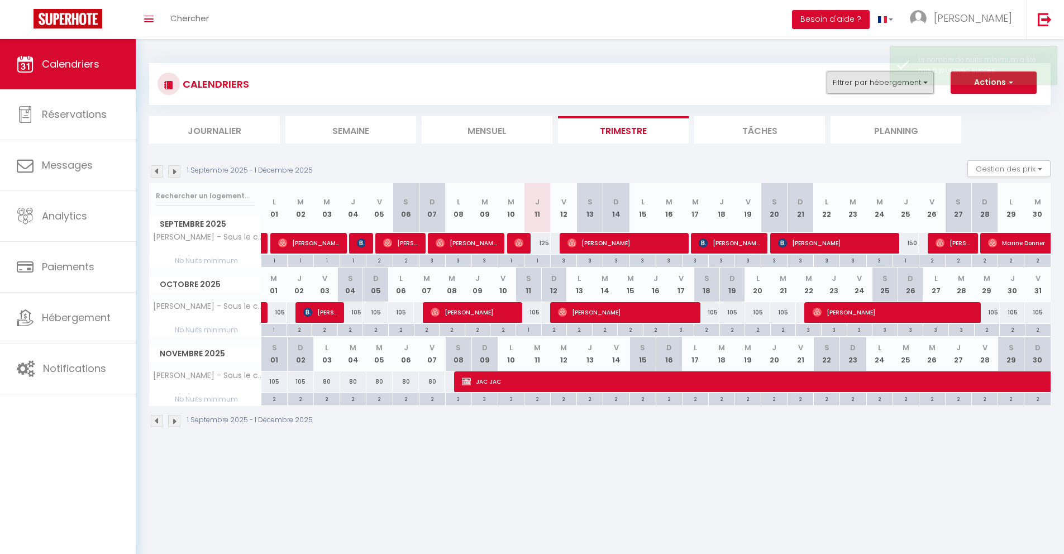
click at [861, 88] on button "Filtrer par hébergement" at bounding box center [879, 82] width 107 height 22
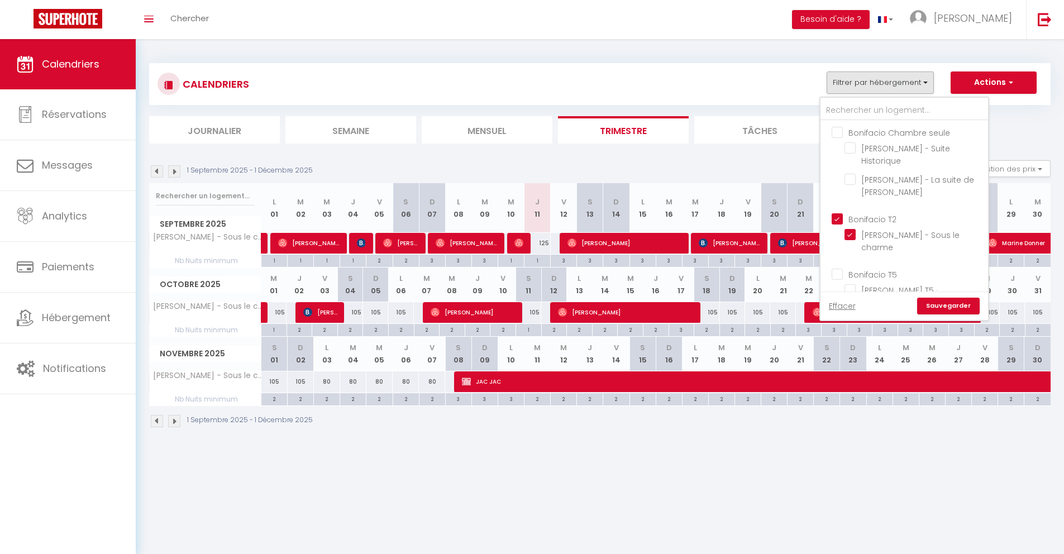
click at [838, 218] on input "Bonifacio T2" at bounding box center [915, 218] width 168 height 11
click at [841, 270] on input "Bonifacio T5" at bounding box center [915, 273] width 168 height 11
click at [948, 305] on link "Sauvegarder" at bounding box center [948, 306] width 63 height 17
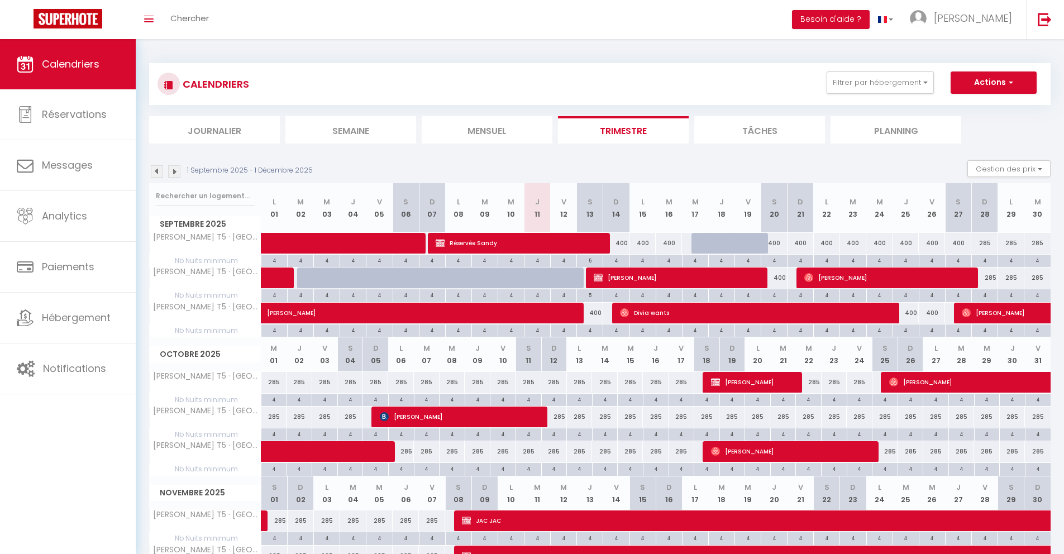
click at [779, 242] on div "400" at bounding box center [774, 243] width 26 height 21
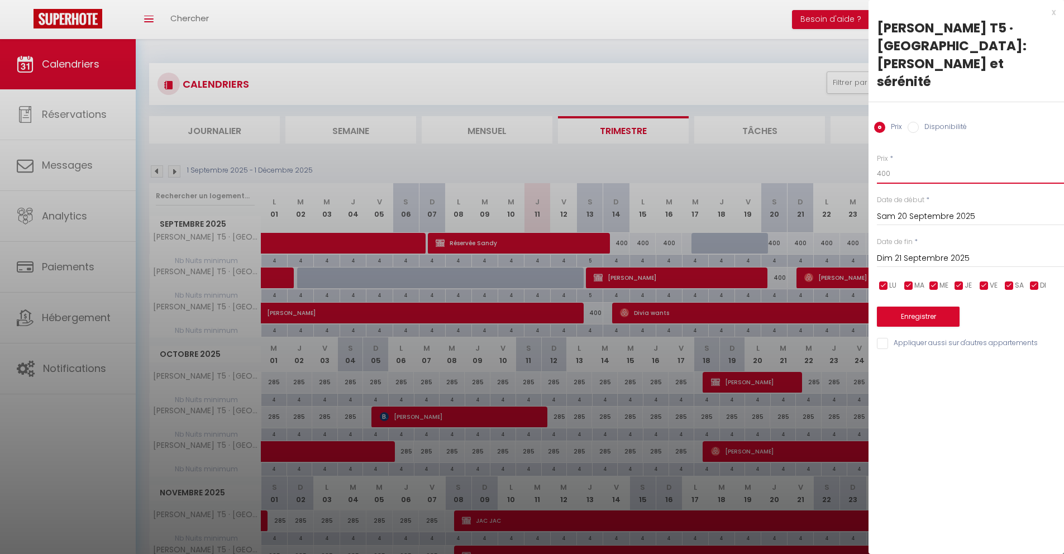
drag, startPoint x: 907, startPoint y: 138, endPoint x: 857, endPoint y: 137, distance: 50.8
click at [857, 137] on body "🟢 Des questions ou besoin d'assistance pour la migration AirBnB? Connectez-vous…" at bounding box center [532, 350] width 1064 height 622
click at [479, 274] on div at bounding box center [532, 277] width 1064 height 554
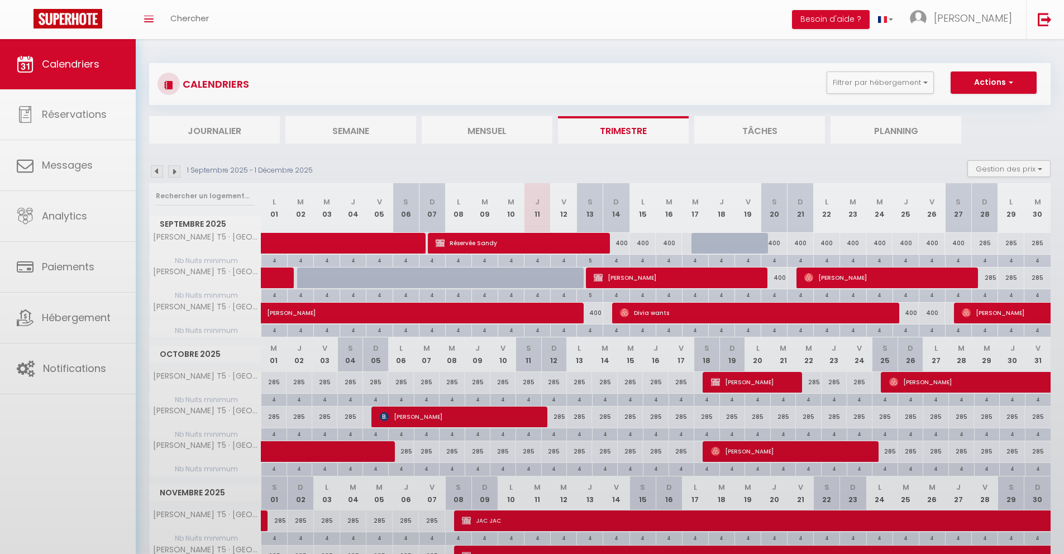
click at [470, 275] on div at bounding box center [468, 284] width 26 height 21
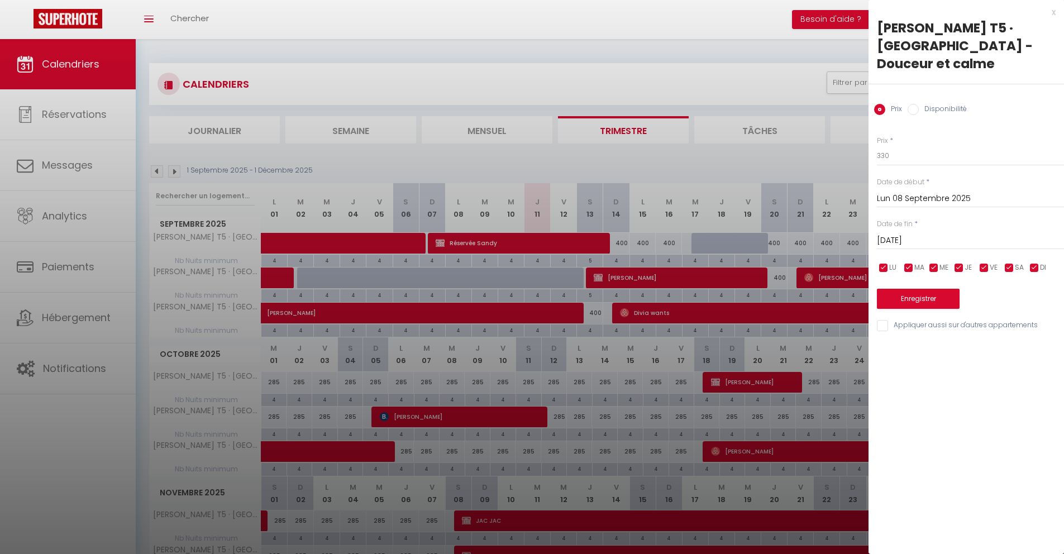
click at [1049, 15] on div "x" at bounding box center [961, 12] width 187 height 13
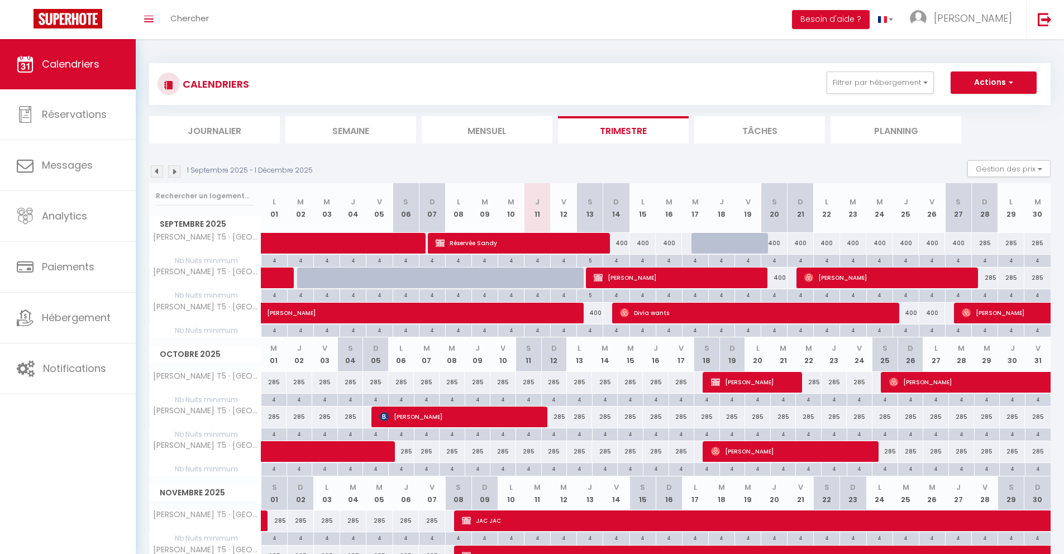
click at [776, 241] on div "400" at bounding box center [774, 243] width 26 height 21
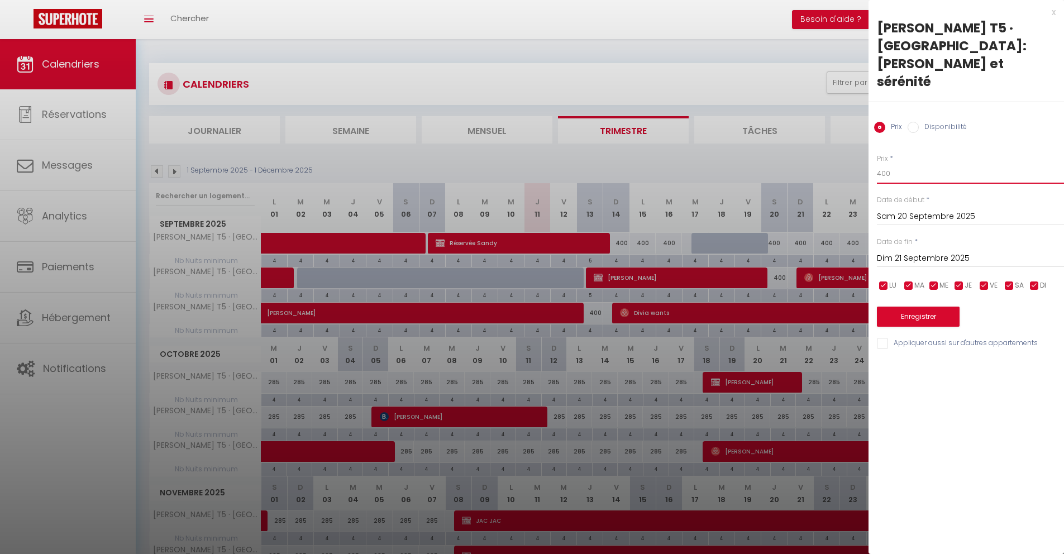
drag, startPoint x: 898, startPoint y: 140, endPoint x: 853, endPoint y: 140, distance: 45.2
click at [853, 140] on body "🟢 Des questions ou besoin d'assistance pour la migration AirBnB? Connectez-vous…" at bounding box center [532, 350] width 1064 height 622
click at [897, 251] on input "Dim 21 Septembre 2025" at bounding box center [970, 258] width 187 height 15
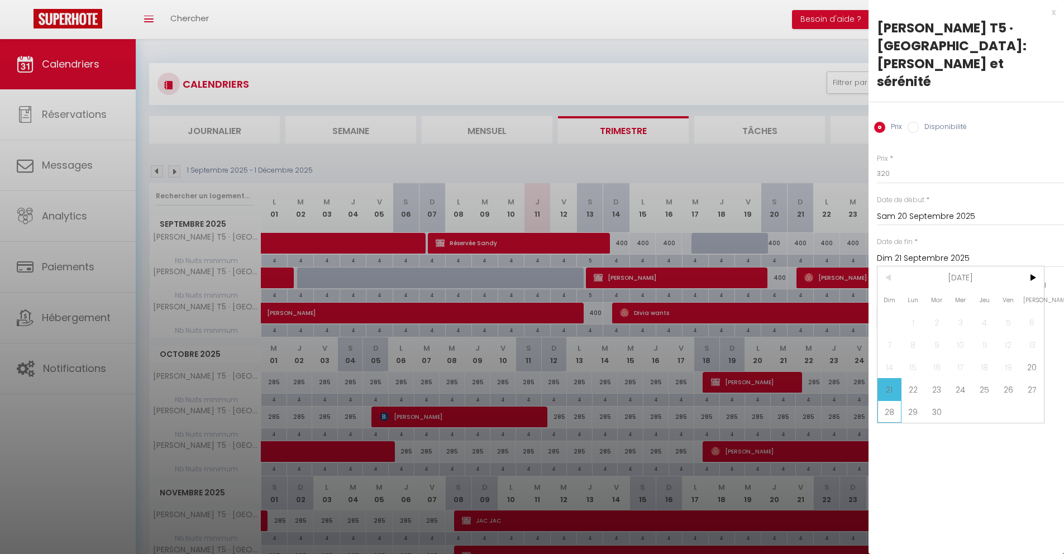
click at [895, 400] on span "28" at bounding box center [889, 411] width 24 height 22
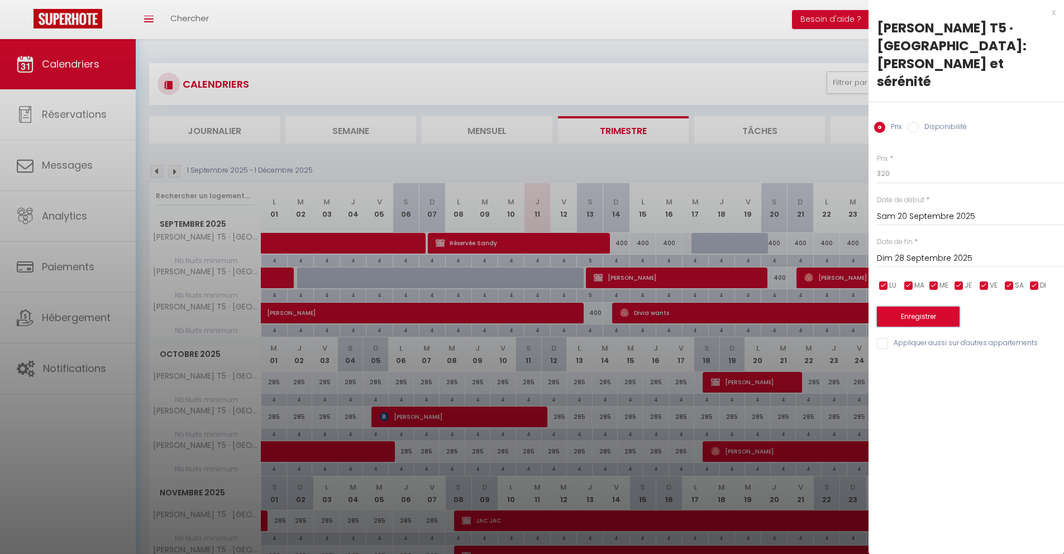
click at [917, 307] on button "Enregistrer" at bounding box center [918, 317] width 83 height 20
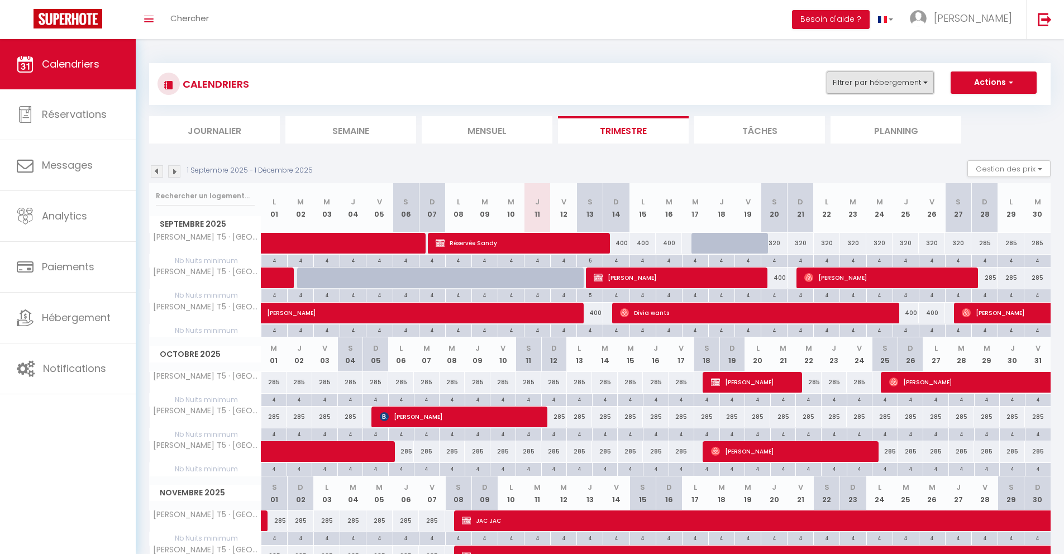
click at [874, 81] on button "Filtrer par hébergement" at bounding box center [879, 82] width 107 height 22
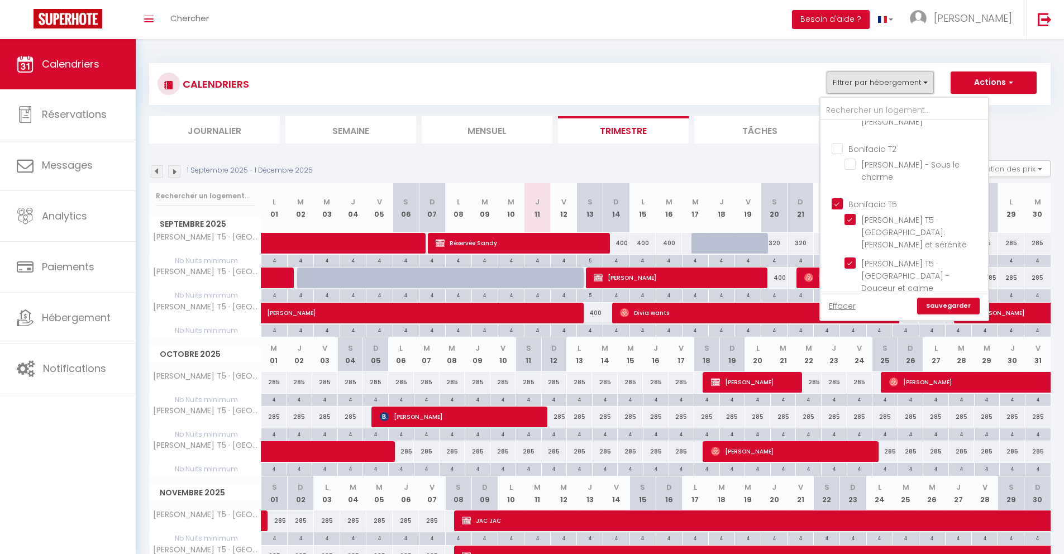
scroll to position [133, 0]
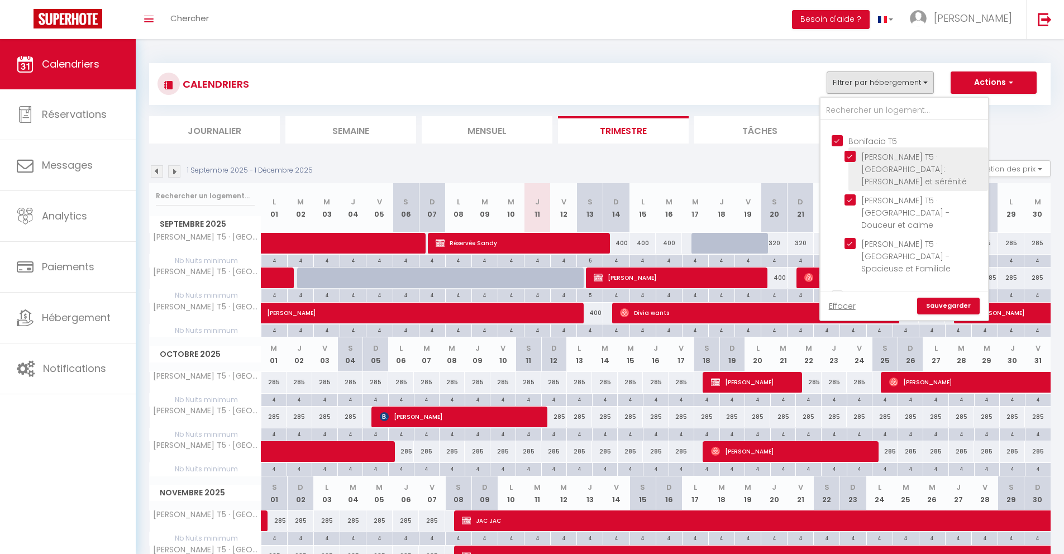
click at [855, 153] on input "[PERSON_NAME] T5 · [GEOGRAPHIC_DATA]: [PERSON_NAME] et sérénité" at bounding box center [914, 156] width 140 height 11
click at [840, 289] on input "Bonifacio T9" at bounding box center [915, 294] width 168 height 11
click at [938, 304] on link "Sauvegarder" at bounding box center [948, 306] width 63 height 17
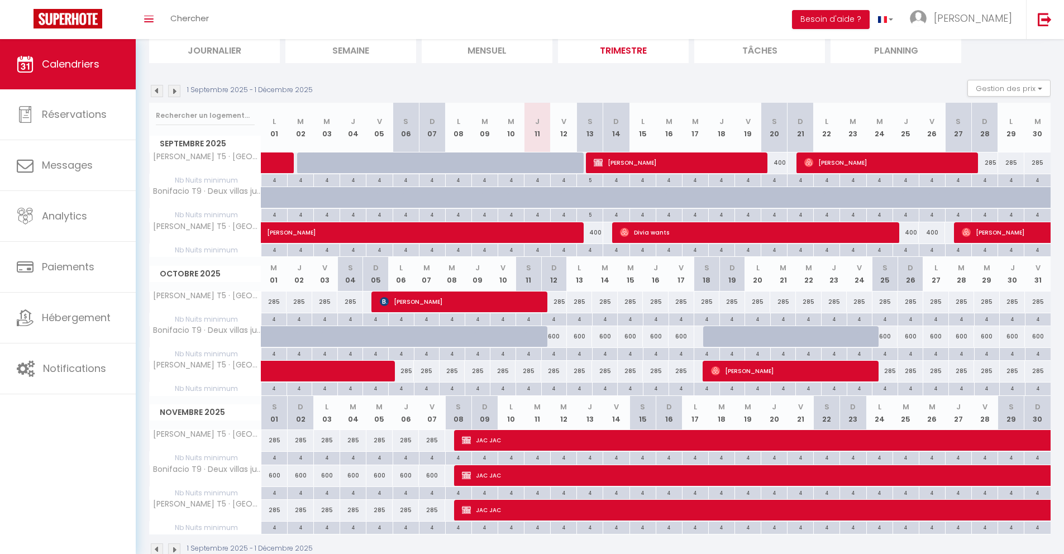
scroll to position [82, 0]
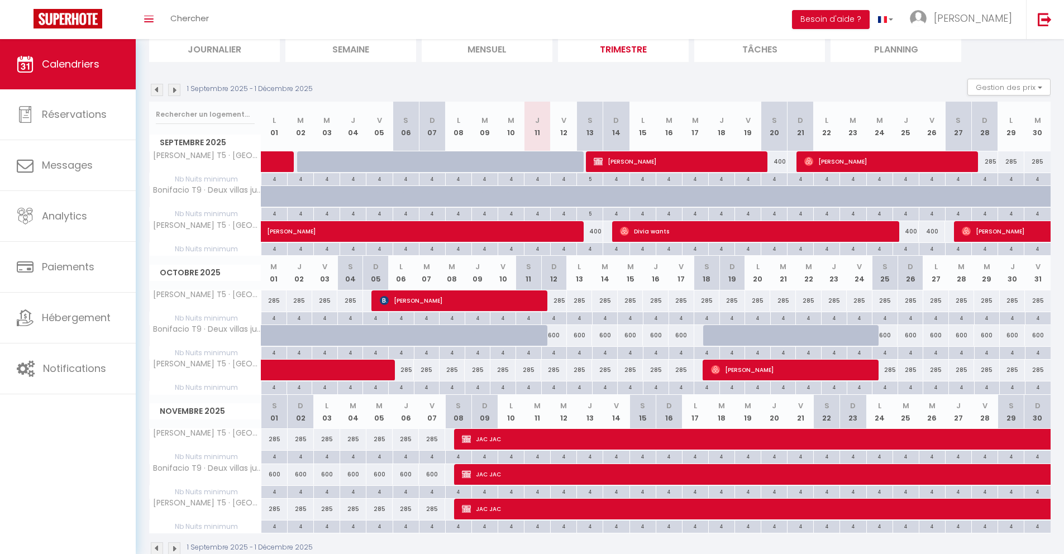
click at [556, 338] on div "600" at bounding box center [554, 335] width 26 height 21
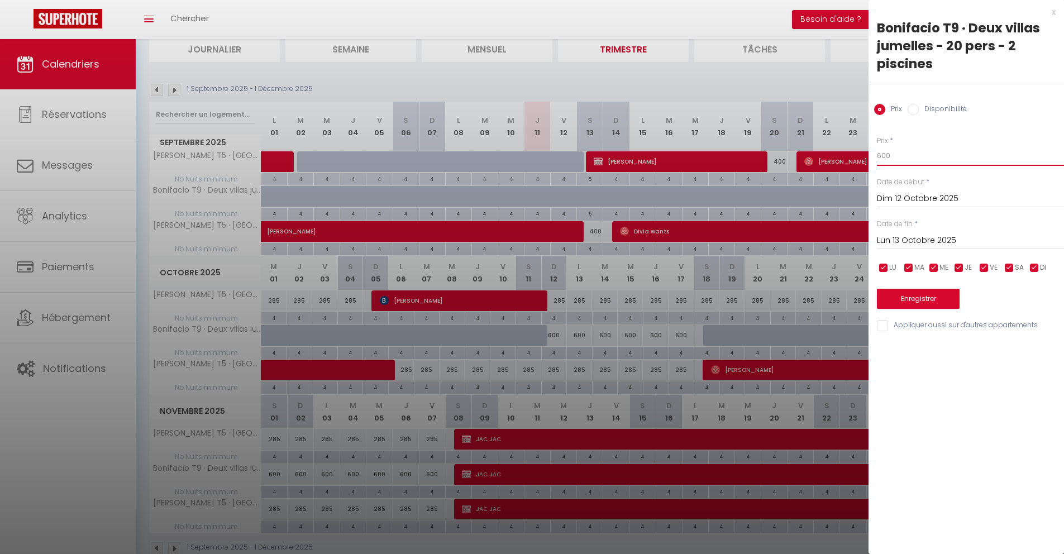
drag, startPoint x: 907, startPoint y: 152, endPoint x: 847, endPoint y: 145, distance: 60.7
click at [850, 145] on body "🟢 Des questions ou besoin d'assistance pour la migration AirBnB? Connectez-vous…" at bounding box center [532, 269] width 1064 height 622
click at [907, 233] on input "Lun 13 Octobre 2025" at bounding box center [970, 240] width 187 height 15
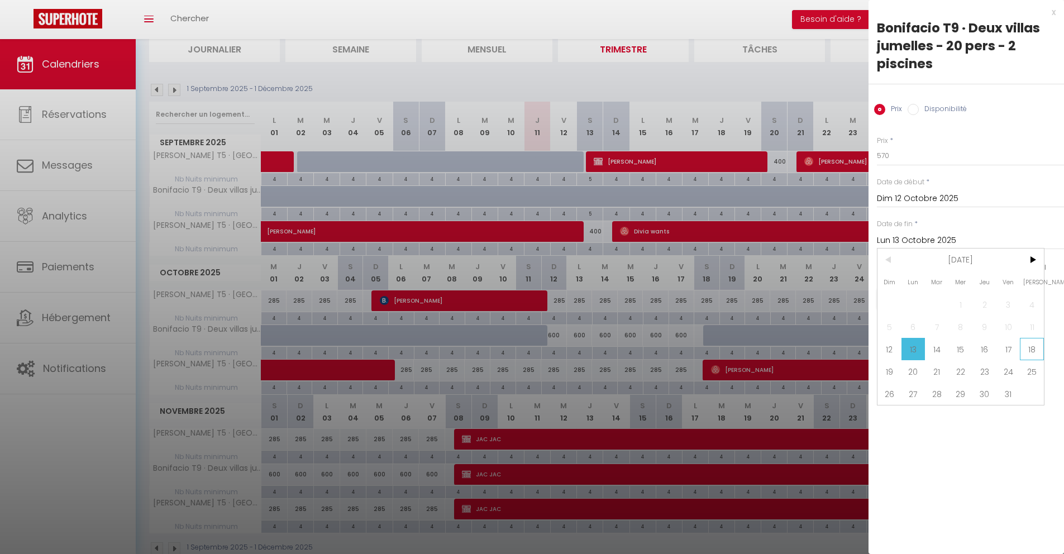
click at [1038, 350] on span "18" at bounding box center [1032, 349] width 24 height 22
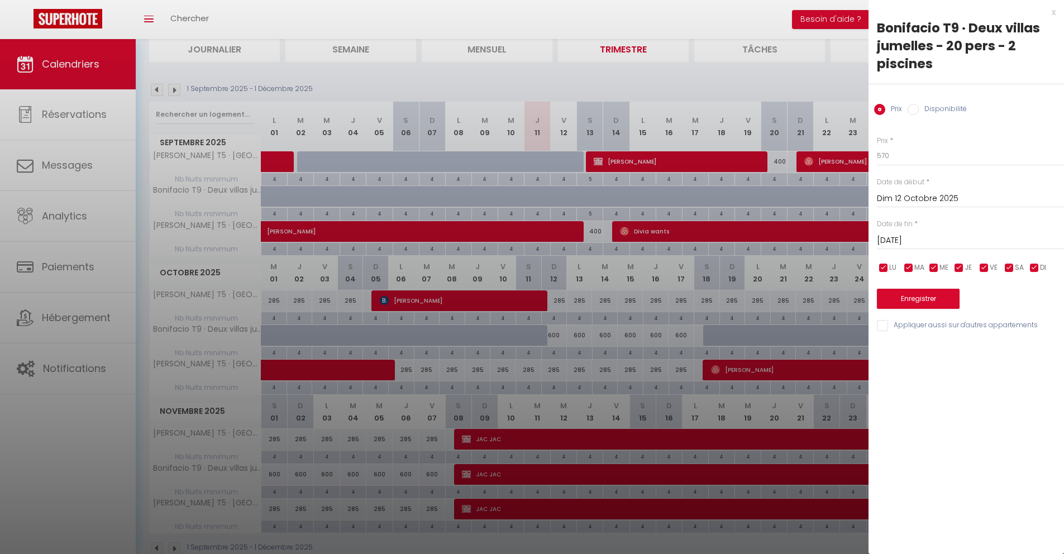
click at [909, 285] on div "Enregistrer" at bounding box center [970, 292] width 187 height 34
click at [909, 307] on button "Enregistrer" at bounding box center [918, 299] width 83 height 20
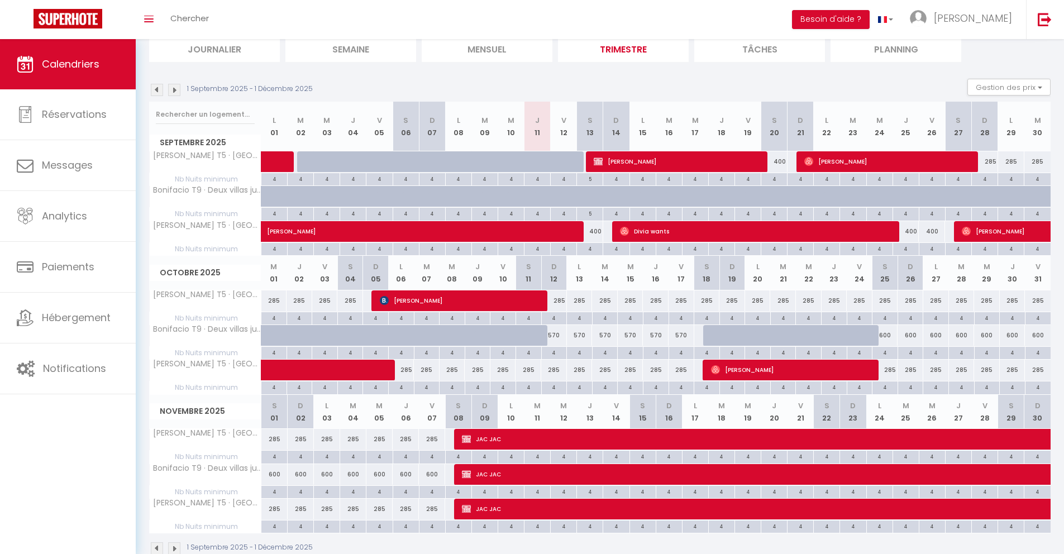
click at [891, 336] on div "600" at bounding box center [885, 335] width 26 height 21
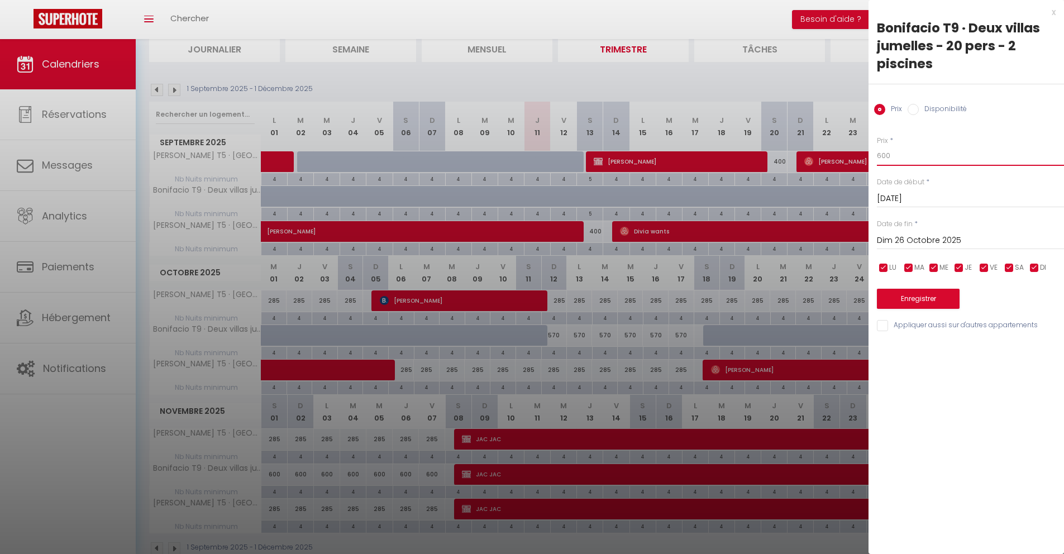
drag, startPoint x: 903, startPoint y: 157, endPoint x: 823, endPoint y: 147, distance: 80.4
click at [824, 147] on body "🟢 Des questions ou besoin d'assistance pour la migration AirBnB? Connectez-vous…" at bounding box center [532, 269] width 1064 height 622
click at [895, 235] on input "Dim 26 Octobre 2025" at bounding box center [970, 240] width 187 height 15
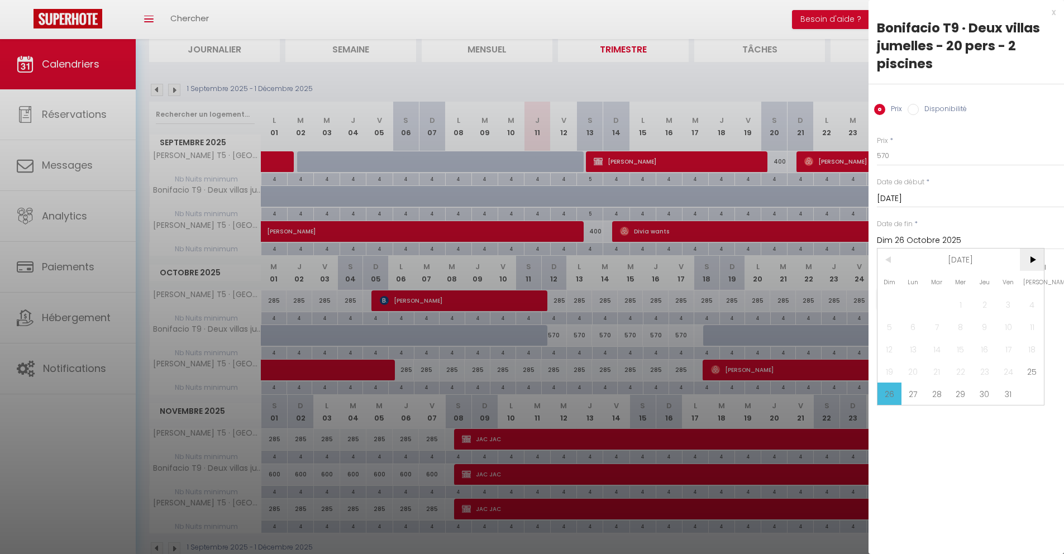
click at [1038, 259] on span ">" at bounding box center [1032, 259] width 24 height 22
click at [1028, 328] on span "8" at bounding box center [1032, 327] width 24 height 22
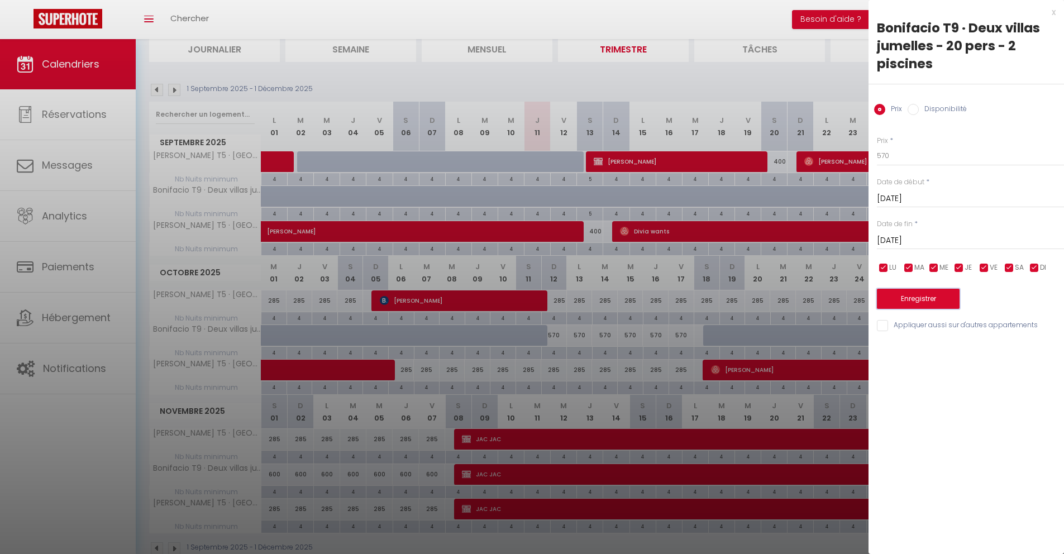
click at [909, 298] on button "Enregistrer" at bounding box center [918, 299] width 83 height 20
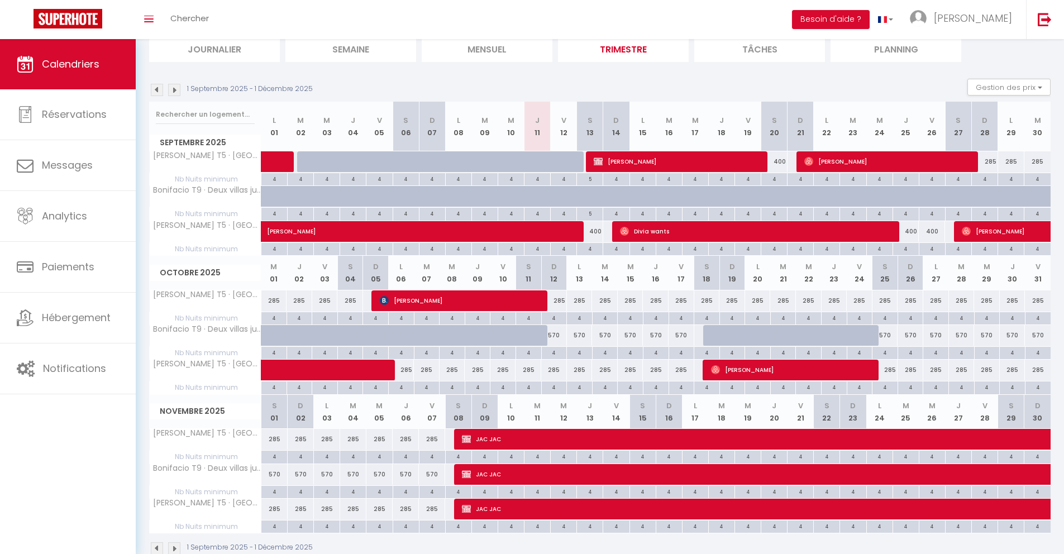
click at [156, 92] on img at bounding box center [157, 90] width 12 height 12
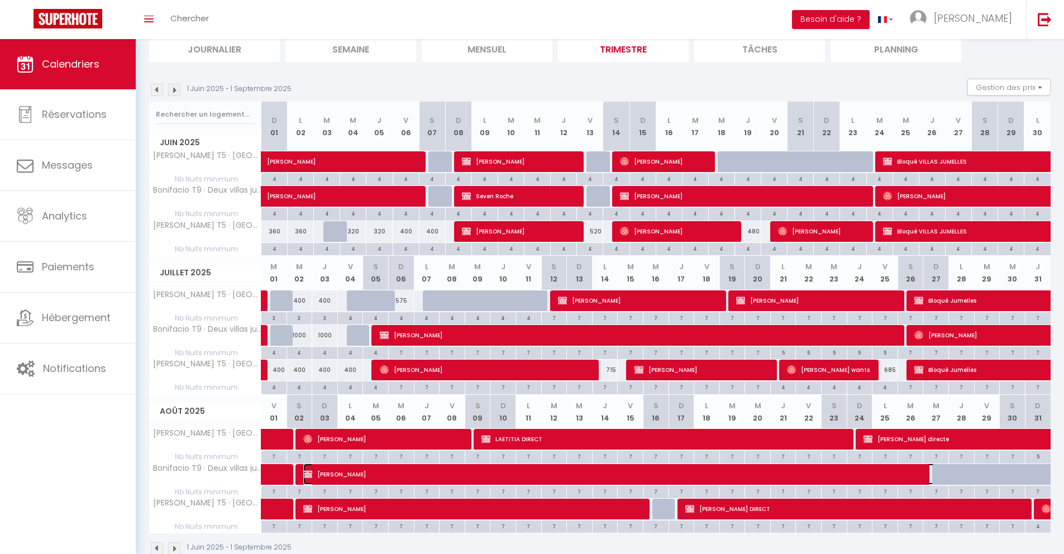
click at [905, 477] on span "[PERSON_NAME]" at bounding box center [622, 473] width 639 height 21
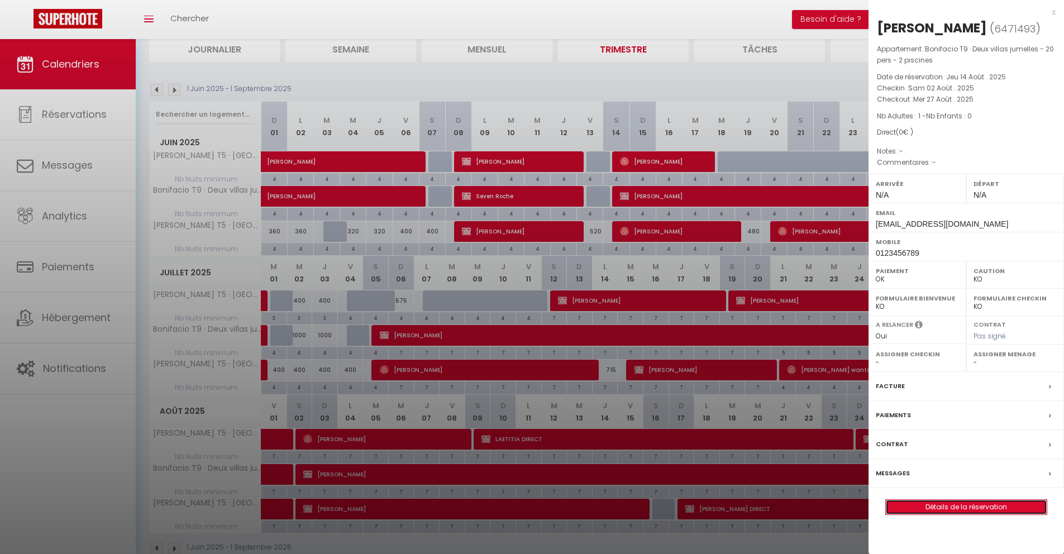
click at [950, 508] on link "Détails de la réservation" at bounding box center [966, 507] width 161 height 15
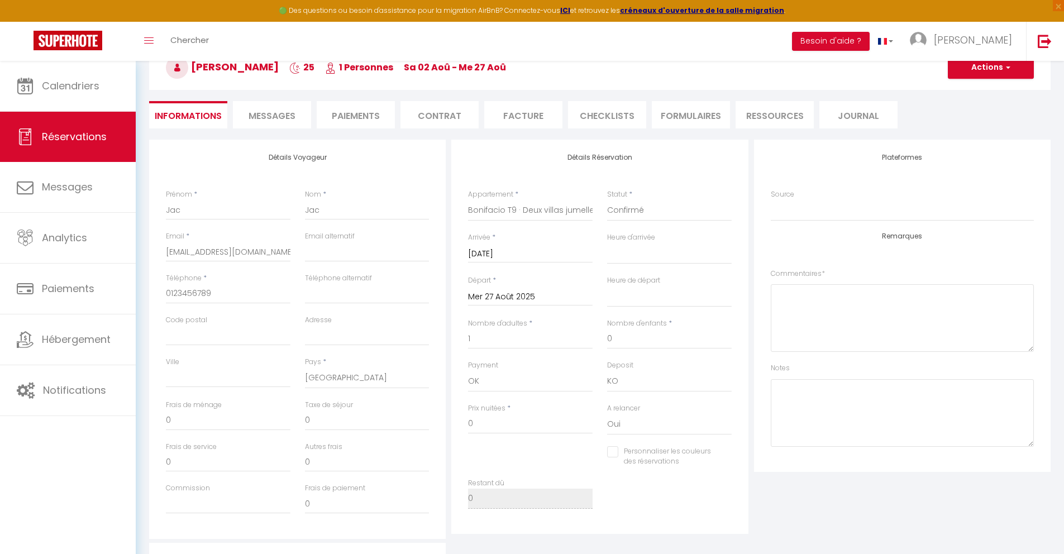
scroll to position [66, 0]
click at [495, 297] on input "Mer 27 Août 2025" at bounding box center [530, 297] width 125 height 15
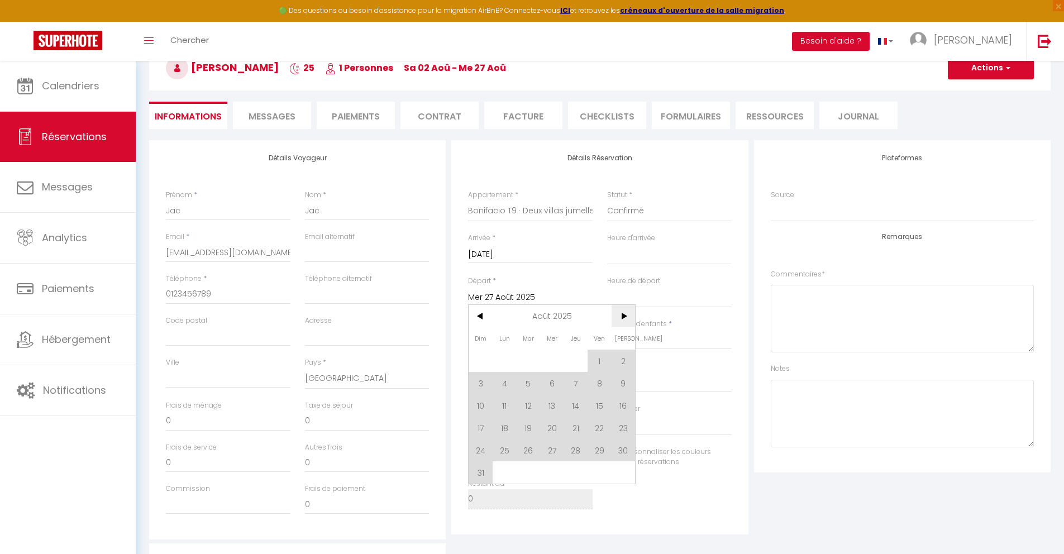
click at [627, 321] on span ">" at bounding box center [623, 316] width 24 height 22
click at [571, 385] on span "11" at bounding box center [576, 383] width 24 height 22
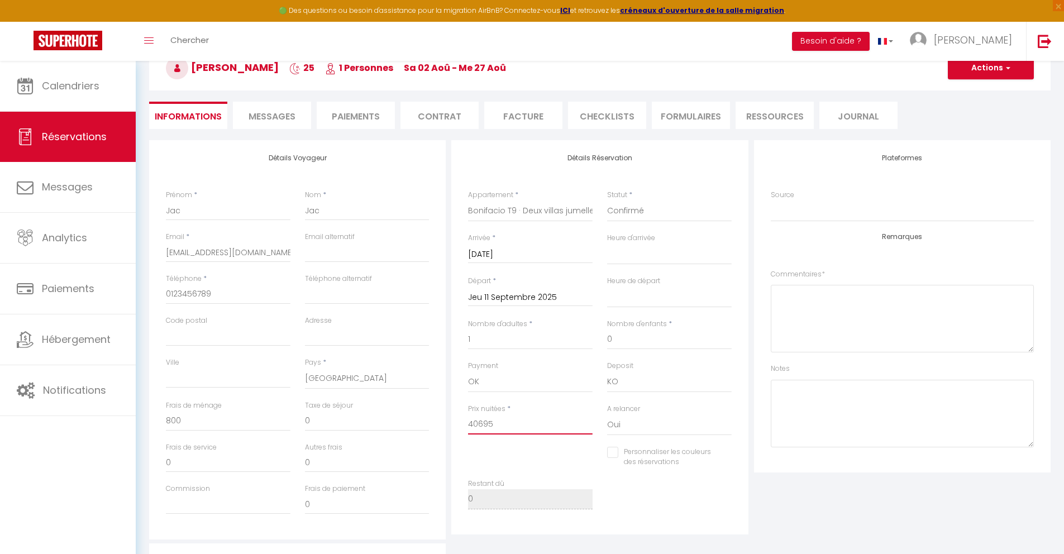
drag, startPoint x: 458, startPoint y: 422, endPoint x: 430, endPoint y: 419, distance: 28.1
click at [430, 420] on div "Détails Voyageur Prénom * Jac Nom * Jac Email * [EMAIL_ADDRESS][DOMAIN_NAME] Em…" at bounding box center [599, 339] width 907 height 399
click at [612, 474] on div "Personnaliser les couleurs des réservations #D7092E" at bounding box center [669, 463] width 139 height 32
click at [967, 71] on button "Actions" at bounding box center [991, 68] width 86 height 22
click at [964, 89] on link "Enregistrer" at bounding box center [979, 92] width 88 height 15
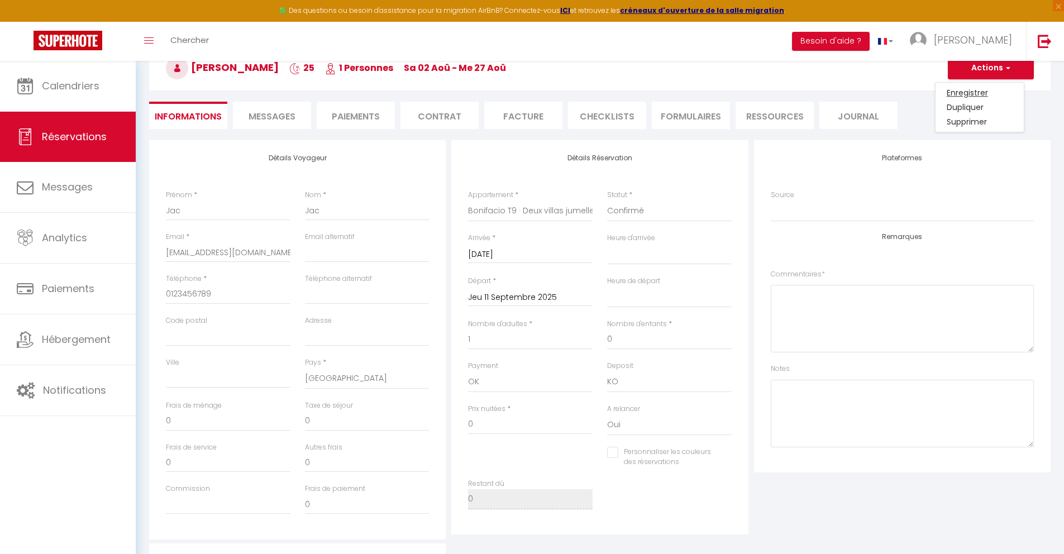
scroll to position [61, 0]
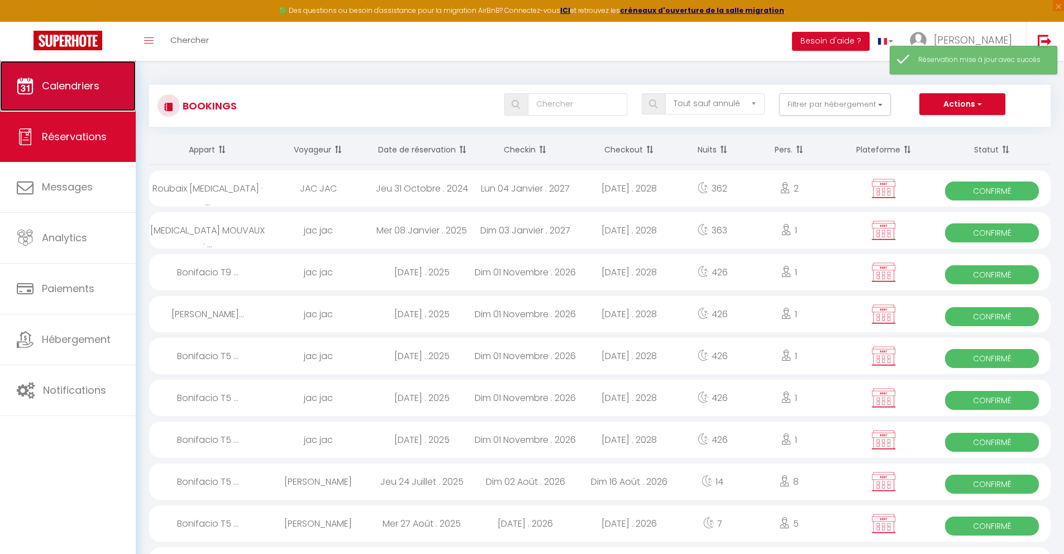
click at [93, 104] on link "Calendriers" at bounding box center [68, 86] width 136 height 50
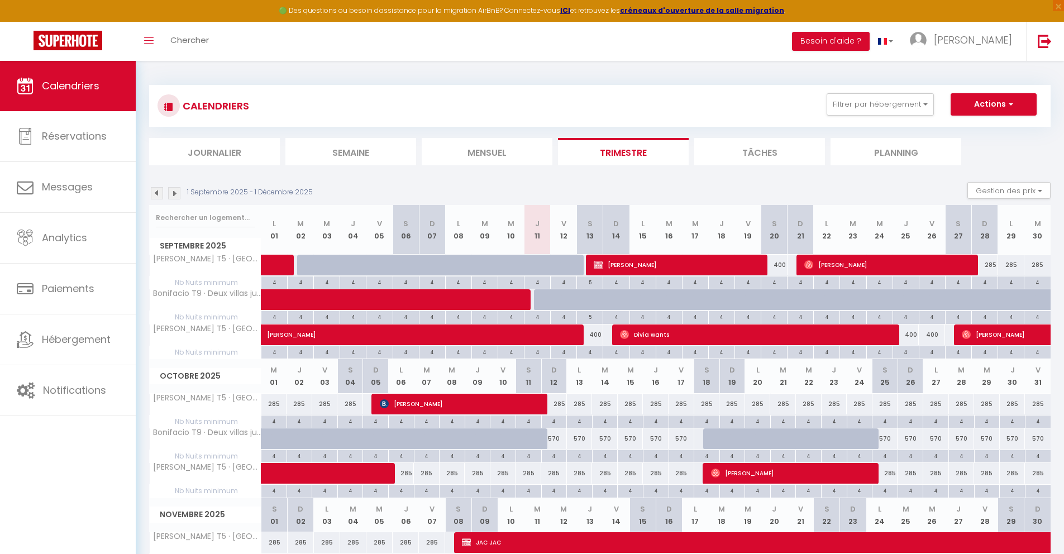
click at [153, 192] on img at bounding box center [157, 193] width 12 height 12
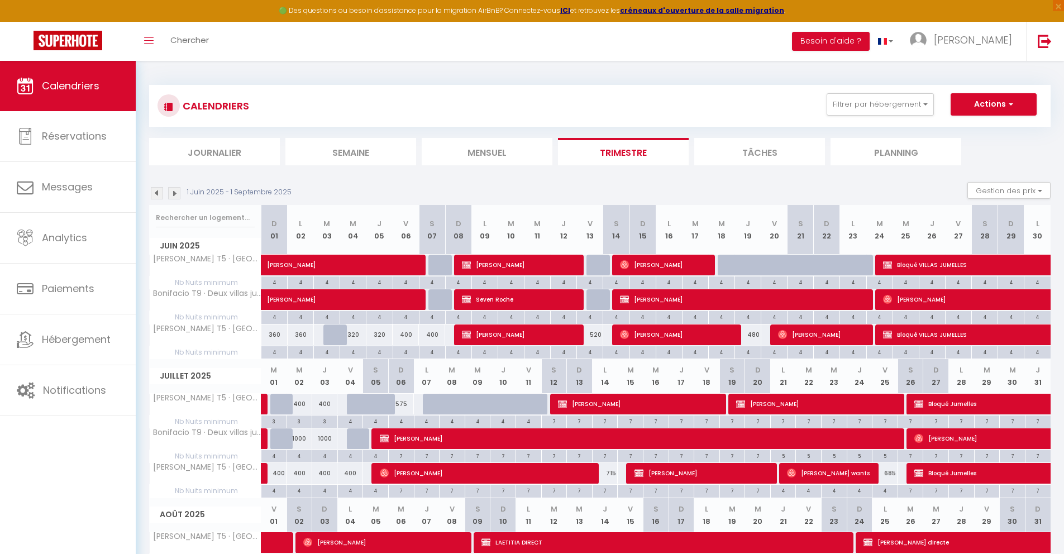
click at [174, 194] on img at bounding box center [174, 193] width 12 height 12
